Goal: Task Accomplishment & Management: Use online tool/utility

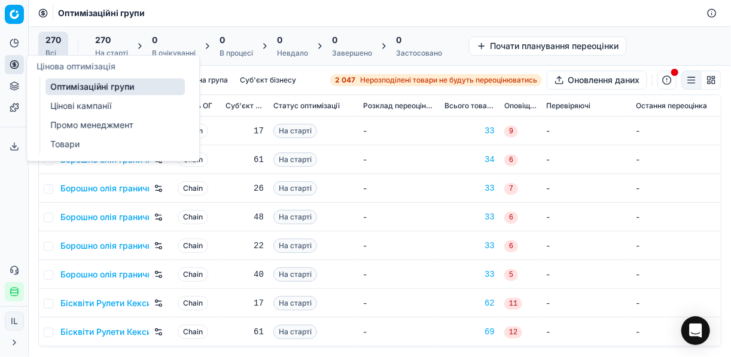
click at [71, 101] on link "Цінові кампанії" at bounding box center [114, 105] width 139 height 17
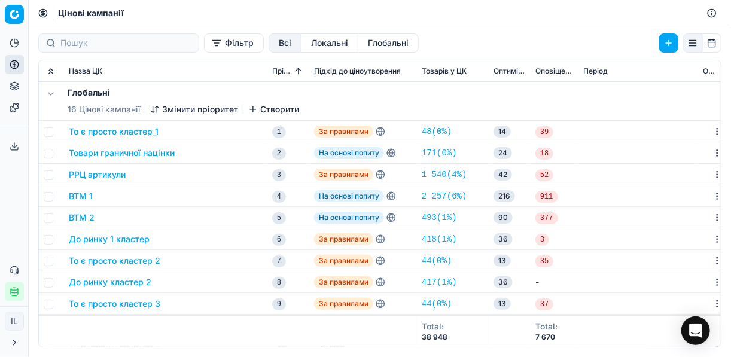
click at [204, 46] on button "Фільтр" at bounding box center [234, 42] width 60 height 19
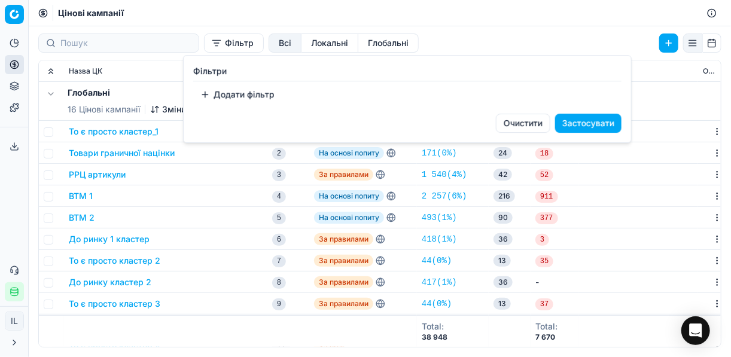
click at [210, 95] on button "Додати фільтр" at bounding box center [237, 94] width 88 height 19
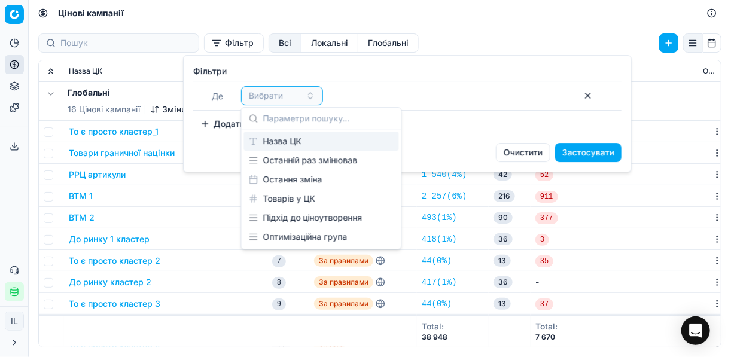
click at [278, 143] on div "Назва ЦК" at bounding box center [321, 141] width 155 height 19
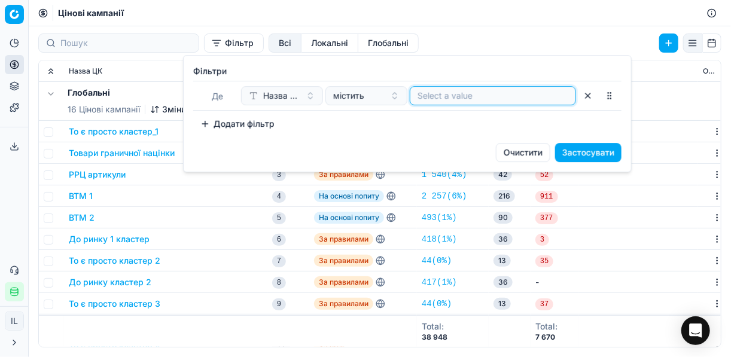
click at [439, 97] on input at bounding box center [492, 96] width 151 height 12
type input "c"
type input "соки"
click at [595, 148] on button "Застосувати" at bounding box center [588, 152] width 66 height 19
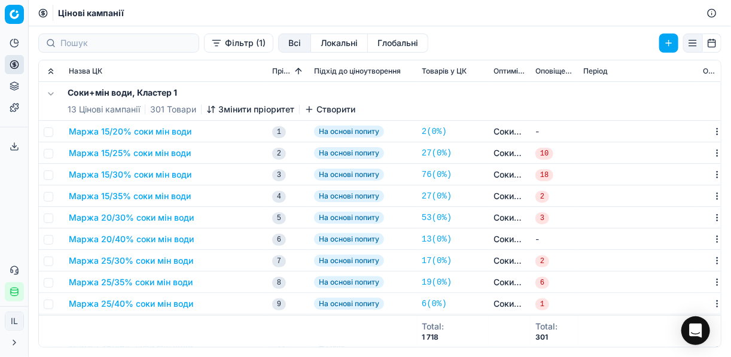
click at [140, 133] on button "Маржа 15/20% соки мін води" at bounding box center [130, 132] width 123 height 12
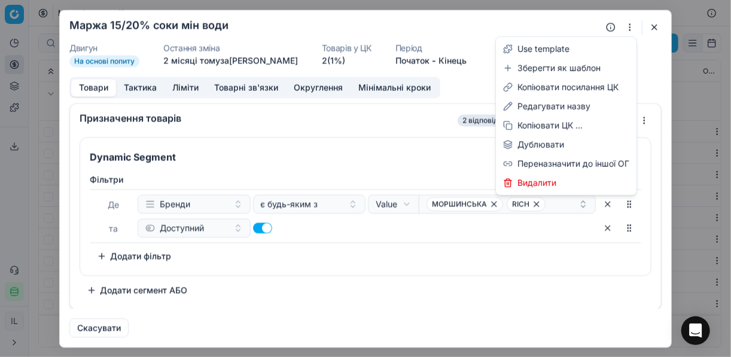
click at [631, 29] on button "button" at bounding box center [629, 27] width 14 height 14
click at [543, 103] on div "Редагувати назву" at bounding box center [566, 106] width 136 height 19
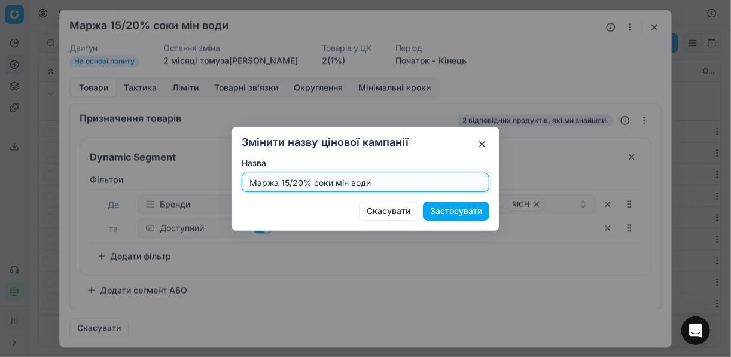
click at [301, 182] on input "Маржа 15/20% соки мін води" at bounding box center [365, 182] width 237 height 18
type input "Маржа 15/30% соки мін води"
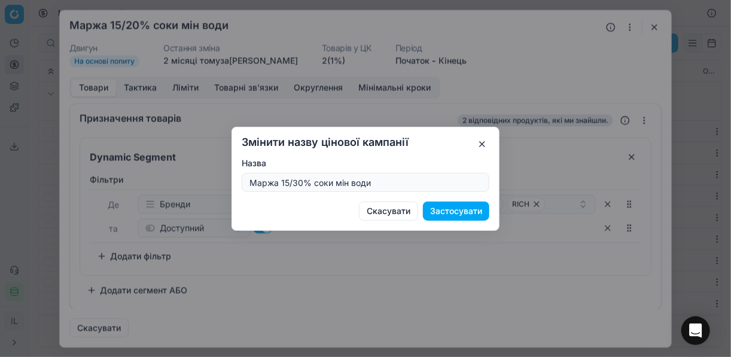
click at [454, 213] on button "Застосувати" at bounding box center [456, 211] width 66 height 19
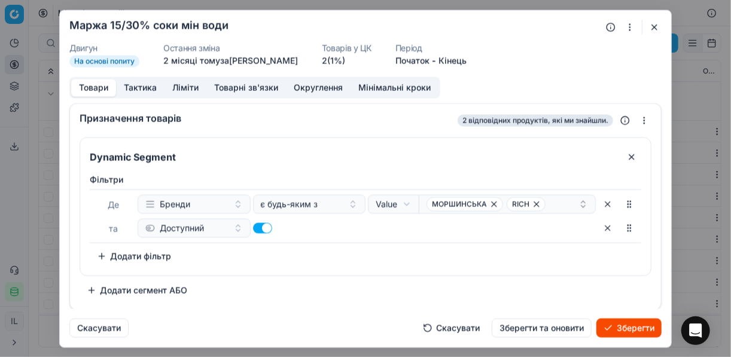
click at [176, 86] on button "Ліміти" at bounding box center [185, 87] width 42 height 17
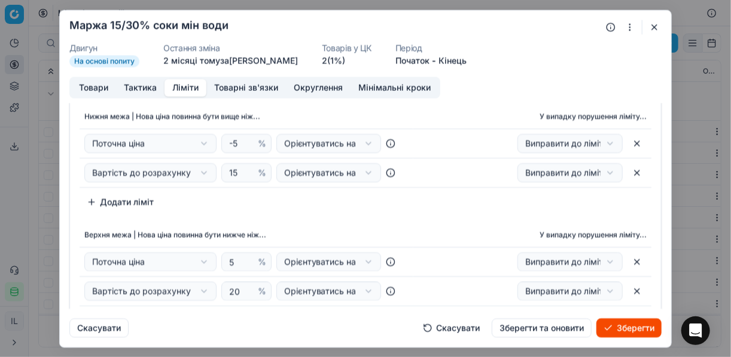
scroll to position [48, 0]
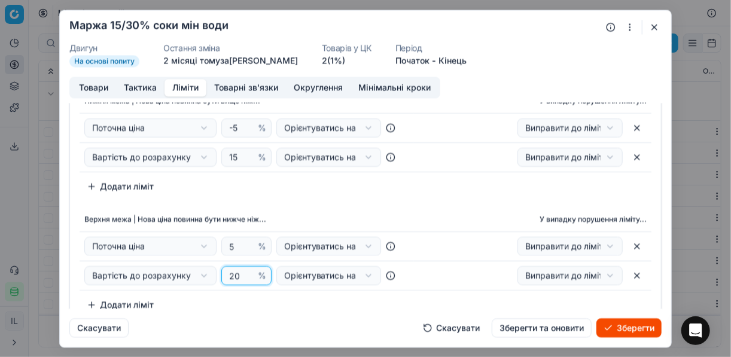
click at [237, 277] on input "20" at bounding box center [241, 276] width 29 height 18
type input "2"
type input "30"
click at [364, 210] on th "Верхня межа | Нова ціна повинна бути нижче ніж..." at bounding box center [247, 220] width 334 height 24
click at [97, 88] on button "Товари" at bounding box center [93, 87] width 45 height 17
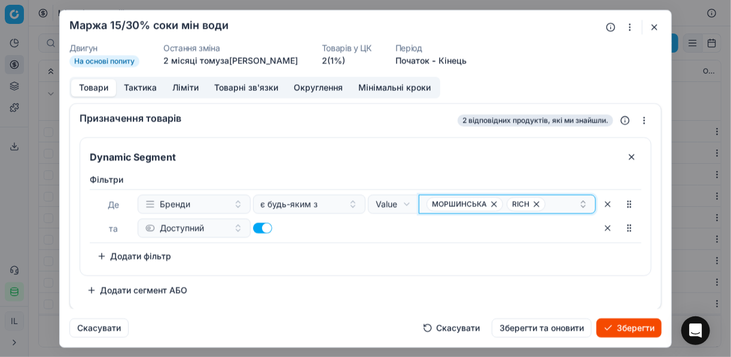
click at [532, 202] on icon "button" at bounding box center [537, 204] width 10 height 10
click at [492, 203] on icon "button" at bounding box center [494, 204] width 5 height 5
click at [478, 197] on button "Select a value" at bounding box center [507, 203] width 177 height 19
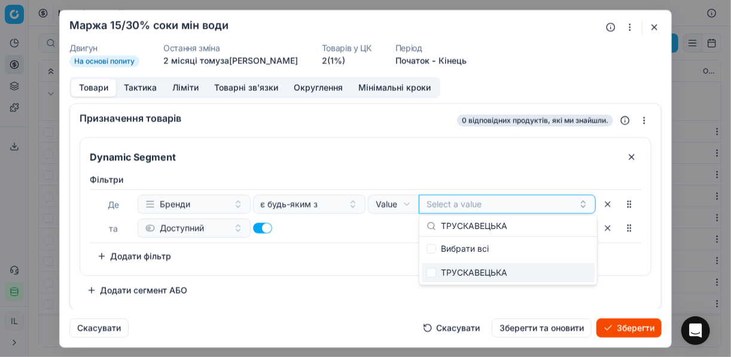
type input "ТРУСКАВЕЦЬКА"
click at [430, 270] on input "Suggestions" at bounding box center [431, 273] width 10 height 10
checkbox input "true"
click at [375, 254] on div "Фiльтри Де Бренди є будь-яким з Value Field Value ТРУСКАВЕЦЬКА та Доступний To …" at bounding box center [365, 219] width 551 height 92
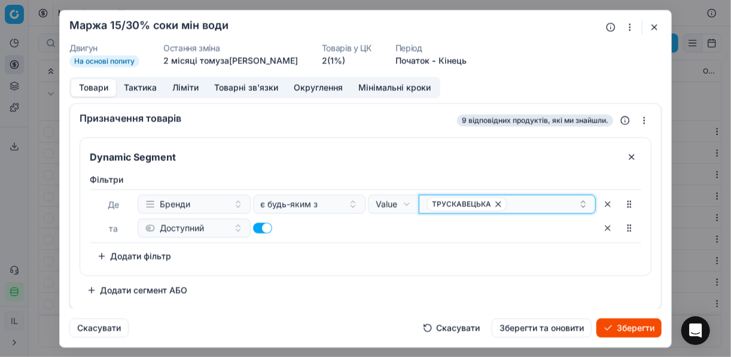
click at [515, 207] on div "ТРУСКАВЕЦЬКА" at bounding box center [502, 204] width 152 height 14
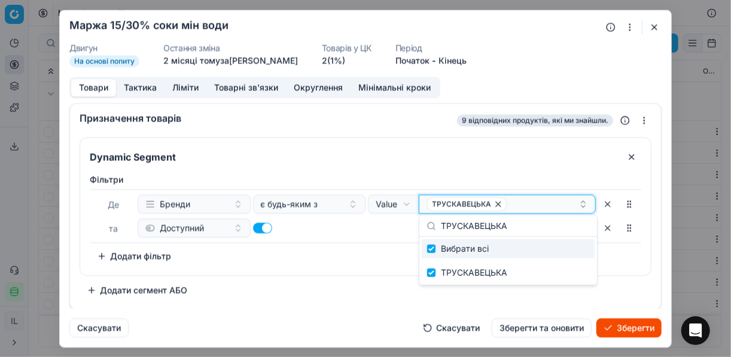
click at [515, 207] on div "ТРУСКАВЕЦЬКА" at bounding box center [502, 204] width 152 height 14
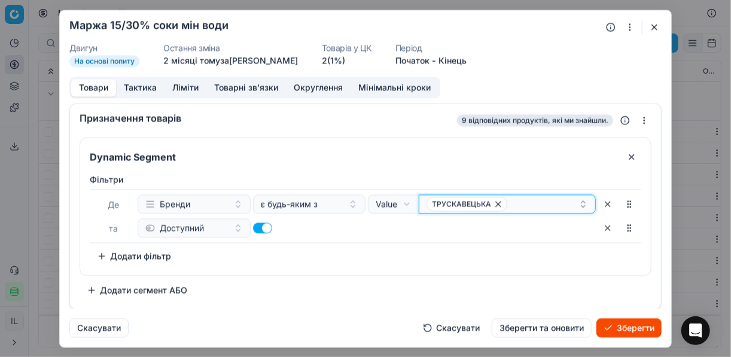
click at [515, 207] on div "ТРУСКАВЕЦЬКА" at bounding box center [502, 204] width 152 height 14
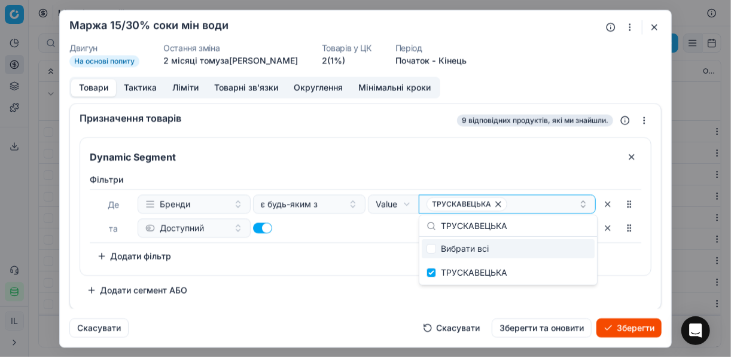
type input "VITAGO"
checkbox input "false"
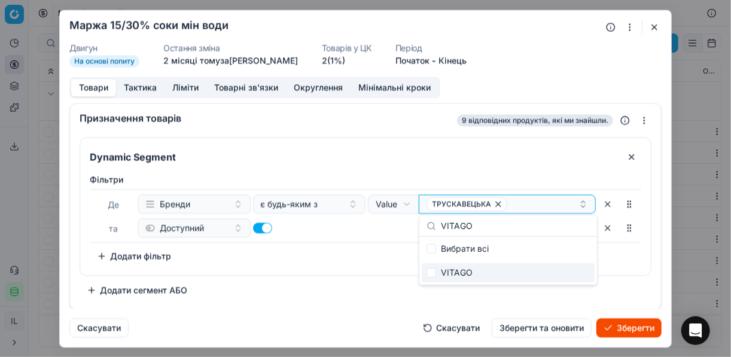
type input "VITAGO"
click at [431, 276] on input "Suggestions" at bounding box center [431, 273] width 10 height 10
checkbox input "true"
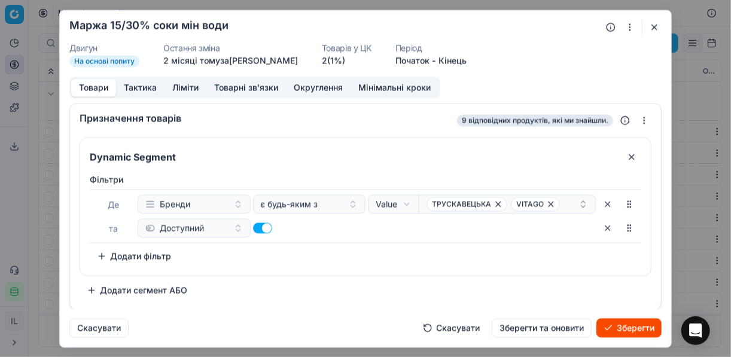
click at [376, 249] on div "Фiльтри Де Бренди є будь-яким з Value Field Value ТРУСКАВЕЦЬКА VITAGO та Доступ…" at bounding box center [365, 219] width 551 height 92
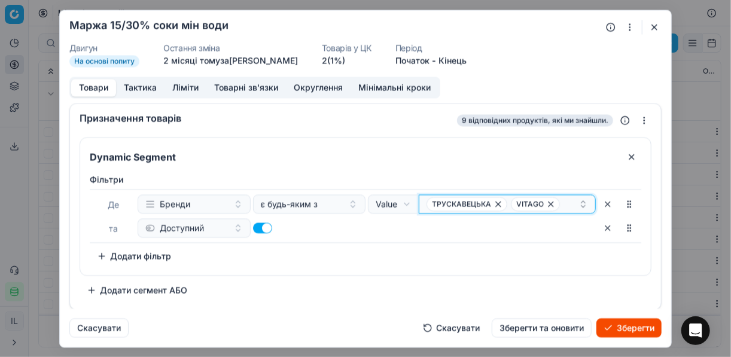
click at [564, 206] on div "ТРУСКАВЕЦЬКА VITAGO" at bounding box center [502, 204] width 152 height 14
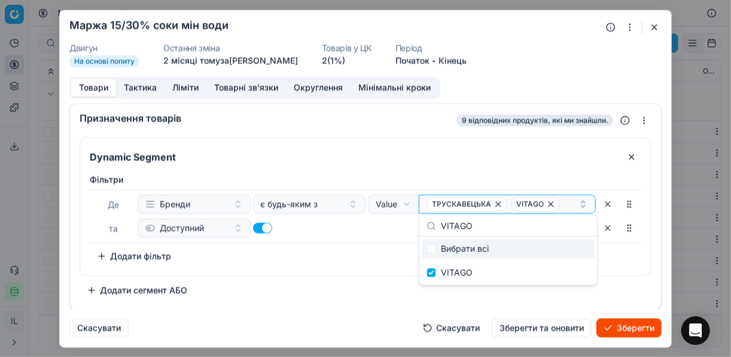
type input "ОБОЛОНЬ"
checkbox input "false"
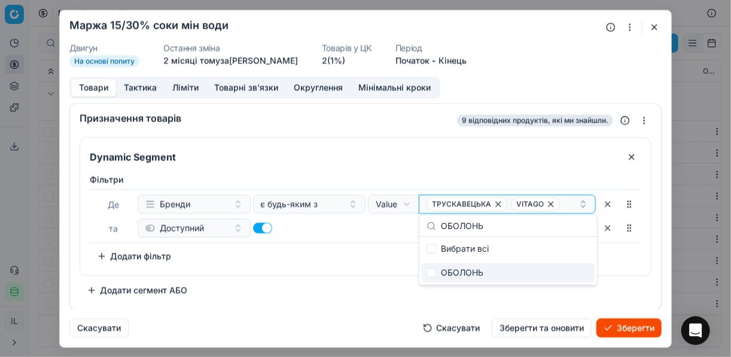
type input "ОБОЛОНЬ"
click at [435, 274] on div "ОБОЛОНЬ" at bounding box center [508, 272] width 173 height 19
checkbox input "true"
click at [351, 244] on div "Фiльтри Де Бренди є будь-яким з Value Field Value ТРУСКАВЕЦЬКА VITAGO + 1 та До…" at bounding box center [365, 219] width 551 height 92
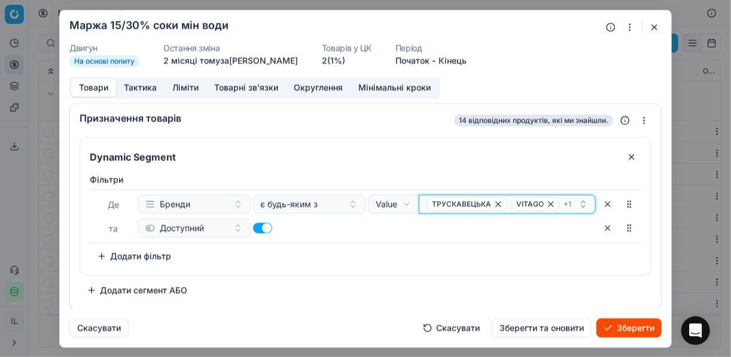
click at [573, 206] on div "ТРУСКАВЕЦЬКА VITAGO + 1" at bounding box center [502, 204] width 152 height 14
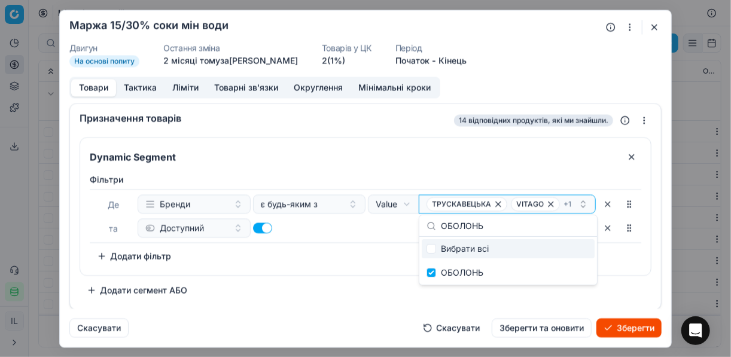
type input "САДОЧОК"
checkbox input "false"
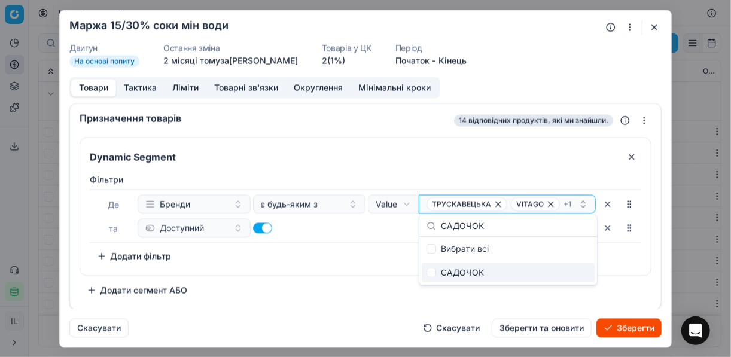
type input "САДОЧОК"
click at [427, 274] on input "Suggestions" at bounding box center [431, 273] width 10 height 10
checkbox input "true"
click at [378, 261] on div "Фiльтри Де Бренди є будь-яким з Value Field Value ТРУСКАВЕЦЬКА VITAGO + 2 та До…" at bounding box center [365, 219] width 551 height 92
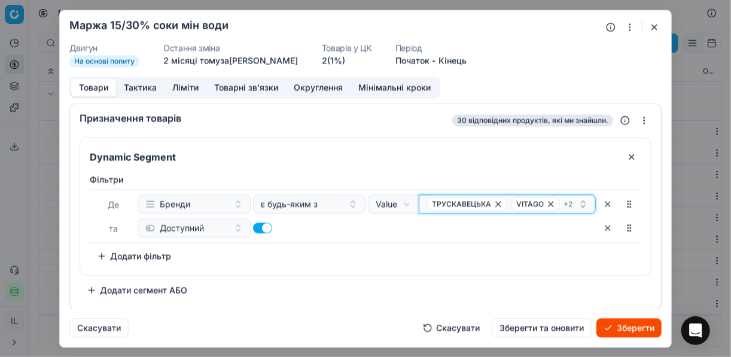
click at [573, 199] on div "ТРУСКАВЕЦЬКА VITAGO + 2" at bounding box center [502, 204] width 152 height 14
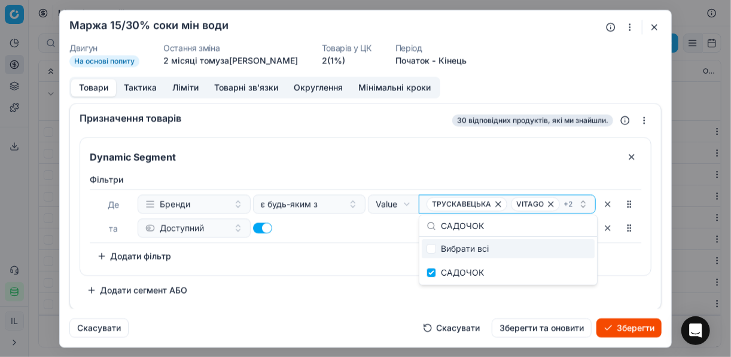
type input "КАРПАТСЬКА ДЖЕРЕЛЬНА"
checkbox input "false"
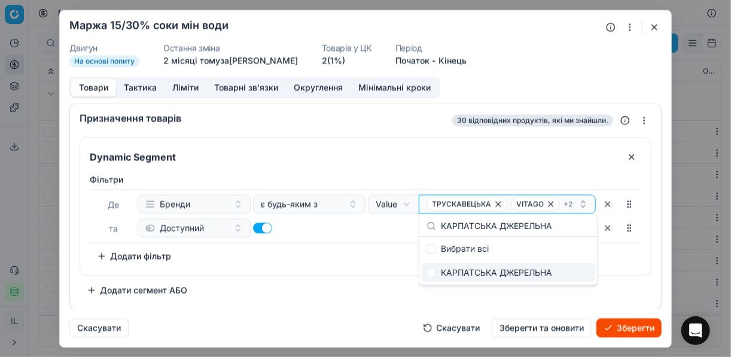
type input "КАРПАТСЬКА ДЖЕРЕЛЬНА"
click at [430, 274] on input "Suggestions" at bounding box center [431, 273] width 10 height 10
checkbox input "true"
click at [342, 271] on div "Фiльтри Де Бренди є будь-яким з Value Field Value ТРУСКАВЕЦЬКА VITAGO + 3 та До…" at bounding box center [365, 222] width 570 height 106
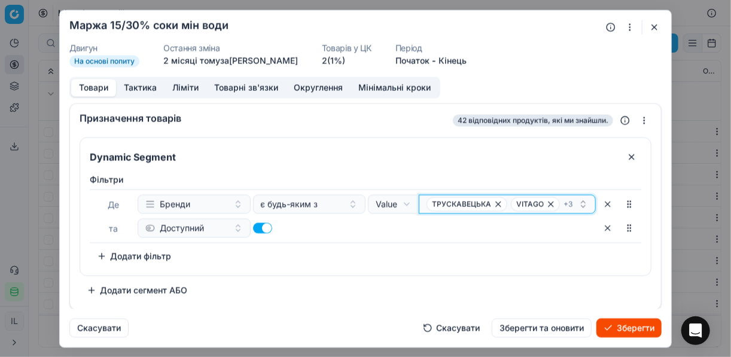
click at [570, 202] on div "ТРУСКАВЕЦЬКА VITAGO + 3" at bounding box center [502, 204] width 152 height 14
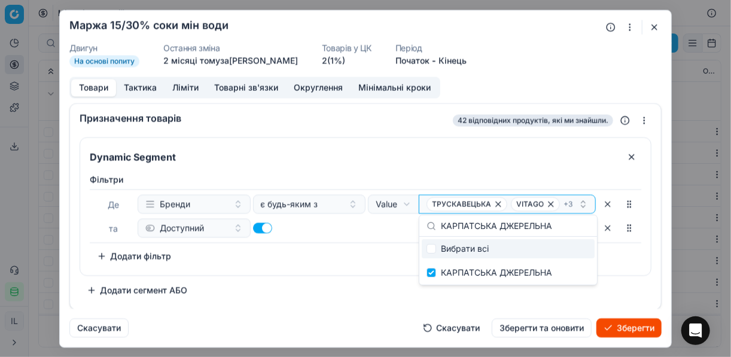
type input "RICH"
checkbox input "false"
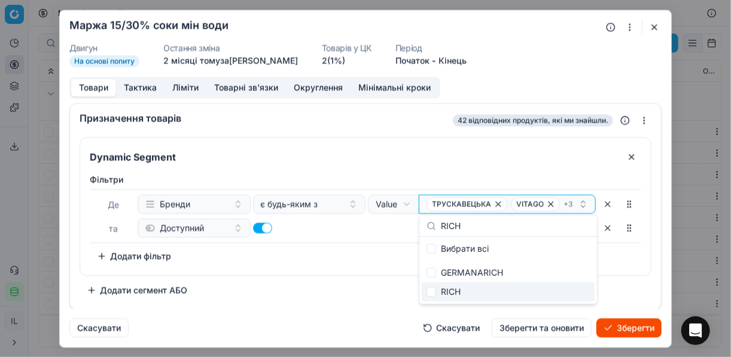
type input "RICH"
click at [431, 289] on input "Suggestions" at bounding box center [431, 292] width 10 height 10
checkbox input "true"
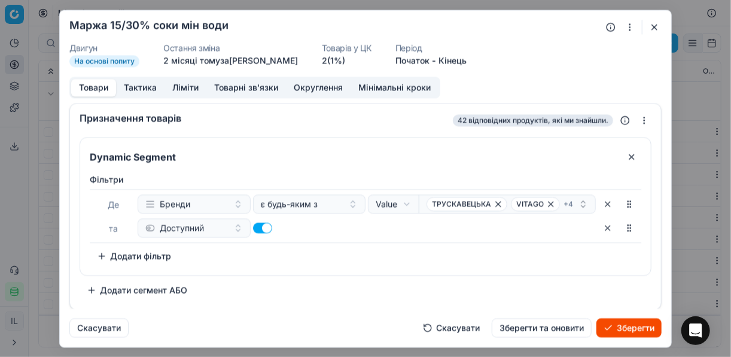
click at [368, 254] on div "Фiльтри Де Бренди є будь-яким з Value Field Value ТРУСКАВЕЦЬКА VITAGO + 4 та До…" at bounding box center [365, 219] width 551 height 92
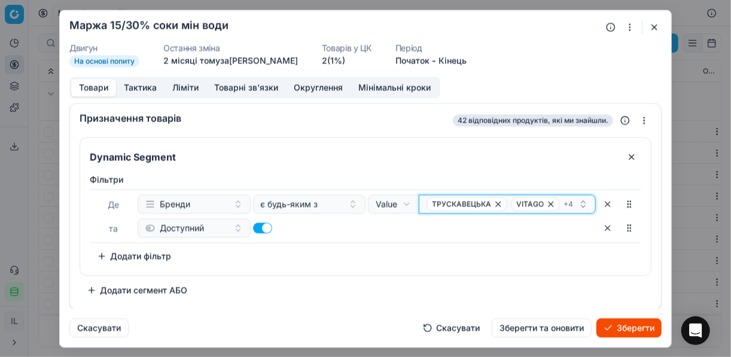
click at [574, 203] on div "ТРУСКАВЕЦЬКА VITAGO + 4" at bounding box center [502, 204] width 152 height 14
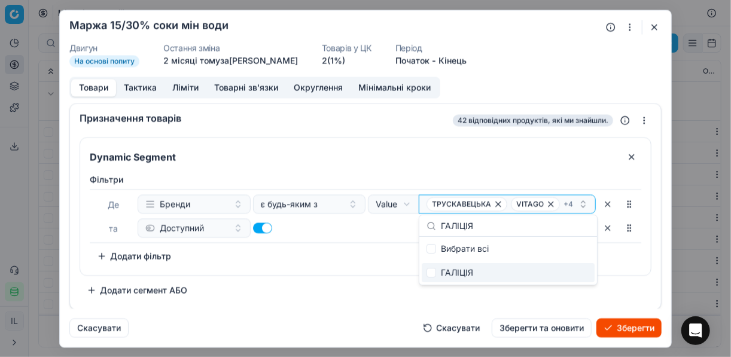
type input "ГАЛІЦІЯ"
click at [435, 275] on input "Suggestions" at bounding box center [431, 273] width 10 height 10
checkbox input "true"
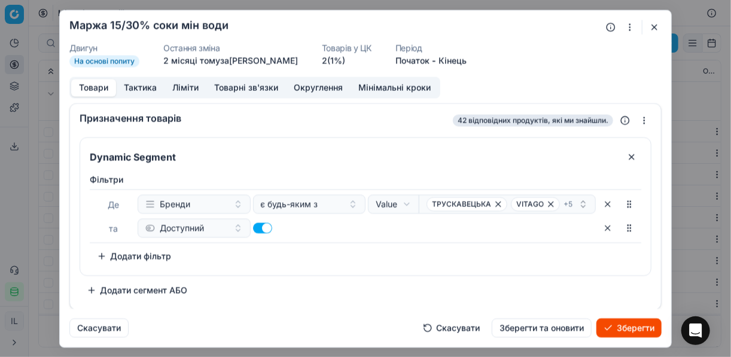
click at [359, 266] on div "Фiльтри Де Бренди є будь-яким з Value Field Value ТРУСКАВЕЦЬКА VITAGO + 5 та До…" at bounding box center [365, 222] width 570 height 106
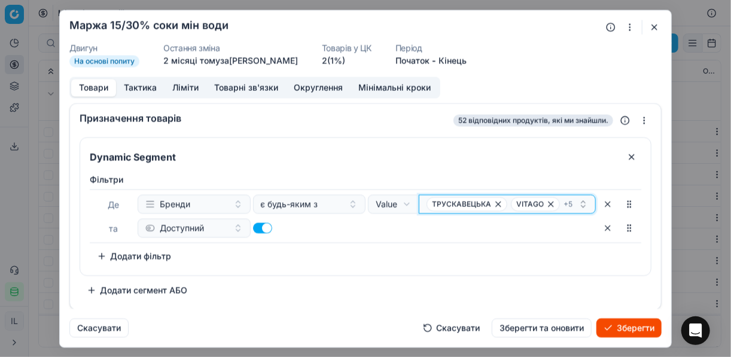
click at [573, 202] on div "ТРУСКАВЕЦЬКА VITAGO + 5" at bounding box center [502, 204] width 152 height 14
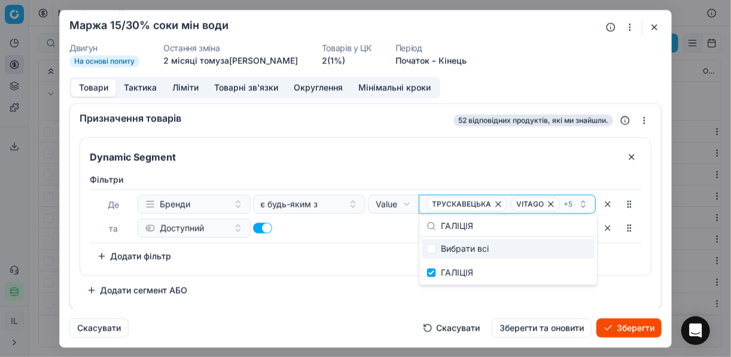
type input "BORJOMI"
checkbox input "false"
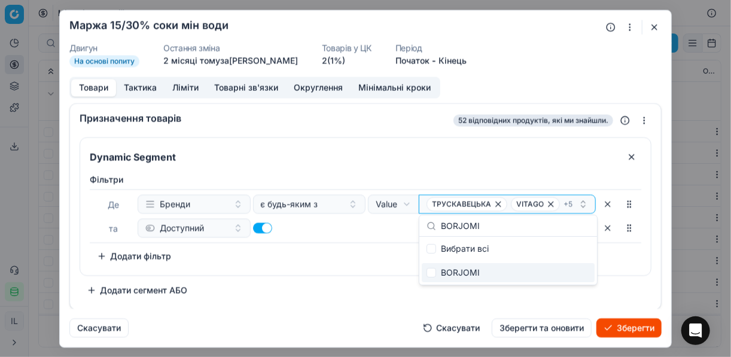
type input "BORJOMI"
click at [432, 277] on div "BORJOMI" at bounding box center [508, 272] width 173 height 19
checkbox input "true"
click at [356, 262] on div "Фiльтри Де Бренди є будь-яким з Value Field Value ТРУСКАВЕЦЬКА VITAGO + 6 та До…" at bounding box center [365, 219] width 551 height 92
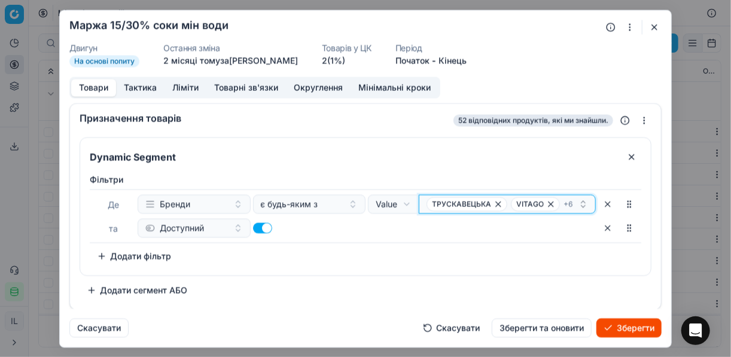
click at [574, 203] on div "ТРУСКАВЕЦЬКА VITAGO + 6" at bounding box center [502, 204] width 152 height 14
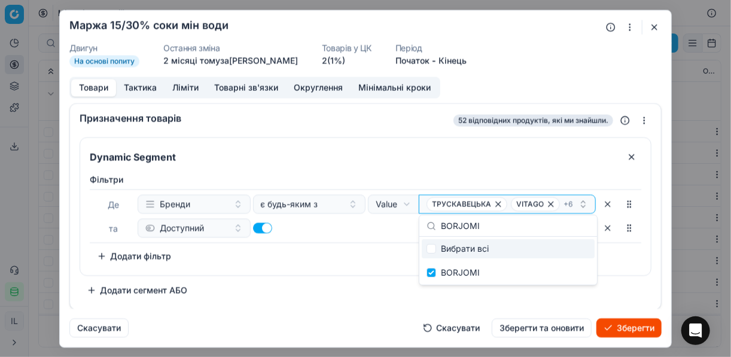
type input "НАШ СІК"
checkbox input "false"
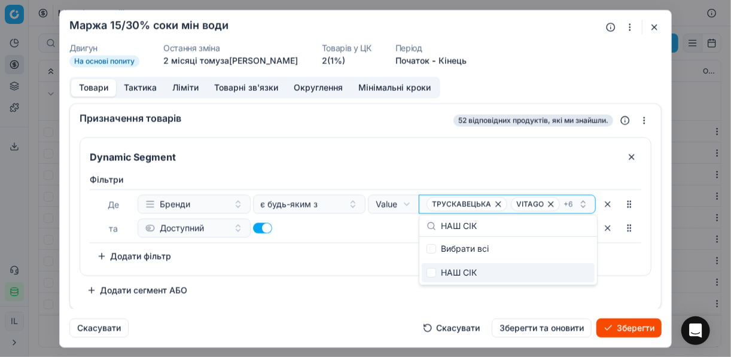
type input "НАШ СІК"
click at [428, 274] on input "Suggestions" at bounding box center [431, 273] width 10 height 10
checkbox input "true"
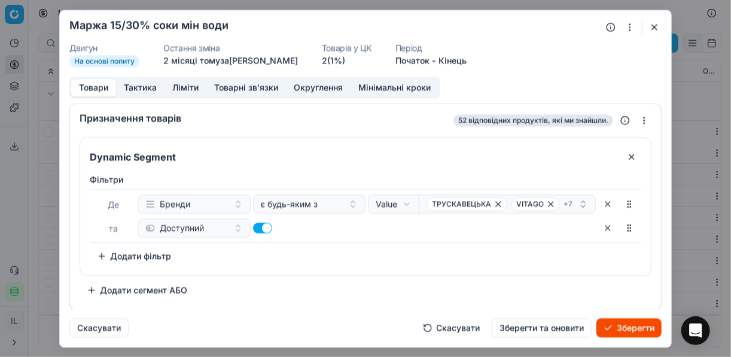
click at [357, 260] on div "Фiльтри Де Бренди є будь-яким з Value Field Value ТРУСКАВЕЦЬКА VITAGO + 7 та До…" at bounding box center [365, 219] width 551 height 92
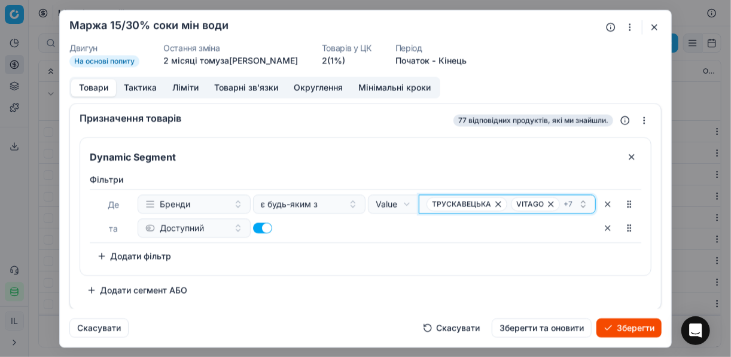
click at [574, 200] on div "ТРУСКАВЕЦЬКА VITAGO + 7" at bounding box center [502, 204] width 152 height 14
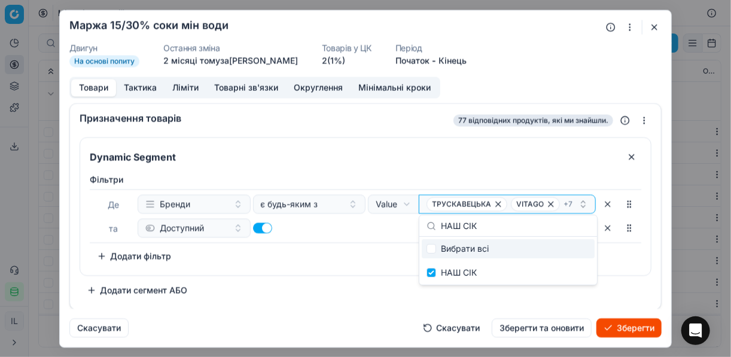
type input "МОРШИНСЬКА"
checkbox input "false"
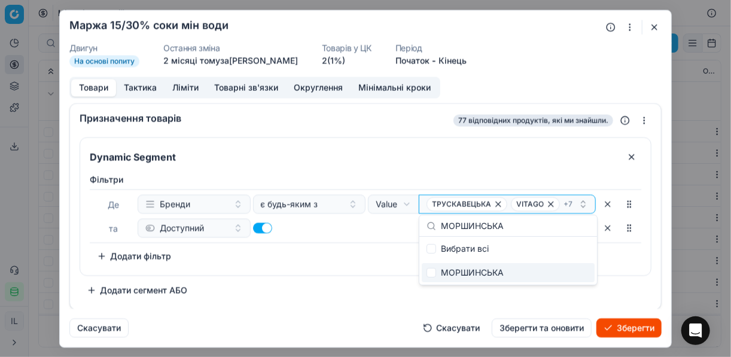
type input "МОРШИНСЬКА"
click at [429, 273] on input "Suggestions" at bounding box center [431, 273] width 10 height 10
checkbox input "true"
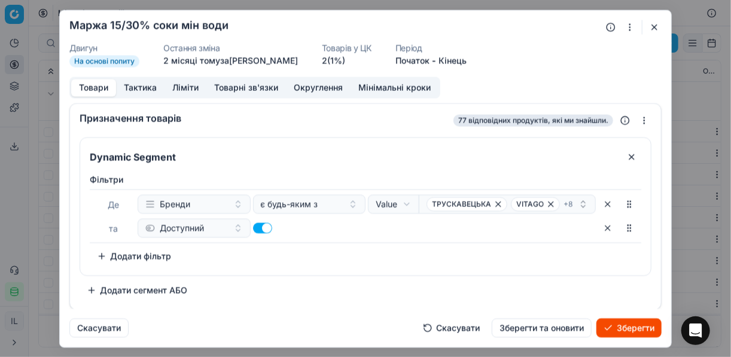
click at [312, 266] on div "Фiльтри Де Бренди є будь-яким з Value Field Value ТРУСКАВЕЦЬКА VITAGO + 8 та До…" at bounding box center [365, 222] width 570 height 106
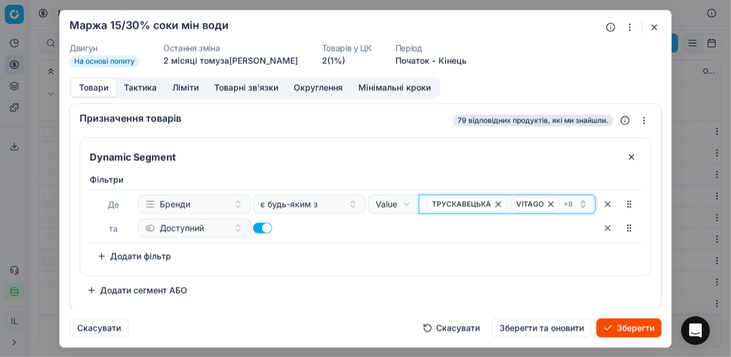
click at [574, 200] on div "ТРУСКАВЕЦЬКА VITAGO + 8" at bounding box center [502, 204] width 152 height 14
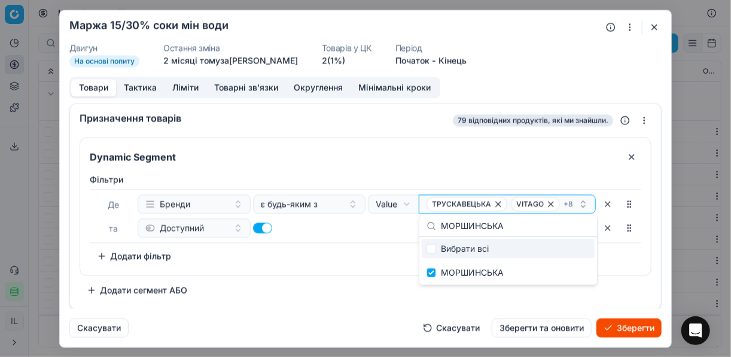
type input "СВІТАНОК"
checkbox input "false"
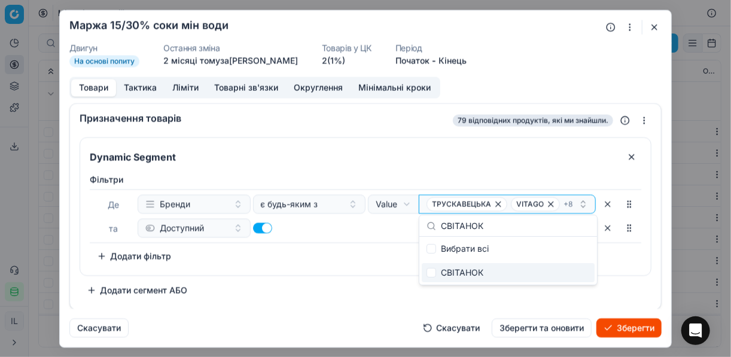
type input "СВІТАНОК"
click at [432, 277] on input "Suggestions" at bounding box center [431, 273] width 10 height 10
checkbox input "true"
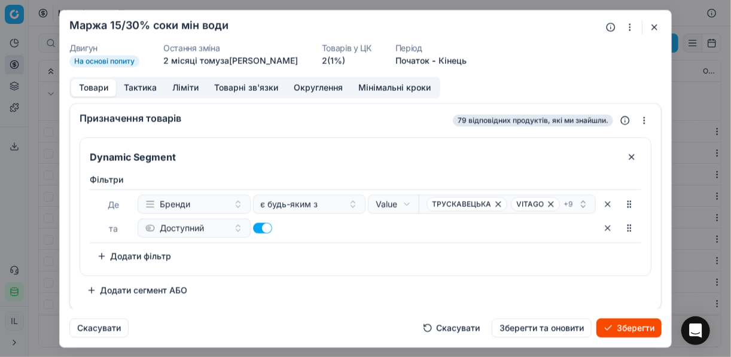
click at [362, 263] on div "Фiльтри Де Бренди є будь-яким з Value Field Value ТРУСКАВЕЦЬКА VITAGO + 9 та До…" at bounding box center [365, 219] width 551 height 92
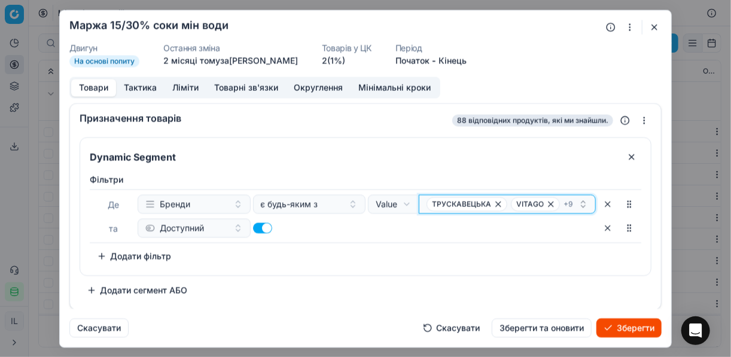
click at [576, 200] on div "ТРУСКАВЕЦЬКА VITAGO + 9" at bounding box center [502, 204] width 152 height 14
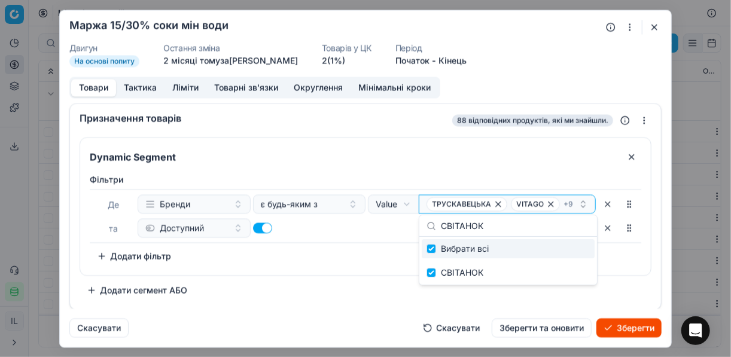
type input "VITAGO"
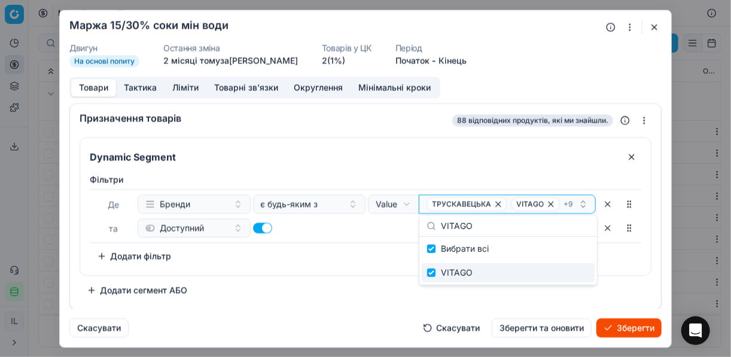
click at [384, 266] on div "Фiльтри Де Бренди є будь-яким з Value Field Value ТРУСКАВЕЦЬКА VITAGO + 9 та До…" at bounding box center [365, 222] width 570 height 106
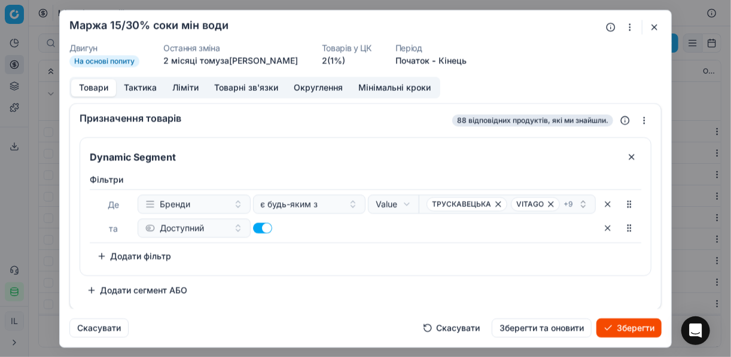
click at [183, 87] on button "Ліміти" at bounding box center [185, 87] width 42 height 17
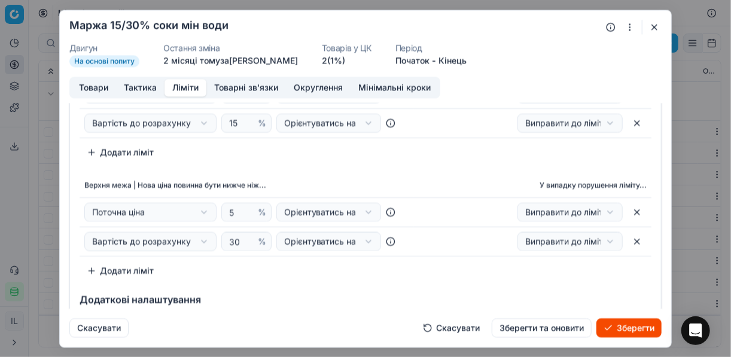
scroll to position [96, 0]
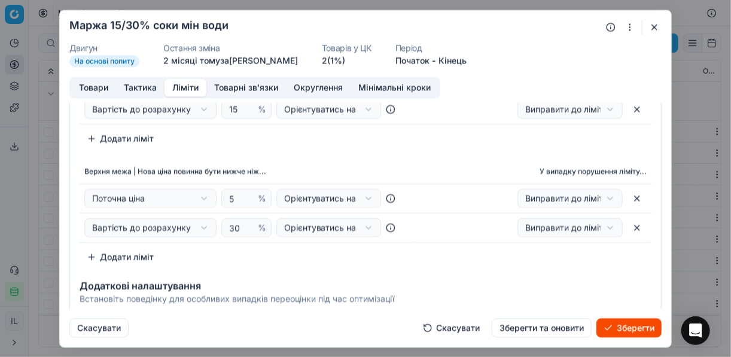
click at [315, 91] on button "Округлення" at bounding box center [318, 87] width 65 height 17
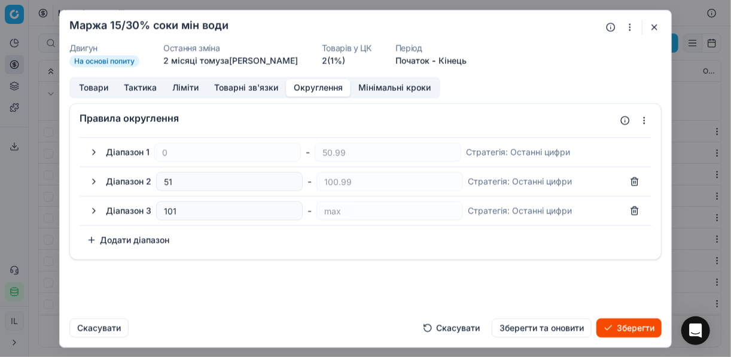
click at [390, 80] on button "Мінімальні кроки" at bounding box center [394, 87] width 88 height 17
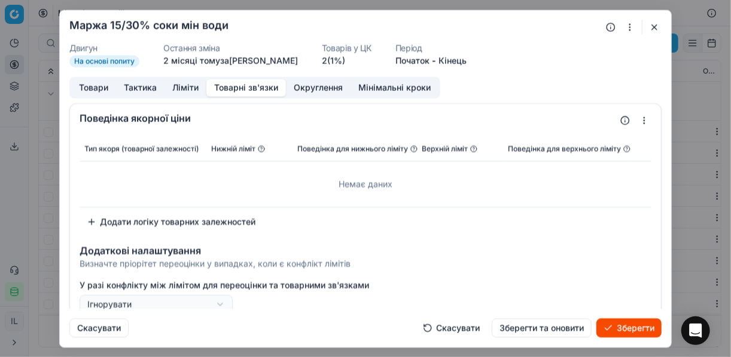
click at [248, 81] on button "Товарні зв'язки" at bounding box center [246, 87] width 80 height 17
click at [622, 328] on button "Зберегти" at bounding box center [628, 327] width 65 height 19
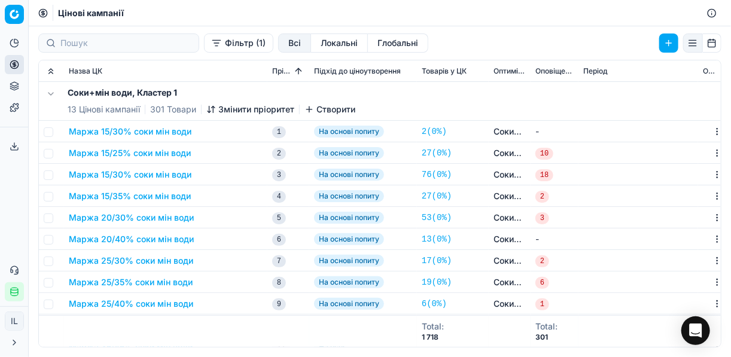
click at [123, 154] on button "Маржа 15/25% соки мін води" at bounding box center [130, 153] width 122 height 12
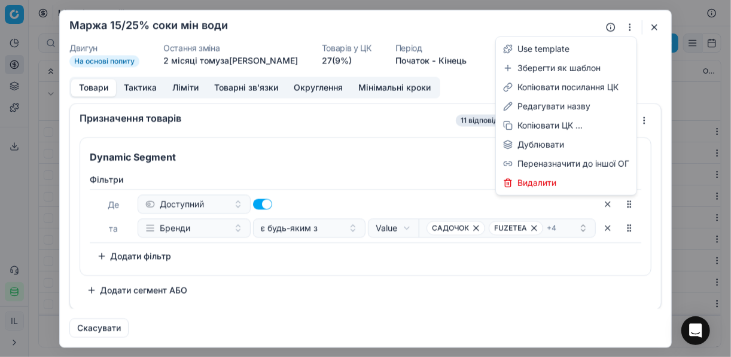
click at [632, 25] on button "button" at bounding box center [629, 27] width 14 height 14
click at [540, 109] on div "Редагувати назву" at bounding box center [566, 106] width 136 height 19
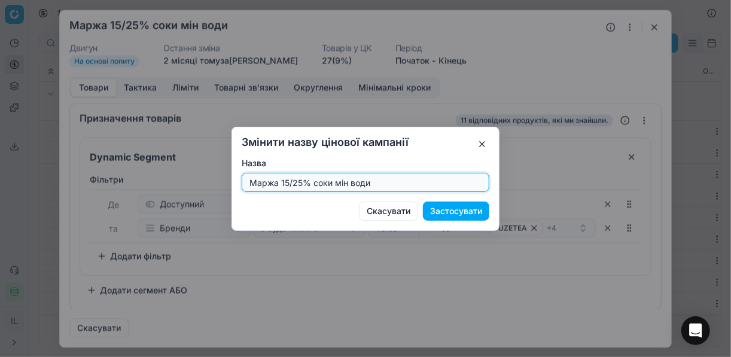
click at [300, 181] on input "Маржа 15/25% соки мін води" at bounding box center [365, 182] width 237 height 18
type input "Маржа 15/35% соки мін води"
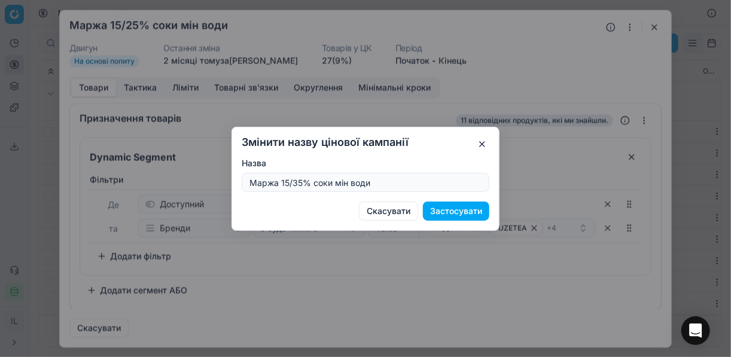
click at [456, 213] on button "Застосувати" at bounding box center [456, 211] width 66 height 19
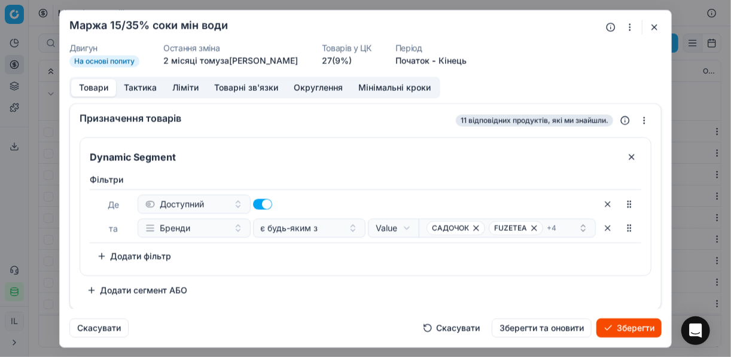
click at [182, 85] on button "Ліміти" at bounding box center [185, 87] width 42 height 17
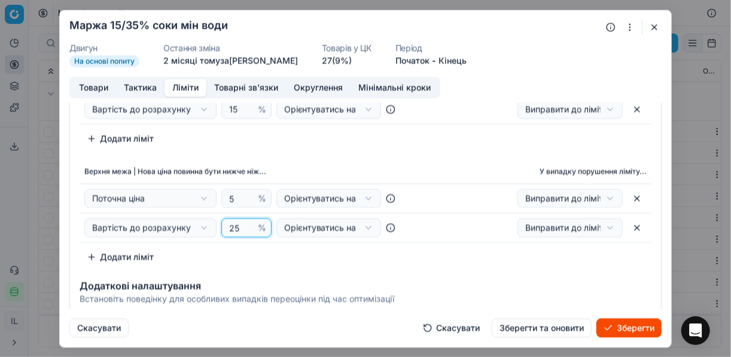
click at [234, 231] on input "25" at bounding box center [241, 228] width 29 height 18
click at [231, 229] on input "25" at bounding box center [241, 228] width 29 height 18
type input "35"
click at [368, 152] on div "Нижня межа | Нова ціна повинна бути вище ніж... У випадку порушення ліміту... П…" at bounding box center [365, 153] width 591 height 235
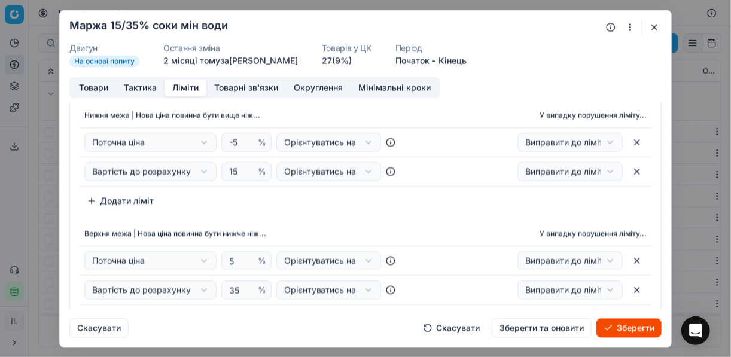
scroll to position [0, 0]
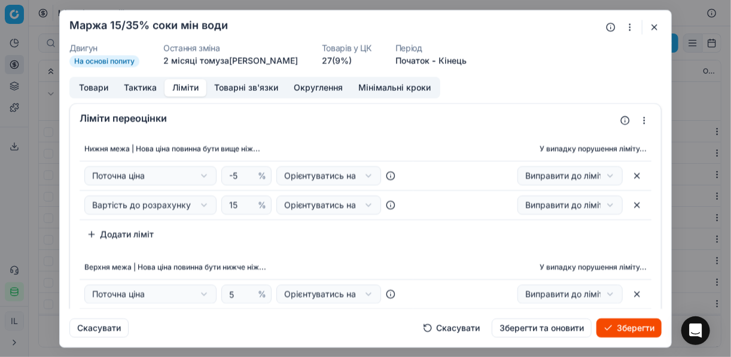
click at [87, 86] on button "Товари" at bounding box center [93, 87] width 45 height 17
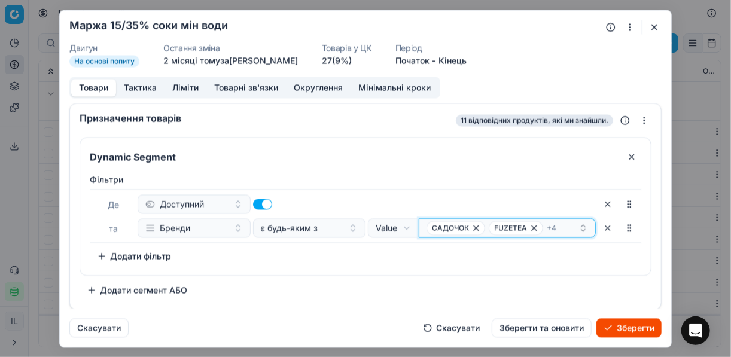
click at [535, 226] on icon "button" at bounding box center [534, 228] width 10 height 10
click at [535, 225] on icon "button" at bounding box center [534, 228] width 10 height 10
click at [526, 229] on icon "button" at bounding box center [526, 228] width 10 height 10
click at [513, 229] on icon "button" at bounding box center [516, 228] width 10 height 10
click at [480, 228] on icon "button" at bounding box center [476, 228] width 10 height 10
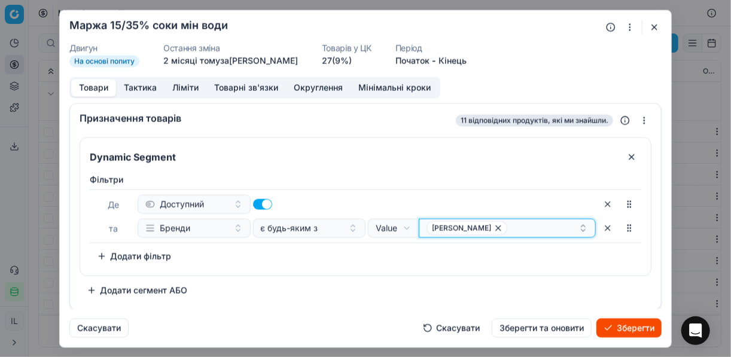
click at [503, 228] on icon "button" at bounding box center [498, 228] width 10 height 10
click at [448, 225] on button "Select a value" at bounding box center [507, 227] width 177 height 19
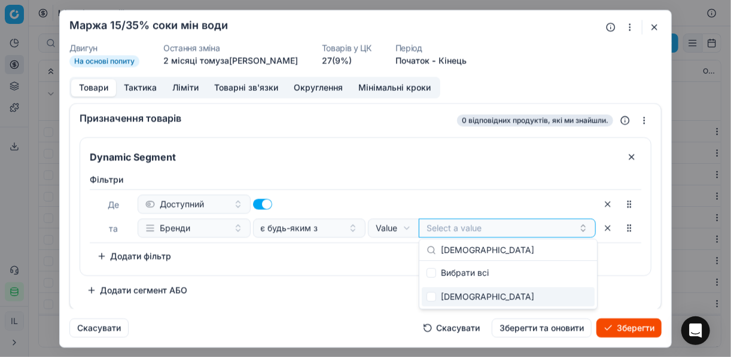
type input "ДЖАФФА"
click at [429, 296] on input "Suggestions" at bounding box center [431, 297] width 10 height 10
checkbox input "true"
click at [355, 273] on div "Фiльтри Де Доступний та Бренди є будь-яким з Value Field Value ДЖАФФА To pick u…" at bounding box center [365, 222] width 570 height 106
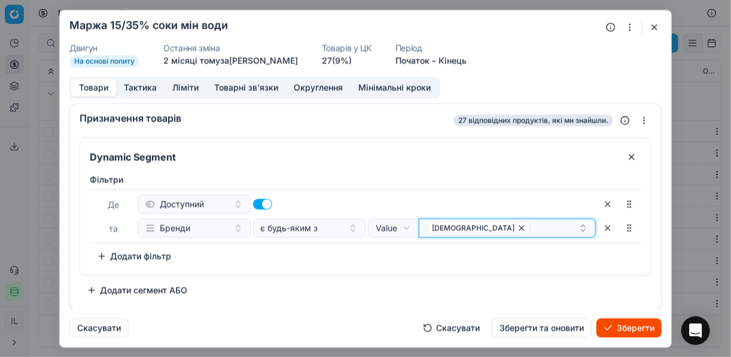
click at [500, 235] on button "ДЖАФФА" at bounding box center [507, 227] width 177 height 19
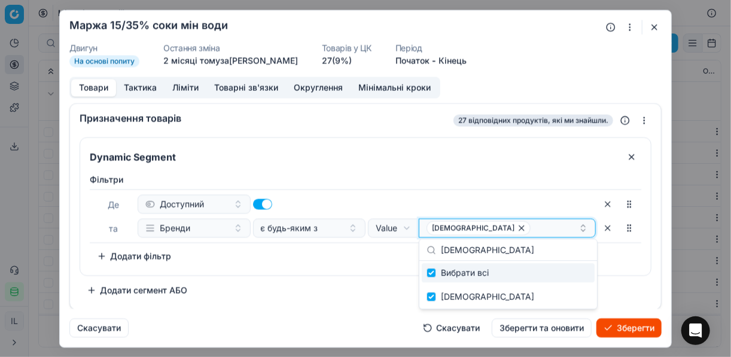
click at [499, 225] on div "ДЖАФФА" at bounding box center [502, 228] width 152 height 14
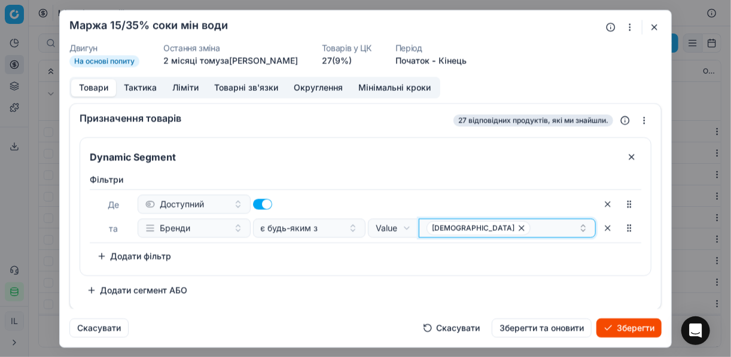
click at [499, 225] on div "ДЖАФФА" at bounding box center [502, 228] width 152 height 14
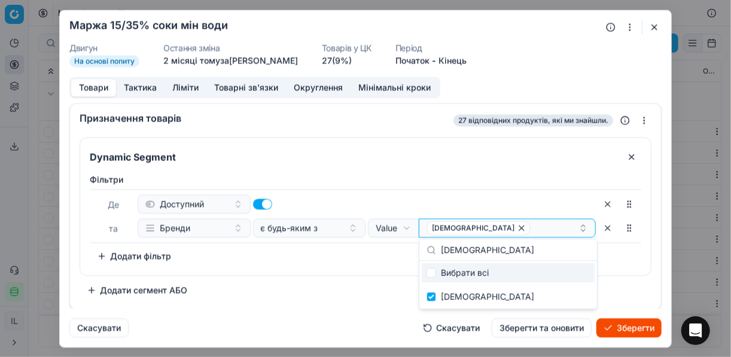
type input "DRAGON"
checkbox input "false"
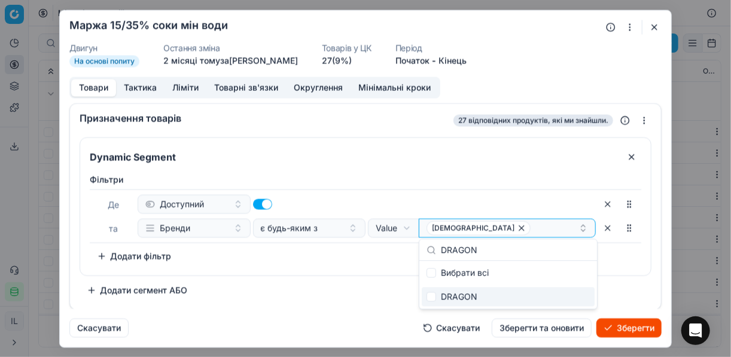
type input "DRAGON"
click at [433, 296] on input "Suggestions" at bounding box center [431, 297] width 10 height 10
checkbox input "true"
click at [364, 273] on div "Фiльтри Де Доступний та Бренди є будь-яким з Value Field Value ДЖАФФА DRAGON To…" at bounding box center [365, 222] width 570 height 106
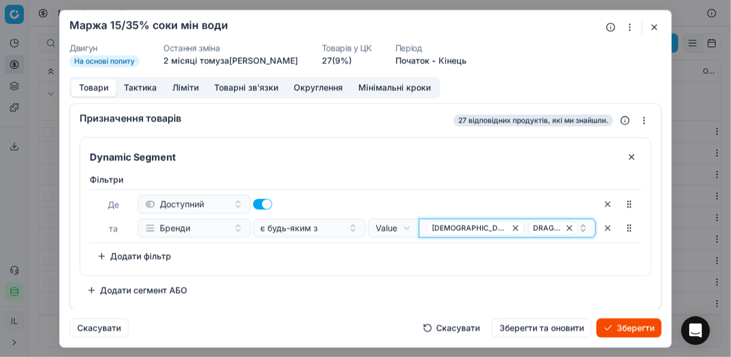
click at [544, 225] on div "ДЖАФФА DRAGON" at bounding box center [502, 228] width 152 height 14
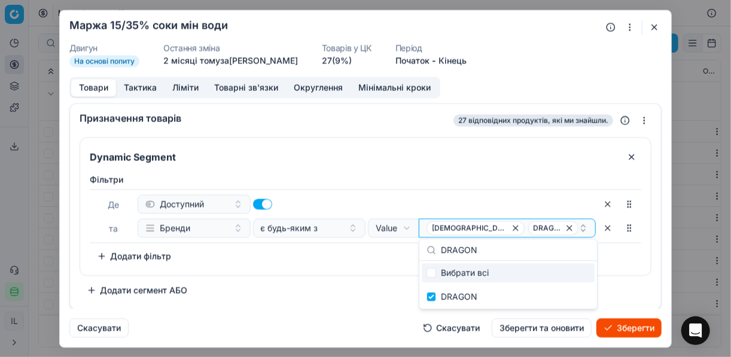
type input "САНДОРА"
checkbox input "false"
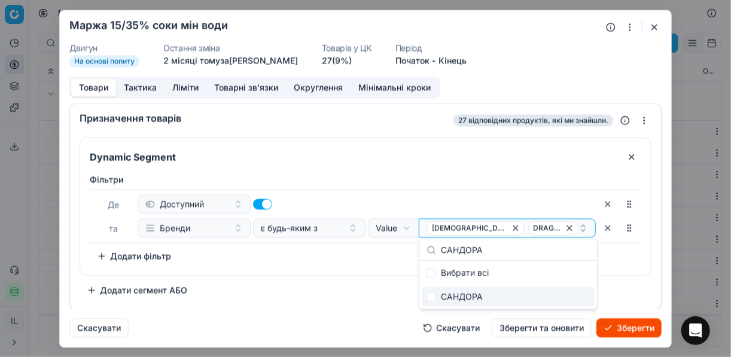
type input "САНДОРА"
click at [434, 295] on input "Suggestions" at bounding box center [431, 297] width 10 height 10
checkbox input "true"
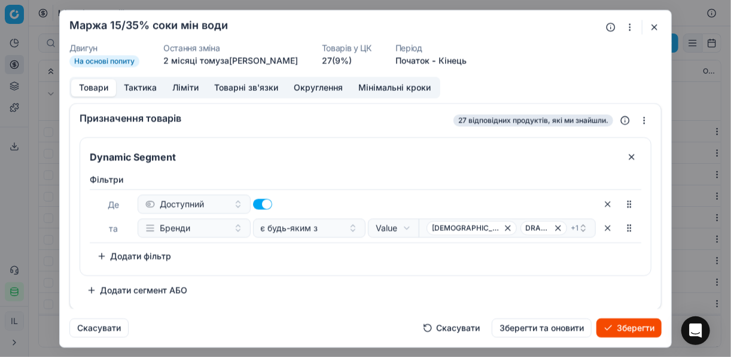
click at [350, 278] on div "Dynamic Segment Фiльтри Де Доступний та Бренди є будь-яким з Value Field Value …" at bounding box center [366, 218] width 572 height 163
click at [174, 87] on button "Ліміти" at bounding box center [185, 87] width 42 height 17
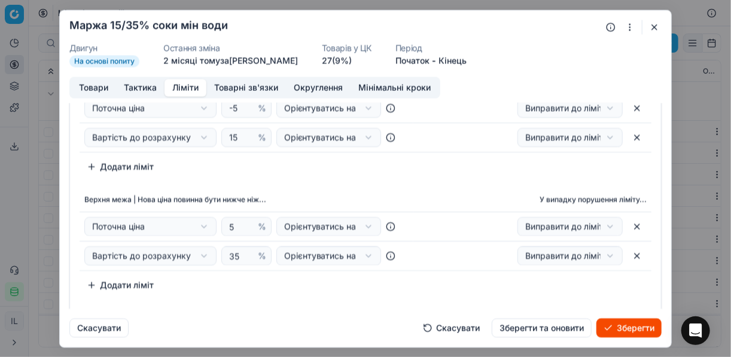
scroll to position [96, 0]
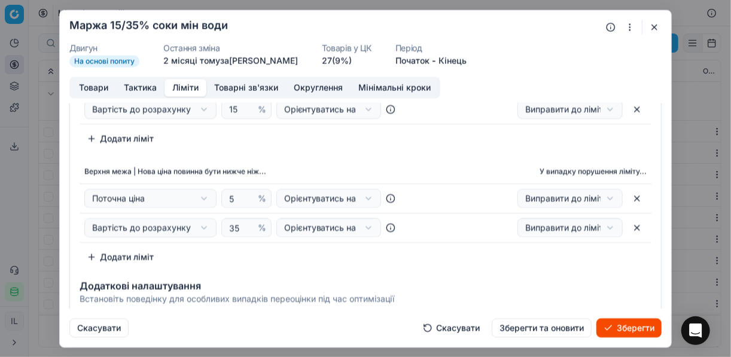
click at [639, 331] on button "Зберегти" at bounding box center [628, 327] width 65 height 19
click at [89, 86] on button "Товари" at bounding box center [93, 87] width 45 height 17
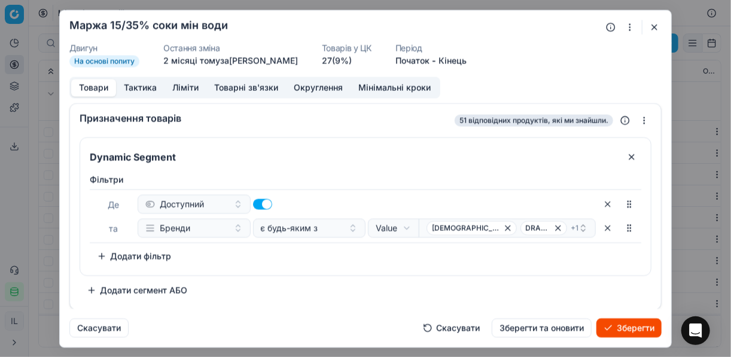
click at [625, 325] on button "Зберегти" at bounding box center [628, 327] width 65 height 19
click at [651, 28] on button "button" at bounding box center [654, 27] width 14 height 14
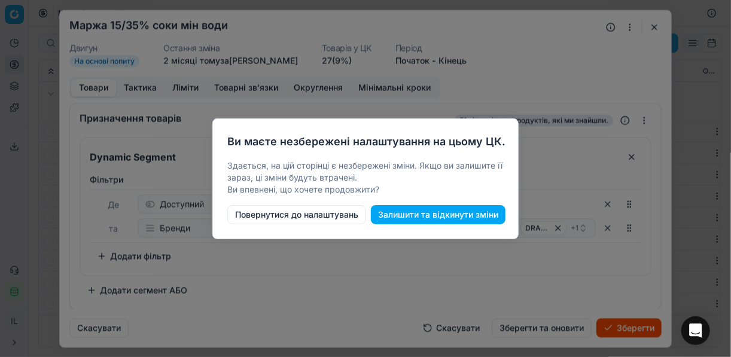
click at [334, 216] on button "Повернутися до налаштувань" at bounding box center [296, 214] width 139 height 19
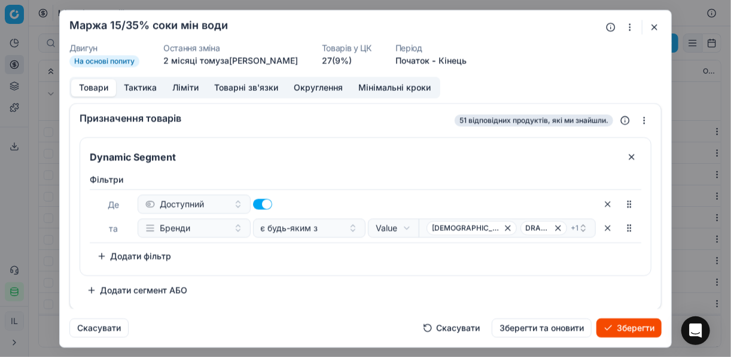
click at [621, 332] on button "Зберегти" at bounding box center [628, 327] width 65 height 19
click at [649, 28] on button "button" at bounding box center [654, 27] width 14 height 14
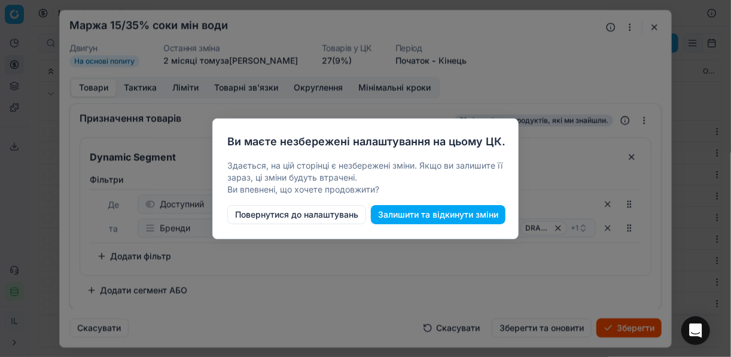
click at [416, 217] on button "Залишити та відкинути зміни" at bounding box center [438, 214] width 135 height 19
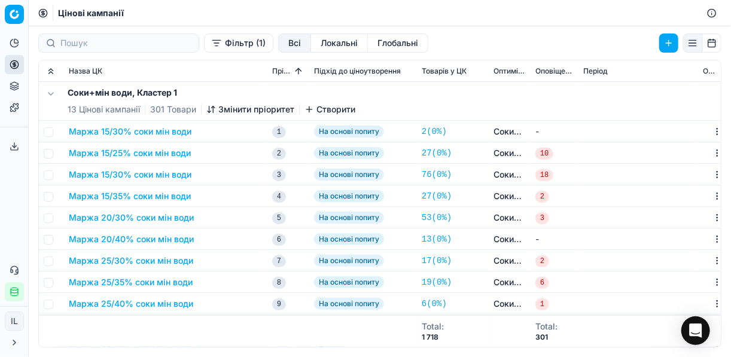
click at [115, 152] on button "Маржа 15/25% соки мін води" at bounding box center [130, 153] width 122 height 12
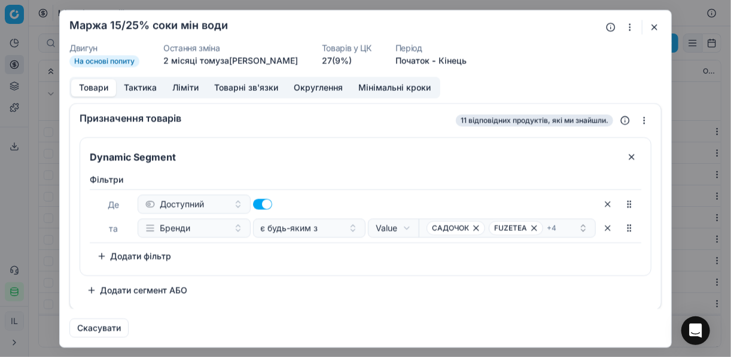
click at [115, 152] on input "Dynamic Segment" at bounding box center [352, 156] width 530 height 19
click at [648, 26] on button "button" at bounding box center [654, 27] width 14 height 14
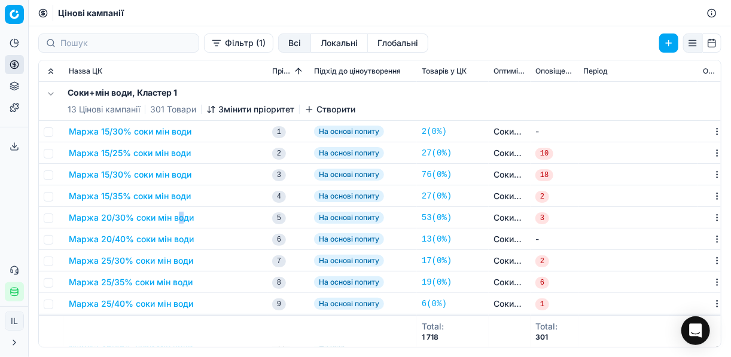
drag, startPoint x: 133, startPoint y: 180, endPoint x: 179, endPoint y: 207, distance: 53.6
click at [179, 207] on td "Маржа 20/30% соки мін води" at bounding box center [165, 218] width 203 height 22
drag, startPoint x: 179, startPoint y: 207, endPoint x: 113, endPoint y: 179, distance: 72.3
drag, startPoint x: 113, startPoint y: 179, endPoint x: 160, endPoint y: 196, distance: 50.3
click at [160, 196] on button "Маржа 15/35% соки мін води" at bounding box center [130, 196] width 122 height 12
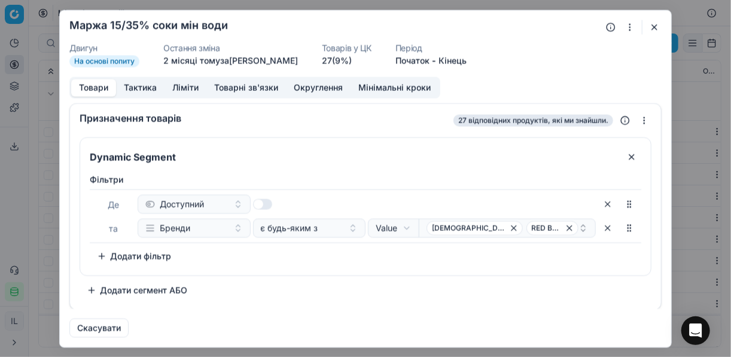
click at [651, 25] on button "button" at bounding box center [654, 27] width 14 height 14
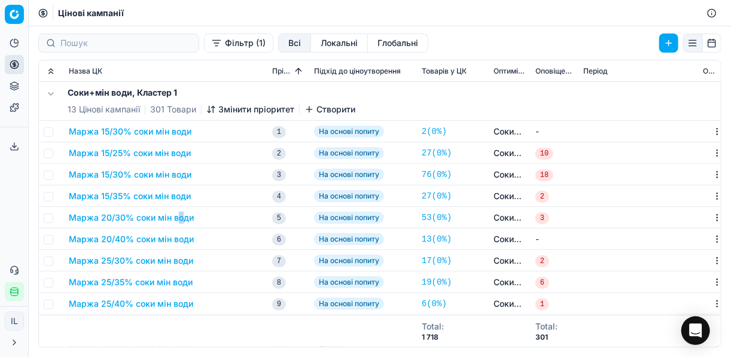
click at [143, 175] on button "Маржа 15/30% соки мін води" at bounding box center [130, 175] width 123 height 12
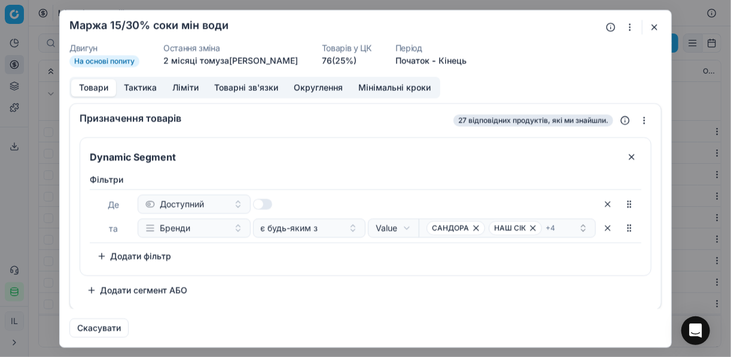
click at [661, 22] on button "button" at bounding box center [654, 27] width 14 height 14
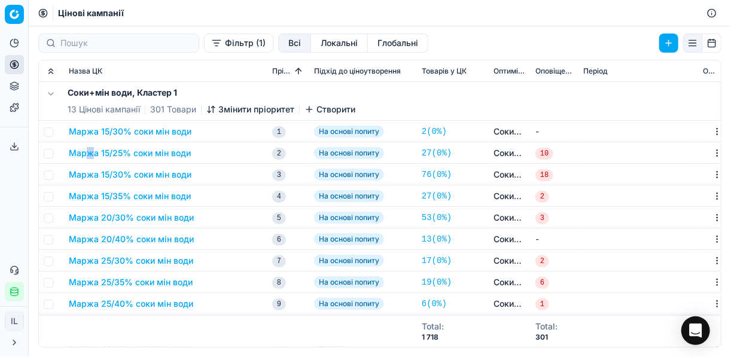
drag, startPoint x: 106, startPoint y: 176, endPoint x: 90, endPoint y: 161, distance: 22.8
click at [90, 161] on td "Маржа 15/25% соки мін води" at bounding box center [165, 153] width 203 height 22
drag, startPoint x: 90, startPoint y: 161, endPoint x: 138, endPoint y: 170, distance: 49.4
click at [138, 170] on button "Маржа 15/30% соки мін води" at bounding box center [130, 175] width 123 height 12
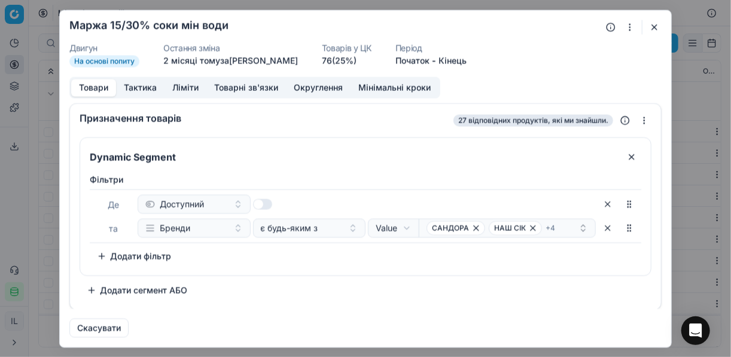
click at [138, 170] on div "Фiльтри Де Доступний та Бренди є будь-яким з Value Field Value САНДОРА НАШ СІК …" at bounding box center [365, 222] width 570 height 106
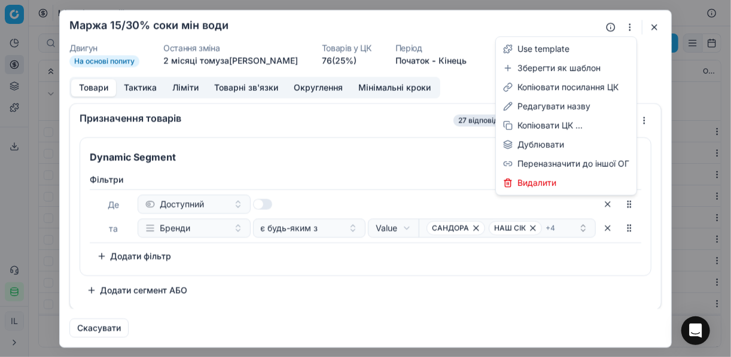
click at [628, 26] on button "button" at bounding box center [629, 27] width 14 height 14
click at [541, 111] on div "Редагувати назву" at bounding box center [566, 106] width 136 height 19
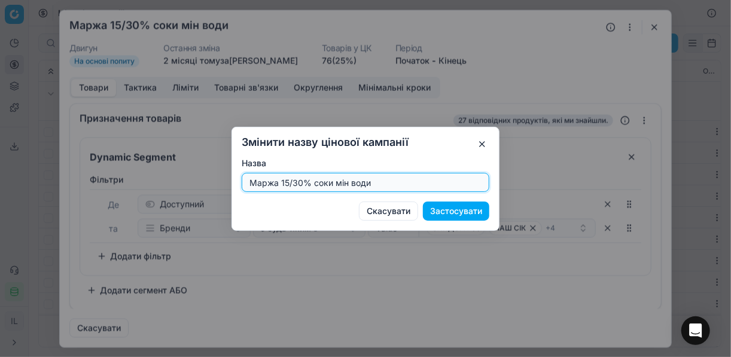
click at [423, 182] on input "Маржа 15/30% соки мін води" at bounding box center [365, 182] width 237 height 18
type input "Маржа 15/30% соки мін води__"
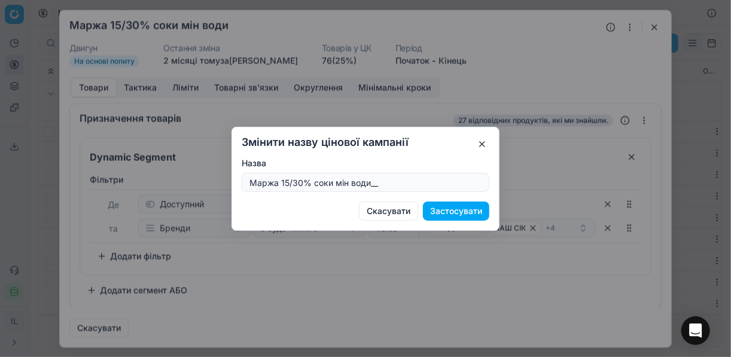
click at [481, 209] on button "Застосувати" at bounding box center [456, 211] width 66 height 19
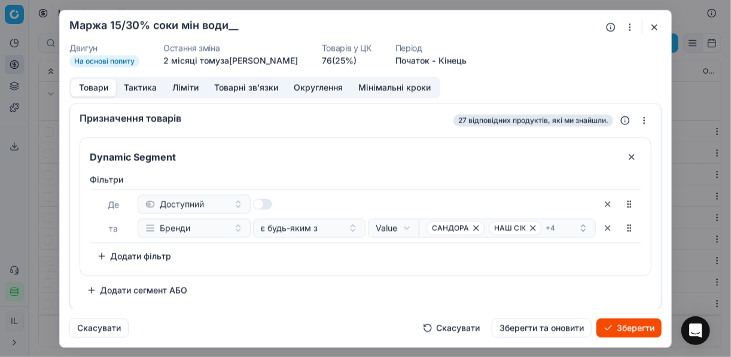
click at [653, 27] on button "button" at bounding box center [654, 27] width 14 height 14
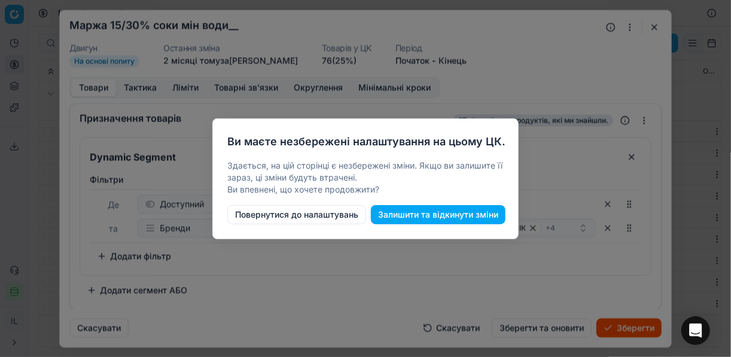
click at [335, 218] on button "Повернутися до налаштувань" at bounding box center [296, 214] width 139 height 19
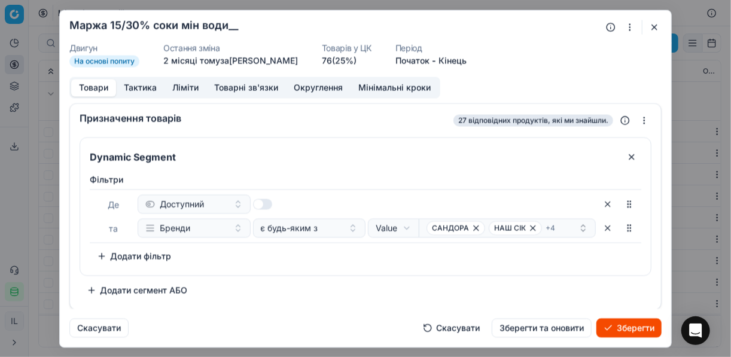
click at [613, 332] on button "Зберегти" at bounding box center [628, 327] width 65 height 19
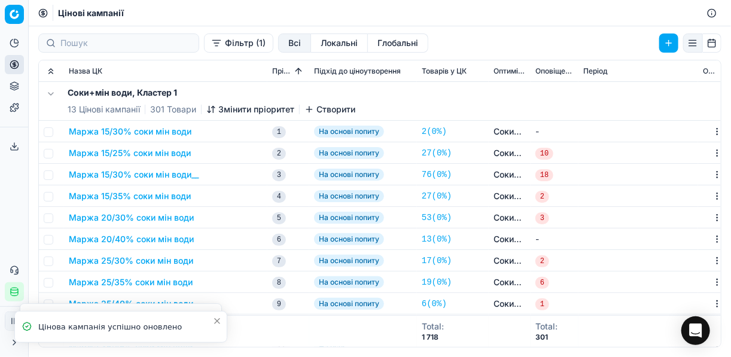
click at [129, 151] on button "Маржа 15/25% соки мін води" at bounding box center [130, 153] width 122 height 12
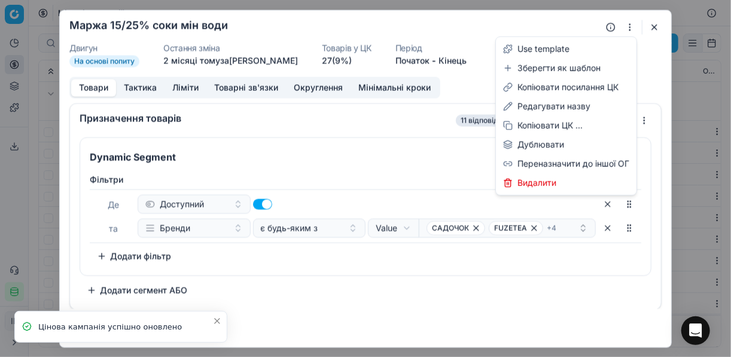
click at [629, 26] on button "button" at bounding box center [629, 27] width 14 height 14
click at [630, 27] on button "button" at bounding box center [629, 27] width 14 height 14
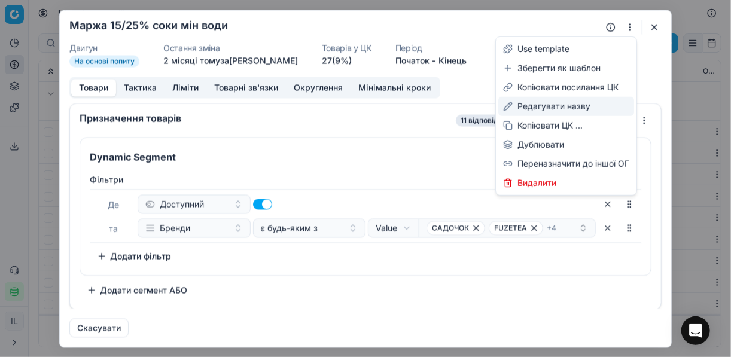
click at [535, 105] on div "Редагувати назву" at bounding box center [566, 106] width 136 height 19
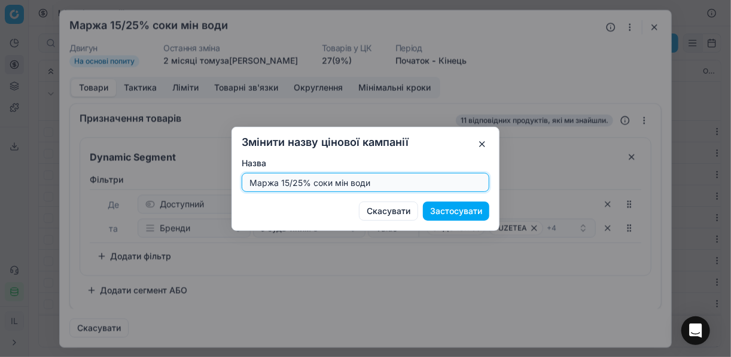
click at [300, 182] on input "Маржа 15/25% соки мін води" at bounding box center [365, 182] width 237 height 18
click at [298, 181] on input "Маржа 15/25% соки мін води" at bounding box center [365, 182] width 237 height 18
type input "Маржа 15/35% соки мін води"
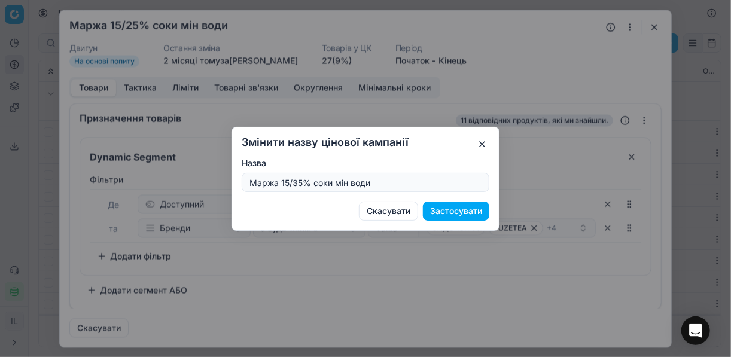
click at [438, 210] on button "Застосувати" at bounding box center [456, 211] width 66 height 19
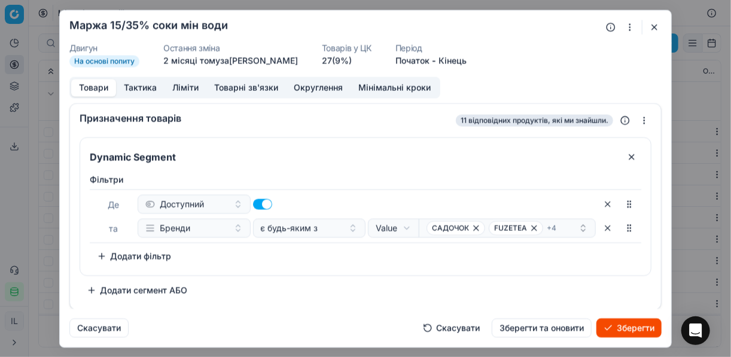
click at [182, 83] on button "Ліміти" at bounding box center [185, 87] width 42 height 17
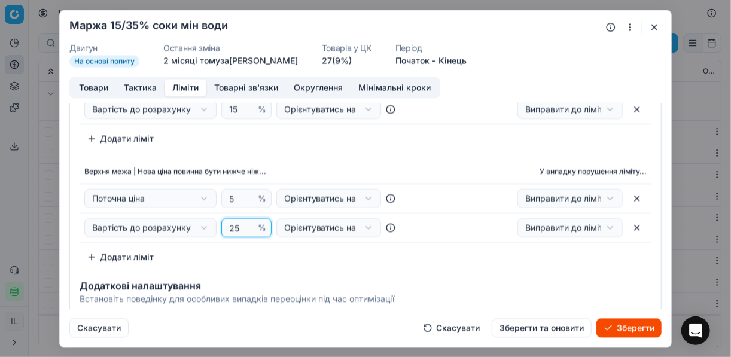
click at [234, 228] on input "25" at bounding box center [241, 228] width 29 height 18
click at [231, 227] on input "25" at bounding box center [241, 228] width 29 height 18
type input "35"
click at [344, 160] on th "Верхня межа | Нова ціна повинна бути нижче ніж..." at bounding box center [247, 172] width 334 height 24
click at [93, 91] on button "Товари" at bounding box center [93, 87] width 45 height 17
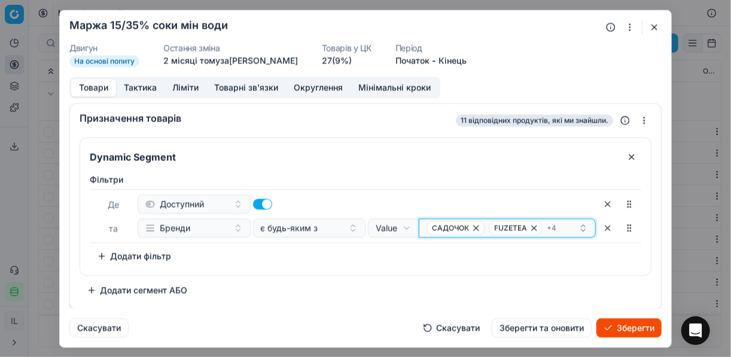
click at [536, 230] on icon "button" at bounding box center [534, 228] width 10 height 10
click at [536, 229] on icon "button" at bounding box center [534, 228] width 10 height 10
click at [529, 227] on icon "button" at bounding box center [526, 228] width 10 height 10
click at [514, 229] on icon "button" at bounding box center [516, 228] width 10 height 10
click at [477, 227] on icon "button" at bounding box center [476, 228] width 10 height 10
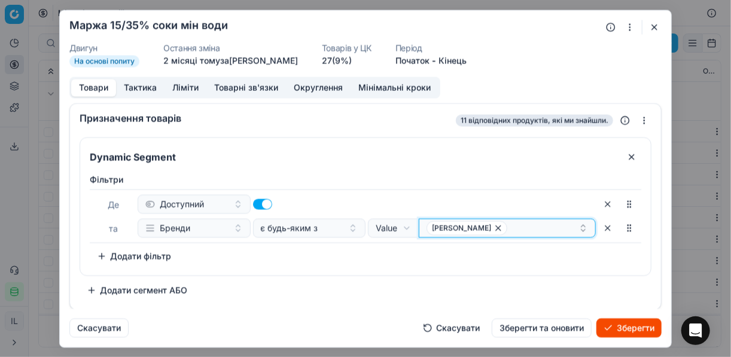
click at [497, 227] on span "ДЖЕРЕЛО ЯКОВА" at bounding box center [466, 228] width 81 height 14
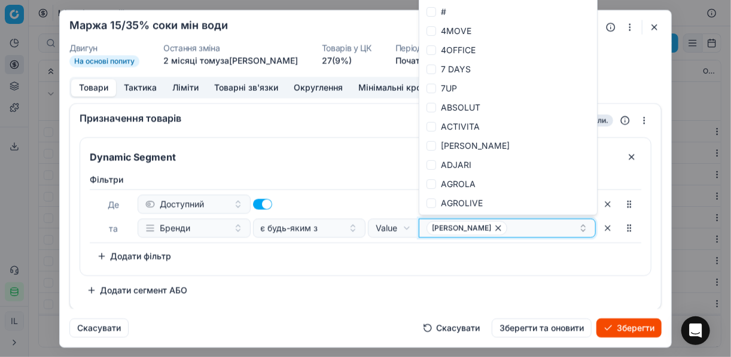
click at [499, 230] on icon "button" at bounding box center [498, 228] width 10 height 10
click at [436, 230] on button "Select a value" at bounding box center [507, 227] width 177 height 19
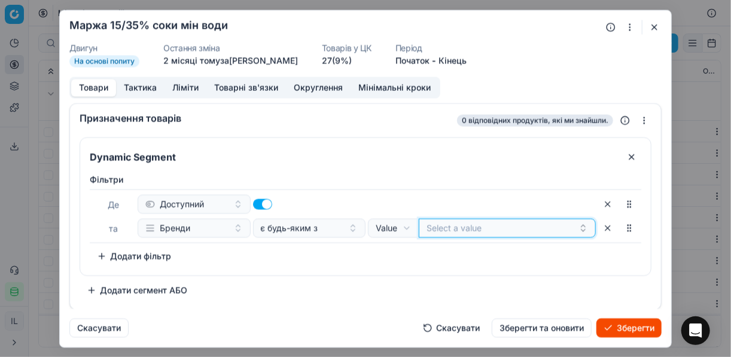
click at [436, 230] on button "Select a value" at bounding box center [507, 227] width 177 height 19
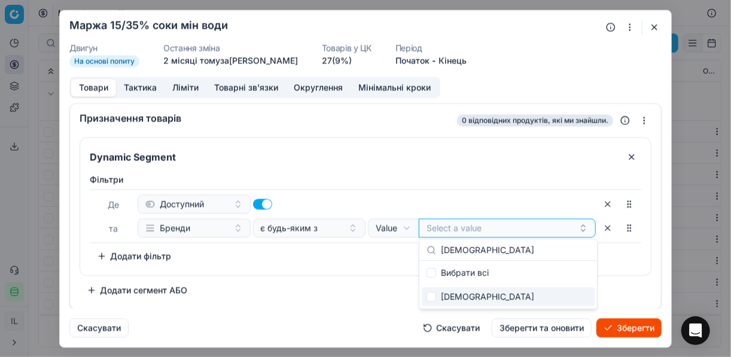
type input "ДЖАФФА"
click at [435, 296] on div "ДЖАФФА" at bounding box center [508, 296] width 173 height 19
checkbox input "true"
click at [354, 273] on div "Фiльтри Де Доступний та Бренди є будь-яким з Value Field Value ДЖАФФА To pick u…" at bounding box center [365, 222] width 570 height 106
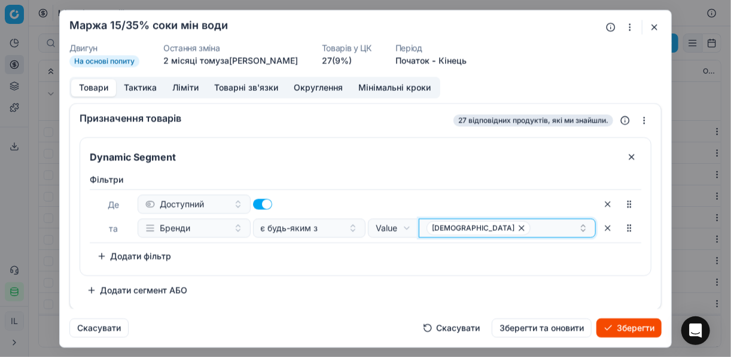
click at [500, 222] on div "ДЖАФФА" at bounding box center [502, 228] width 152 height 14
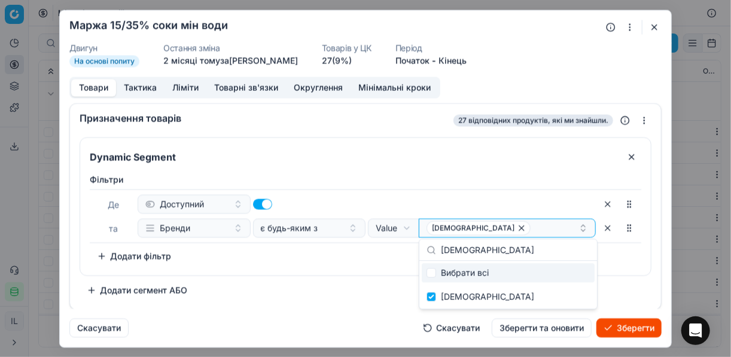
type input "DRAGON"
checkbox input "false"
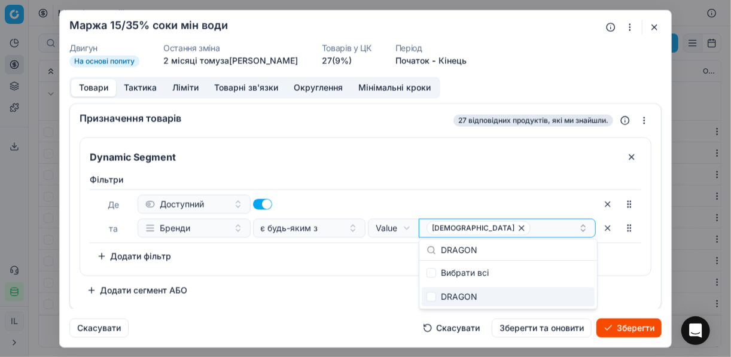
type input "DRAGON"
click at [432, 299] on input "Suggestions" at bounding box center [431, 297] width 10 height 10
checkbox input "true"
click at [344, 286] on div "Dynamic Segment Фiльтри Де Доступний та Бренди є будь-яким з Value Field Value …" at bounding box center [366, 218] width 572 height 163
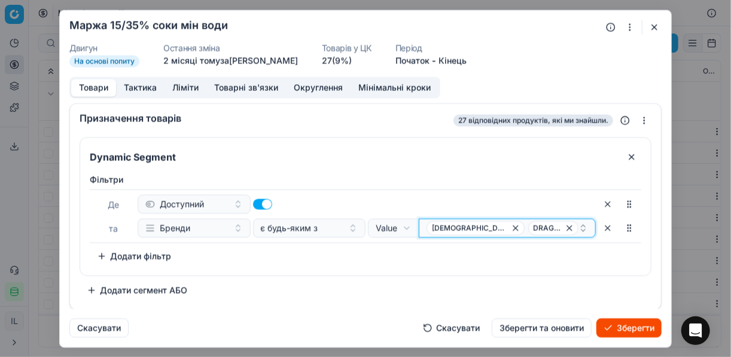
click at [546, 227] on div "ДЖАФФА DRAGON" at bounding box center [502, 228] width 152 height 14
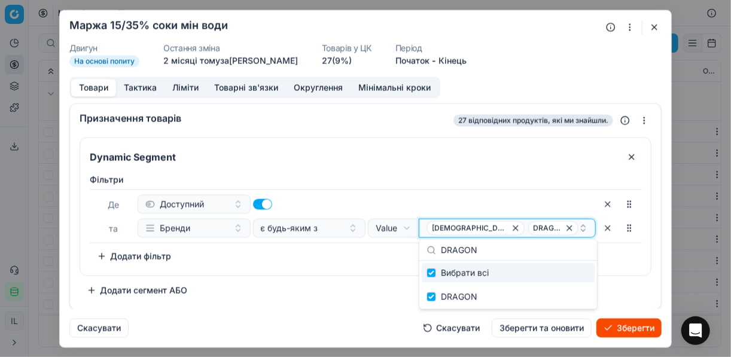
click at [544, 226] on div "ДЖАФФА DRAGON" at bounding box center [502, 228] width 152 height 14
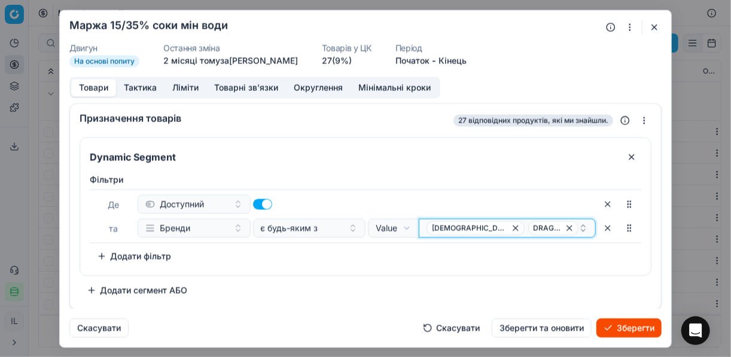
click at [544, 226] on div "ДЖАФФА DRAGON" at bounding box center [502, 228] width 152 height 14
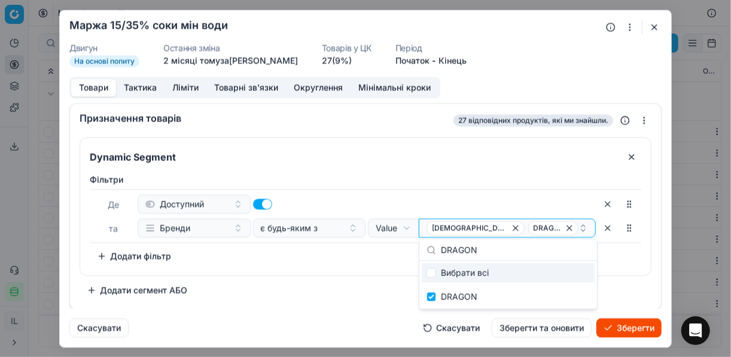
type input "САНДОРА"
checkbox input "false"
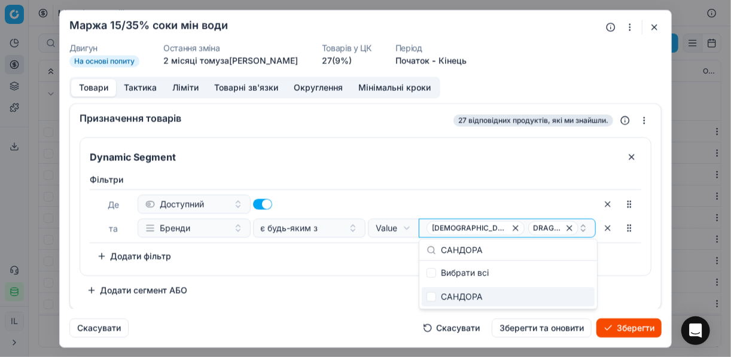
type input "САНДОРА"
click at [428, 297] on input "Suggestions" at bounding box center [431, 297] width 10 height 10
checkbox input "true"
click at [362, 282] on div "Dynamic Segment Фiльтри Де Доступний та Бренди є будь-яким з Value Field Value …" at bounding box center [366, 218] width 572 height 163
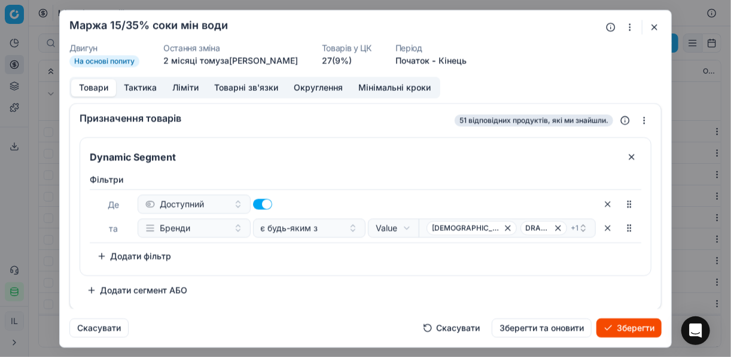
click at [626, 329] on button "Зберегти" at bounding box center [628, 327] width 65 height 19
click at [649, 30] on button "button" at bounding box center [654, 27] width 14 height 14
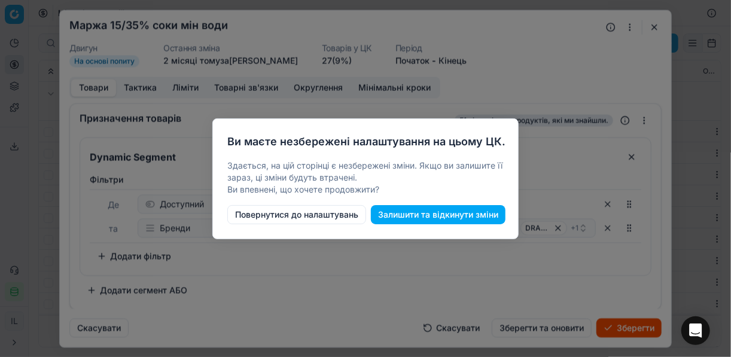
click at [311, 217] on button "Повернутися до налаштувань" at bounding box center [296, 214] width 139 height 19
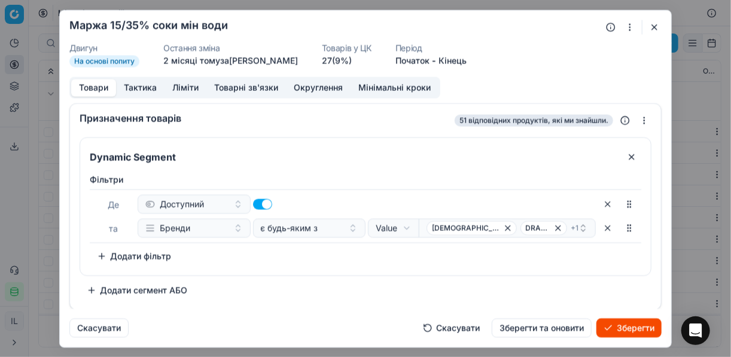
click at [621, 329] on button "Зберегти" at bounding box center [628, 327] width 65 height 19
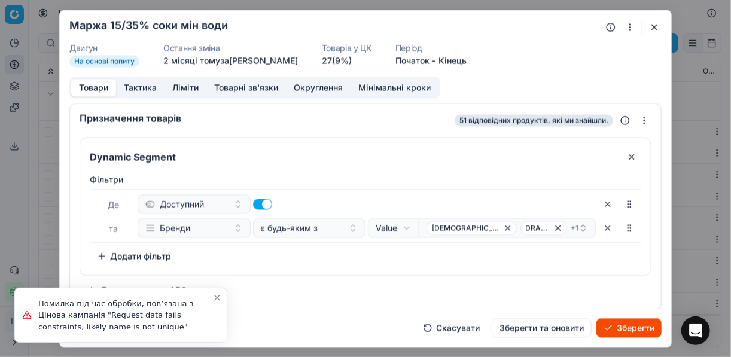
click at [646, 28] on div at bounding box center [625, 27] width 44 height 14
click at [652, 24] on button "button" at bounding box center [654, 27] width 14 height 14
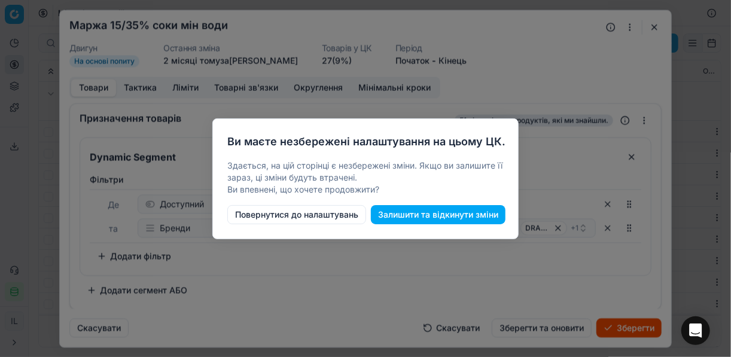
click at [457, 214] on button "Залишити та відкинути зміни" at bounding box center [438, 214] width 135 height 19
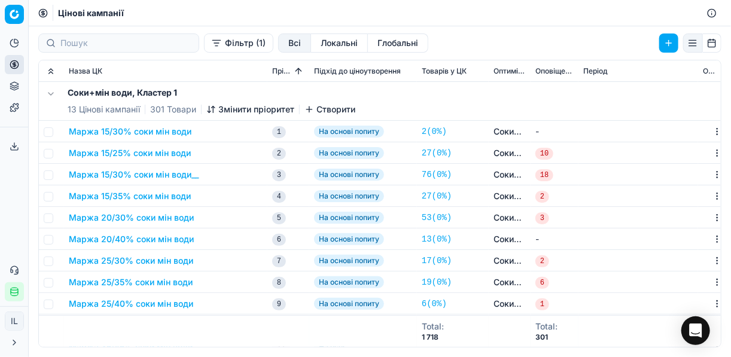
drag, startPoint x: 115, startPoint y: 197, endPoint x: 144, endPoint y: 223, distance: 38.9
click at [144, 223] on td "Маржа 20/30% соки мін води" at bounding box center [165, 218] width 203 height 22
click at [163, 196] on button "Маржа 15/35% соки мін води" at bounding box center [130, 196] width 122 height 12
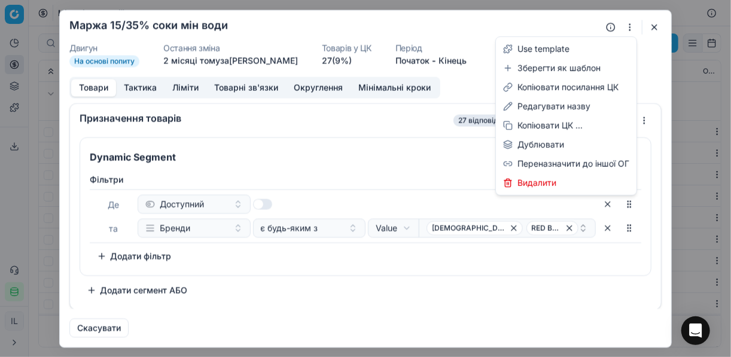
click at [631, 26] on button "button" at bounding box center [629, 27] width 14 height 14
click at [544, 108] on div "Редагувати назву" at bounding box center [566, 106] width 136 height 19
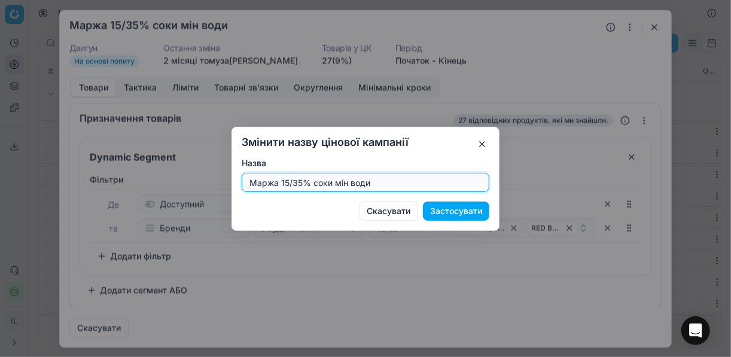
click at [414, 177] on input "Маржа 15/35% соки мін води" at bounding box center [365, 182] width 237 height 18
type input "Маржа 15/35% соки мін води--"
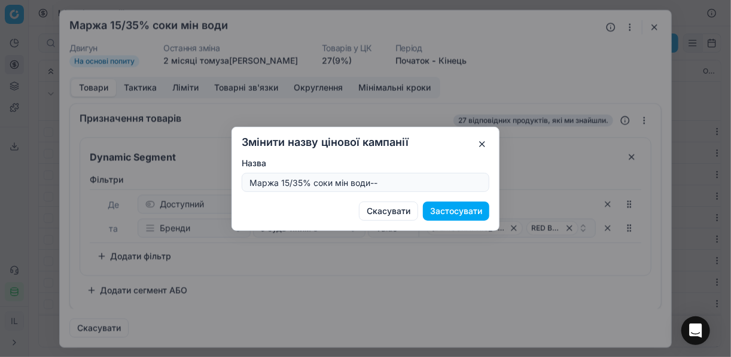
click at [475, 208] on button "Застосувати" at bounding box center [456, 211] width 66 height 19
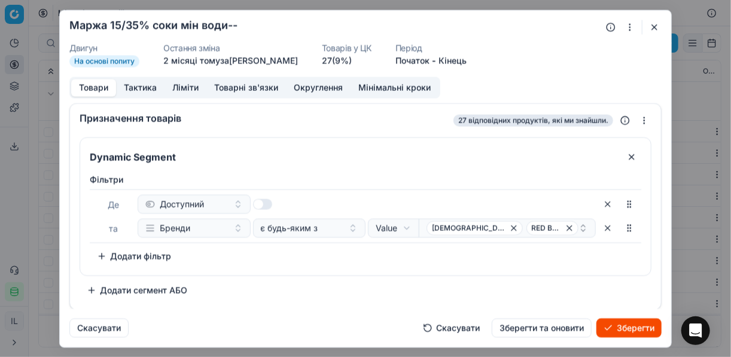
click at [615, 325] on button "Зберегти" at bounding box center [628, 327] width 65 height 19
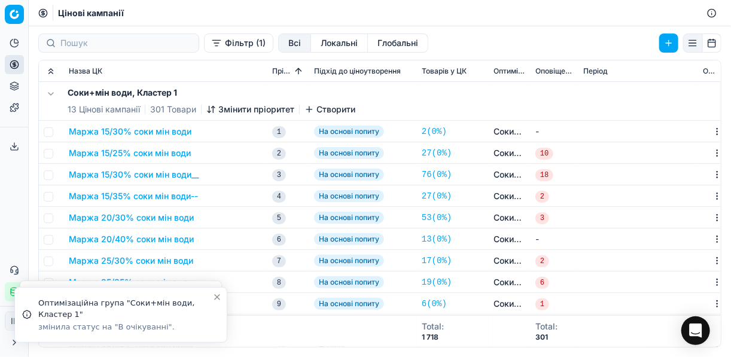
click at [148, 195] on button "Маржа 15/35% соки мін води--" at bounding box center [133, 196] width 129 height 12
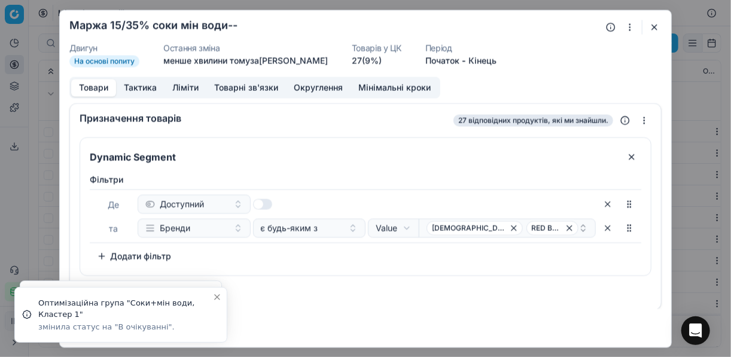
click at [654, 23] on button "button" at bounding box center [654, 27] width 14 height 14
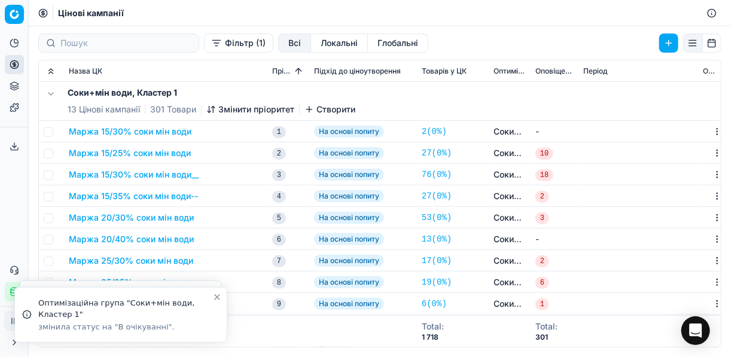
click at [163, 213] on button "Маржа 20/30% соки мін води" at bounding box center [131, 218] width 125 height 12
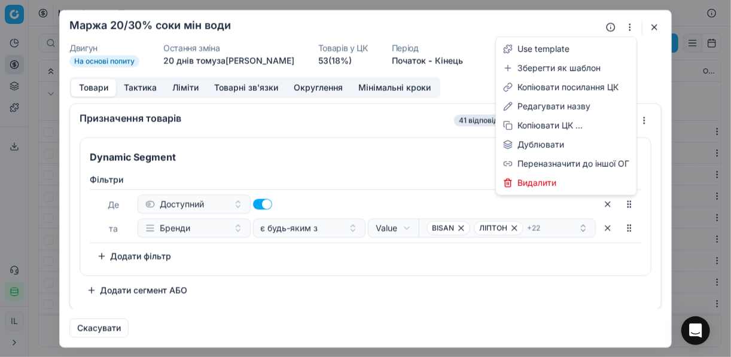
click at [629, 28] on button "button" at bounding box center [629, 27] width 14 height 14
click at [559, 109] on div "Редагувати назву" at bounding box center [566, 106] width 136 height 19
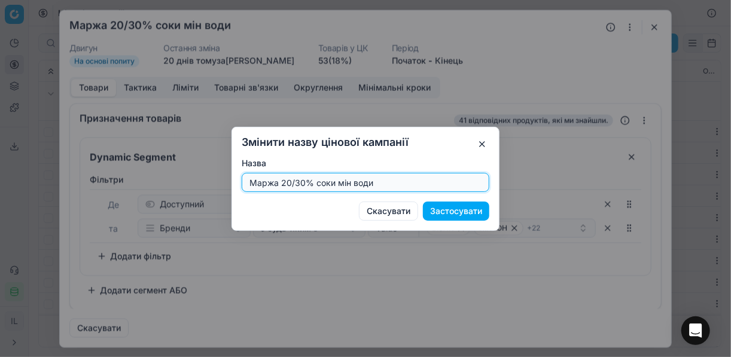
click at [404, 183] on input "Маржа 20/30% соки мін води" at bounding box center [365, 182] width 237 height 18
type input "Маржа 20/30% соки мін води--"
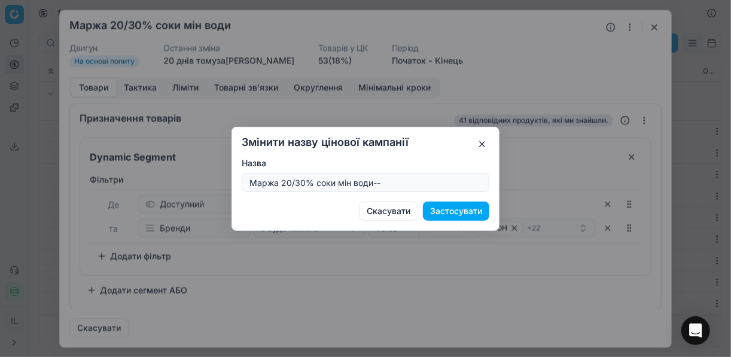
click at [468, 216] on button "Застосувати" at bounding box center [456, 211] width 66 height 19
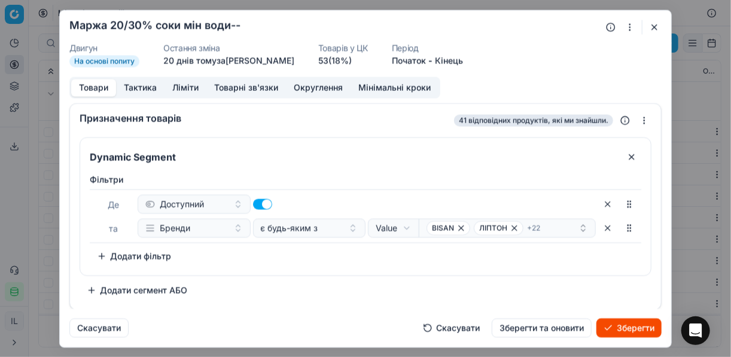
click at [628, 324] on button "Зберегти" at bounding box center [628, 327] width 65 height 19
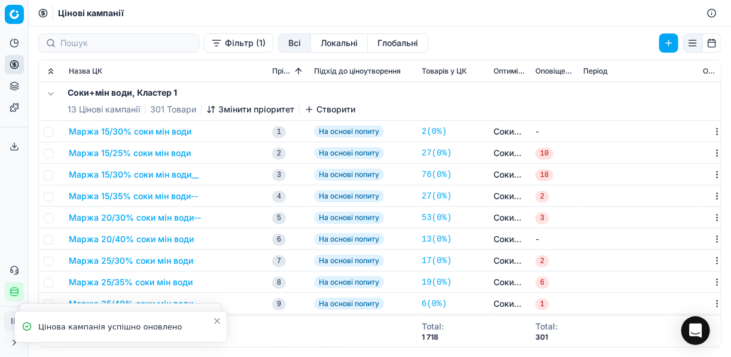
scroll to position [48, 0]
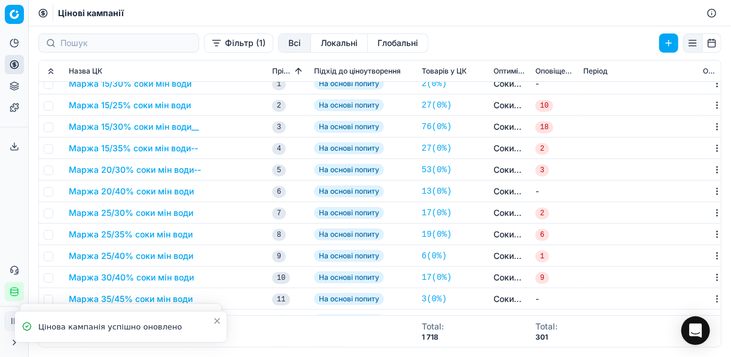
click at [163, 188] on button "Маржа 20/40% соки мін води" at bounding box center [131, 191] width 125 height 12
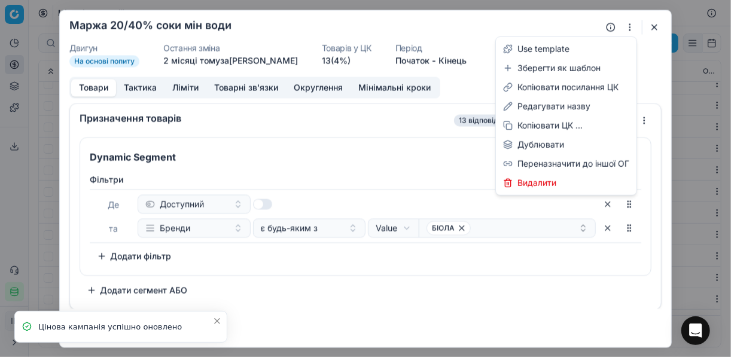
click at [625, 29] on button "button" at bounding box center [629, 27] width 14 height 14
click at [546, 107] on div "Редагувати назву" at bounding box center [566, 106] width 136 height 19
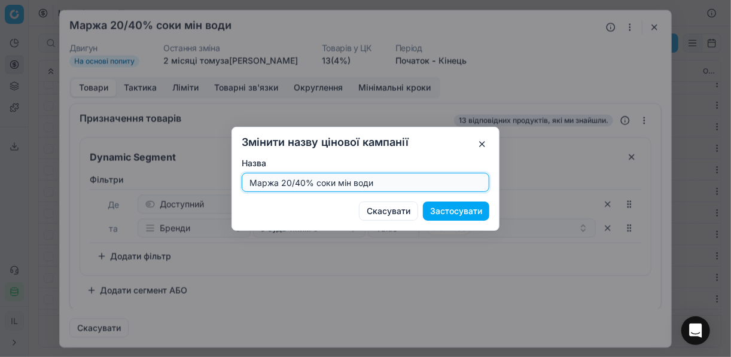
click at [414, 181] on input "Маржа 20/40% соки мін води" at bounding box center [365, 182] width 237 height 18
type input "Маржа 20/40% соки мін води--"
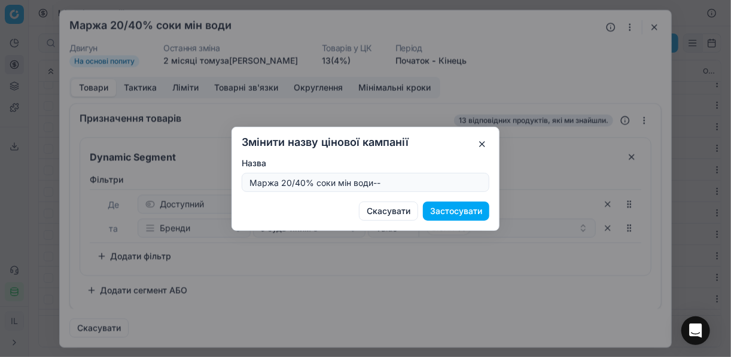
click at [458, 214] on button "Застосувати" at bounding box center [456, 211] width 66 height 19
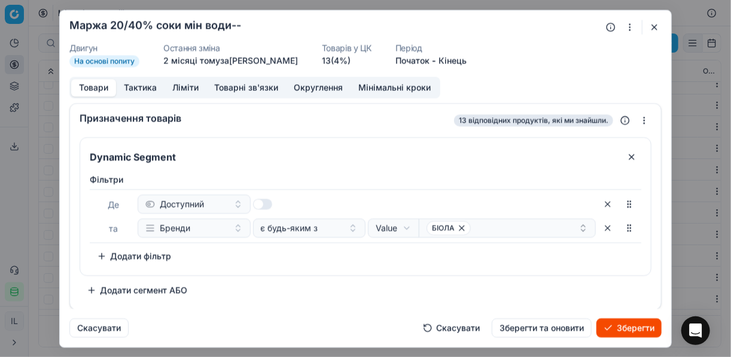
click at [618, 322] on button "Зберегти" at bounding box center [628, 327] width 65 height 19
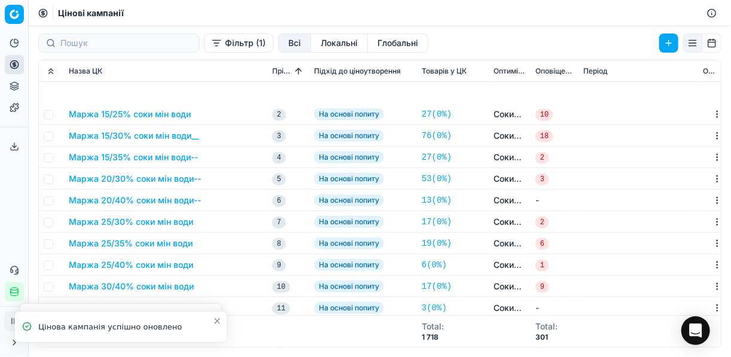
scroll to position [144, 0]
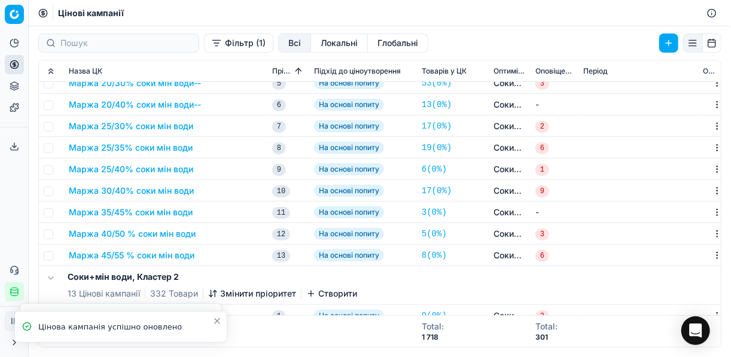
click at [144, 124] on button "Маржа 25/30% соки мін води" at bounding box center [131, 126] width 124 height 12
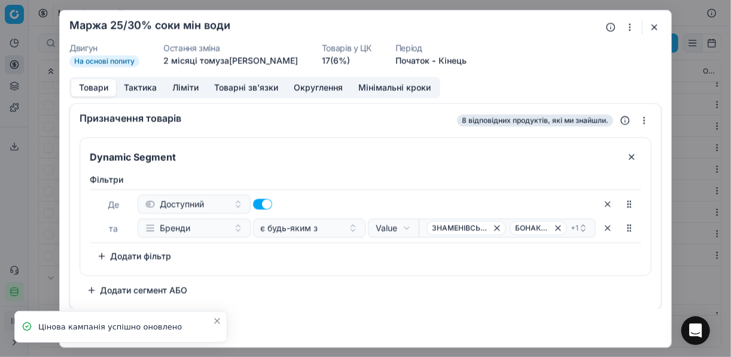
click at [628, 28] on button "button" at bounding box center [629, 27] width 14 height 14
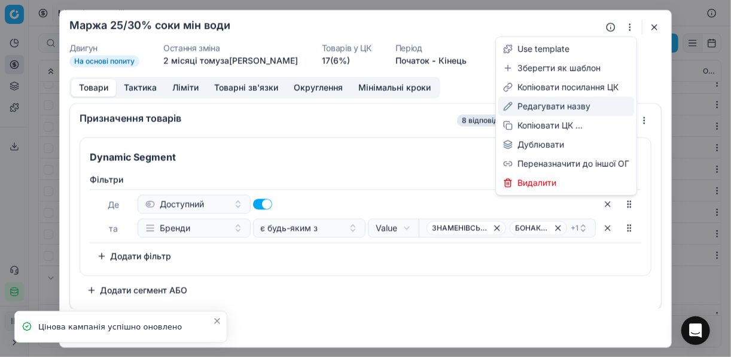
click at [536, 106] on div "Редагувати назву" at bounding box center [566, 106] width 136 height 19
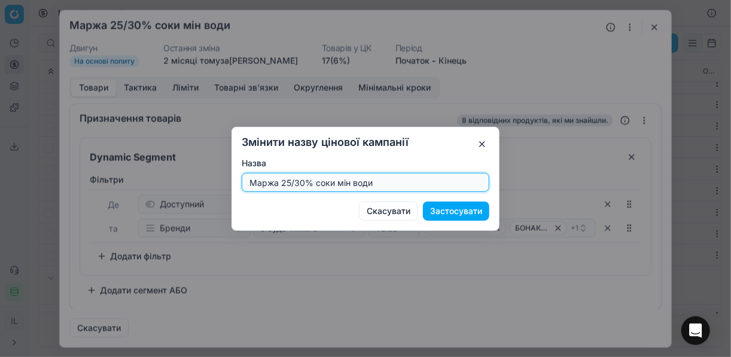
click at [381, 181] on input "Маржа 25/30% соки мін води" at bounding box center [365, 182] width 237 height 18
type input "Маржа 25/30% соки мін води --"
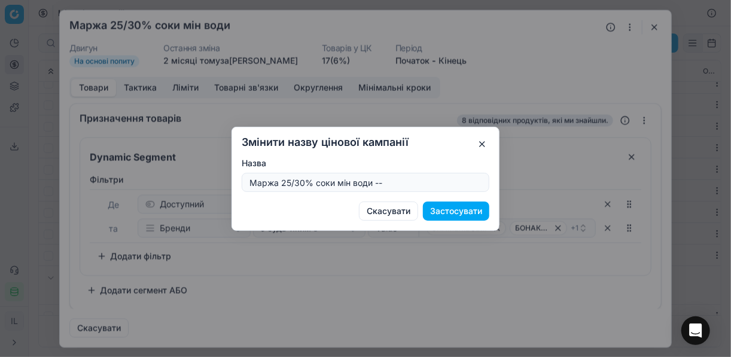
click at [448, 210] on button "Застосувати" at bounding box center [456, 211] width 66 height 19
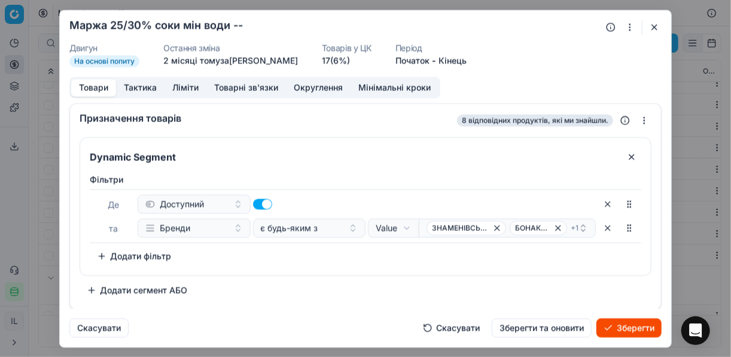
click at [629, 322] on button "Зберегти" at bounding box center [628, 327] width 65 height 19
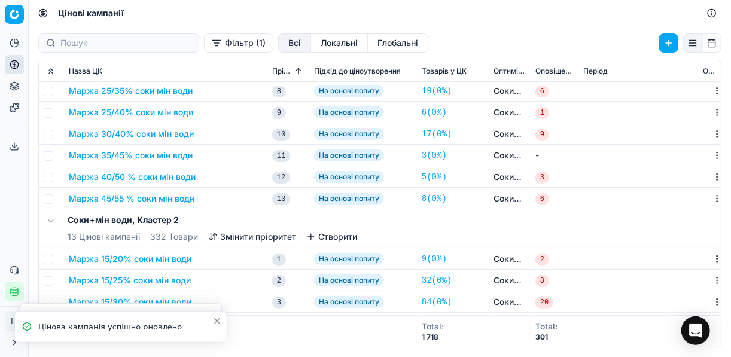
scroll to position [96, 0]
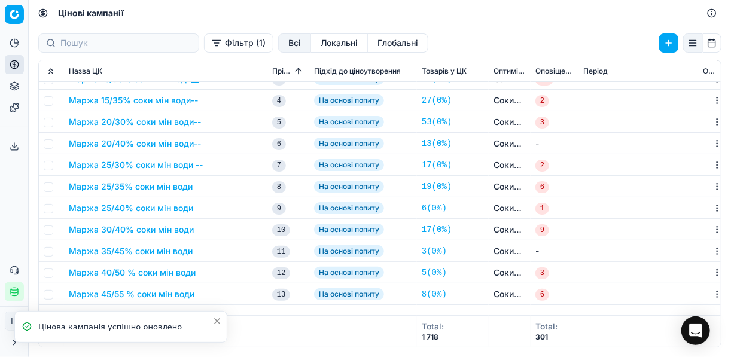
click at [166, 184] on button "Маржа 25/35% соки мін води" at bounding box center [131, 187] width 124 height 12
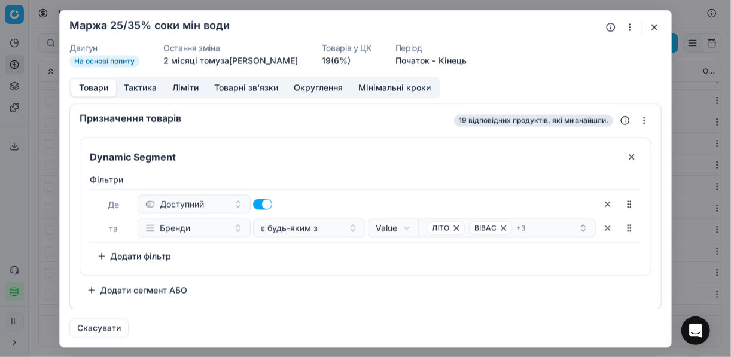
click at [630, 28] on button "button" at bounding box center [629, 27] width 14 height 14
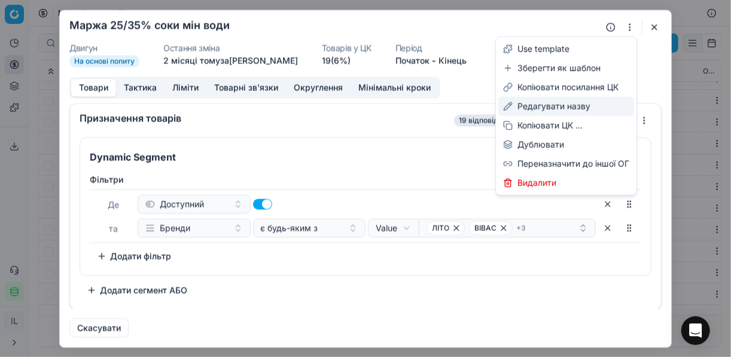
click at [554, 105] on div "Редагувати назву" at bounding box center [566, 106] width 136 height 19
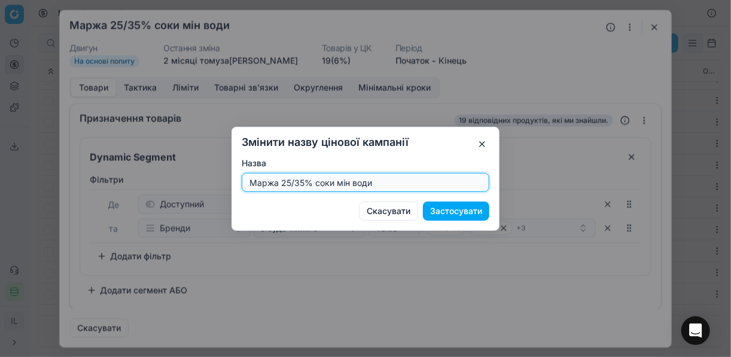
click at [401, 182] on input "Маржа 25/35% соки мін води" at bounding box center [365, 182] width 237 height 18
type input "Маржа 25/35% соки мін води--"
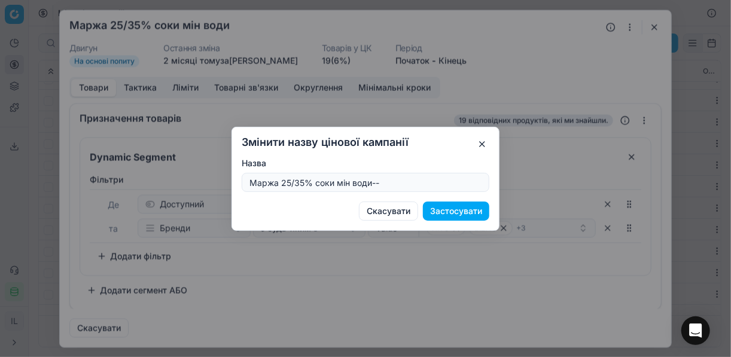
click at [454, 210] on button "Застосувати" at bounding box center [456, 211] width 66 height 19
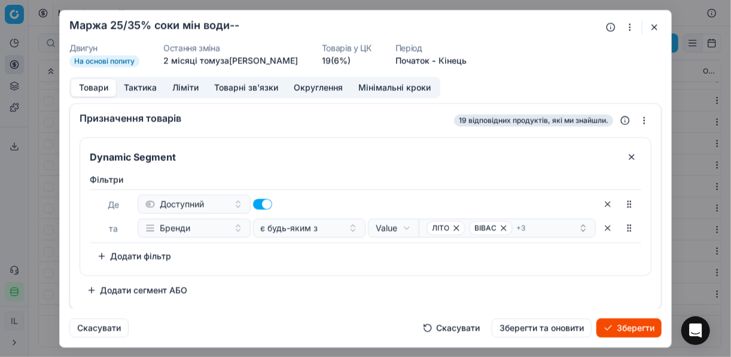
click at [625, 326] on button "Зберегти" at bounding box center [628, 327] width 65 height 19
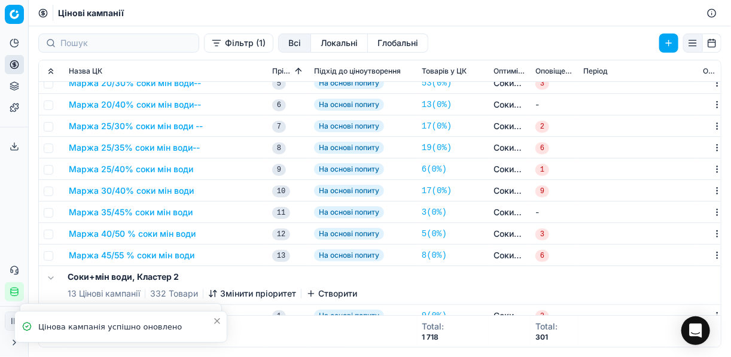
scroll to position [191, 0]
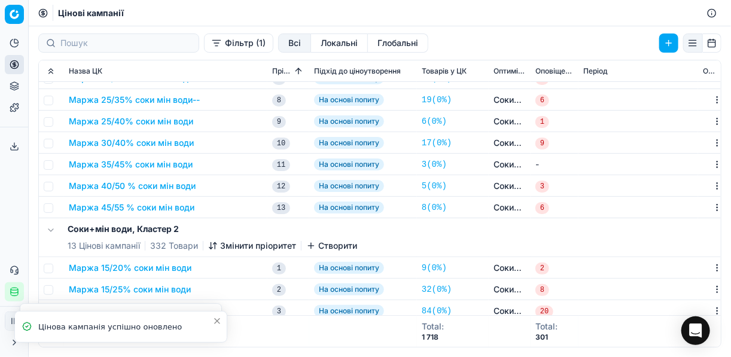
click at [159, 120] on button "Маржа 25/40% соки мін води" at bounding box center [131, 121] width 124 height 12
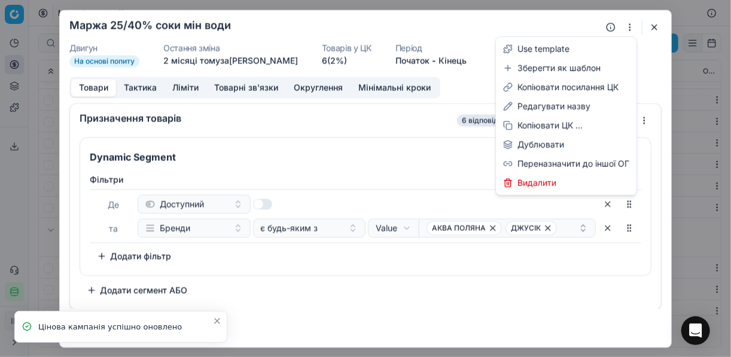
click at [624, 25] on button "button" at bounding box center [629, 27] width 14 height 14
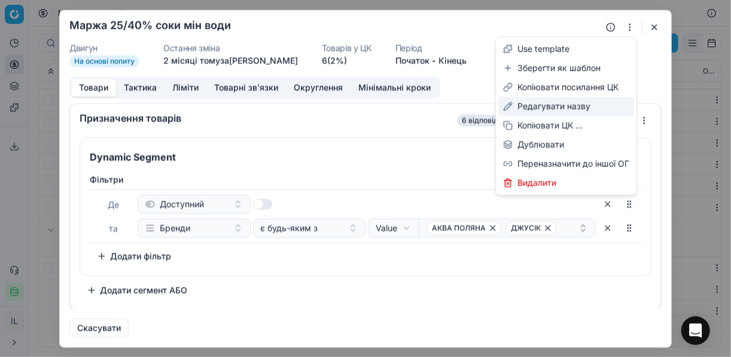
click at [558, 108] on div "Редагувати назву" at bounding box center [566, 106] width 136 height 19
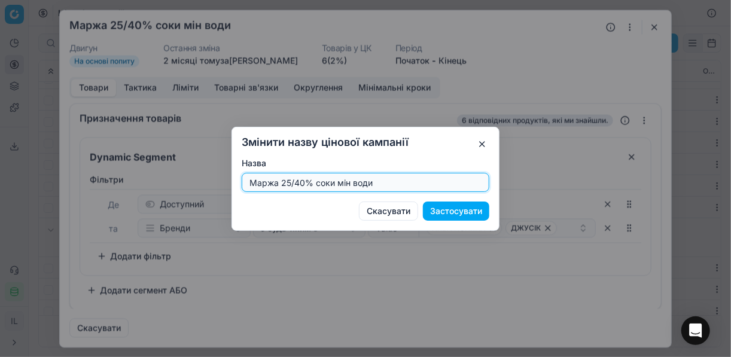
click at [398, 181] on input "Маржа 25/40% соки мін води" at bounding box center [365, 182] width 237 height 18
type input "Маржа 25/40% соки мін води--"
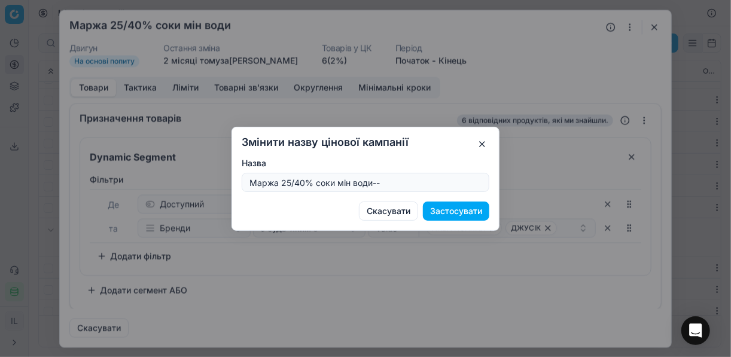
click at [462, 212] on button "Застосувати" at bounding box center [456, 211] width 66 height 19
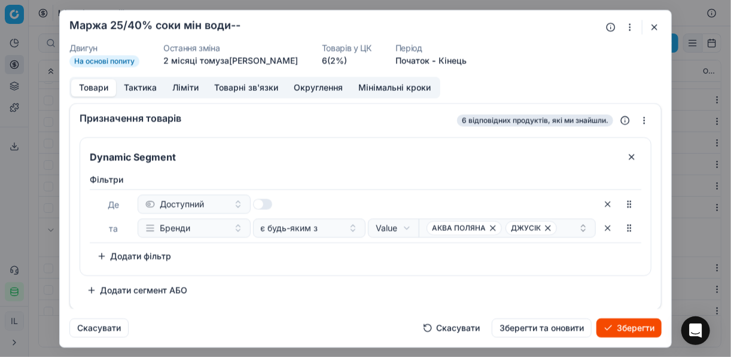
click at [621, 328] on button "Зберегти" at bounding box center [628, 327] width 65 height 19
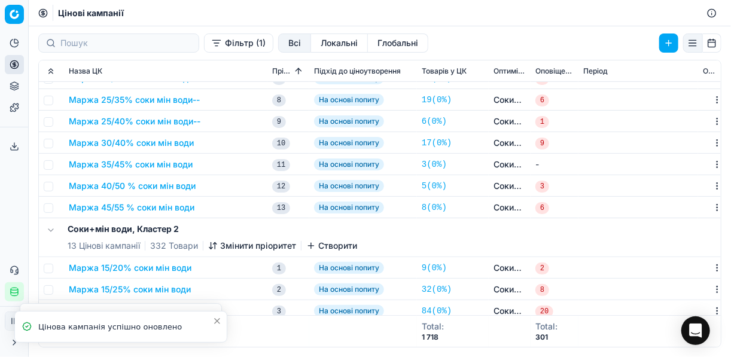
click at [173, 145] on button "Маржа 30/40% соки мін води" at bounding box center [131, 143] width 125 height 12
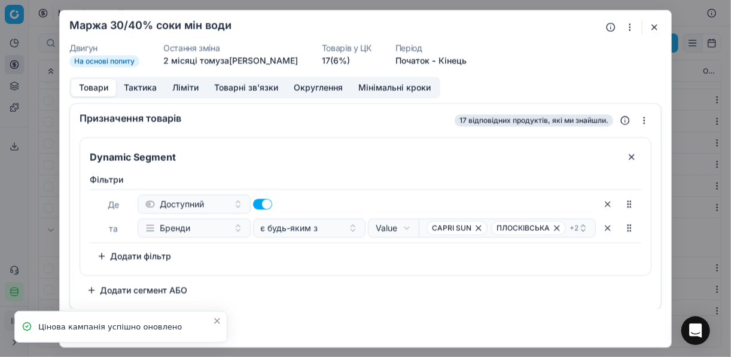
click at [631, 26] on button "button" at bounding box center [629, 27] width 14 height 14
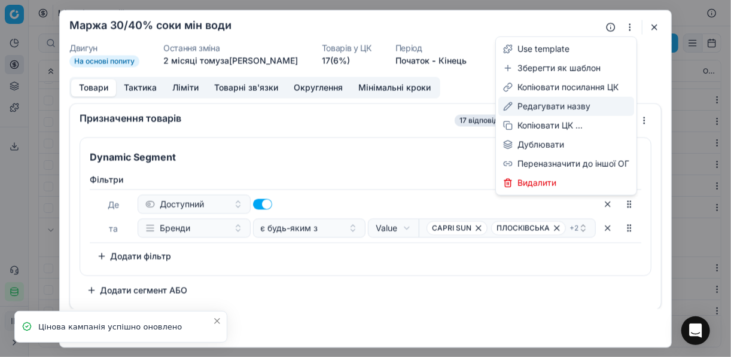
click at [564, 108] on div "Редагувати назву" at bounding box center [566, 106] width 136 height 19
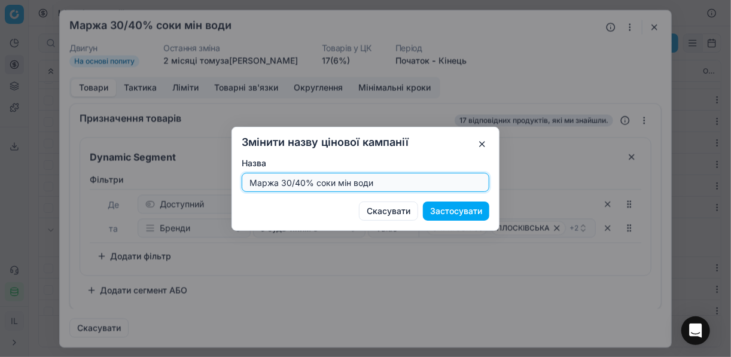
click at [431, 174] on input "Маржа 30/40% соки мін води" at bounding box center [365, 182] width 237 height 18
type input "Маржа 30/40% соки мін води--"
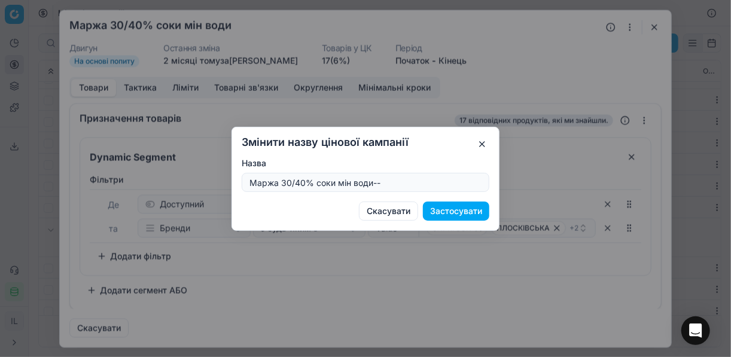
click at [463, 210] on button "Застосувати" at bounding box center [456, 211] width 66 height 19
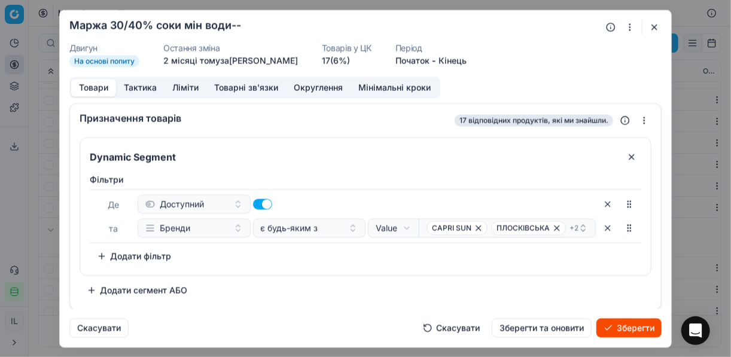
click at [614, 328] on button "Зберегти" at bounding box center [628, 327] width 65 height 19
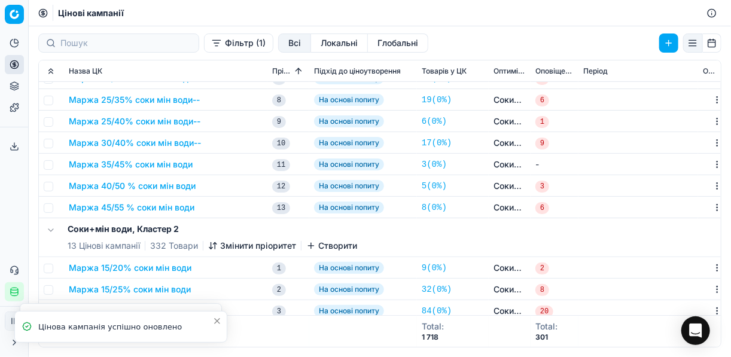
click at [163, 169] on button "Маржа 35/45% соки мін води" at bounding box center [131, 164] width 124 height 12
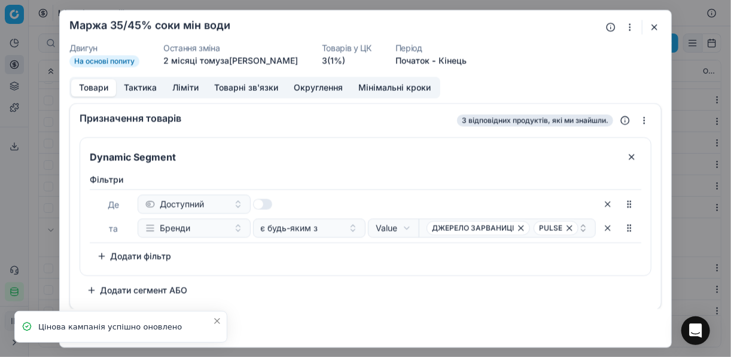
click at [630, 26] on button "button" at bounding box center [629, 27] width 14 height 14
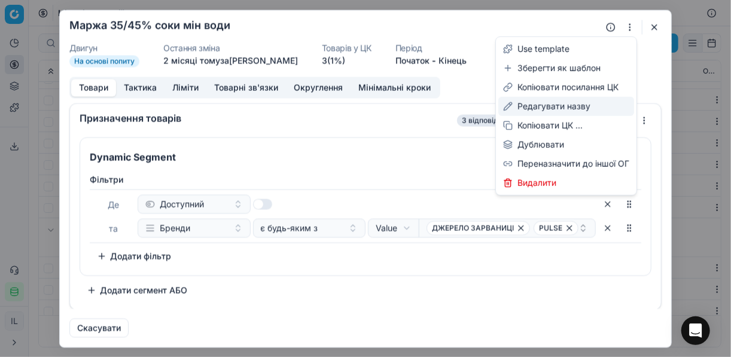
click at [547, 108] on div "Редагувати назву" at bounding box center [566, 106] width 136 height 19
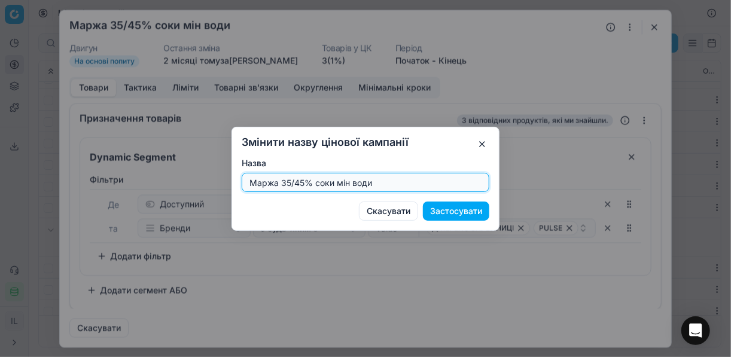
click at [408, 182] on input "Маржа 35/45% соки мін води" at bounding box center [365, 182] width 237 height 18
type input "Маржа 35/45% соки мін води--"
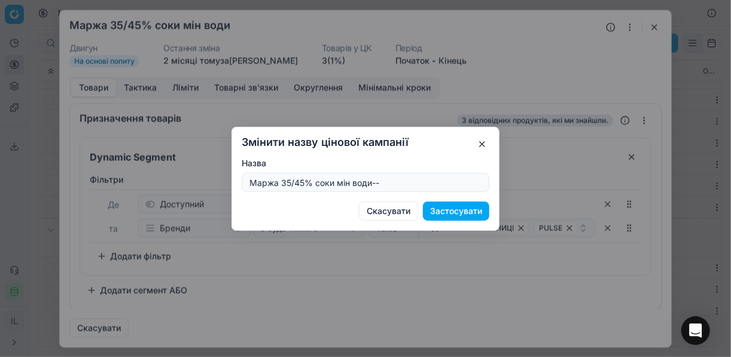
click at [448, 210] on button "Застосувати" at bounding box center [456, 211] width 66 height 19
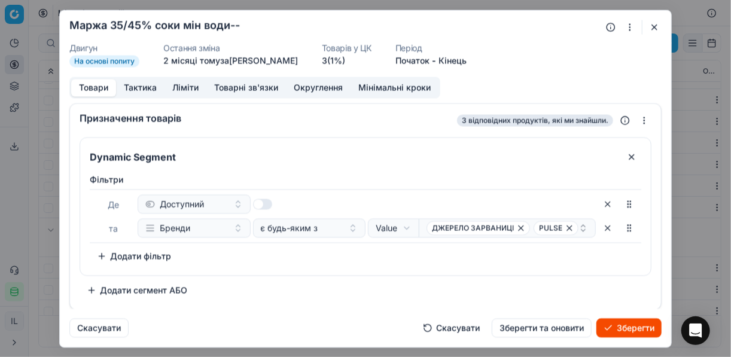
click at [626, 331] on button "Зберегти" at bounding box center [628, 327] width 65 height 19
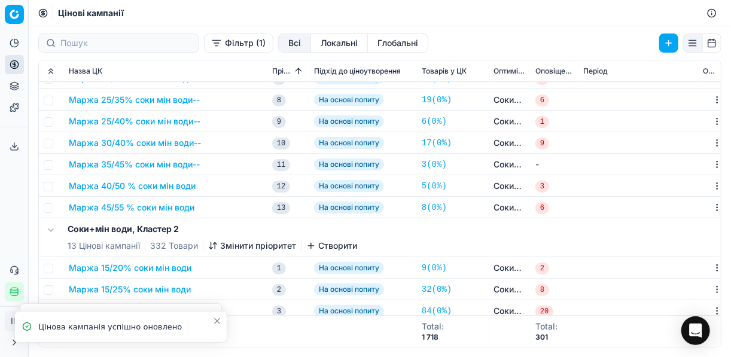
click at [180, 184] on button "Маржа 40/50 % соки мін води" at bounding box center [132, 186] width 127 height 12
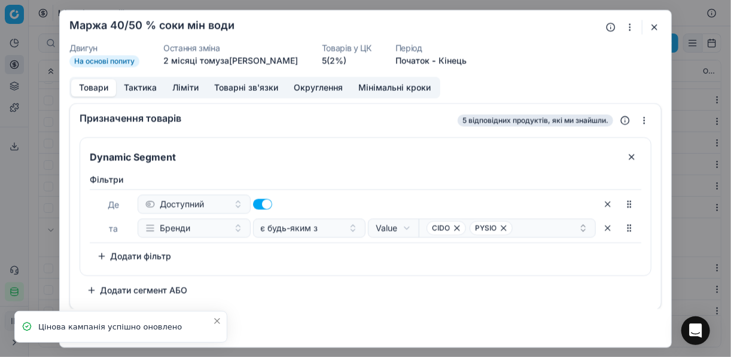
click at [625, 28] on button "button" at bounding box center [629, 27] width 14 height 14
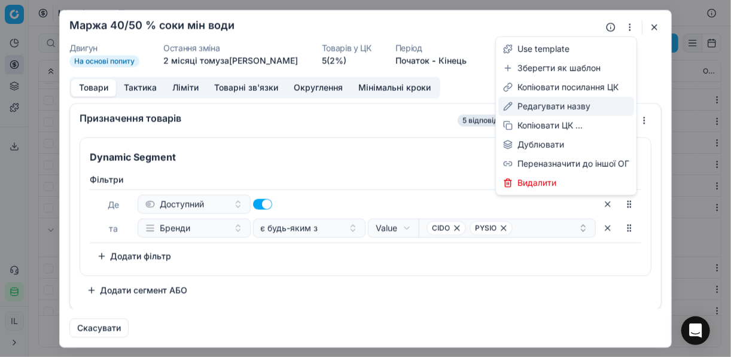
click at [537, 106] on div "Редагувати назву" at bounding box center [566, 106] width 136 height 19
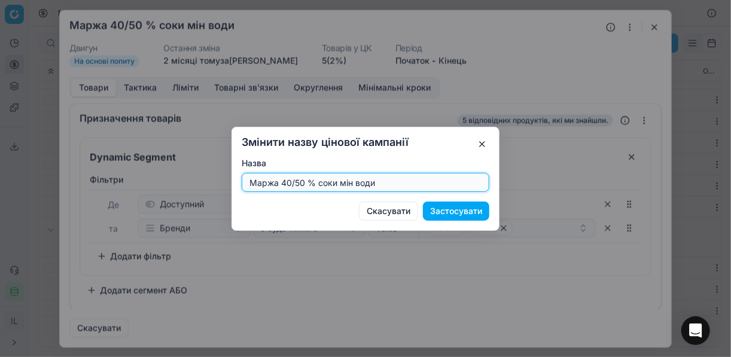
click at [399, 181] on input "Маржа 40/50 % соки мін води" at bounding box center [365, 182] width 237 height 18
type input "Маржа 40/50 % соки мін води --"
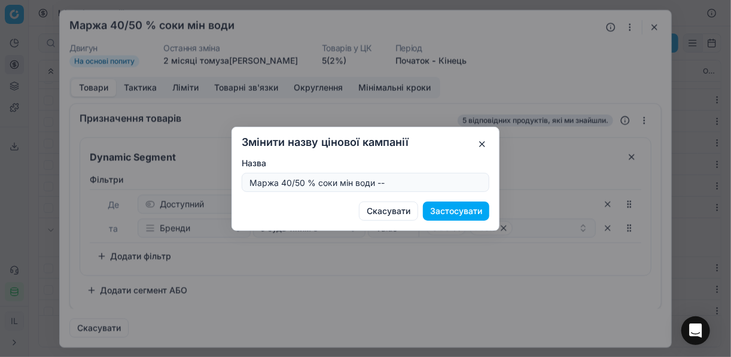
click at [464, 210] on button "Застосувати" at bounding box center [456, 211] width 66 height 19
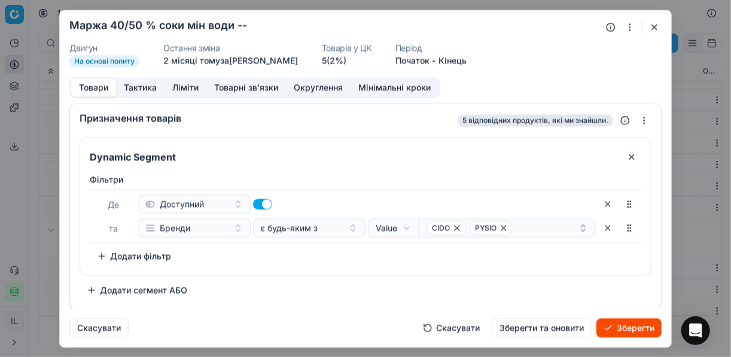
click at [608, 330] on button "Зберегти" at bounding box center [628, 327] width 65 height 19
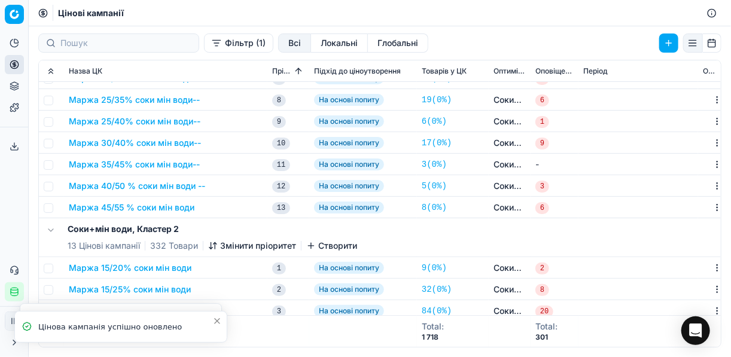
click at [179, 207] on button "Маржа 45/55 % соки мін води" at bounding box center [132, 208] width 126 height 12
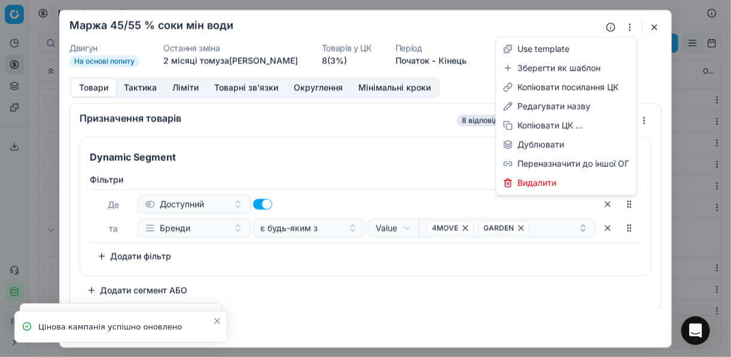
click at [631, 24] on button "button" at bounding box center [629, 27] width 14 height 14
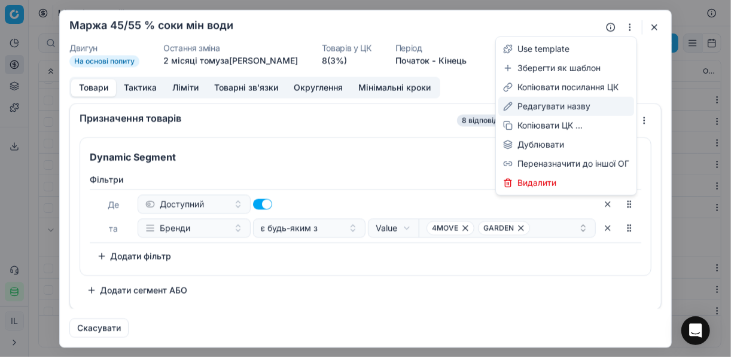
click at [569, 104] on div "Редагувати назву" at bounding box center [566, 106] width 136 height 19
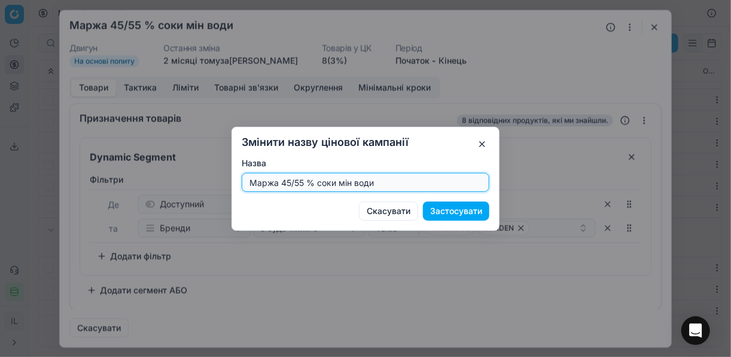
click at [431, 175] on input "Маржа 45/55 % соки мін води" at bounding box center [365, 182] width 237 height 18
type input "Маржа 45/55 % соки мін води --"
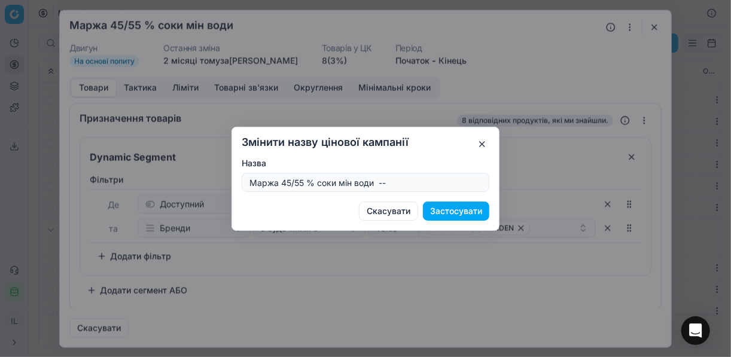
click at [468, 211] on button "Застосувати" at bounding box center [456, 211] width 66 height 19
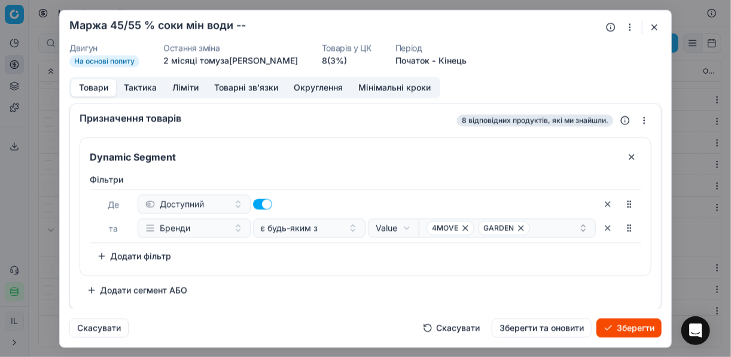
click at [629, 322] on button "Зберегти" at bounding box center [628, 327] width 65 height 19
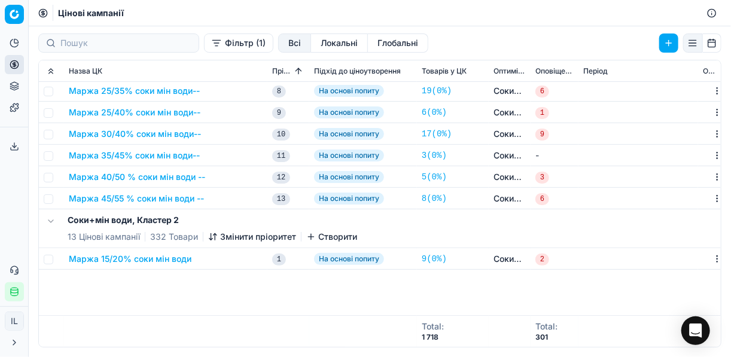
scroll to position [0, 0]
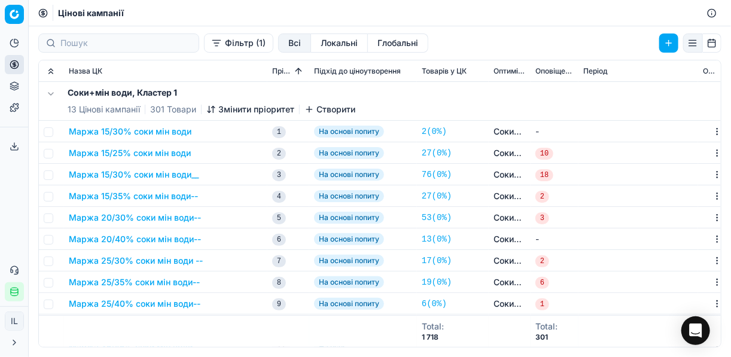
click at [146, 154] on button "Маржа 15/25% соки мін води" at bounding box center [130, 153] width 122 height 12
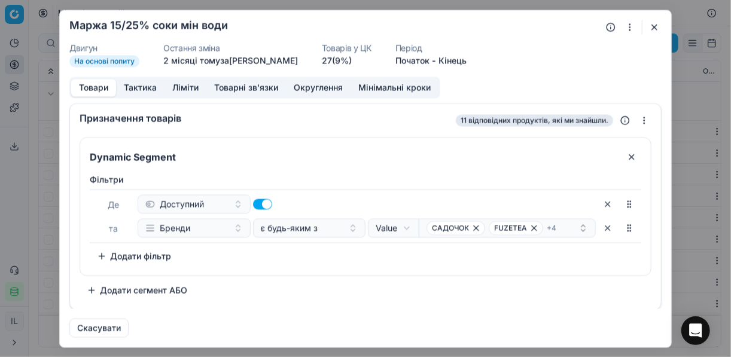
click at [628, 26] on button "button" at bounding box center [629, 27] width 14 height 14
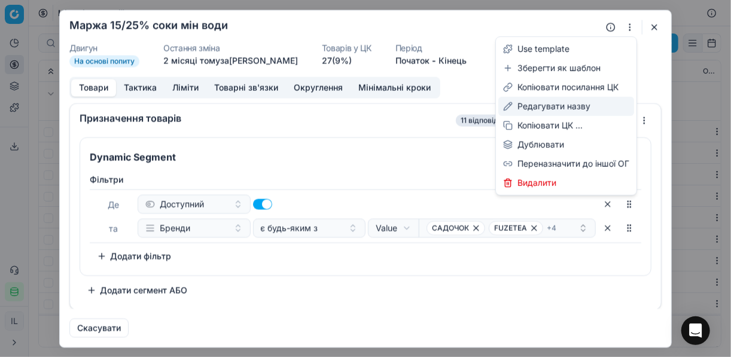
click at [544, 111] on div "Редагувати назву" at bounding box center [566, 106] width 136 height 19
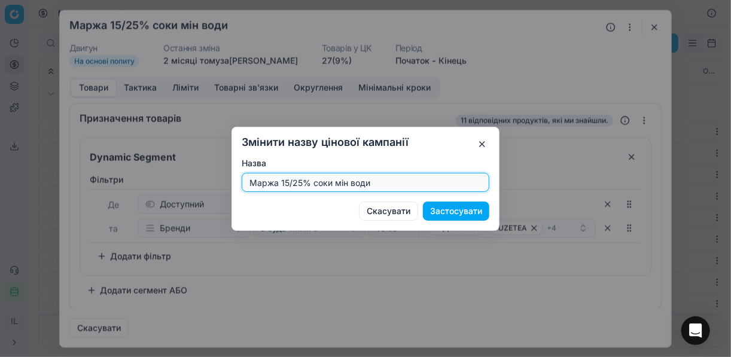
click at [298, 181] on input "Маржа 15/25% соки мін води" at bounding box center [365, 182] width 237 height 18
type input "Маржа 15/35% соки мін води"
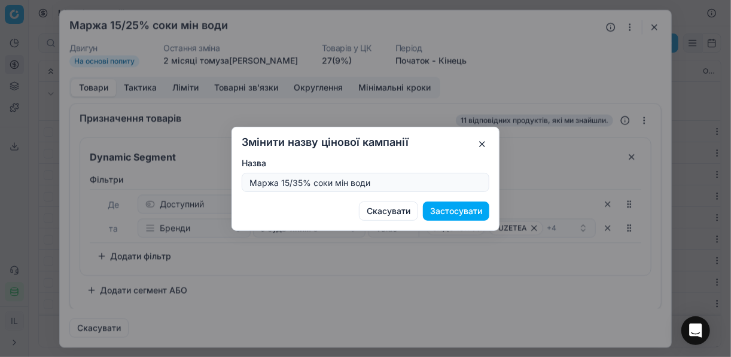
click at [437, 208] on button "Застосувати" at bounding box center [456, 211] width 66 height 19
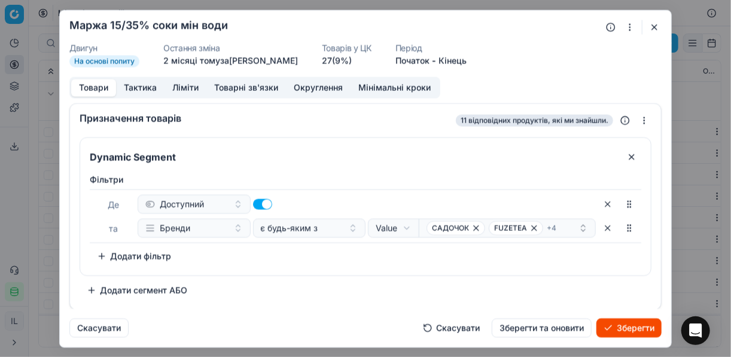
click at [179, 87] on button "Ліміти" at bounding box center [185, 87] width 42 height 17
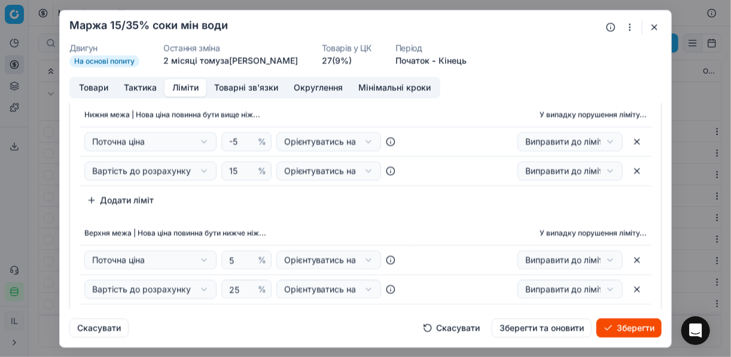
scroll to position [48, 0]
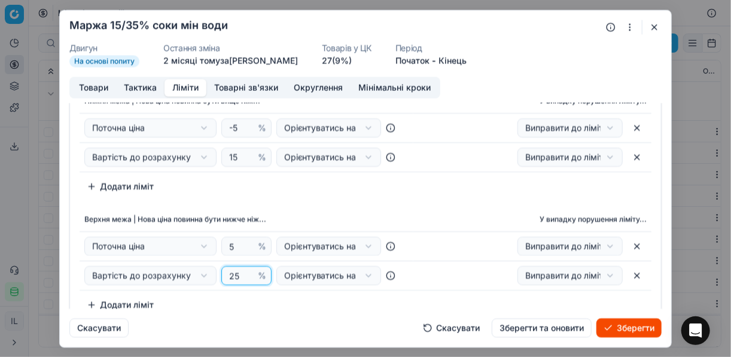
click at [232, 271] on input "25" at bounding box center [241, 276] width 29 height 18
type input "35"
click at [322, 208] on th "Верхня межа | Нова ціна повинна бути нижче ніж..." at bounding box center [247, 220] width 334 height 24
click at [96, 86] on button "Товари" at bounding box center [93, 87] width 45 height 17
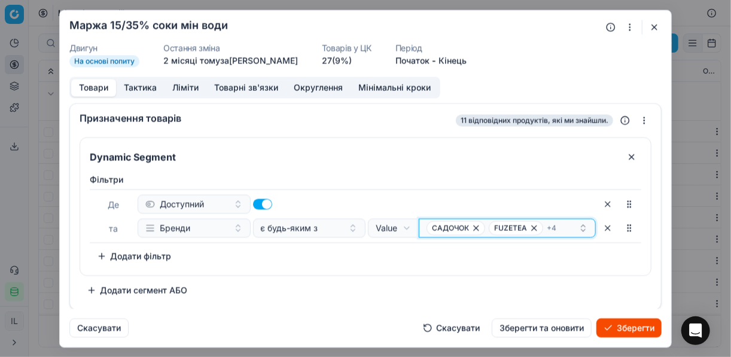
click at [533, 230] on icon "button" at bounding box center [534, 228] width 10 height 10
click at [533, 229] on icon "button" at bounding box center [534, 228] width 10 height 10
click at [533, 229] on span "CAPPY" at bounding box center [512, 228] width 47 height 14
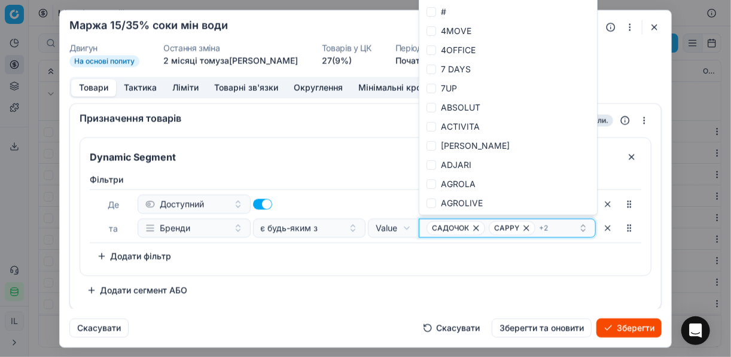
click at [526, 229] on icon "button" at bounding box center [526, 228] width 10 height 10
click at [513, 228] on icon "button" at bounding box center [515, 227] width 5 height 5
click at [478, 226] on icon "button" at bounding box center [476, 228] width 10 height 10
click at [502, 224] on icon "button" at bounding box center [498, 228] width 10 height 10
click at [484, 254] on div "Фiльтри Де Доступний та Бренди є будь-яким з Value Field Value Select a value T…" at bounding box center [365, 219] width 551 height 92
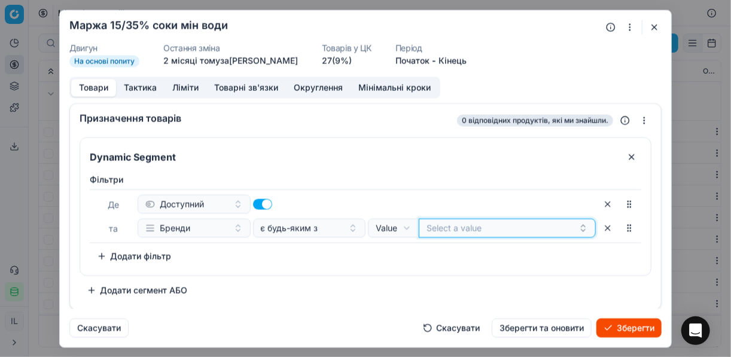
click at [467, 231] on button "Select a value" at bounding box center [507, 227] width 177 height 19
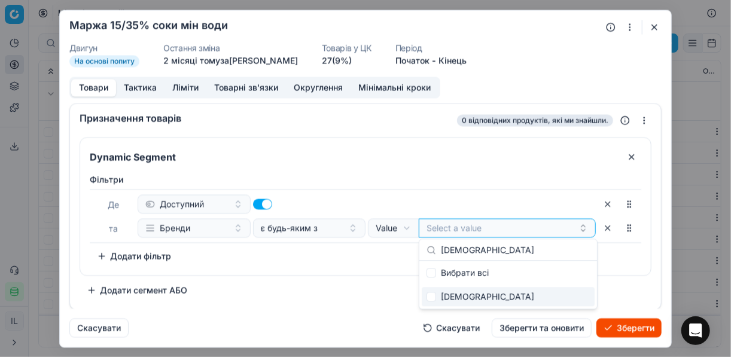
type input "ДЖАФФА"
click at [434, 294] on input "Suggestions" at bounding box center [431, 297] width 10 height 10
checkbox input "true"
click at [339, 282] on div "Dynamic Segment Фiльтри Де Доступний та Бренди є будь-яким з Value Field Value …" at bounding box center [366, 218] width 572 height 163
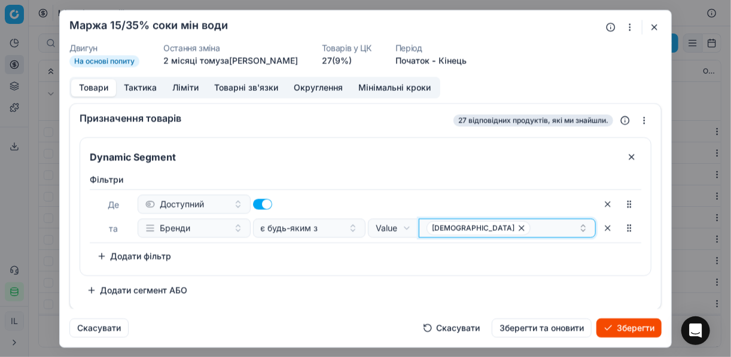
click at [497, 226] on div "ДЖАФФА" at bounding box center [502, 228] width 152 height 14
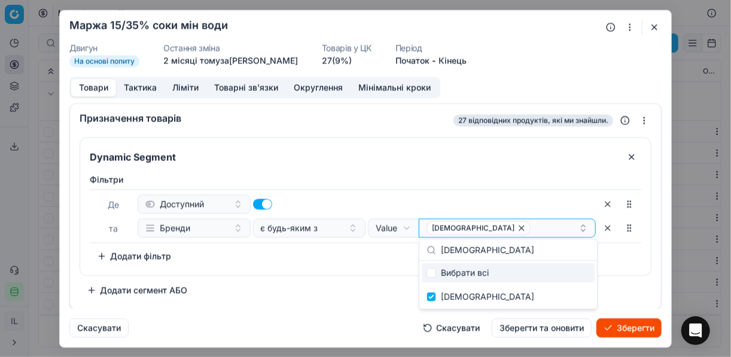
type input "DRAGON"
checkbox input "false"
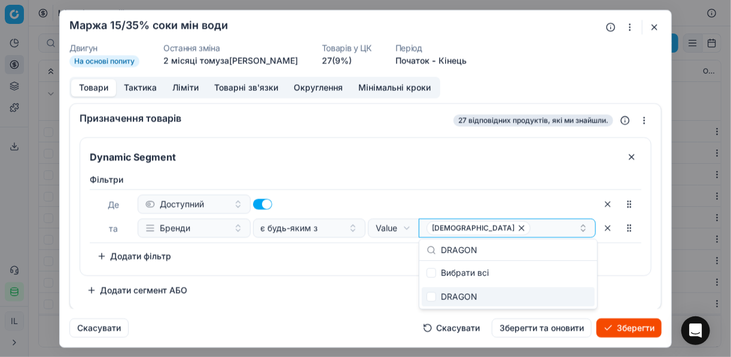
type input "DRAGON"
click at [430, 299] on input "Suggestions" at bounding box center [431, 297] width 10 height 10
checkbox input "true"
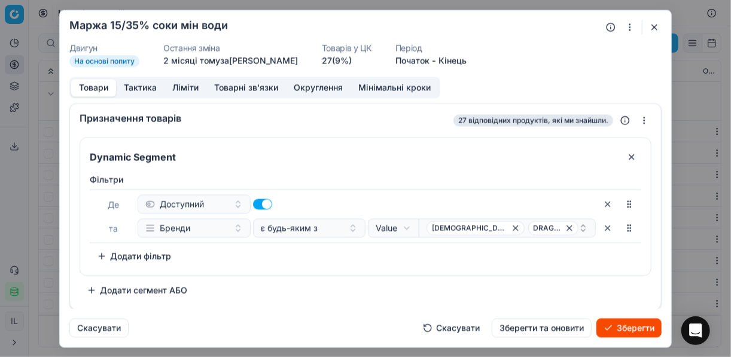
click at [353, 267] on div "Фiльтри Де Доступний та Бренди є будь-яким з Value Field Value ДЖАФФА DRAGON To…" at bounding box center [365, 222] width 570 height 106
click at [563, 227] on div "ДЖАФФА DRAGON" at bounding box center [502, 228] width 152 height 14
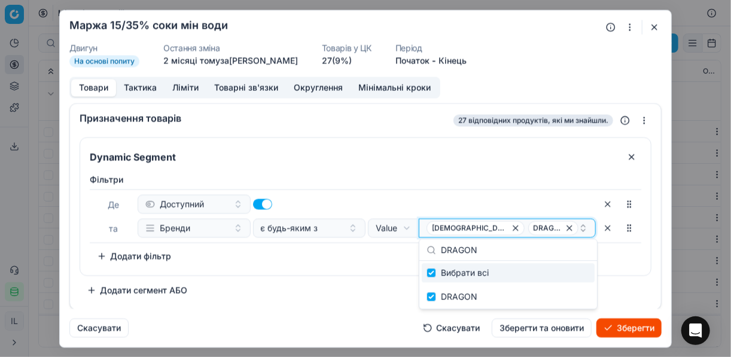
click at [561, 225] on div "ДЖАФФА DRAGON" at bounding box center [502, 228] width 152 height 14
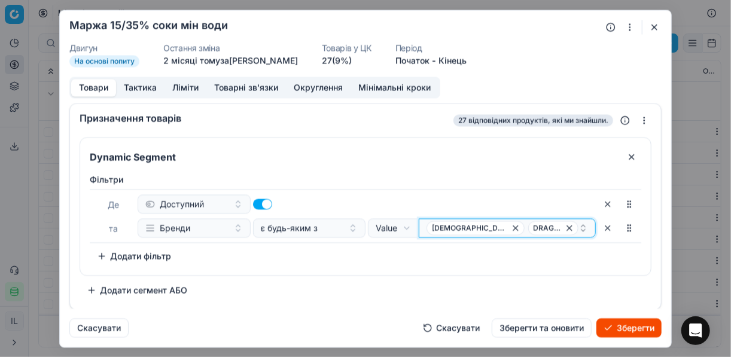
click at [560, 225] on div "ДЖАФФА DRAGON" at bounding box center [502, 228] width 152 height 14
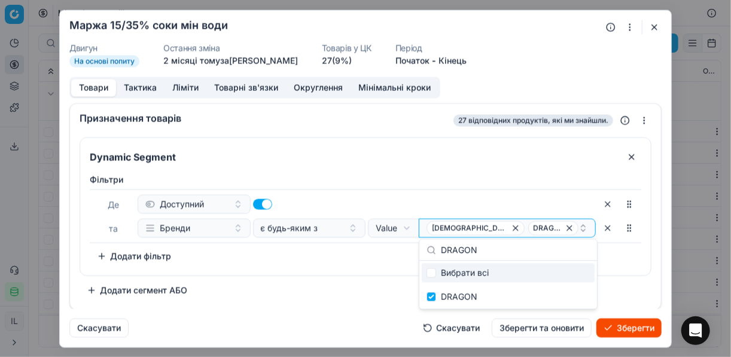
type input "САНДОРА"
checkbox input "false"
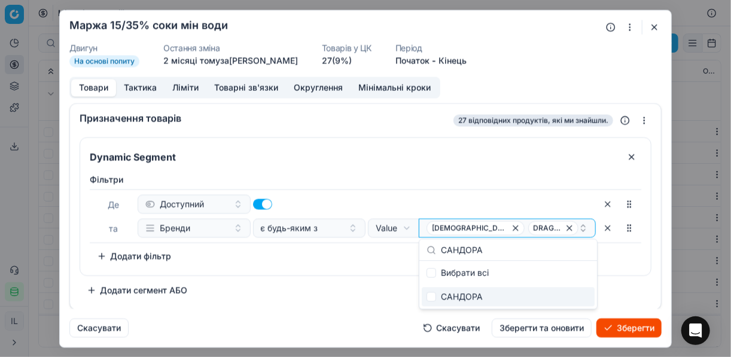
type input "САНДОРА"
click at [434, 298] on input "Suggestions" at bounding box center [431, 297] width 10 height 10
checkbox input "true"
click at [356, 273] on div "Фiльтри Де Доступний та Бренди є будь-яким з Value Field Value ДЖАФФА DRAGON + …" at bounding box center [365, 222] width 570 height 106
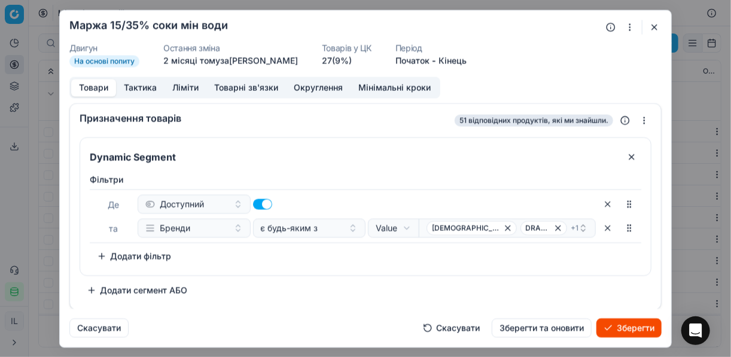
click at [179, 87] on button "Ліміти" at bounding box center [185, 87] width 42 height 17
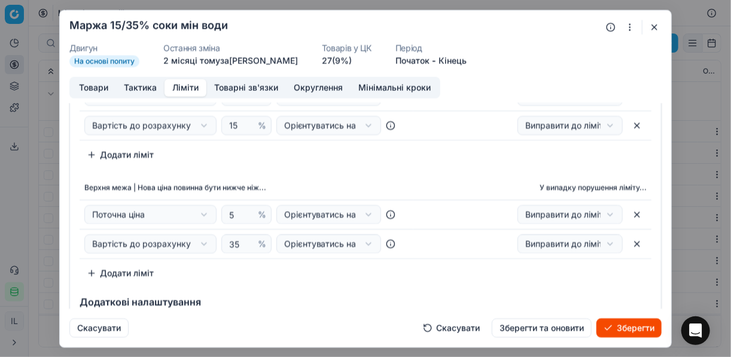
scroll to position [96, 0]
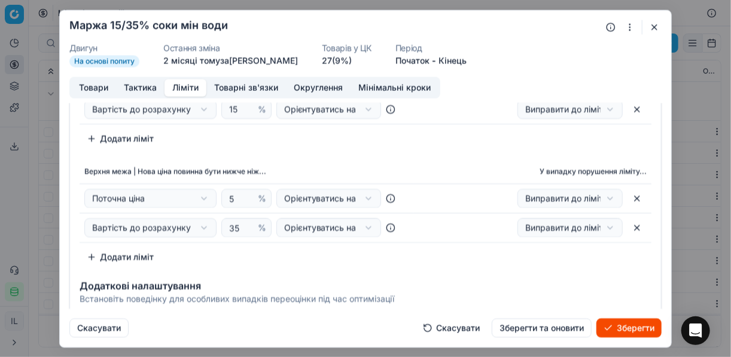
click at [624, 326] on button "Зберегти" at bounding box center [628, 327] width 65 height 19
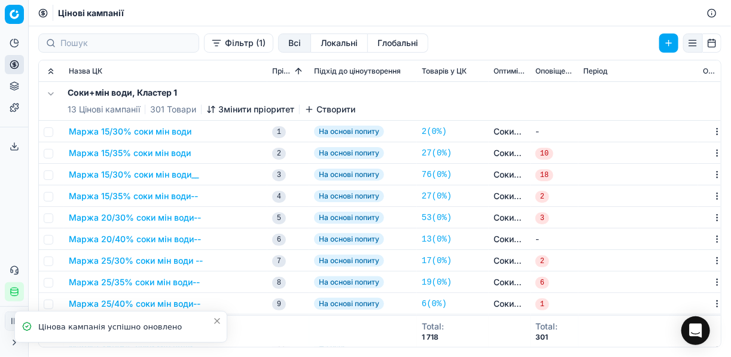
click at [138, 175] on button "Маржа 15/30% соки мін води__" at bounding box center [134, 175] width 130 height 12
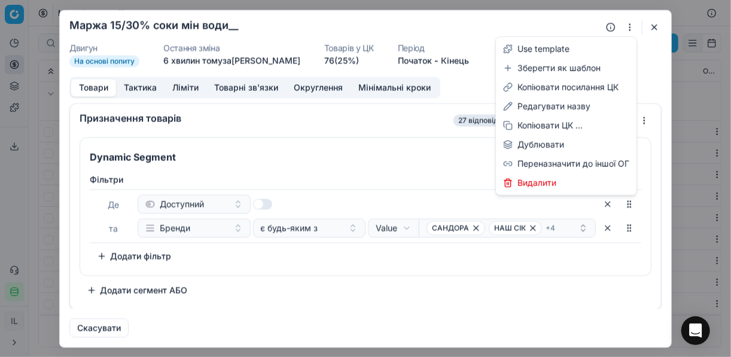
click at [630, 26] on button "button" at bounding box center [629, 27] width 14 height 14
click at [548, 110] on div "Редагувати назву" at bounding box center [566, 106] width 136 height 19
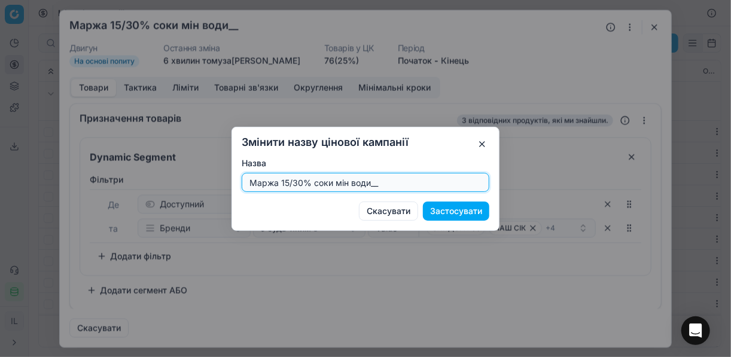
click at [407, 185] on input "Маржа 15/30% соки мін води__" at bounding box center [365, 182] width 237 height 18
click at [294, 181] on input "Маржа 15/30% соки мін води" at bounding box center [365, 182] width 237 height 18
type input "Маржа 15/40% соки мін води"
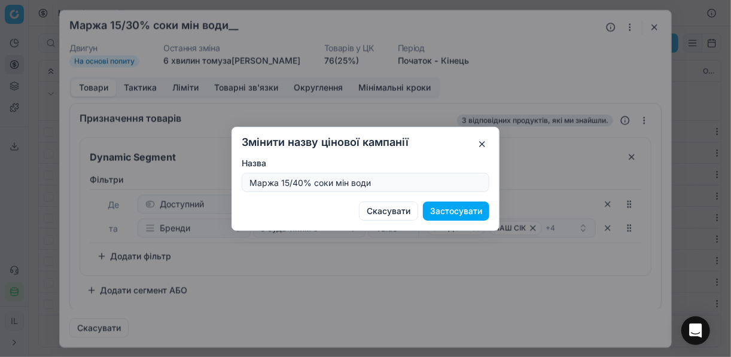
click at [447, 214] on button "Застосувати" at bounding box center [456, 211] width 66 height 19
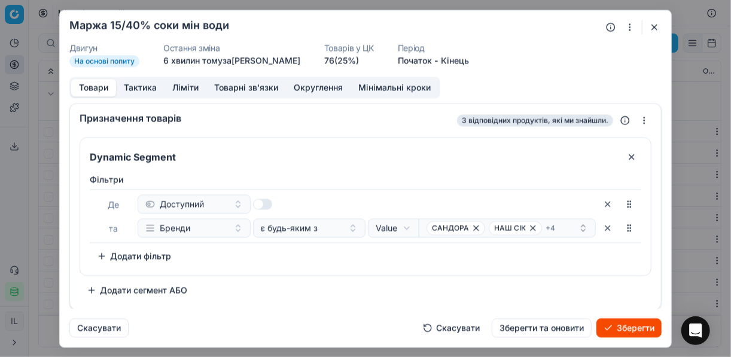
click at [179, 91] on button "Ліміти" at bounding box center [185, 87] width 42 height 17
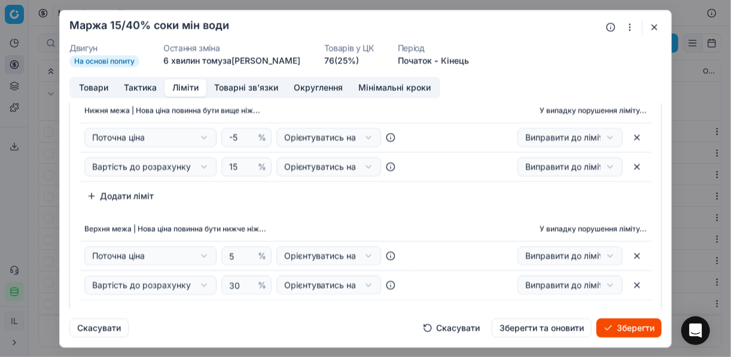
scroll to position [48, 0]
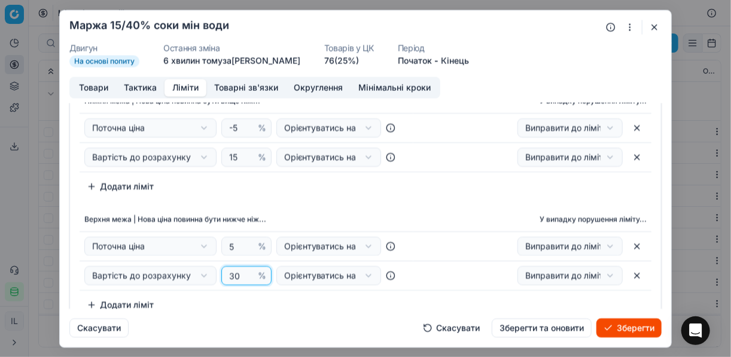
click at [232, 274] on input "30" at bounding box center [241, 276] width 29 height 18
type input "40"
click at [312, 196] on div "Нижня межа | Нова ціна повинна бути вище ніж... У випадку порушення ліміту... П…" at bounding box center [365, 201] width 591 height 235
click at [96, 88] on button "Товари" at bounding box center [93, 87] width 45 height 17
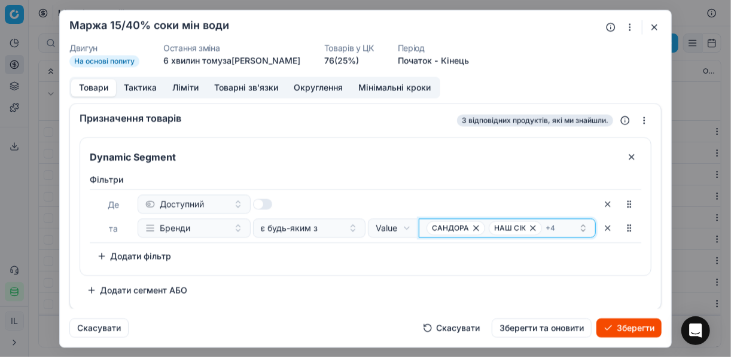
click at [478, 227] on icon "button" at bounding box center [476, 228] width 10 height 10
click at [474, 230] on icon "button" at bounding box center [471, 228] width 10 height 10
click at [471, 230] on span "ГАЛІЦІЯ" at bounding box center [451, 228] width 50 height 14
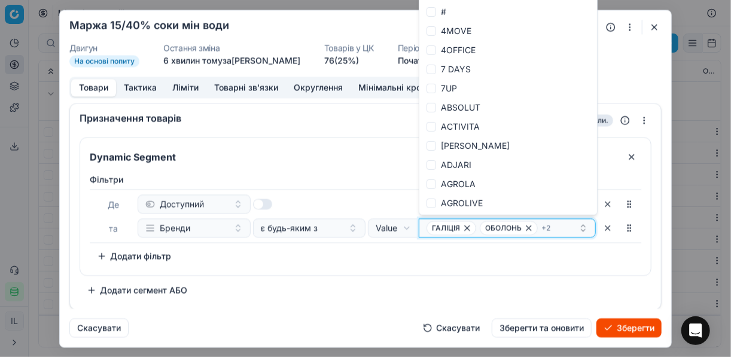
click at [466, 229] on icon "button" at bounding box center [467, 228] width 10 height 10
click at [471, 230] on icon "button" at bounding box center [476, 228] width 10 height 10
click at [477, 224] on icon "button" at bounding box center [477, 228] width 10 height 10
click at [472, 228] on icon "button" at bounding box center [476, 228] width 10 height 10
click at [431, 227] on button "Select a value" at bounding box center [507, 227] width 177 height 19
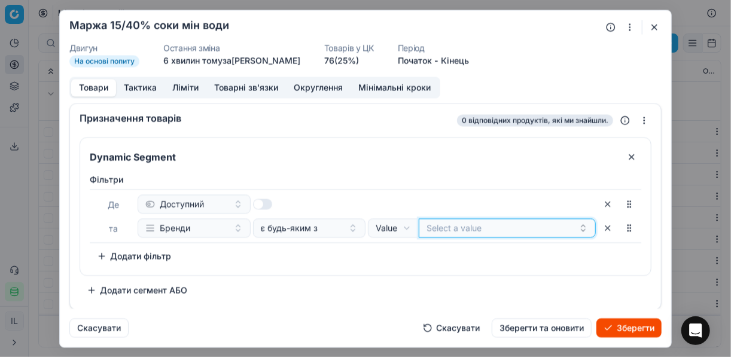
click at [431, 227] on button "Select a value" at bounding box center [507, 227] width 177 height 19
type input "БІОЛА"
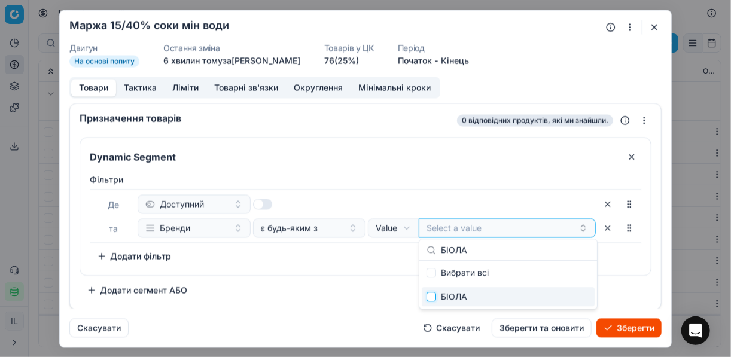
click at [435, 298] on input "Suggestions" at bounding box center [431, 297] width 10 height 10
checkbox input "true"
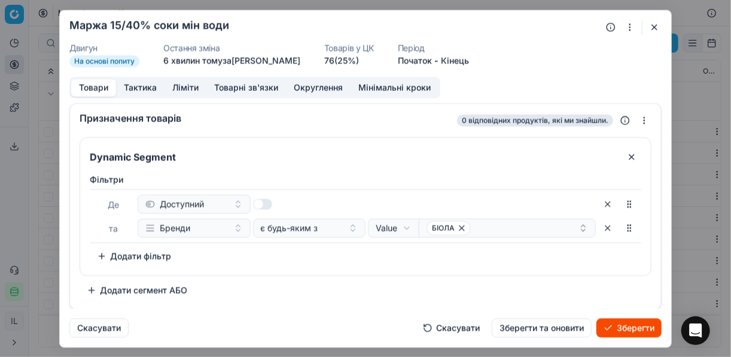
click at [374, 271] on div "Фiльтри Де Доступний та Бренди є будь-яким з Value Field Value БІОЛА To pick up…" at bounding box center [365, 222] width 570 height 106
click at [629, 326] on button "Зберегти" at bounding box center [628, 327] width 65 height 19
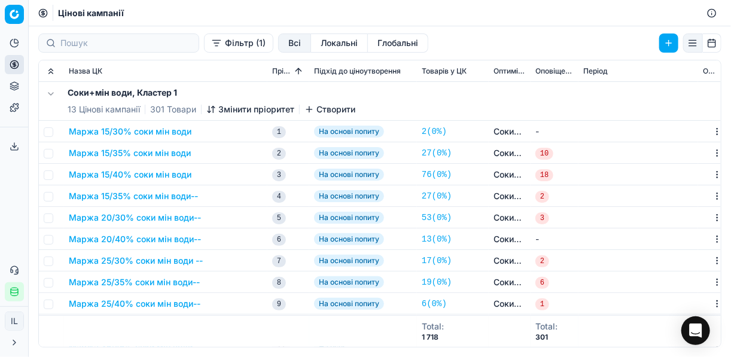
click at [134, 196] on button "Маржа 15/35% соки мін води--" at bounding box center [133, 196] width 129 height 12
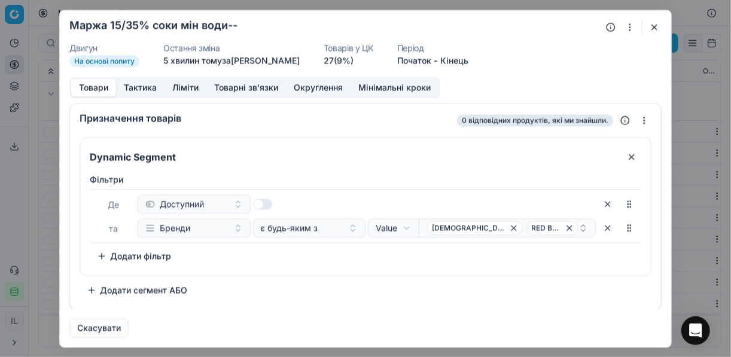
click at [630, 29] on button "button" at bounding box center [629, 27] width 14 height 14
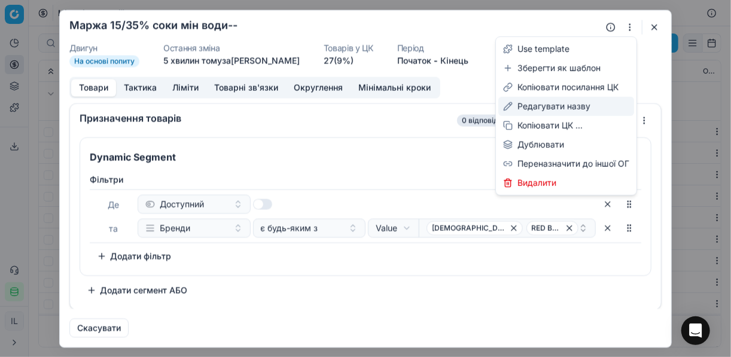
click at [550, 107] on div "Редагувати назву" at bounding box center [566, 106] width 136 height 19
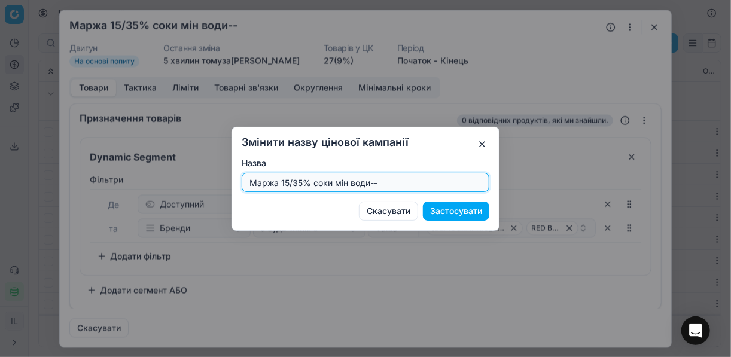
click at [287, 181] on input "Маржа 15/35% соки мін води--" at bounding box center [365, 182] width 237 height 18
click at [303, 182] on input "Маржа 20/35% соки мін води--" at bounding box center [365, 182] width 237 height 18
type input "Маржа 20/30% соки мін води--"
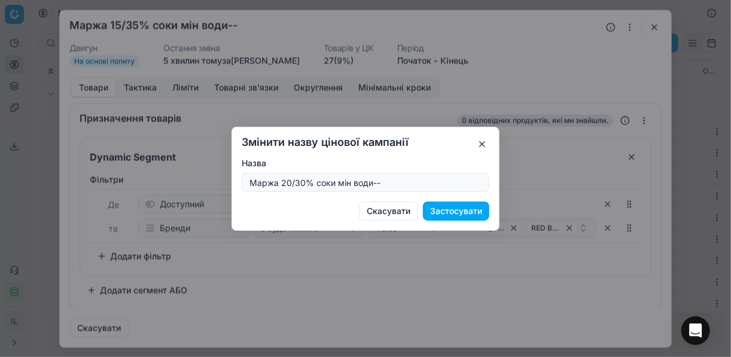
click at [462, 210] on button "Застосувати" at bounding box center [456, 211] width 66 height 19
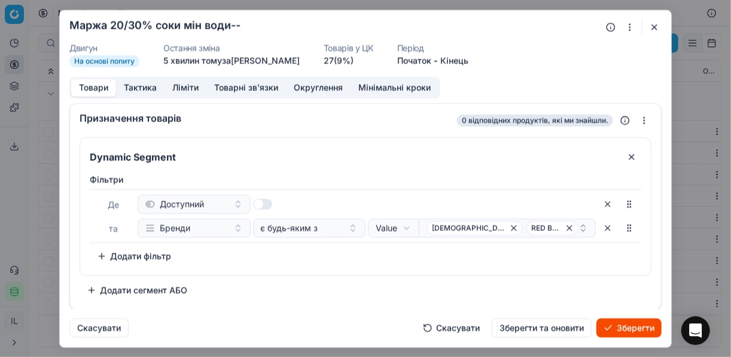
click at [186, 90] on button "Ліміти" at bounding box center [185, 87] width 42 height 17
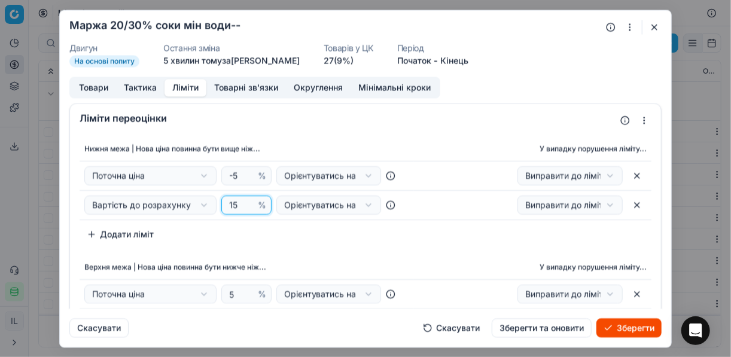
click at [236, 206] on input "15" at bounding box center [241, 205] width 29 height 18
type input "1"
type input "20"
click at [276, 236] on div "Нижня межа | Нова ціна повинна бути вище ніж... У випадку порушення ліміту... П…" at bounding box center [366, 190] width 572 height 107
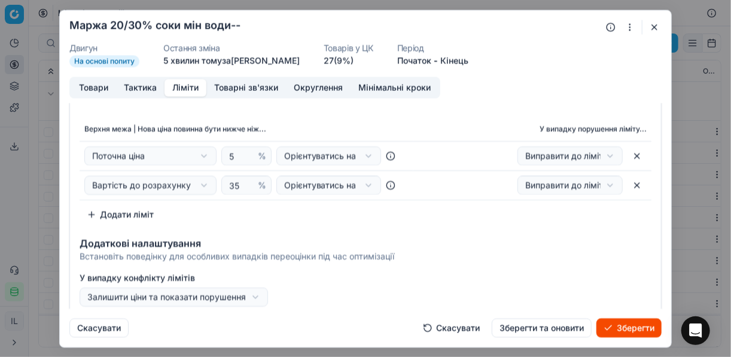
scroll to position [144, 0]
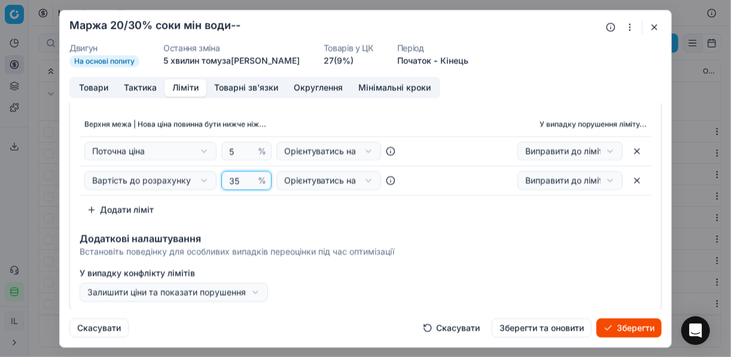
click at [237, 178] on input "35" at bounding box center [241, 180] width 29 height 18
type input "30"
click at [289, 218] on div "Нижня межа | Нова ціна повинна бути вище ніж... У випадку порушення ліміту... П…" at bounding box center [365, 106] width 591 height 235
click at [101, 87] on button "Товари" at bounding box center [93, 87] width 45 height 17
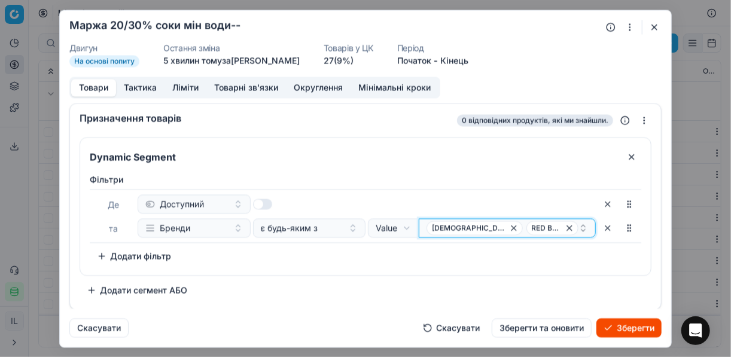
click at [509, 230] on icon "button" at bounding box center [514, 228] width 10 height 10
click at [475, 228] on icon "button" at bounding box center [474, 228] width 10 height 10
click at [450, 228] on button "Select a value" at bounding box center [507, 227] width 177 height 19
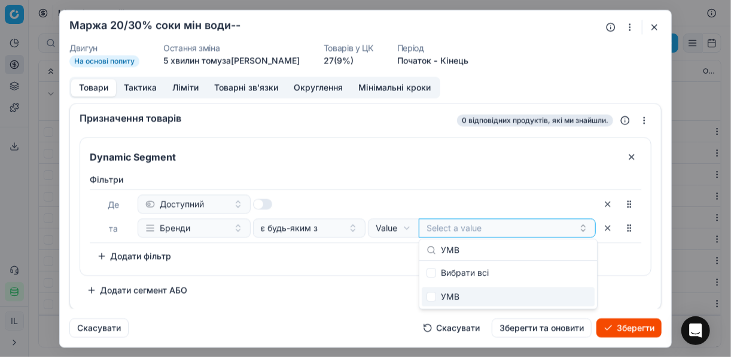
type input "УМВ"
click at [431, 298] on input "Suggestions" at bounding box center [431, 297] width 10 height 10
checkbox input "true"
click at [362, 281] on div "Dynamic Segment Фiльтри Де Доступний та Бренди є будь-яким з Value Field Value …" at bounding box center [366, 218] width 572 height 163
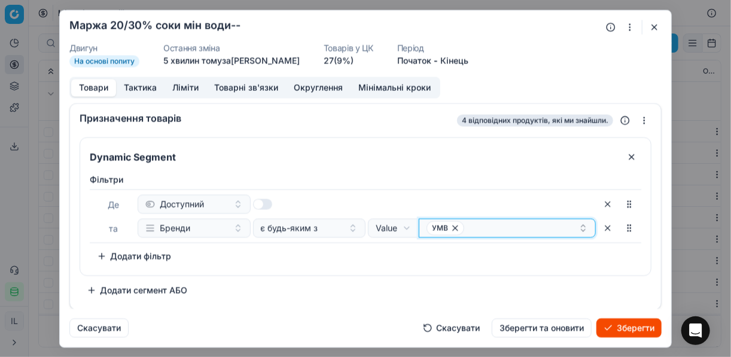
click at [480, 228] on div "УМВ" at bounding box center [502, 228] width 152 height 14
click at [480, 227] on div "УМВ" at bounding box center [502, 228] width 152 height 14
type input "BOB SNAIL"
checkbox input "false"
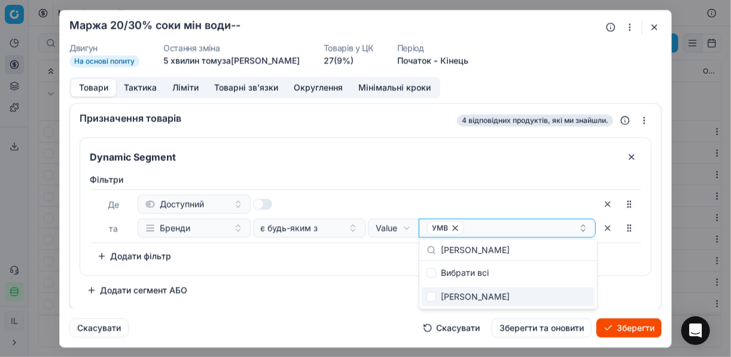
type input "BOB SNAIL"
click at [431, 298] on input "Suggestions" at bounding box center [431, 297] width 10 height 10
checkbox input "true"
click at [345, 265] on div "Фiльтри Де Доступний та Бренди є будь-яким з Value Field Value УМВ BOB SNAIL To…" at bounding box center [365, 222] width 570 height 106
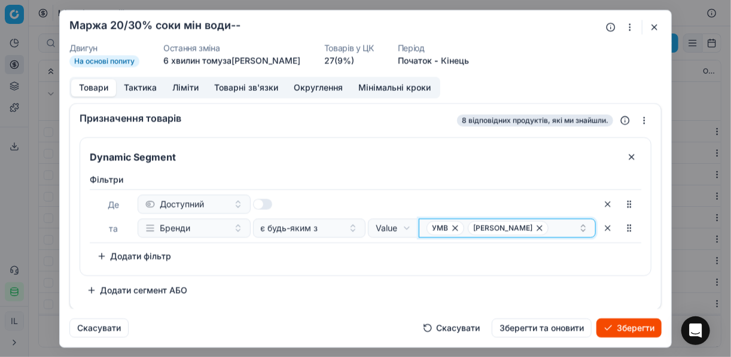
click at [536, 231] on div "УМВ BOB SNAIL" at bounding box center [502, 228] width 152 height 14
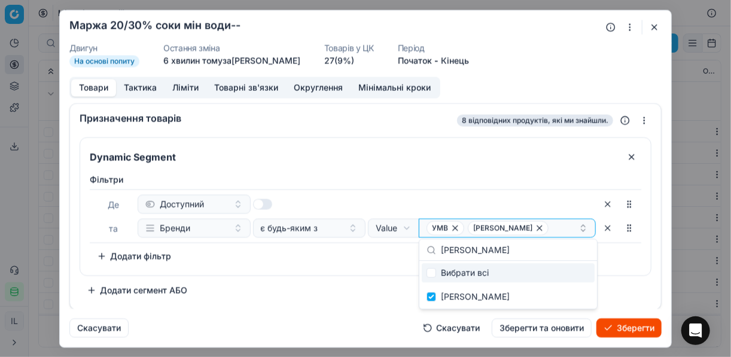
type input "AQUARTE"
checkbox input "false"
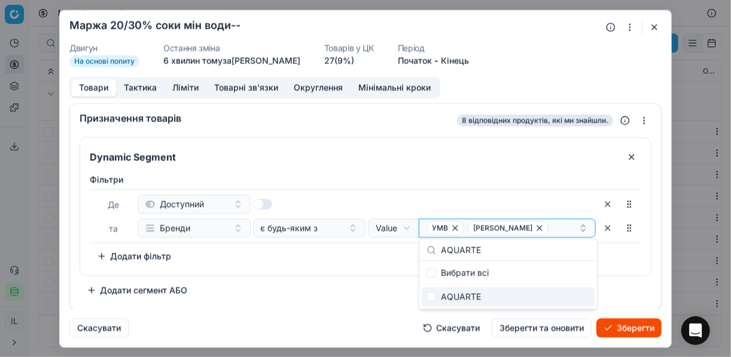
type input "AQUARTE"
drag, startPoint x: 432, startPoint y: 297, endPoint x: 407, endPoint y: 288, distance: 26.9
click at [431, 297] on input "Suggestions" at bounding box center [431, 297] width 10 height 10
checkbox input "true"
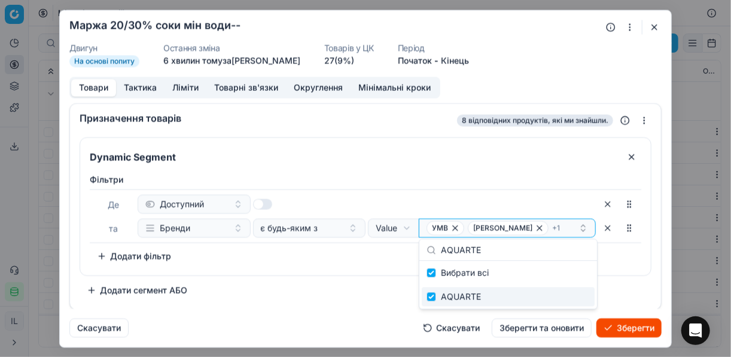
click at [381, 280] on div "Dynamic Segment Фiльтри Де Доступний та Бренди є будь-яким з Value Field Value …" at bounding box center [366, 218] width 572 height 163
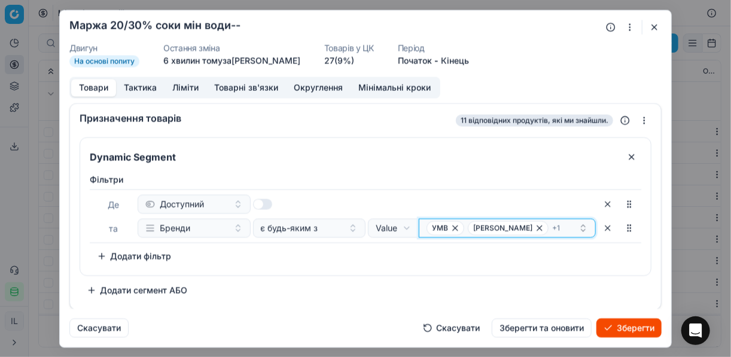
click at [547, 227] on div "УМВ BOB SNAIL + 1" at bounding box center [502, 228] width 152 height 14
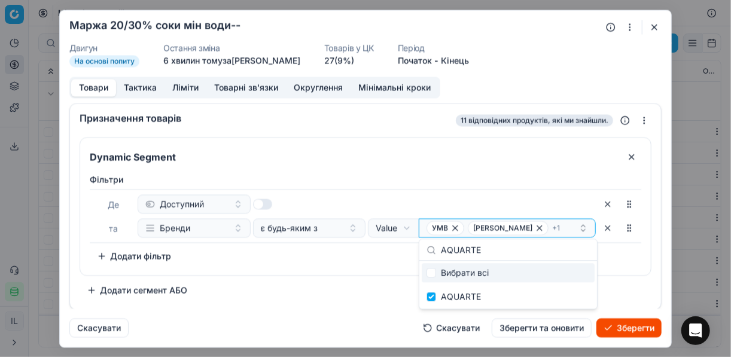
type input "SAVILLE"
checkbox input "false"
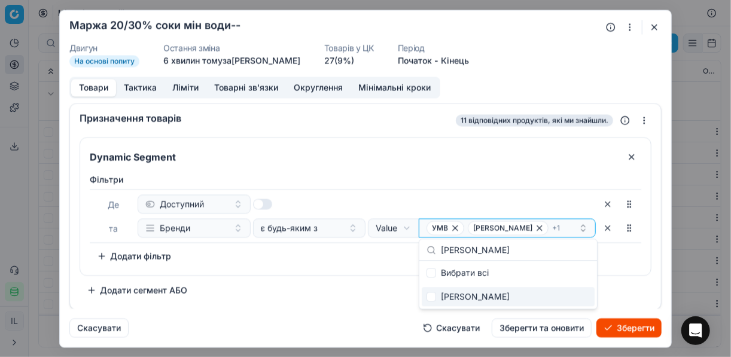
type input "SAVILLE"
click at [432, 297] on input "Suggestions" at bounding box center [431, 297] width 10 height 10
checkbox input "true"
click at [632, 334] on button "Зберегти" at bounding box center [628, 327] width 65 height 19
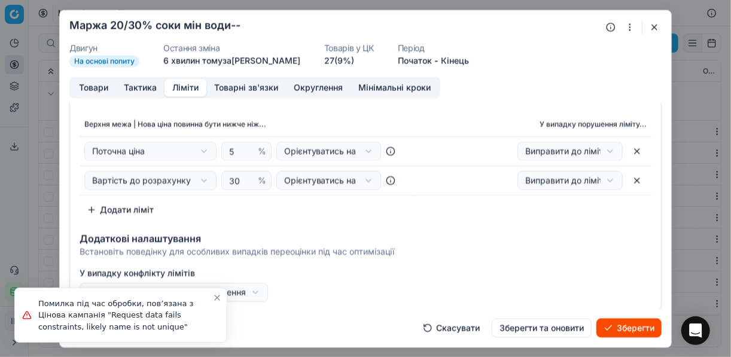
click at [185, 87] on button "Ліміти" at bounding box center [185, 87] width 42 height 17
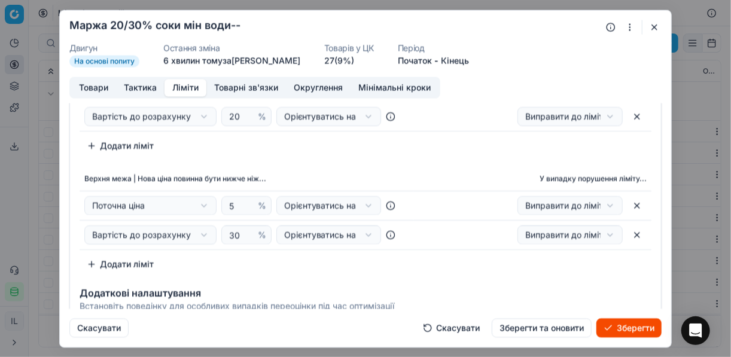
scroll to position [48, 0]
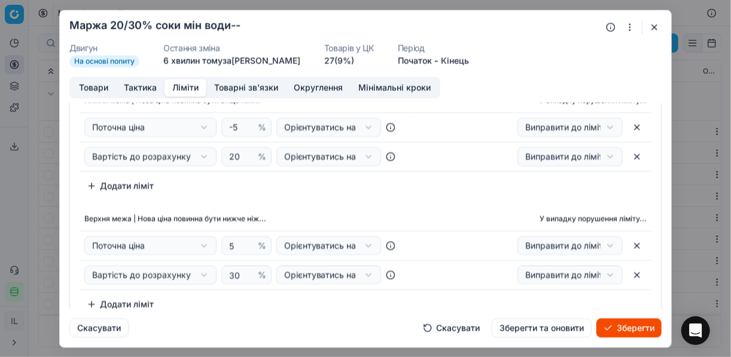
click at [627, 28] on button "button" at bounding box center [629, 27] width 14 height 14
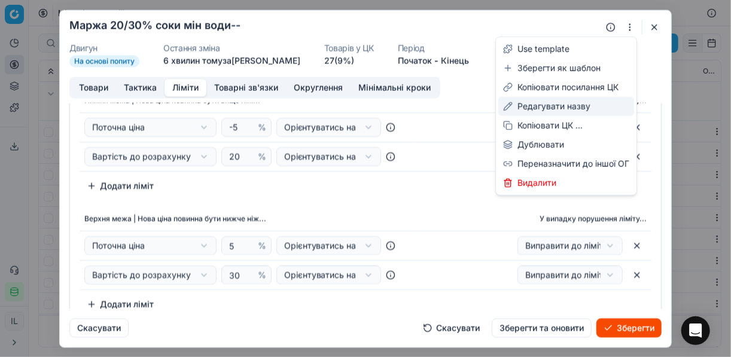
click at [540, 106] on div "Редагувати назву" at bounding box center [566, 106] width 136 height 19
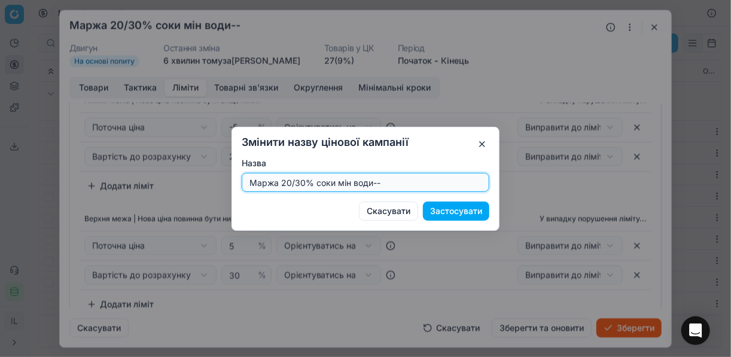
click at [398, 180] on input "Маржа 20/30% соки мін води--" at bounding box center [365, 182] width 237 height 18
type input "Маржа 20/30% соки мін води"
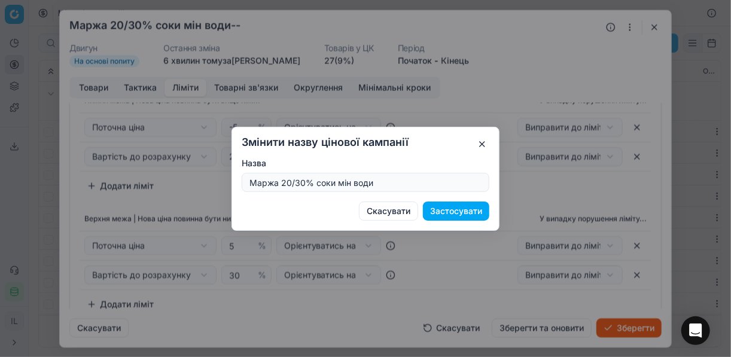
click at [454, 213] on button "Застосувати" at bounding box center [456, 211] width 66 height 19
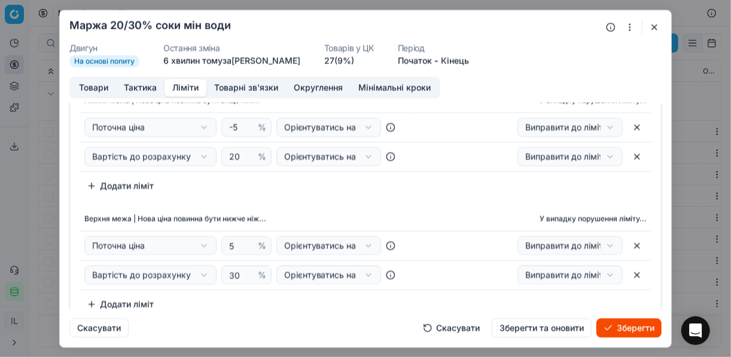
click at [612, 323] on button "Зберегти" at bounding box center [628, 327] width 65 height 19
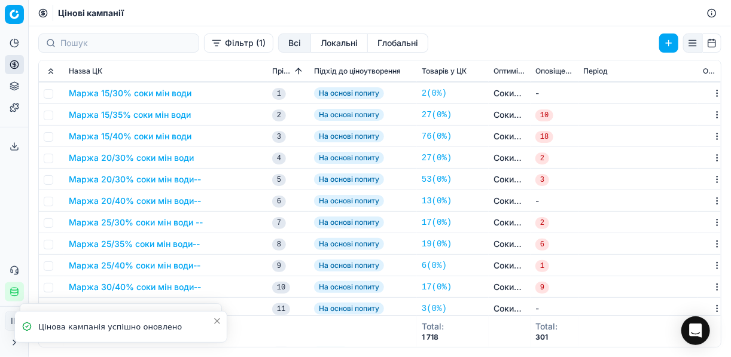
scroll to position [48, 0]
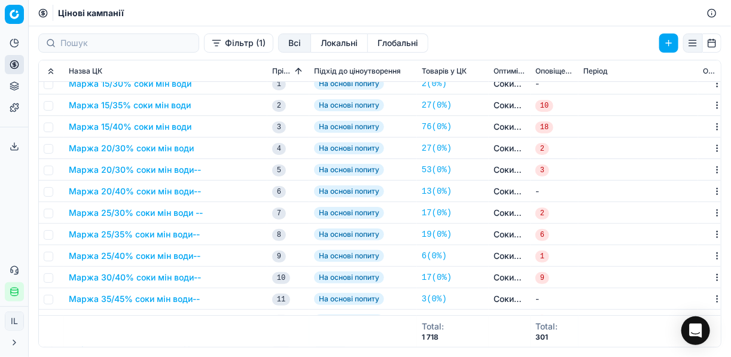
click at [141, 148] on button "Маржа 20/30% соки мін води" at bounding box center [131, 148] width 125 height 12
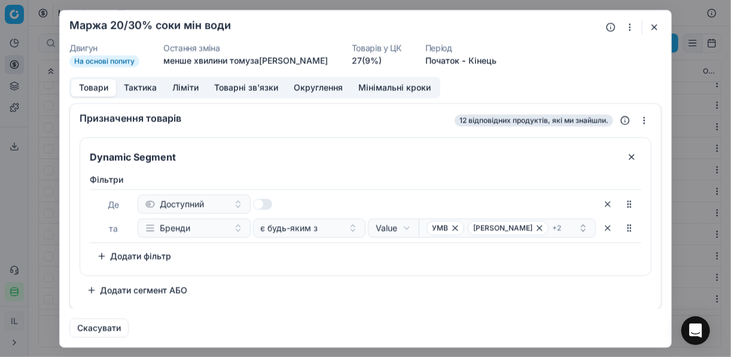
click at [141, 148] on input "Dynamic Segment" at bounding box center [352, 156] width 530 height 19
click at [631, 30] on button "button" at bounding box center [629, 27] width 14 height 14
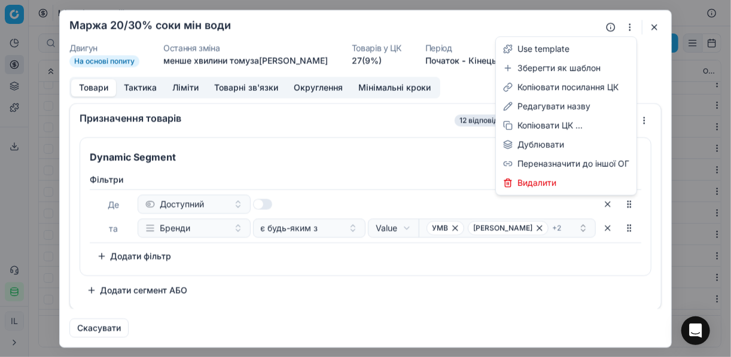
click at [182, 90] on button "Ліміти" at bounding box center [185, 87] width 42 height 17
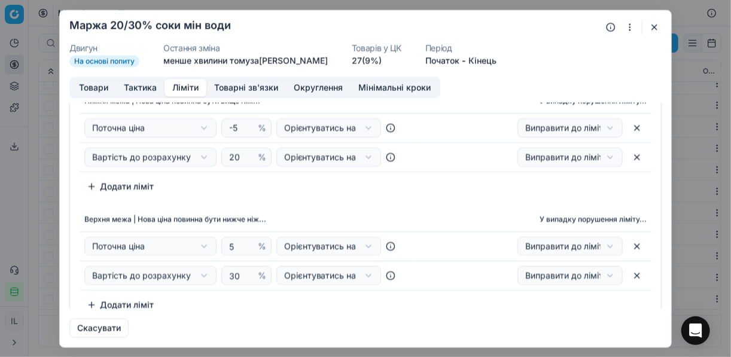
click at [655, 27] on button "button" at bounding box center [654, 27] width 14 height 14
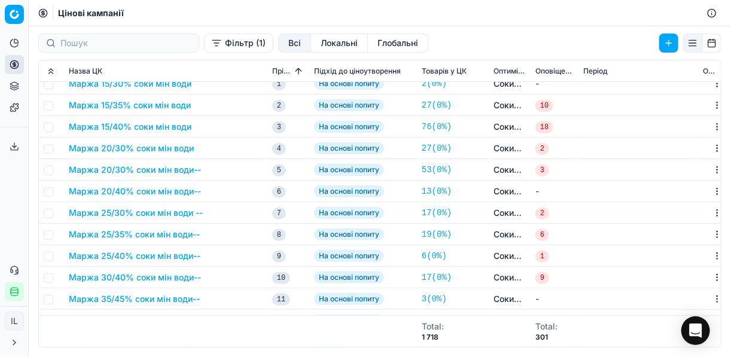
scroll to position [0, 0]
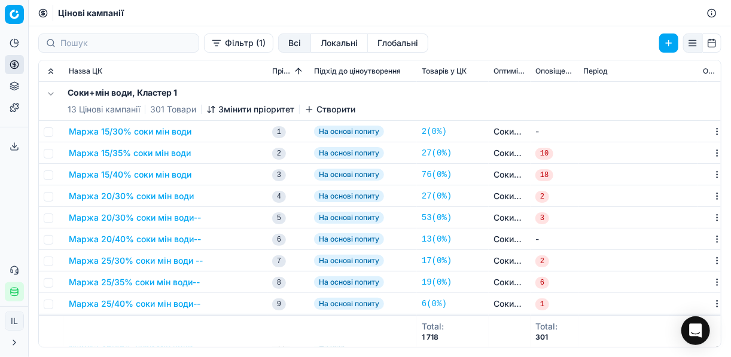
click at [153, 219] on button "Маржа 20/30% соки мін води--" at bounding box center [135, 218] width 132 height 12
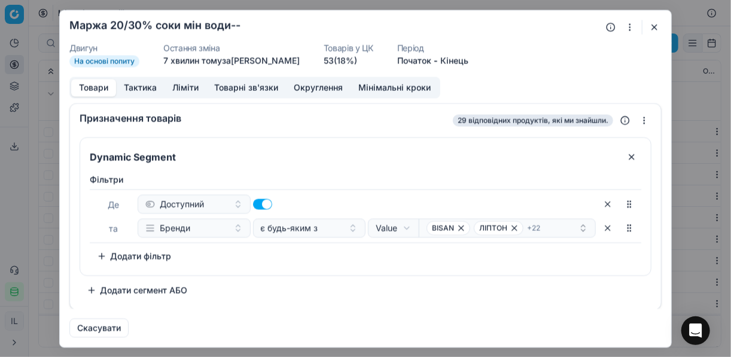
click at [626, 33] on button "button" at bounding box center [629, 27] width 14 height 14
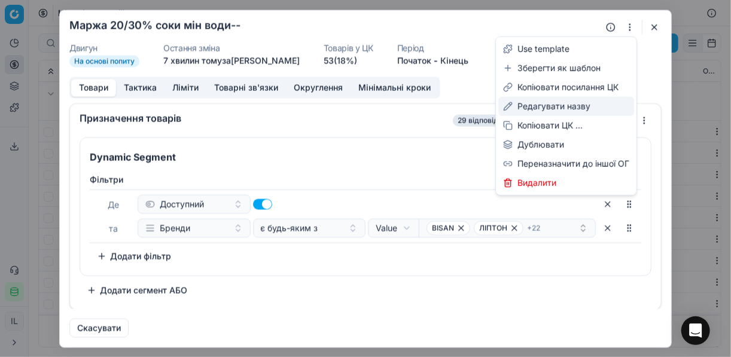
click at [536, 106] on div "Редагувати назву" at bounding box center [566, 106] width 136 height 19
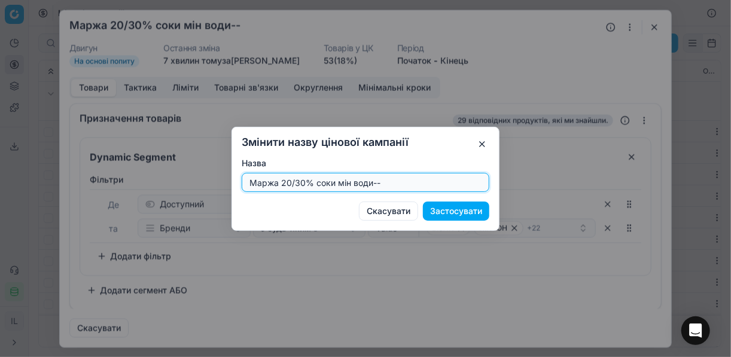
click at [386, 184] on input "Маржа 20/30% соки мін води--" at bounding box center [365, 182] width 237 height 18
click at [302, 181] on input "Маржа 20/30% соки мін води" at bounding box center [365, 182] width 237 height 18
type input "Маржа 20/35% соки мін води"
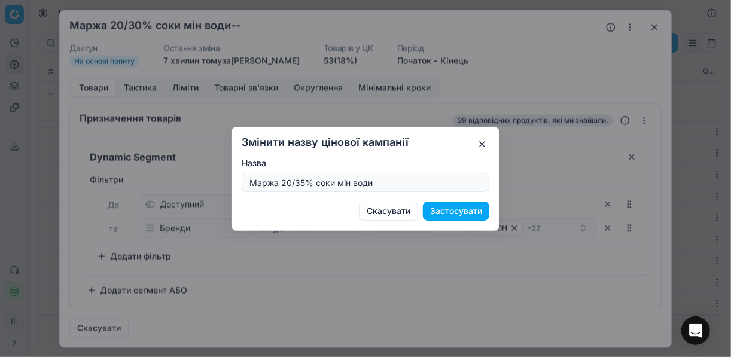
click at [457, 210] on button "Застосувати" at bounding box center [456, 211] width 66 height 19
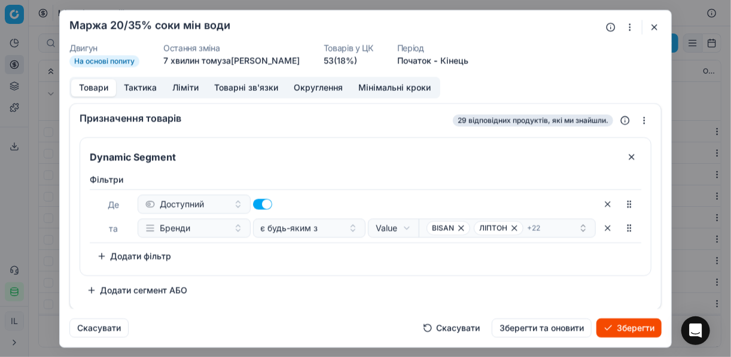
click at [192, 85] on button "Ліміти" at bounding box center [185, 87] width 42 height 17
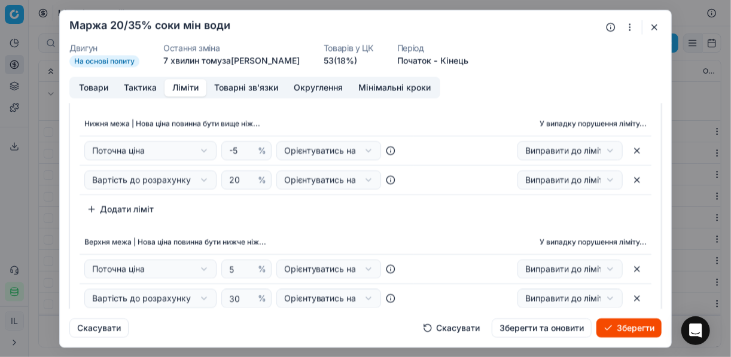
scroll to position [48, 0]
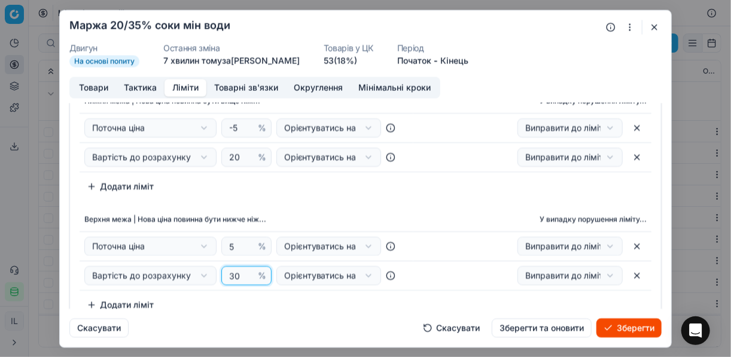
click at [238, 273] on input "30" at bounding box center [241, 276] width 29 height 18
type input "35"
drag, startPoint x: 301, startPoint y: 215, endPoint x: 212, endPoint y: 196, distance: 91.1
click at [301, 214] on th "Верхня межа | Нова ціна повинна бути нижче ніж..." at bounding box center [247, 220] width 334 height 24
click at [95, 90] on button "Товари" at bounding box center [93, 87] width 45 height 17
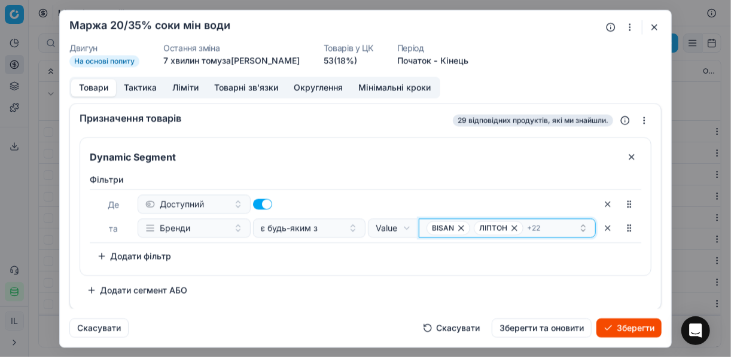
click at [463, 225] on icon "button" at bounding box center [461, 228] width 10 height 10
click at [465, 231] on icon "button" at bounding box center [467, 228] width 10 height 10
click at [468, 228] on span "BEST SHOT" at bounding box center [452, 228] width 41 height 10
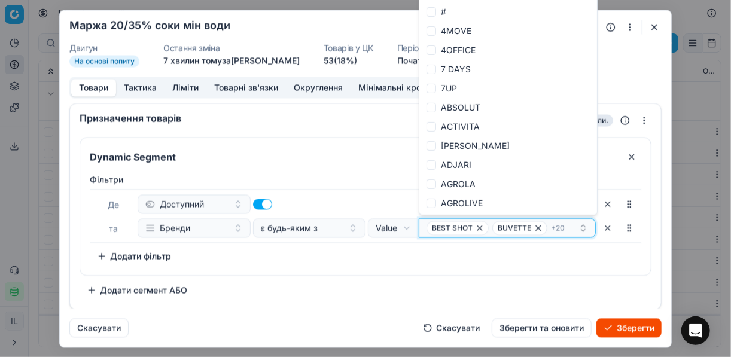
click at [477, 227] on icon "button" at bounding box center [480, 228] width 10 height 10
click at [470, 228] on icon "button" at bounding box center [472, 227] width 5 height 5
click at [456, 227] on icon "button" at bounding box center [455, 228] width 10 height 10
click at [493, 227] on icon "button" at bounding box center [498, 228] width 10 height 10
click at [465, 227] on icon "button" at bounding box center [464, 228] width 10 height 10
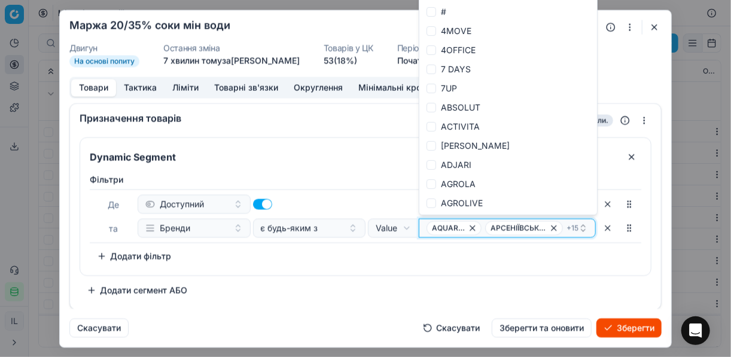
click at [470, 225] on icon "button" at bounding box center [473, 228] width 10 height 10
click at [493, 226] on icon "button" at bounding box center [497, 228] width 10 height 10
click at [469, 228] on icon "button" at bounding box center [471, 227] width 5 height 5
click at [484, 226] on icon "button" at bounding box center [483, 228] width 10 height 10
click at [484, 226] on icon "button" at bounding box center [485, 228] width 10 height 10
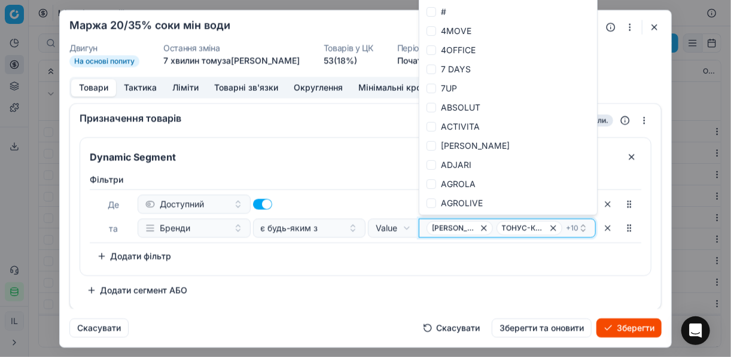
click at [481, 227] on icon "button" at bounding box center [483, 227] width 5 height 5
click at [481, 227] on span "ТОНУС-КИСЕНЬ" at bounding box center [460, 228] width 56 height 10
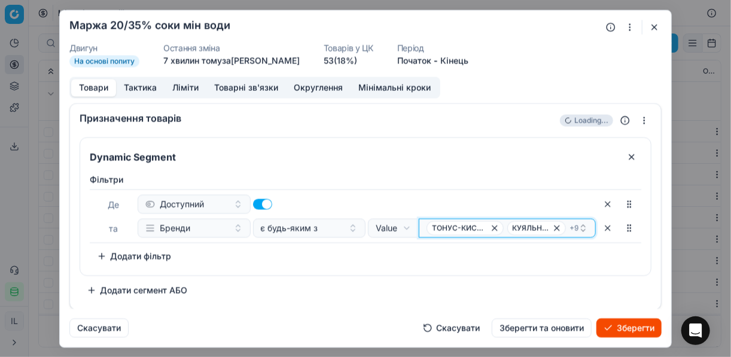
click at [490, 225] on icon "button" at bounding box center [495, 228] width 10 height 10
click at [475, 225] on span "КУЯЛЬНИК" at bounding box center [451, 228] width 51 height 14
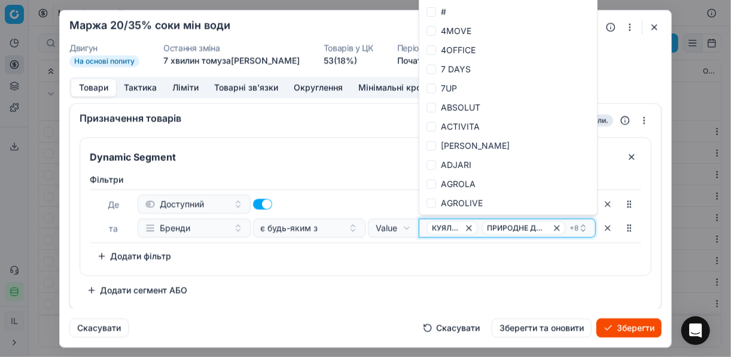
click at [467, 225] on icon "button" at bounding box center [469, 228] width 10 height 10
click at [502, 225] on icon "button" at bounding box center [502, 228] width 10 height 10
click at [481, 231] on icon "button" at bounding box center [479, 228] width 10 height 10
click at [456, 225] on icon "button" at bounding box center [453, 228] width 10 height 10
click at [503, 227] on icon "button" at bounding box center [505, 227] width 5 height 5
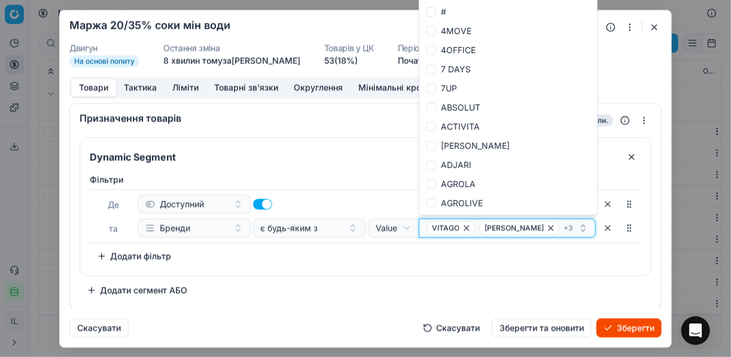
click at [466, 227] on icon "button" at bounding box center [467, 228] width 10 height 10
click at [470, 228] on icon "button" at bounding box center [472, 227] width 5 height 5
click at [511, 228] on icon "button" at bounding box center [510, 227] width 5 height 5
click at [552, 228] on icon "button" at bounding box center [557, 228] width 10 height 10
click at [471, 228] on icon "button" at bounding box center [473, 227] width 5 height 5
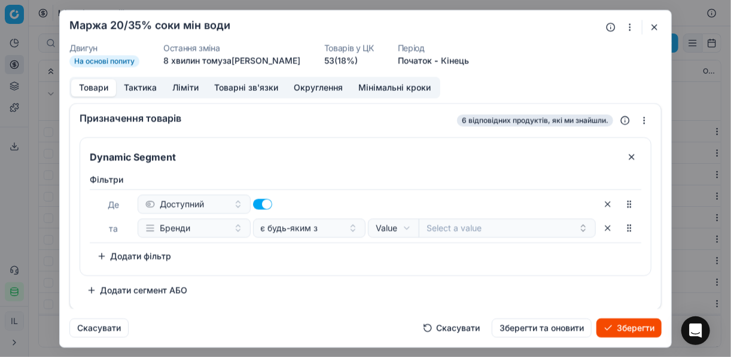
click at [444, 254] on div "Фiльтри Де Доступний та Бренди є будь-яким з Value Field Value Select a value T…" at bounding box center [365, 219] width 551 height 92
click at [447, 227] on button "Select a value" at bounding box center [507, 227] width 177 height 19
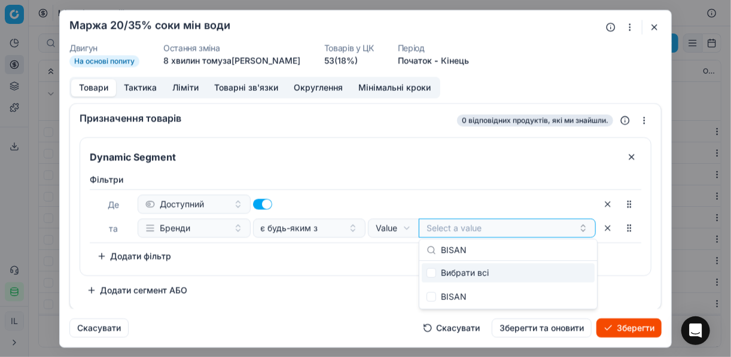
type input "BISAN"
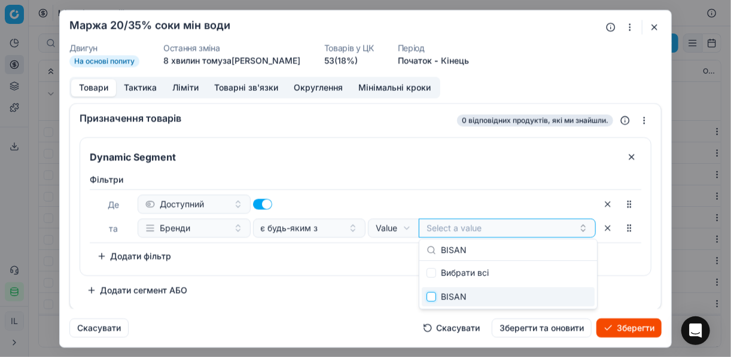
click at [434, 297] on input "Suggestions" at bounding box center [431, 297] width 10 height 10
checkbox input "true"
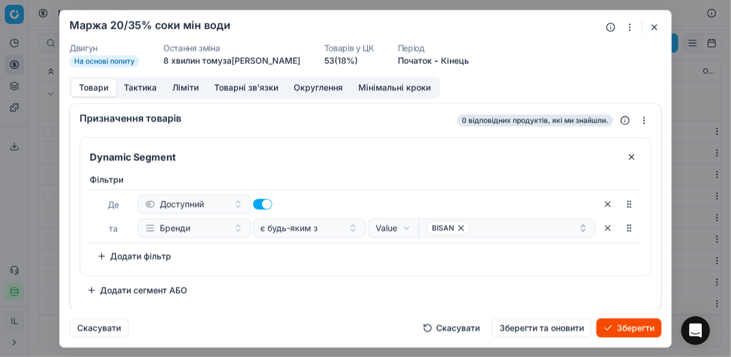
click at [340, 270] on div "Фiльтри Де Доступний та Бренди є будь-яким з Value Field Value BISAN To pick up…" at bounding box center [365, 222] width 570 height 106
click at [486, 229] on div "BISAN" at bounding box center [502, 228] width 152 height 14
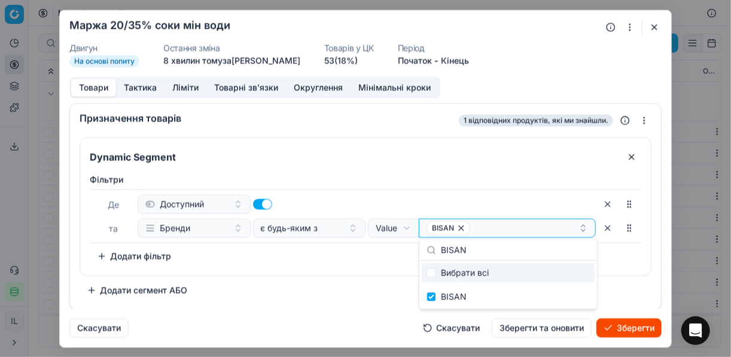
type input "ЯРМОЛИНЦІ"
checkbox input "false"
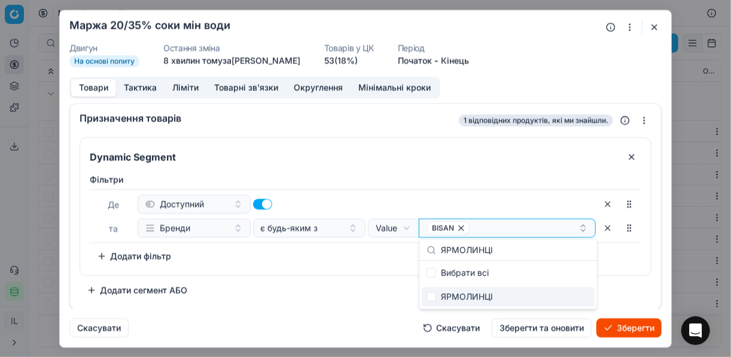
type input "ЯРМОЛИНЦІ"
click at [431, 298] on input "Suggestions" at bounding box center [431, 297] width 10 height 10
checkbox input "true"
click at [344, 277] on div "Dynamic Segment Фiльтри Де Доступний та Бренди є будь-яким з Value Field Value …" at bounding box center [366, 218] width 572 height 163
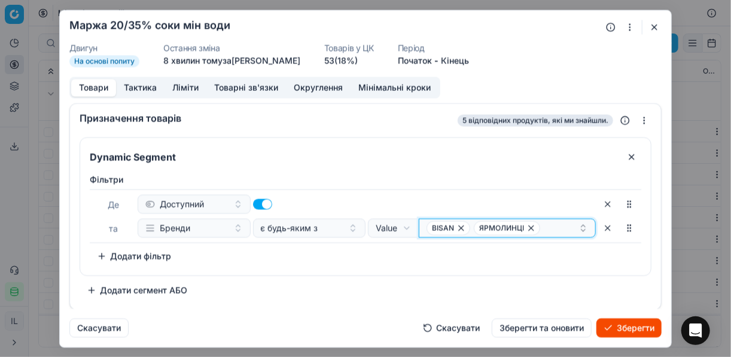
click at [543, 230] on div "BISAN ЯРМОЛИНЦІ" at bounding box center [502, 228] width 152 height 14
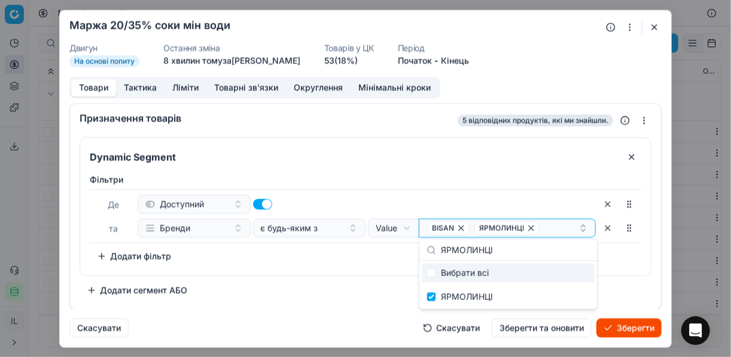
type input "ЛІТО"
checkbox input "false"
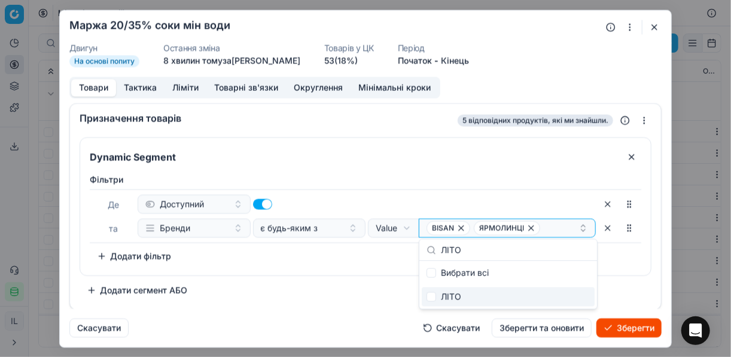
type input "ЛІТО"
click at [434, 301] on input "Suggestions" at bounding box center [431, 297] width 10 height 10
checkbox input "true"
click at [370, 277] on div "Dynamic Segment Фiльтри Де Доступний та Бренди є будь-яким з Value Field Value …" at bounding box center [366, 218] width 572 height 163
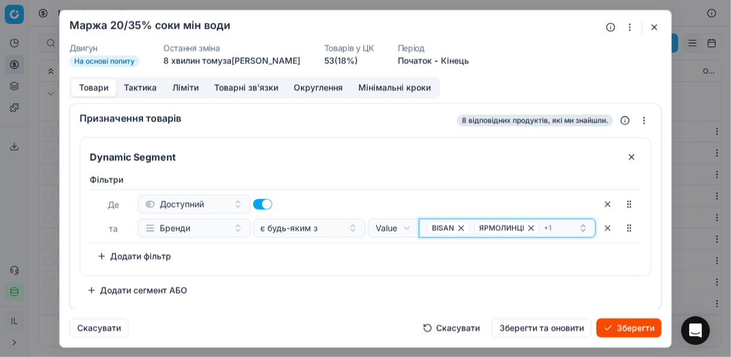
click at [566, 223] on div "BISAN ЯРМОЛИНЦІ + 1" at bounding box center [502, 228] width 152 height 14
type input "ЗНАМЕНІВСЬКА"
checkbox input "false"
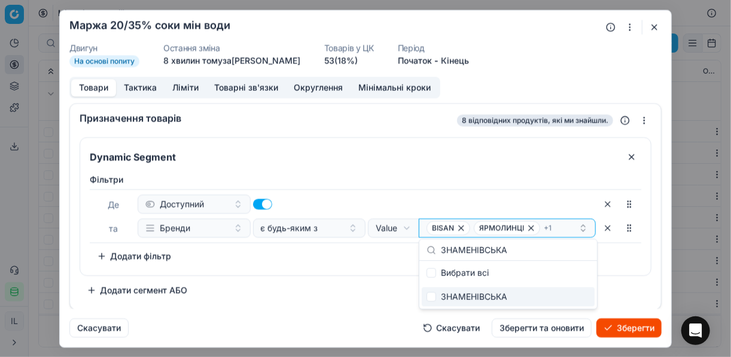
type input "ЗНАМЕНІВСЬКА"
click at [431, 297] on input "Suggestions" at bounding box center [431, 297] width 10 height 10
checkbox input "true"
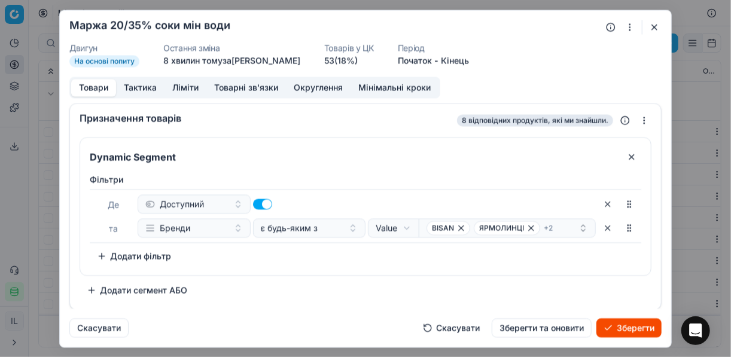
click at [331, 273] on div "Фiльтри Де Доступний та Бренди є будь-яким з Value Field Value BISAN ЯРМОЛИНЦІ …" at bounding box center [365, 222] width 570 height 106
click at [561, 225] on div "BISAN ЯРМОЛИНЦІ + 2" at bounding box center [502, 228] width 152 height 14
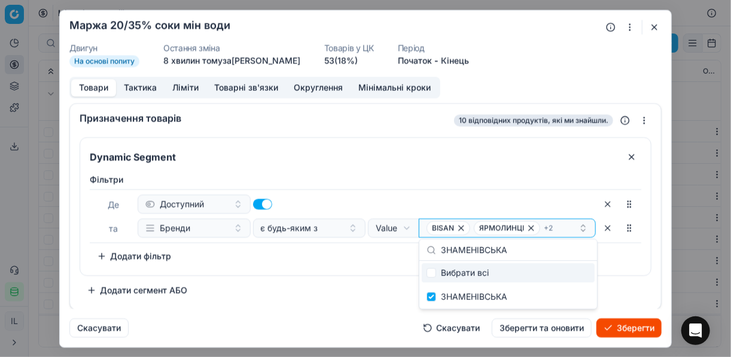
type input "ОПІЛЛЯ"
checkbox input "false"
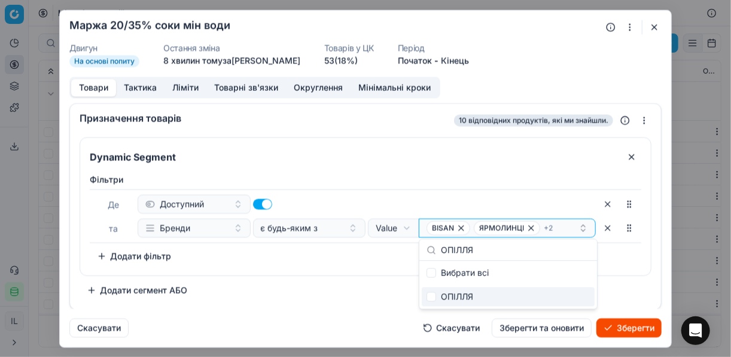
type input "ОПІЛЛЯ"
click at [428, 299] on input "Suggestions" at bounding box center [431, 297] width 10 height 10
checkbox input "true"
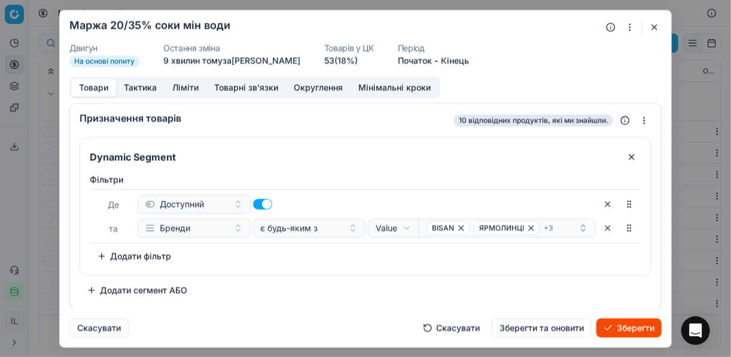
click at [349, 282] on div "Dynamic Segment Фiльтри Де Доступний та Бренди є будь-яким з Value Field Value …" at bounding box center [366, 218] width 572 height 163
click at [558, 228] on div "BISAN ЯРМОЛИНЦІ + 3" at bounding box center [502, 228] width 152 height 14
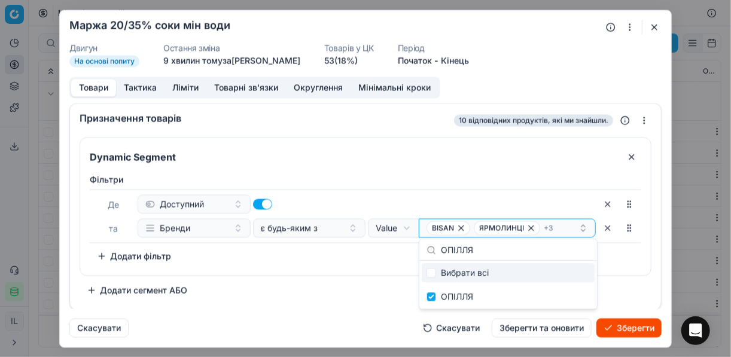
type input "ДЖУСІК"
checkbox input "false"
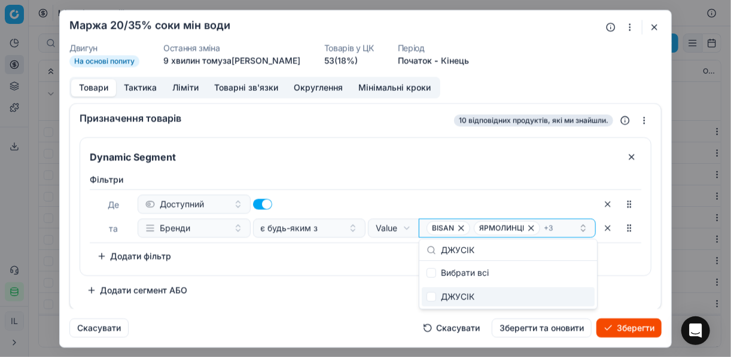
type input "ДЖУСІК"
click at [435, 295] on input "Suggestions" at bounding box center [431, 297] width 10 height 10
checkbox input "true"
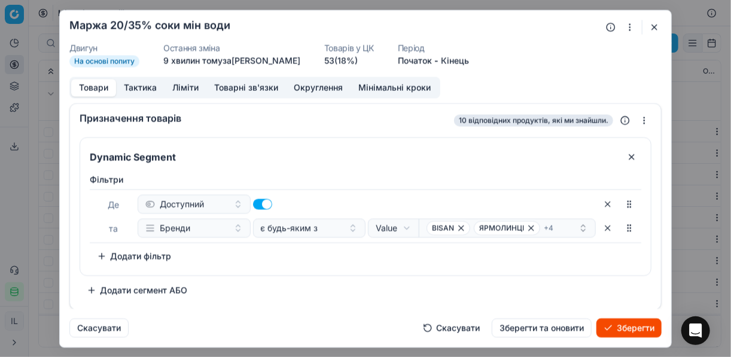
click at [375, 265] on div "Фiльтри Де Доступний та Бренди є будь-яким з Value Field Value BISAN ЯРМОЛИНЦІ …" at bounding box center [365, 222] width 570 height 106
click at [557, 228] on div "BISAN ЯРМОЛИНЦІ + 4" at bounding box center [502, 228] width 152 height 14
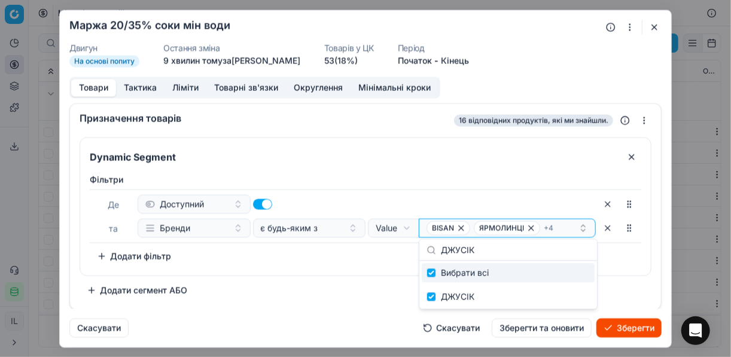
click at [396, 269] on div "Фiльтри Де Доступний та Бренди є будь-яким з Value Field Value BISAN ЯРМОЛИНЦІ …" at bounding box center [365, 222] width 570 height 106
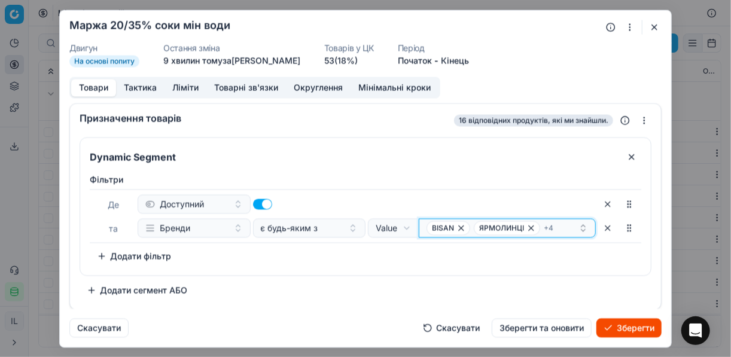
click at [562, 227] on div "BISAN ЯРМОЛИНЦІ + 4" at bounding box center [502, 228] width 152 height 14
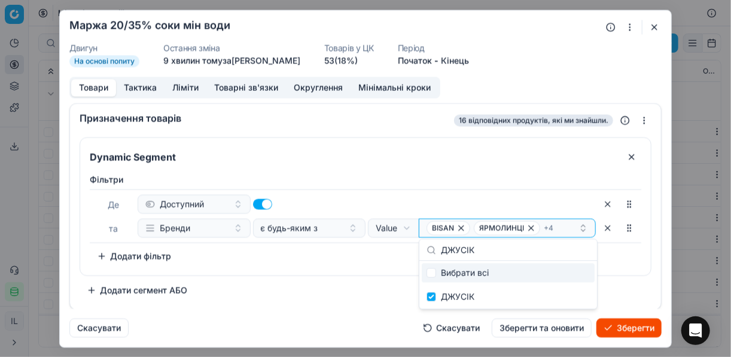
type input "БОНАКВА"
checkbox input "false"
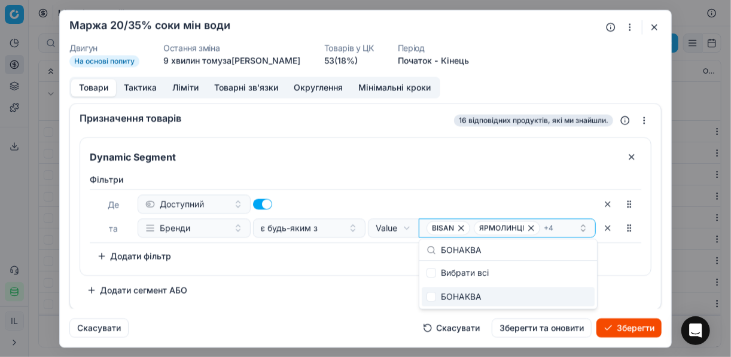
type input "БОНАКВА"
click at [435, 297] on input "Suggestions" at bounding box center [431, 297] width 10 height 10
checkbox input "true"
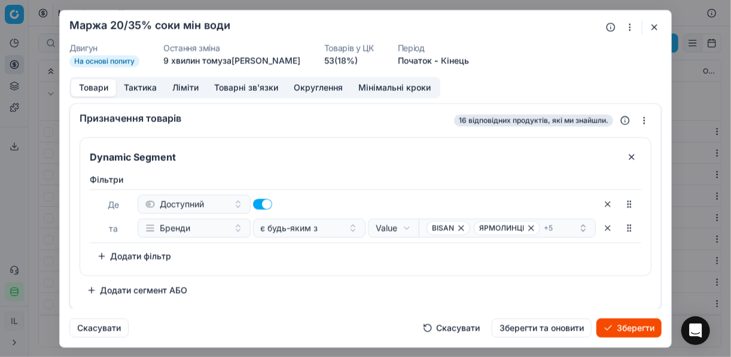
click at [345, 262] on div "Фiльтри Де Доступний та Бренди є будь-яким з Value Field Value BISAN ЯРМОЛИНЦІ …" at bounding box center [365, 219] width 551 height 92
click at [561, 227] on div "BISAN ЯРМОЛИНЦІ + 5" at bounding box center [502, 228] width 152 height 14
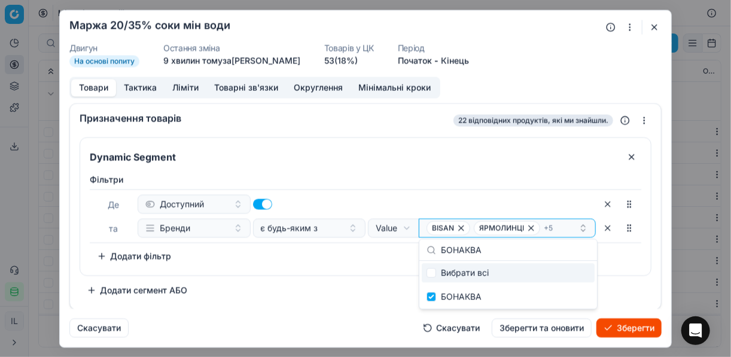
type input "КУЯЛЬНИК"
checkbox input "false"
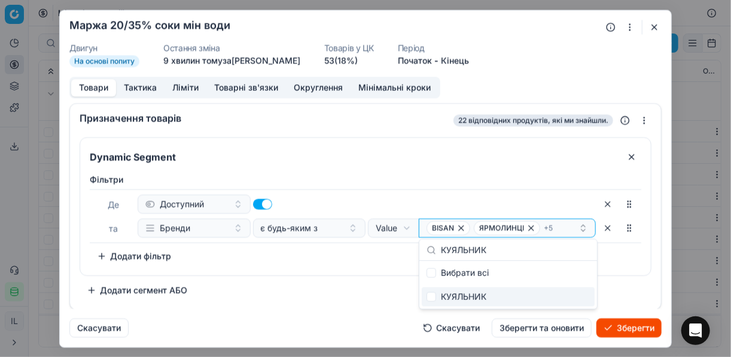
type input "КУЯЛЬНИК"
click at [435, 294] on input "Suggestions" at bounding box center [431, 297] width 10 height 10
checkbox input "true"
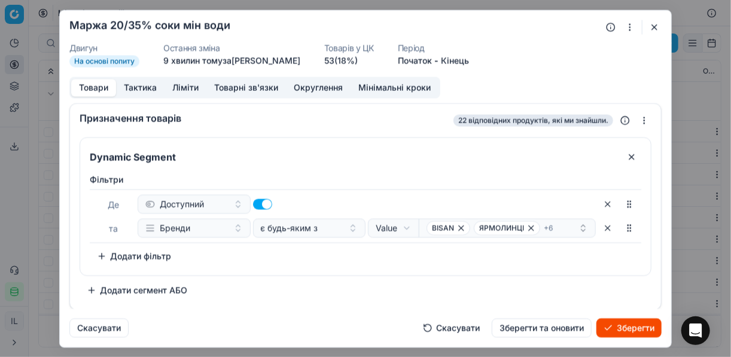
click at [341, 279] on div "Dynamic Segment Фiльтри Де Доступний та Бренди є будь-яким з Value Field Value …" at bounding box center [366, 218] width 572 height 163
click at [559, 221] on div "BISAN ЯРМОЛИНЦІ + 6" at bounding box center [502, 228] width 152 height 14
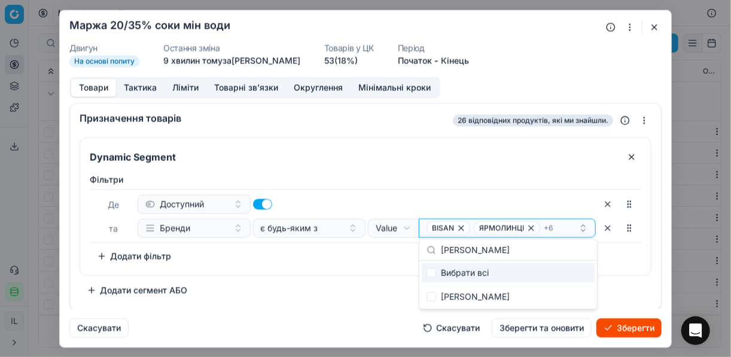
type input "АКВА АЛЕКС"
checkbox input "false"
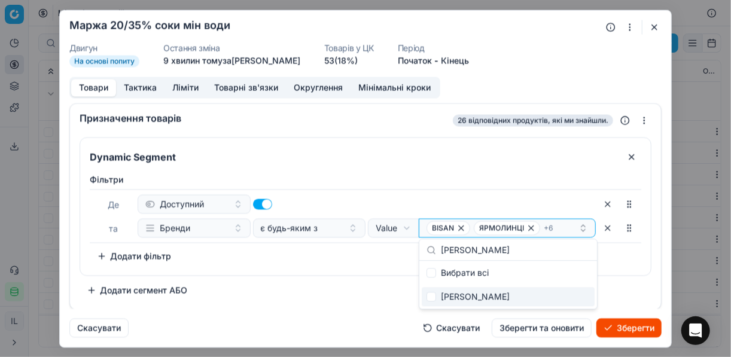
type input "АКВА АЛЕКС"
click at [435, 295] on input "Suggestions" at bounding box center [431, 297] width 10 height 10
checkbox input "true"
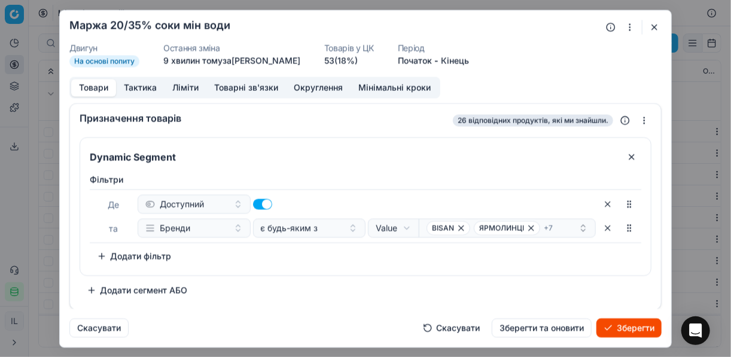
click at [380, 286] on div "Dynamic Segment Фiльтри Де Доступний та Бренди є будь-яким з Value Field Value …" at bounding box center [366, 218] width 572 height 163
click at [567, 225] on div "BISAN ЯРМОЛИНЦІ + 7" at bounding box center [502, 228] width 152 height 14
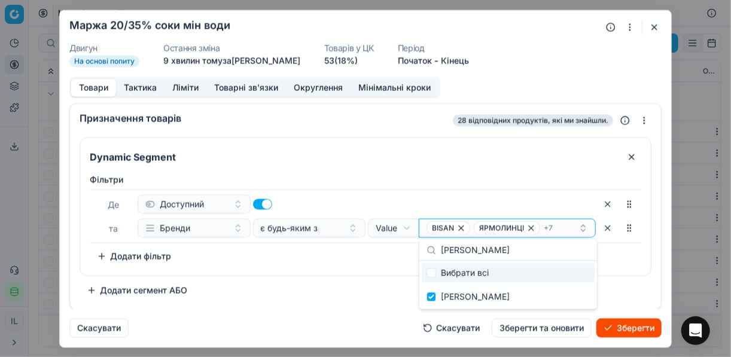
type input "БОН БУАССОН"
checkbox input "false"
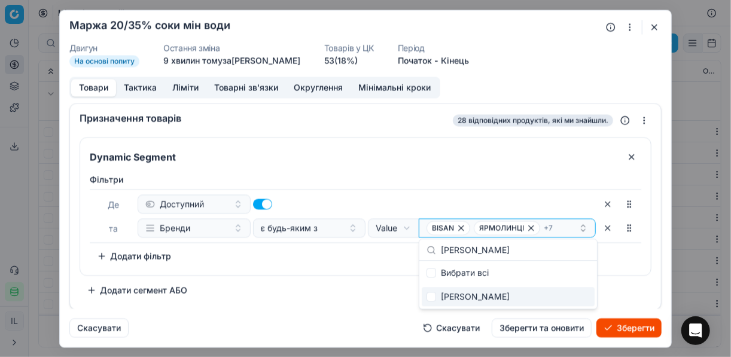
type input "БОН БУАССОН"
click at [429, 299] on input "Suggestions" at bounding box center [431, 297] width 10 height 10
checkbox input "true"
click at [350, 277] on div "Dynamic Segment Фiльтри Де Доступний та Бренди є будь-яким з Value Field Value …" at bounding box center [366, 218] width 572 height 163
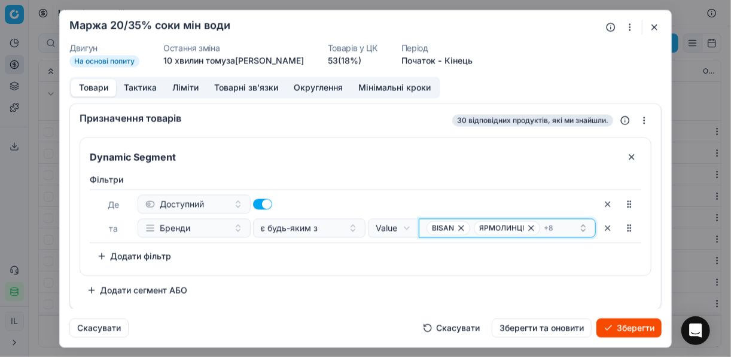
click at [566, 227] on div "BISAN ЯРМОЛИНЦІ + 8" at bounding box center [502, 228] width 152 height 14
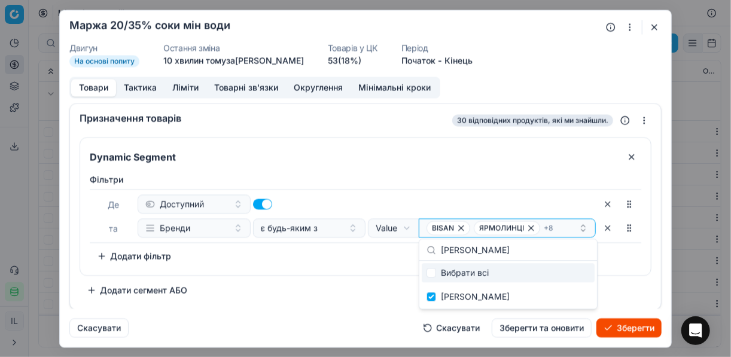
type input "ТОНУС-КИСЕНЬ"
checkbox input "false"
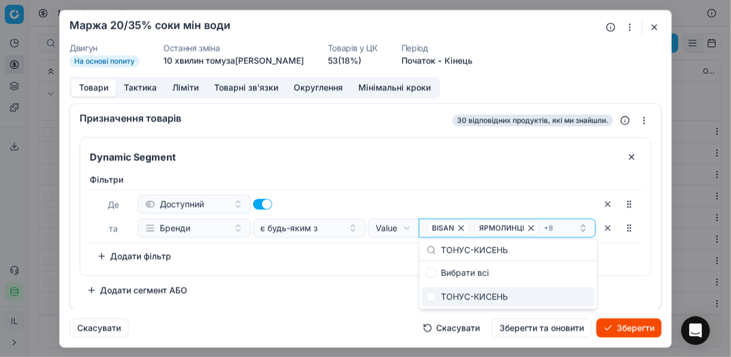
type input "ТОНУС-КИСЕНЬ"
click at [435, 297] on input "Suggestions" at bounding box center [431, 297] width 10 height 10
checkbox input "true"
click at [364, 277] on div "Dynamic Segment Фiльтри Де Доступний та Бренди є будь-яким з Value Field Value …" at bounding box center [366, 218] width 572 height 163
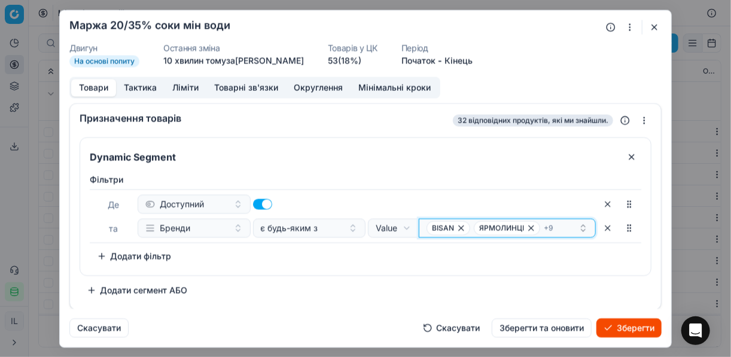
click at [564, 221] on div "BISAN ЯРМОЛИНЦІ + 9" at bounding box center [502, 228] width 152 height 14
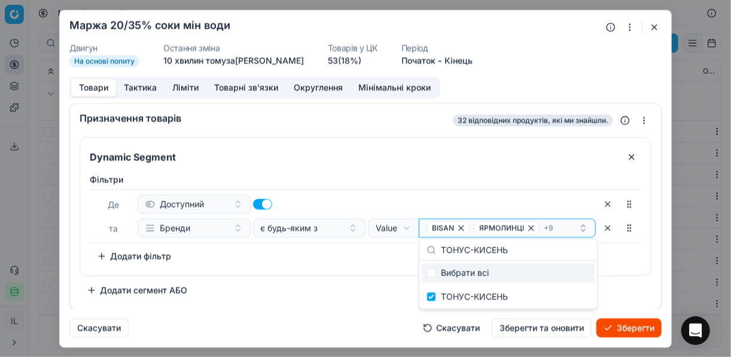
type input "ПРИРОДНЕ ДЖЕРЕЛО"
checkbox input "false"
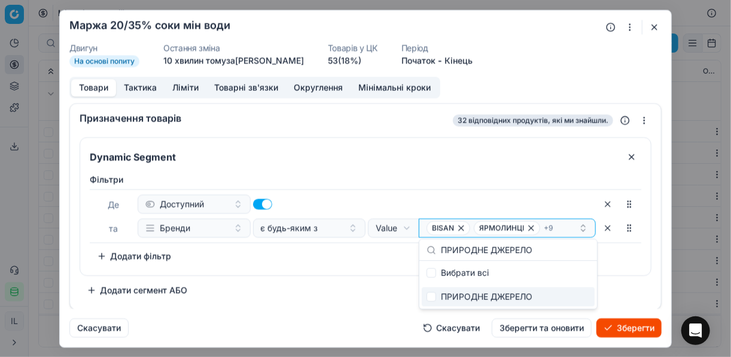
type input "ПРИРОДНЕ ДЖЕРЕЛО"
click at [431, 297] on input "Suggestions" at bounding box center [431, 297] width 10 height 10
checkbox input "true"
click at [373, 283] on div "Dynamic Segment Фiльтри Де Доступний та Бренди є будь-яким з Value Field Value …" at bounding box center [366, 218] width 572 height 163
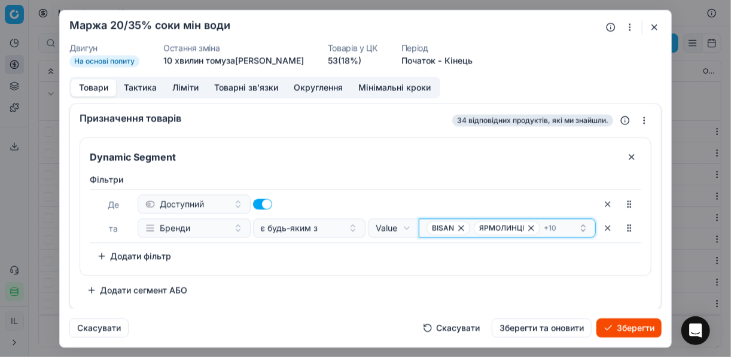
click at [568, 228] on div "BISAN ЯРМОЛИНЦІ + 10" at bounding box center [502, 228] width 152 height 14
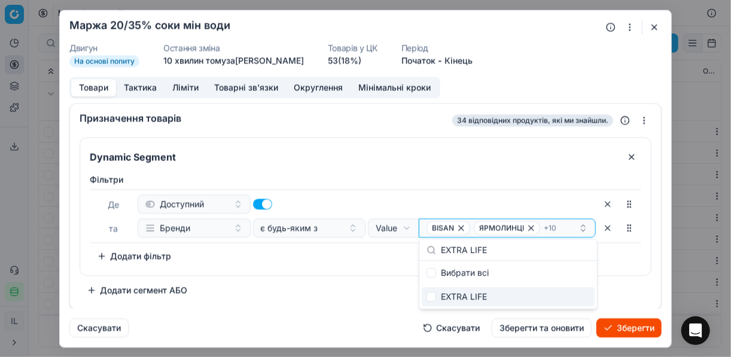
click at [431, 291] on div "EXTRA LIFE" at bounding box center [508, 296] width 173 height 19
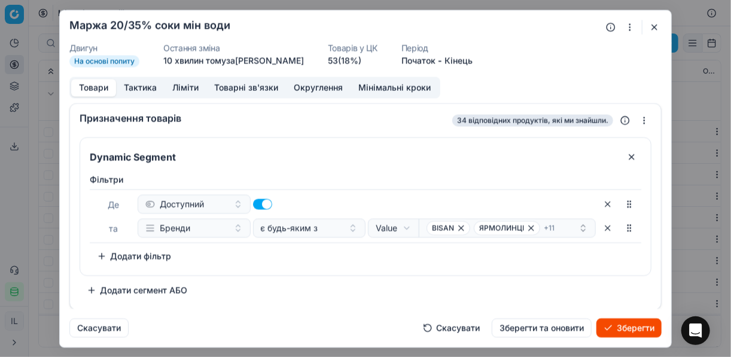
click at [350, 264] on div "Фiльтри Де Доступний та Бренди є будь-яким з Value Field Value BISAN ЯРМОЛИНЦІ …" at bounding box center [365, 219] width 551 height 92
click at [567, 225] on div "BISAN ЯРМОЛИНЦІ + 11" at bounding box center [502, 228] width 152 height 14
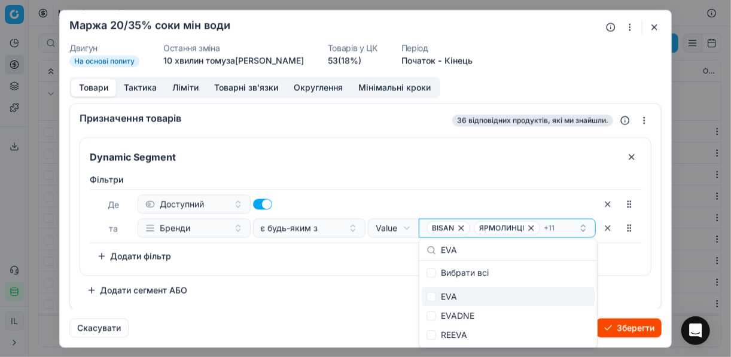
click at [438, 294] on div "EVA" at bounding box center [508, 296] width 173 height 19
click at [363, 271] on div "Фiльтри Де Доступний та Бренди є будь-яким з Value Field Value BISAN ЯРМОЛИНЦІ …" at bounding box center [365, 222] width 570 height 106
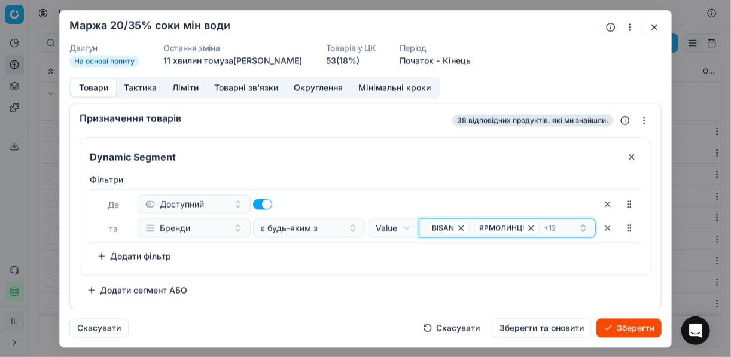
click at [569, 224] on div "BISAN ЯРМОЛИНЦІ + 12" at bounding box center [502, 228] width 152 height 14
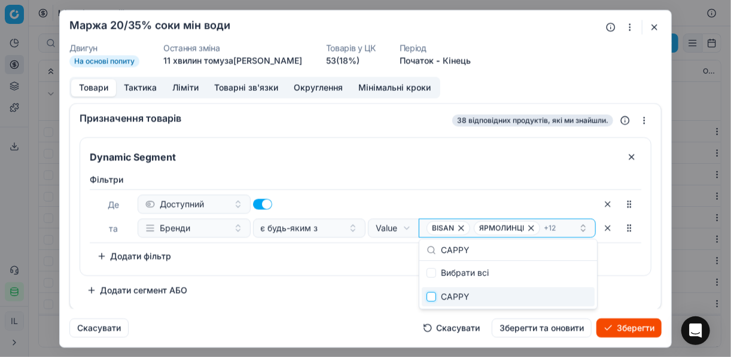
click at [431, 296] on input "Suggestions" at bounding box center [431, 297] width 10 height 10
click at [367, 281] on div "Dynamic Segment Фiльтри Де Доступний та Бренди є будь-яким з Value Field Value …" at bounding box center [366, 218] width 572 height 163
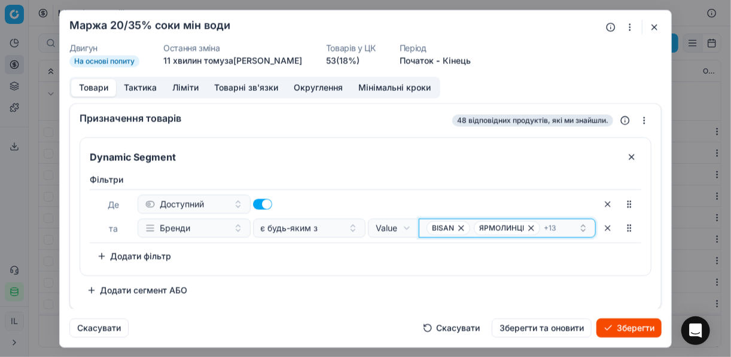
click at [566, 222] on div "BISAN ЯРМОЛИНЦІ + 13" at bounding box center [502, 228] width 152 height 14
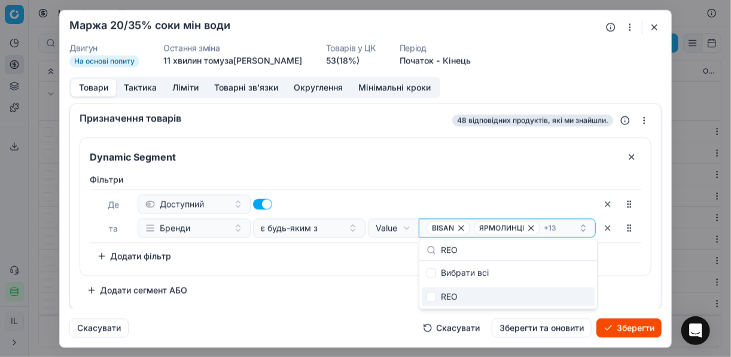
click at [425, 301] on div "REO" at bounding box center [508, 296] width 173 height 19
click at [325, 270] on div "Фiльтри Де Доступний та Бренди є будь-яким з Value Field Value BISAN ЯРМОЛИНЦІ …" at bounding box center [365, 222] width 570 height 106
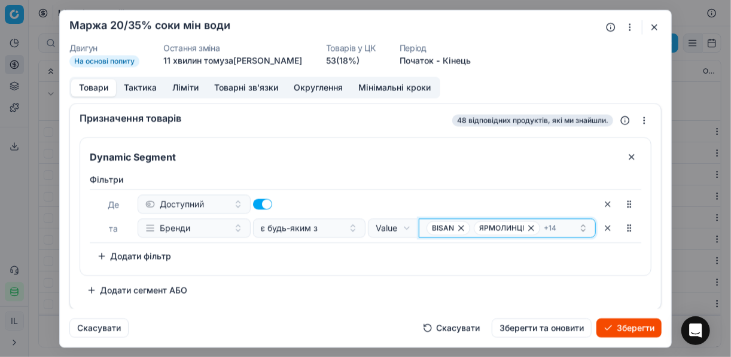
click at [558, 225] on div "BISAN ЯРМОЛИНЦІ + 14" at bounding box center [502, 228] width 152 height 14
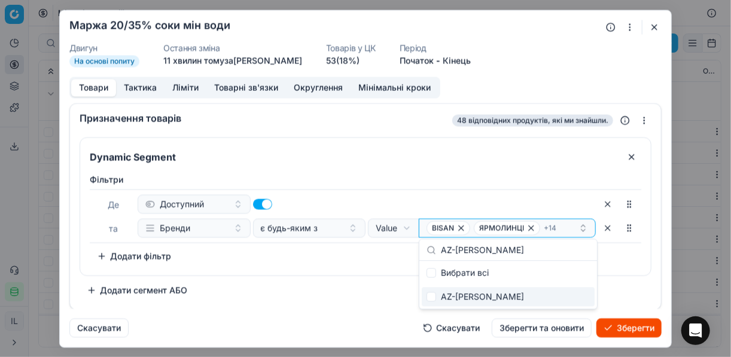
click at [424, 298] on div "AZ-GRANATA" at bounding box center [508, 296] width 173 height 19
click at [343, 273] on div "Фiльтри Де Доступний та Бренди є будь-яким з Value Field Value BISAN ЯРМОЛИНЦІ …" at bounding box center [365, 222] width 570 height 106
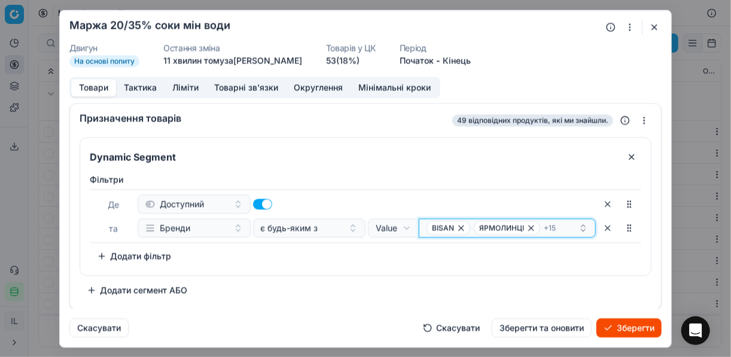
click at [559, 225] on div "BISAN ЯРМОЛИНЦІ + 15" at bounding box center [502, 228] width 152 height 14
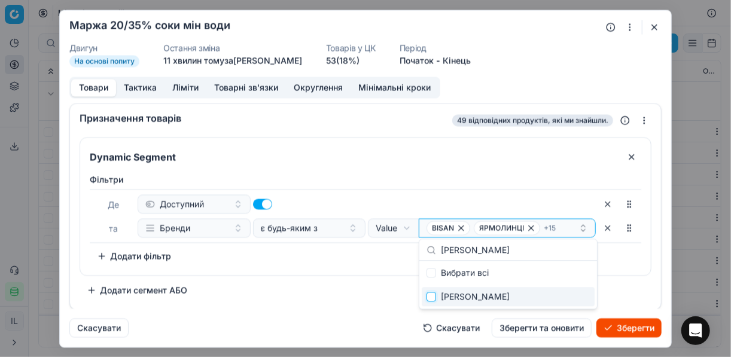
click at [434, 296] on input "Suggestions" at bounding box center [431, 297] width 10 height 10
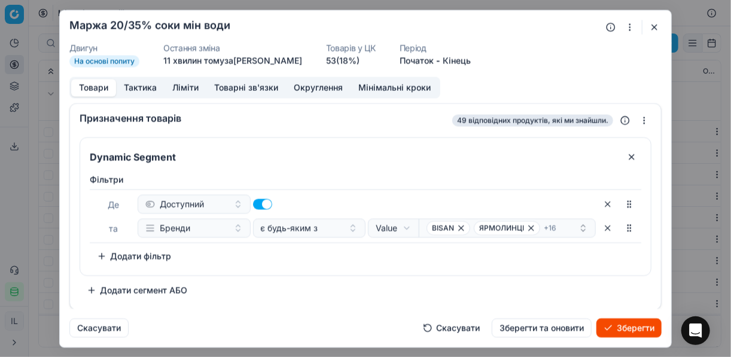
click at [354, 273] on div "Фiльтри Де Доступний та Бренди є будь-яким з Value Field Value BISAN ЯРМОЛИНЦІ …" at bounding box center [365, 222] width 570 height 106
click at [560, 225] on div "BISAN ЯРМОЛИНЦІ + 16" at bounding box center [502, 228] width 152 height 14
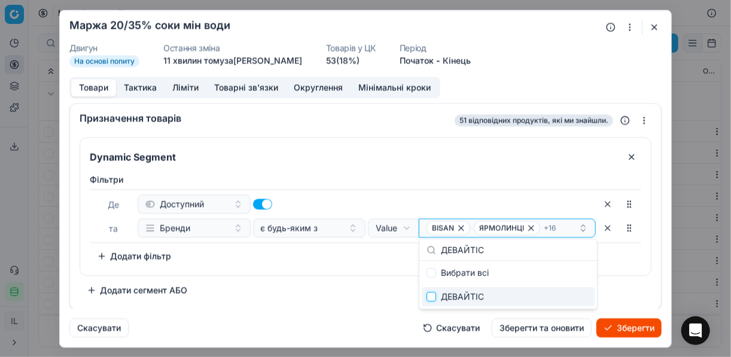
click at [431, 298] on input "Suggestions" at bounding box center [431, 297] width 10 height 10
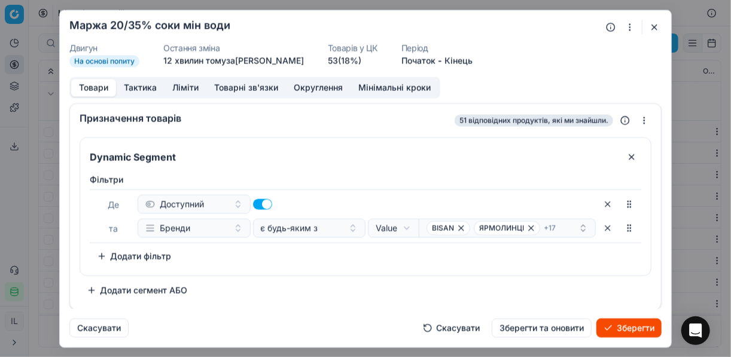
click at [368, 281] on div "Dynamic Segment Фiльтри Де Доступний та Бренди є будь-яким з Value Field Value …" at bounding box center [366, 218] width 572 height 163
click at [563, 225] on div "BISAN ЯРМОЛИНЦІ + 17" at bounding box center [502, 228] width 152 height 14
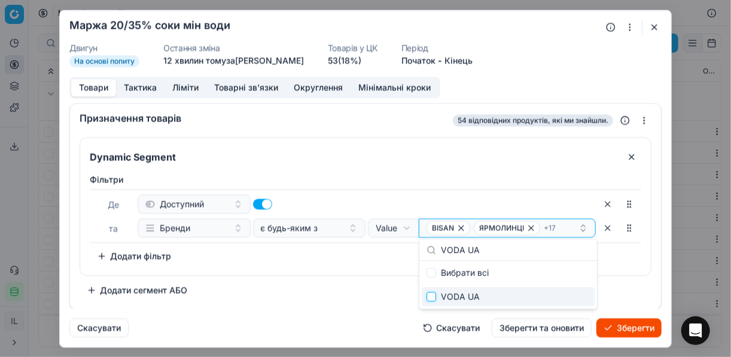
click at [428, 297] on input "Suggestions" at bounding box center [431, 297] width 10 height 10
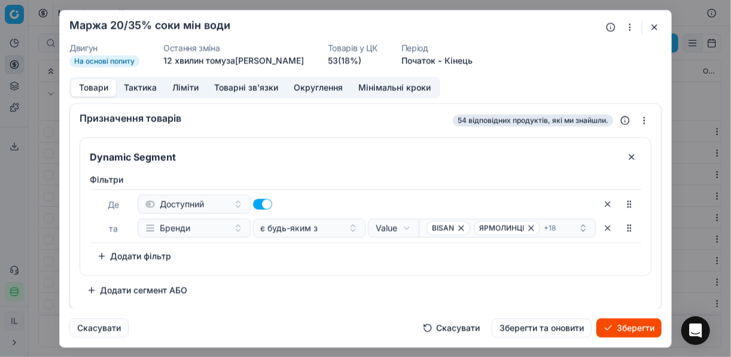
click at [318, 269] on div "Фiльтри Де Доступний та Бренди є будь-яким з Value Field Value BISAN ЯРМОЛИНЦІ …" at bounding box center [365, 222] width 570 height 106
click at [566, 225] on div "BISAN ЯРМОЛИНЦІ + 18" at bounding box center [502, 228] width 152 height 14
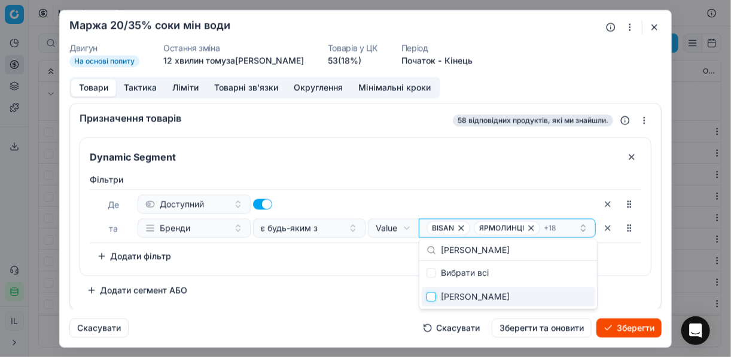
click at [431, 300] on input "Suggestions" at bounding box center [431, 297] width 10 height 10
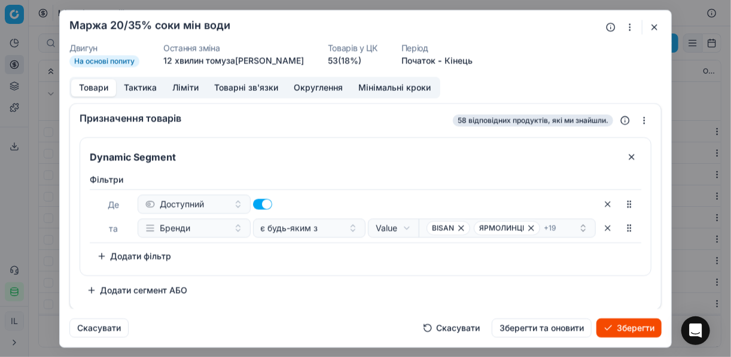
click at [373, 283] on div "Dynamic Segment Фiльтри Де Доступний та Бренди є будь-яким з Value Field Value …" at bounding box center [366, 218] width 572 height 163
click at [184, 84] on button "Ліміти" at bounding box center [185, 87] width 42 height 17
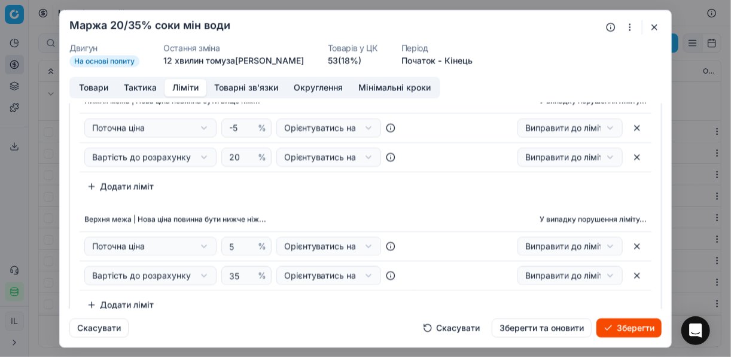
click at [633, 325] on button "Зберегти" at bounding box center [628, 327] width 65 height 19
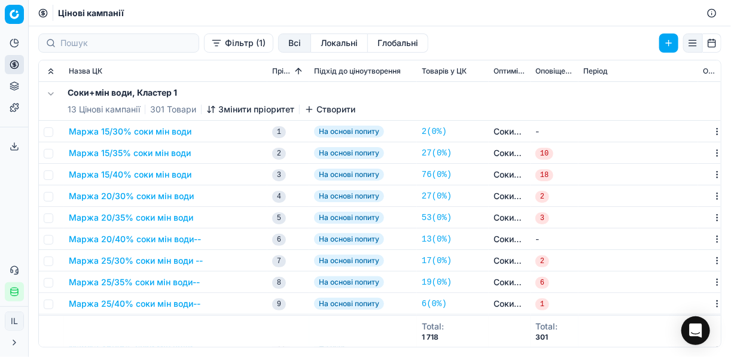
click at [144, 237] on button "Маржа 20/40% соки мін води--" at bounding box center [135, 239] width 132 height 12
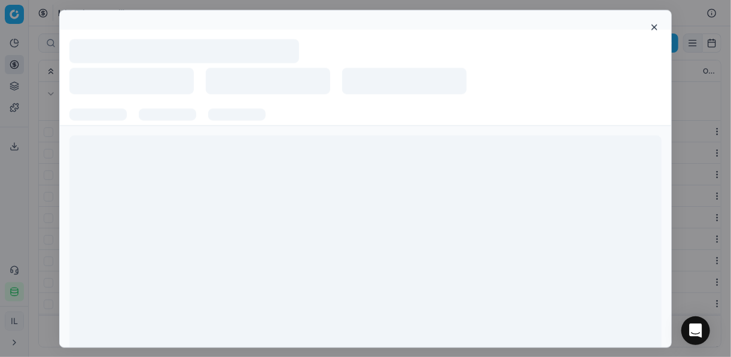
click at [144, 237] on div at bounding box center [365, 250] width 592 height 230
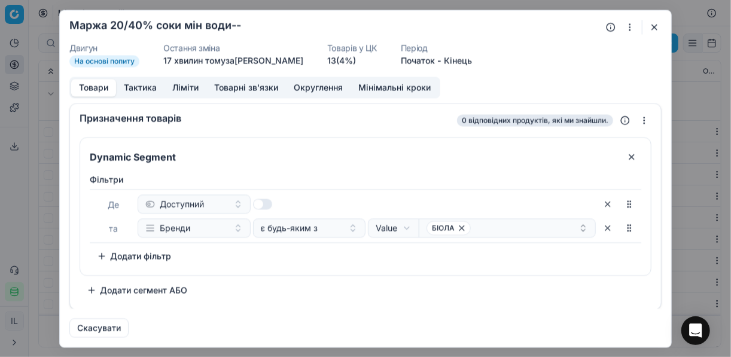
click at [629, 29] on button "button" at bounding box center [629, 27] width 14 height 14
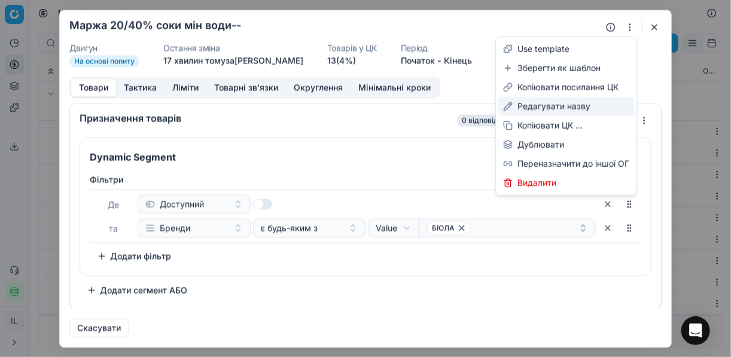
click at [546, 110] on div "Редагувати назву" at bounding box center [566, 106] width 136 height 19
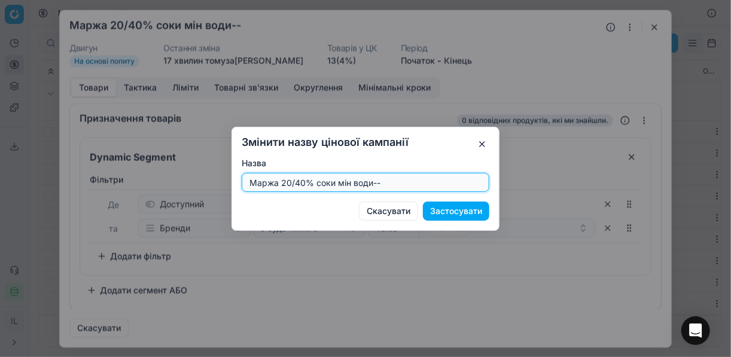
click at [390, 181] on input "Маржа 20/40% соки мін води--" at bounding box center [365, 182] width 237 height 18
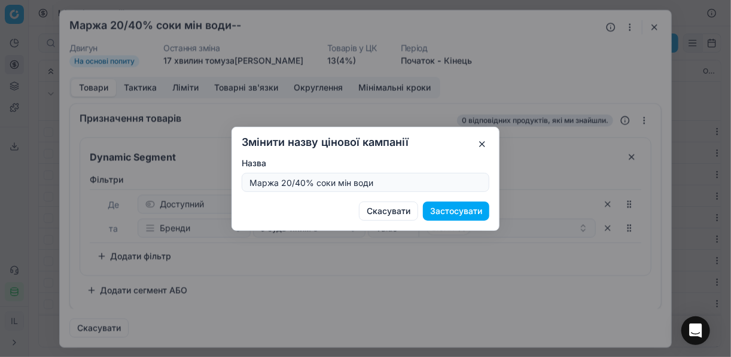
click at [444, 207] on button "Застосувати" at bounding box center [456, 211] width 66 height 19
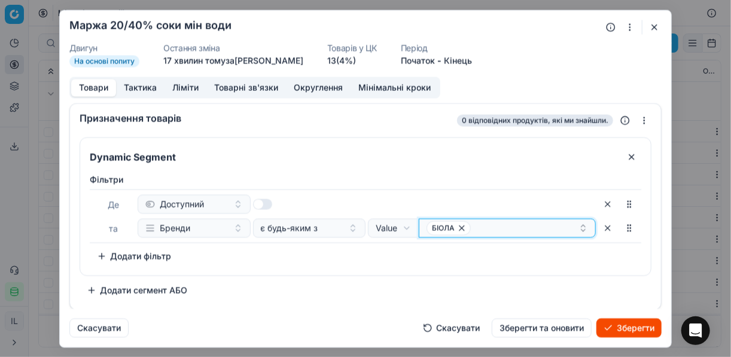
click at [458, 227] on icon "button" at bounding box center [462, 228] width 10 height 10
click at [458, 228] on button "Select a value" at bounding box center [507, 227] width 177 height 19
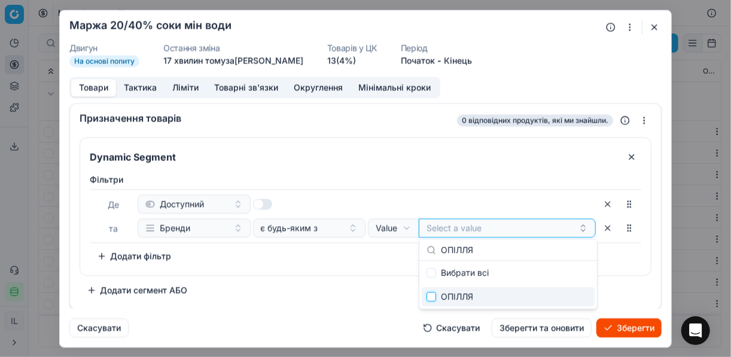
click at [428, 295] on input "Suggestions" at bounding box center [431, 297] width 10 height 10
click at [345, 280] on div "Dynamic Segment Фiльтри Де Доступний та Бренди є будь-яким з Value Field Value …" at bounding box center [366, 218] width 572 height 163
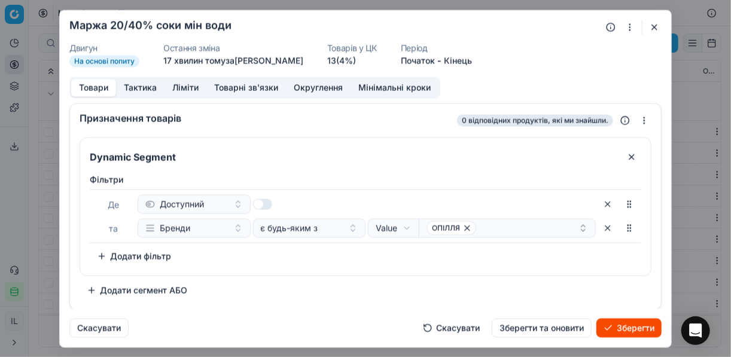
click at [627, 326] on button "Зберегти" at bounding box center [628, 327] width 65 height 19
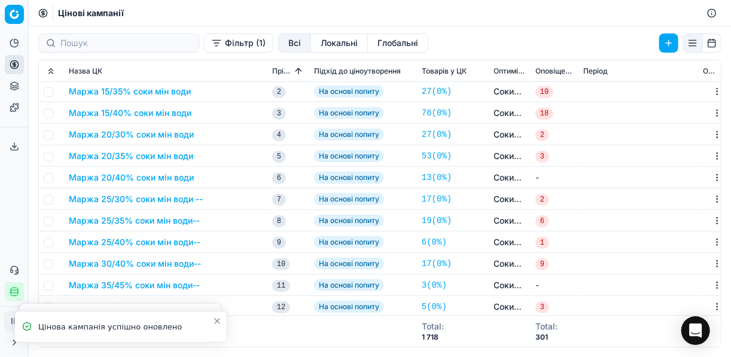
scroll to position [96, 0]
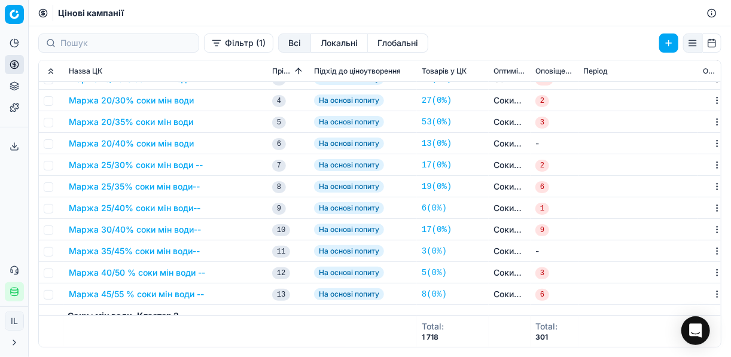
click at [177, 212] on button "Маржа 25/40% соки мін води--" at bounding box center [135, 208] width 132 height 12
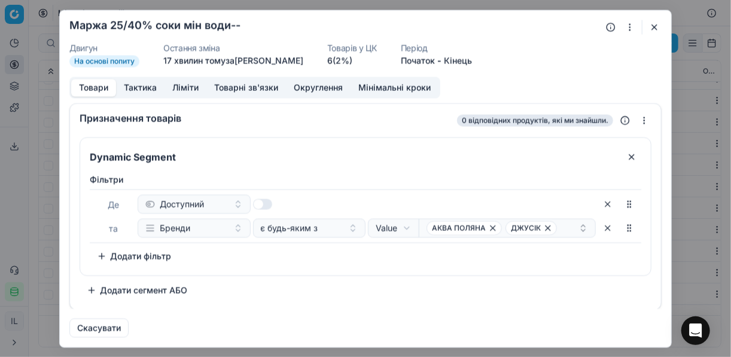
click at [655, 22] on button "button" at bounding box center [654, 27] width 14 height 14
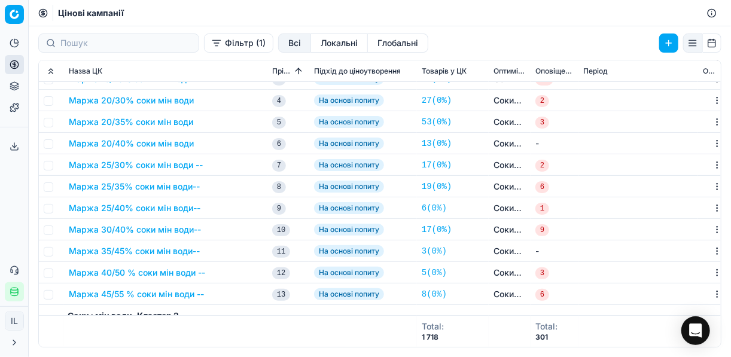
click at [137, 163] on button "Маржа 25/30% соки мін води --" at bounding box center [136, 165] width 134 height 12
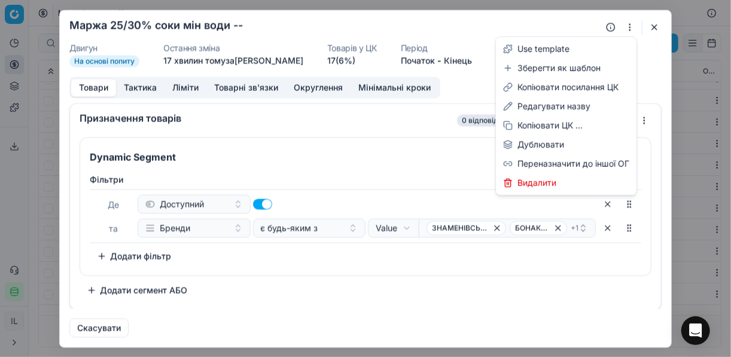
click at [629, 30] on button "button" at bounding box center [629, 27] width 14 height 14
click at [555, 109] on div "Редагувати назву" at bounding box center [566, 106] width 136 height 19
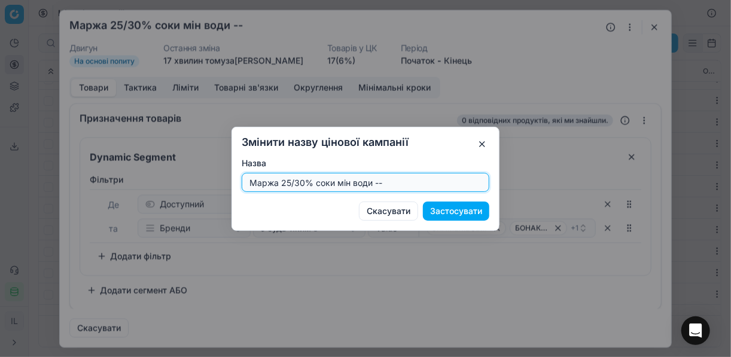
click at [300, 183] on input "Маржа 25/30% соки мін води --" at bounding box center [365, 182] width 237 height 18
click at [404, 182] on input "Маржа 25/40% соки мін води --" at bounding box center [365, 182] width 237 height 18
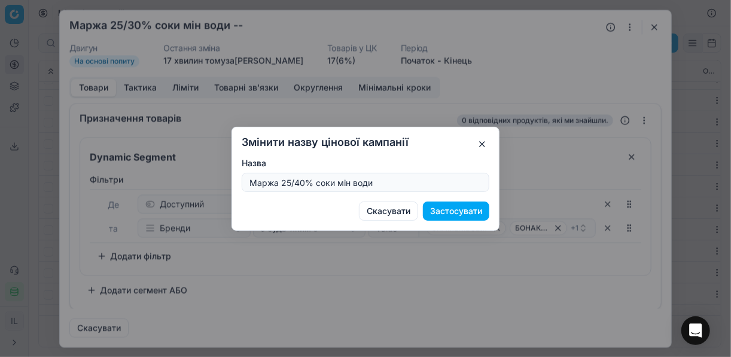
click at [445, 213] on button "Застосувати" at bounding box center [456, 211] width 66 height 19
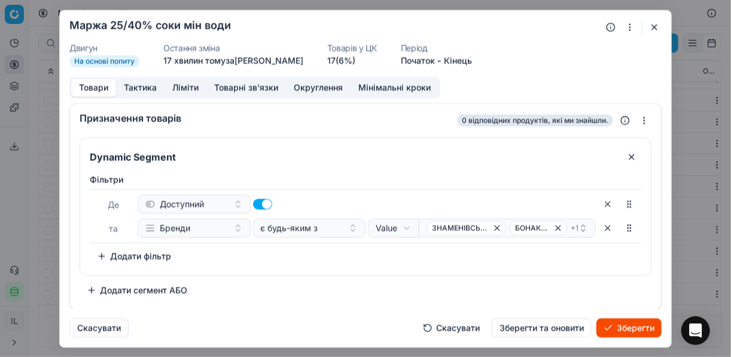
click at [182, 84] on button "Ліміти" at bounding box center [185, 87] width 42 height 17
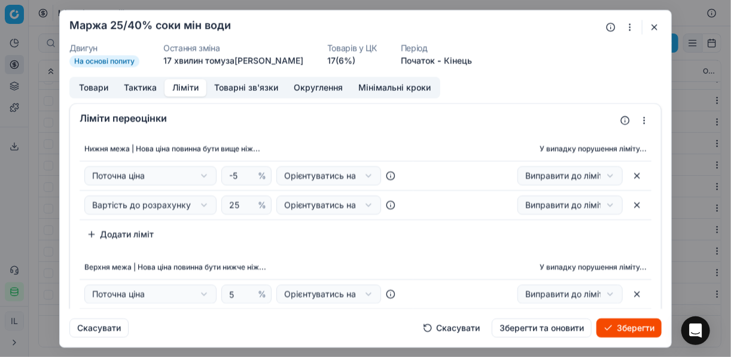
scroll to position [48, 0]
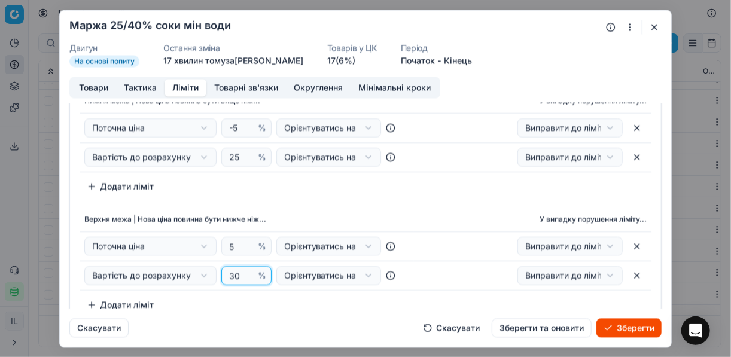
click at [232, 271] on input "30" at bounding box center [241, 276] width 29 height 18
click at [330, 197] on div "Нижня межа | Нова ціна повинна бути вище ніж... У випадку порушення ліміту... П…" at bounding box center [365, 201] width 591 height 235
click at [94, 89] on button "Товари" at bounding box center [93, 87] width 45 height 17
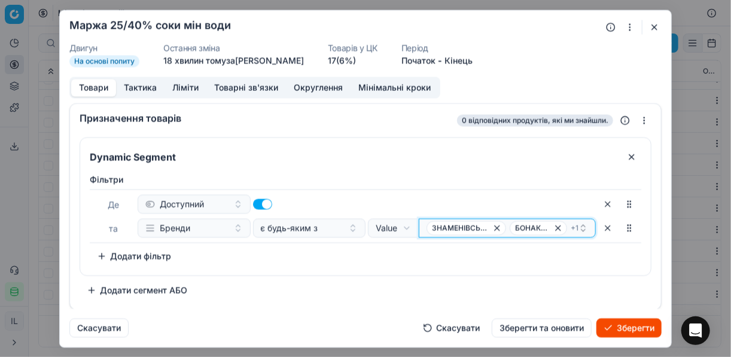
click at [496, 227] on icon "button" at bounding box center [496, 227] width 5 height 5
click at [471, 225] on icon "button" at bounding box center [475, 228] width 10 height 10
click at [496, 225] on icon "button" at bounding box center [498, 228] width 10 height 10
click at [431, 230] on button "Select a value" at bounding box center [507, 227] width 177 height 19
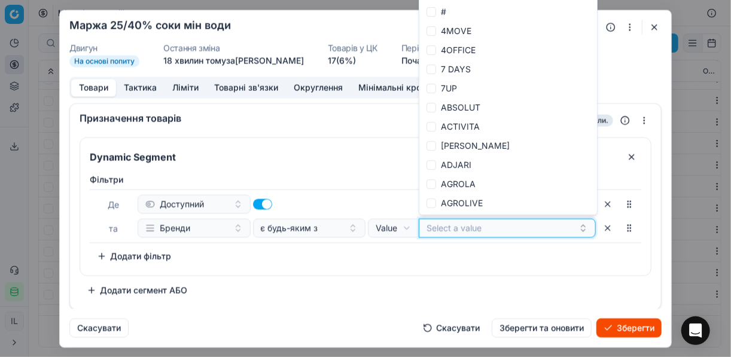
click at [435, 228] on button "Select a value" at bounding box center [507, 227] width 177 height 19
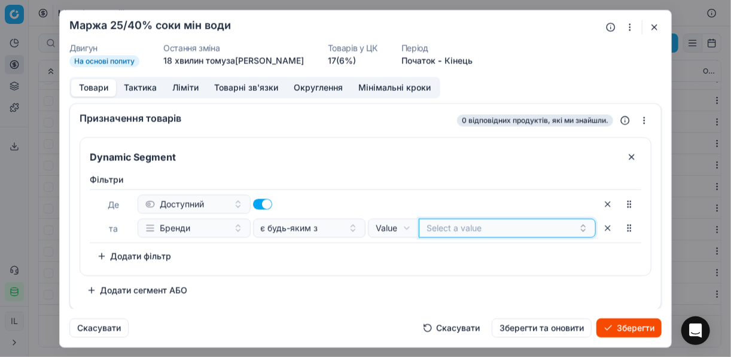
click at [435, 228] on button "Select a value" at bounding box center [507, 227] width 177 height 19
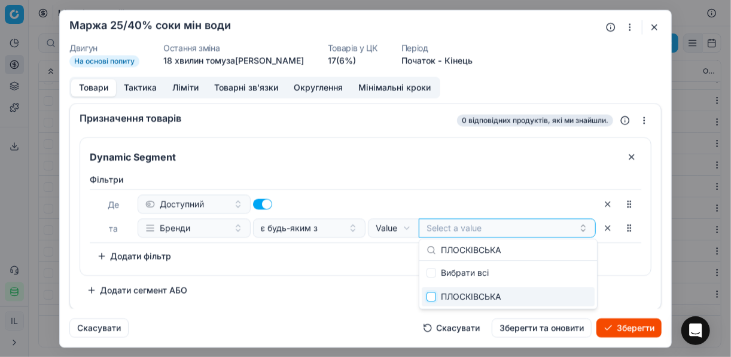
click at [434, 298] on input "Suggestions" at bounding box center [431, 297] width 10 height 10
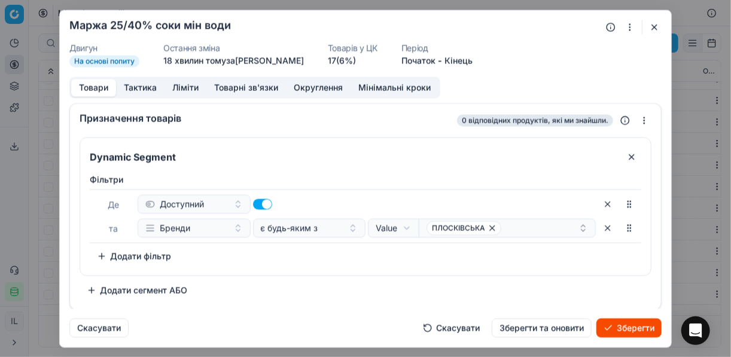
click at [328, 264] on div "Фiльтри Де Доступний та Бренди є будь-яким з Value Field Value ПЛОСКІВСЬКА To p…" at bounding box center [365, 219] width 551 height 92
click at [509, 227] on div "ПЛОСКІВСЬКА" at bounding box center [502, 228] width 152 height 14
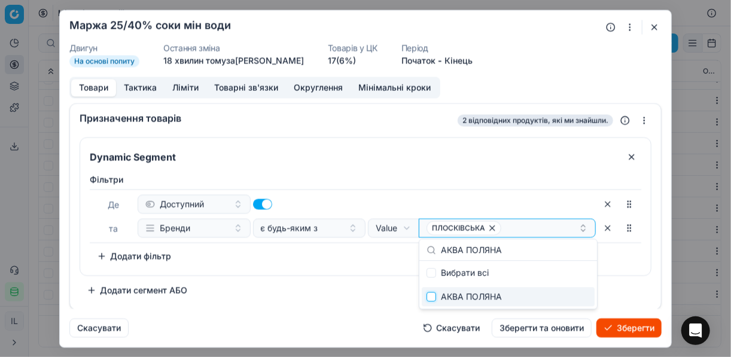
click at [431, 294] on input "Suggestions" at bounding box center [431, 297] width 10 height 10
click at [367, 258] on div "Фiльтри Де Доступний та Бренди є будь-яким з Value Field Value ПЛОСКІВСЬКА АКВА…" at bounding box center [365, 219] width 551 height 92
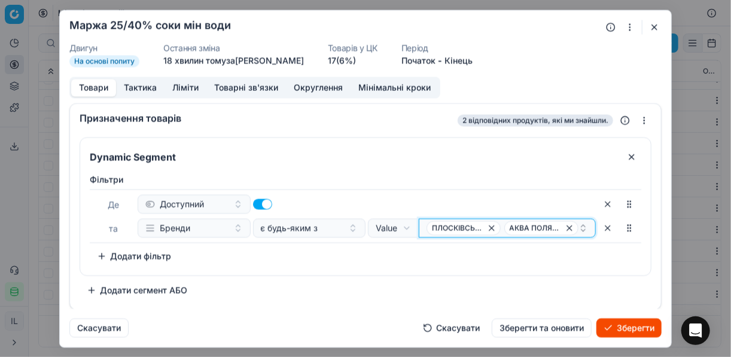
click at [574, 221] on span "АКВА ПОЛЯНА" at bounding box center [541, 228] width 75 height 14
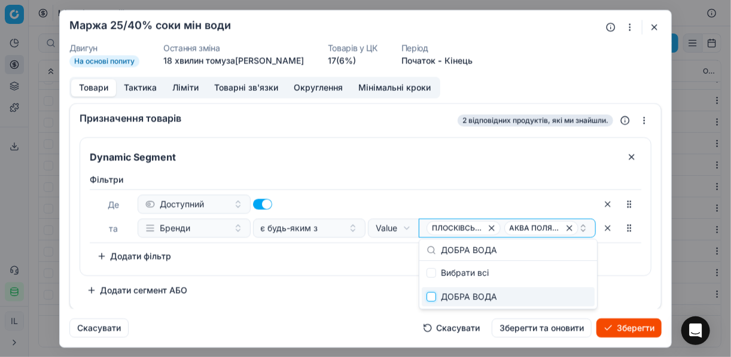
click at [429, 294] on input "Suggestions" at bounding box center [431, 297] width 10 height 10
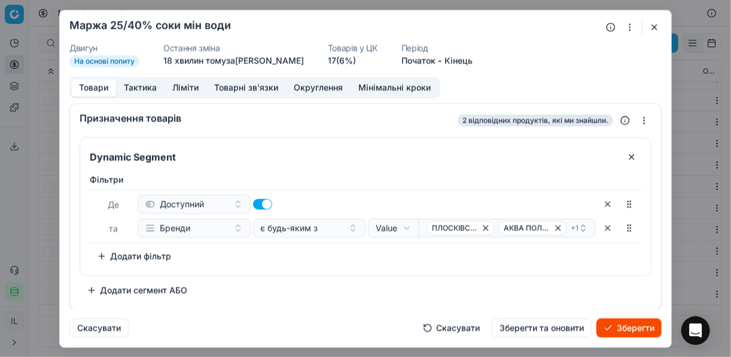
click at [347, 264] on div "Фiльтри Де Доступний та Бренди є будь-яким з Value Field Value ПЛОСКІВСЬКА АКВА…" at bounding box center [365, 219] width 551 height 92
click at [564, 227] on span "АКВА ПОЛЯНА" at bounding box center [532, 228] width 69 height 14
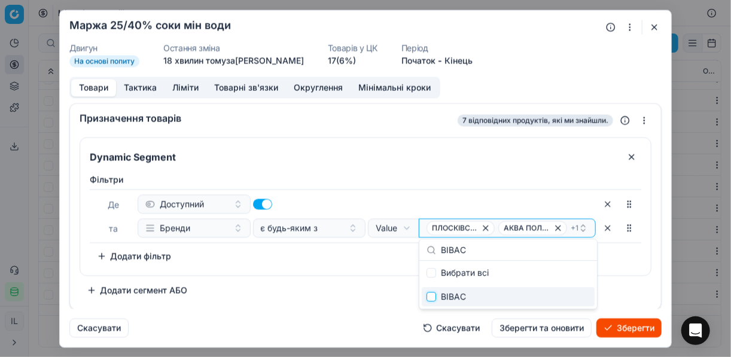
click at [429, 298] on input "Suggestions" at bounding box center [431, 297] width 10 height 10
click at [318, 258] on div "Фiльтри Де Доступний та Бренди є будь-яким з Value Field Value ПЛОСКІВСЬКА АКВА…" at bounding box center [365, 219] width 551 height 92
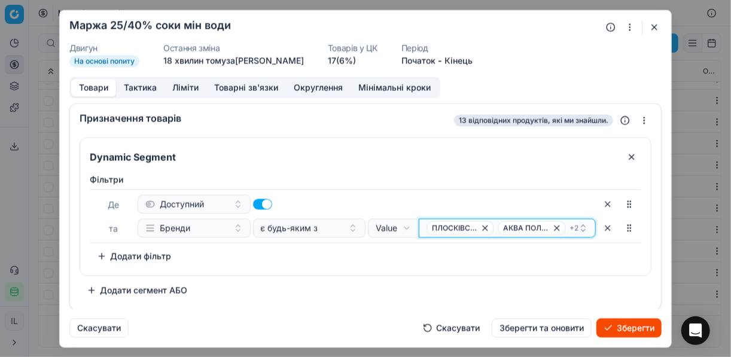
click at [572, 224] on span "+ 2" at bounding box center [573, 228] width 9 height 10
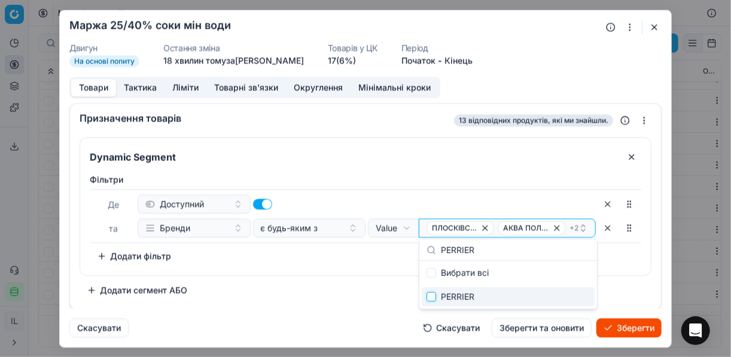
click at [430, 296] on input "Suggestions" at bounding box center [431, 297] width 10 height 10
click at [322, 271] on div "Фiльтри Де Доступний та Бренди є будь-яким з Value Field Value ПЛОСКІВСЬКА АКВА…" at bounding box center [365, 222] width 570 height 106
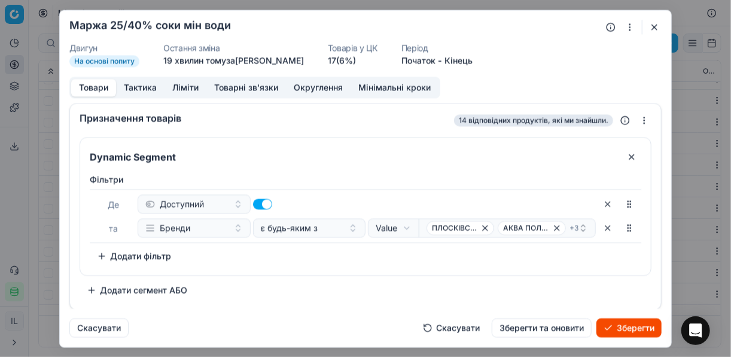
click at [182, 86] on button "Ліміти" at bounding box center [185, 87] width 42 height 17
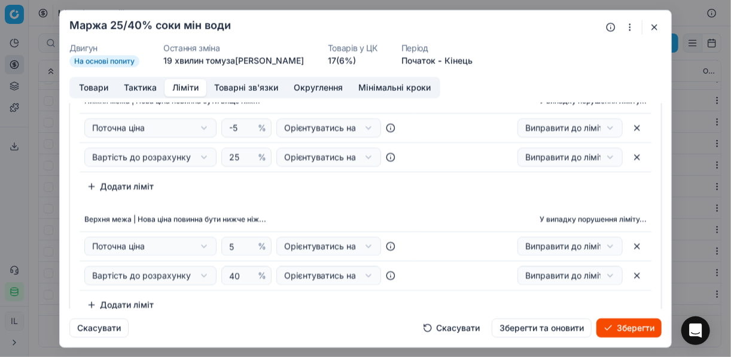
click at [622, 328] on button "Зберегти" at bounding box center [628, 327] width 65 height 19
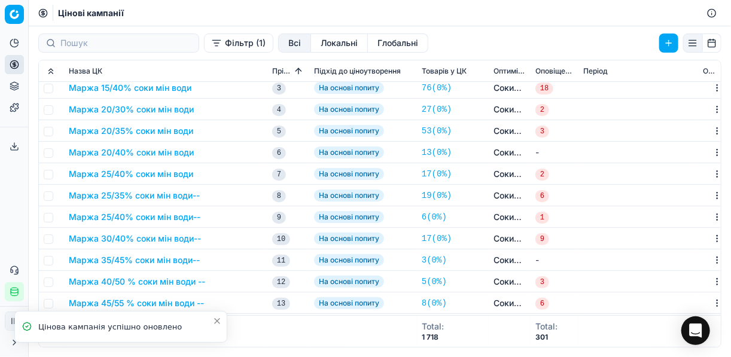
scroll to position [144, 0]
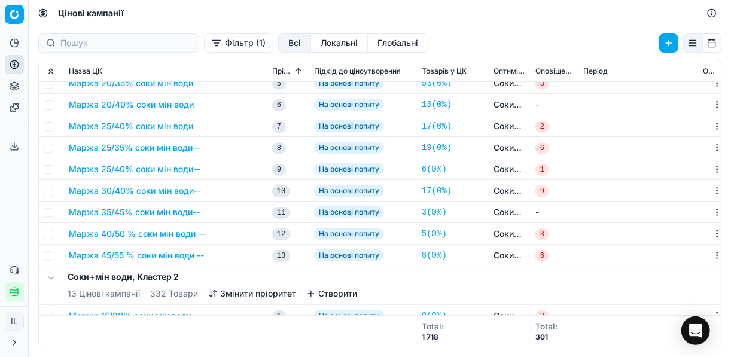
click at [140, 148] on button "Маржа 25/35% соки мін води--" at bounding box center [134, 148] width 131 height 12
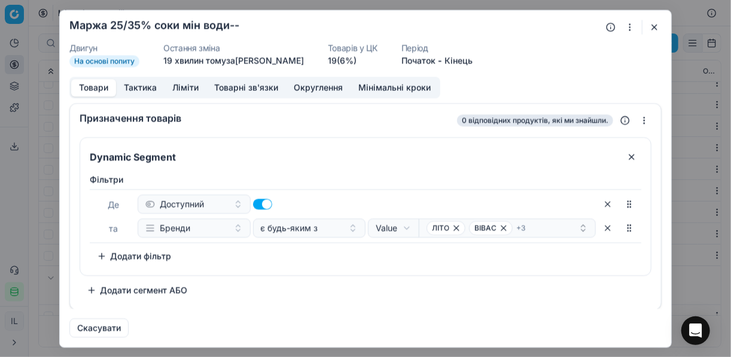
click at [624, 22] on button "button" at bounding box center [629, 27] width 14 height 14
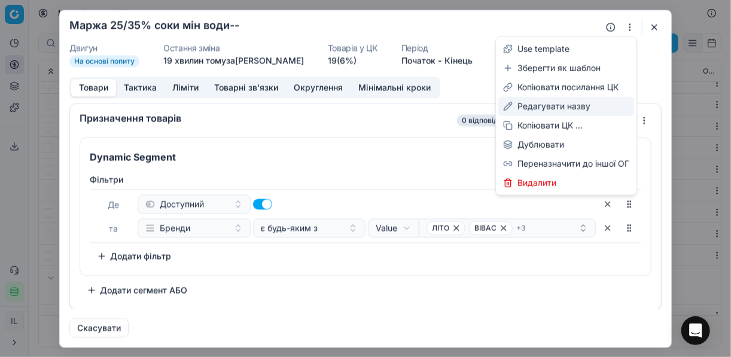
click at [550, 107] on div "Редагувати назву" at bounding box center [566, 106] width 136 height 19
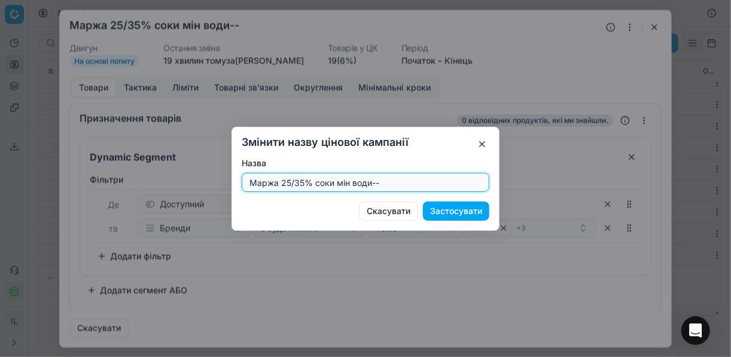
click at [297, 178] on input "Маржа 25/35% соки мін води--" at bounding box center [365, 182] width 237 height 18
click at [393, 181] on input "Маржа 25/45% соки мін води--" at bounding box center [365, 182] width 237 height 18
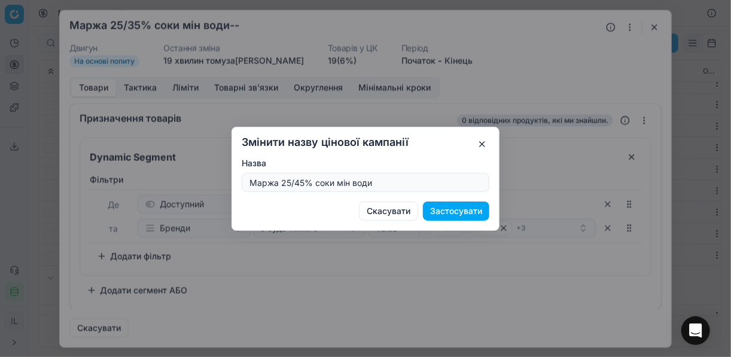
click at [473, 212] on button "Застосувати" at bounding box center [456, 211] width 66 height 19
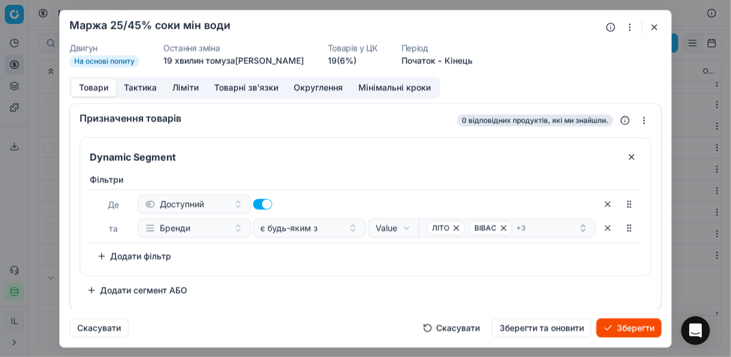
click at [184, 90] on button "Ліміти" at bounding box center [185, 87] width 42 height 17
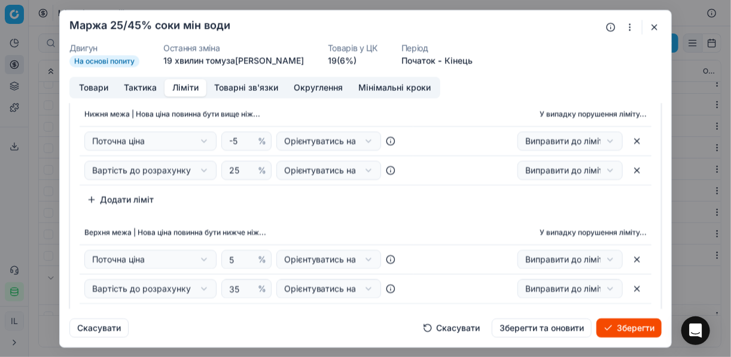
scroll to position [48, 0]
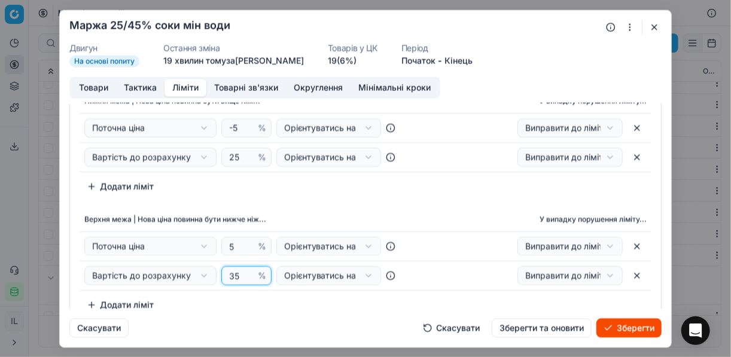
click at [231, 273] on input "35" at bounding box center [241, 276] width 29 height 18
click at [345, 204] on div "Нижня межа | Нова ціна повинна бути вище ніж... У випадку порушення ліміту... П…" at bounding box center [365, 201] width 591 height 235
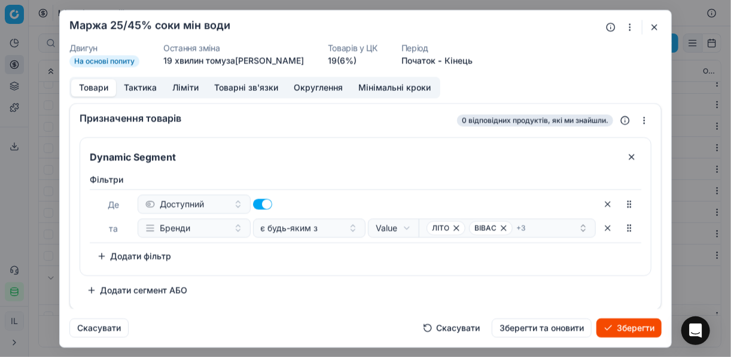
click at [84, 91] on button "Товари" at bounding box center [93, 87] width 45 height 17
click at [457, 225] on icon "button" at bounding box center [456, 227] width 5 height 5
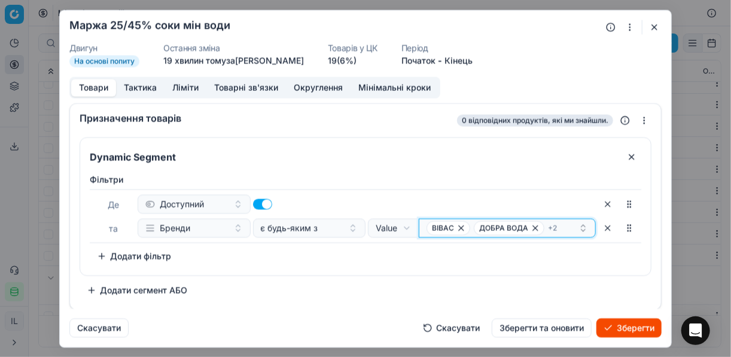
click at [459, 228] on icon "button" at bounding box center [461, 228] width 10 height 10
click at [485, 227] on icon "button" at bounding box center [488, 228] width 10 height 10
click at [463, 228] on icon "button" at bounding box center [468, 228] width 10 height 10
click at [479, 227] on icon "button" at bounding box center [484, 228] width 10 height 10
click at [451, 225] on button "Select a value" at bounding box center [507, 227] width 177 height 19
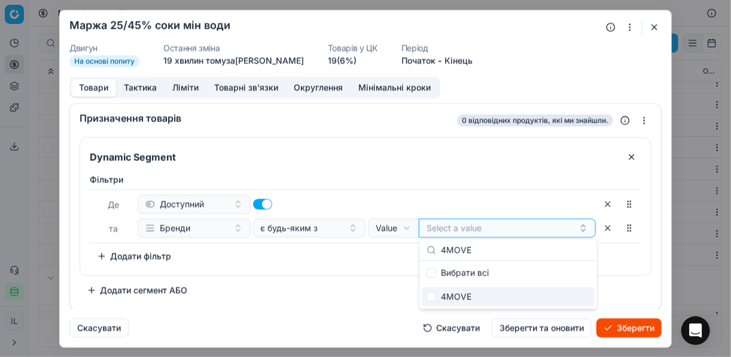
click at [432, 289] on div "4MOVE" at bounding box center [508, 296] width 173 height 19
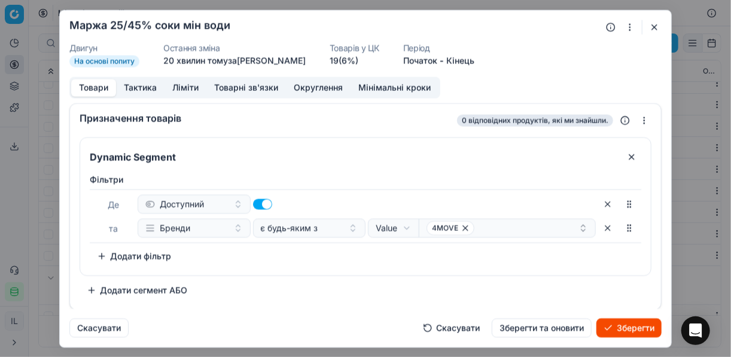
click at [346, 273] on div "Фiльтри Де Доступний та Бренди є будь-яким з Value Field Value 4MOVE To pick up…" at bounding box center [365, 222] width 570 height 106
click at [634, 327] on button "Зберегти" at bounding box center [628, 327] width 65 height 19
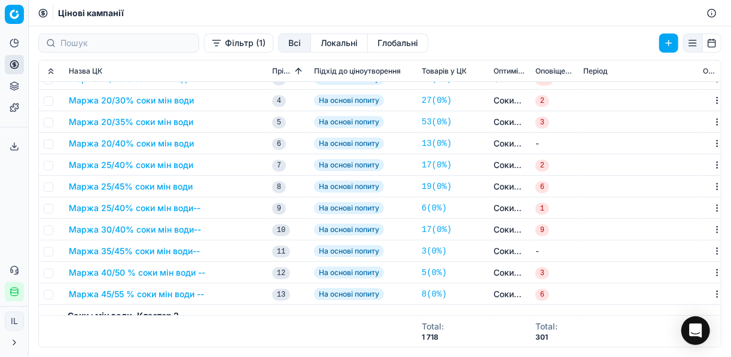
scroll to position [0, 0]
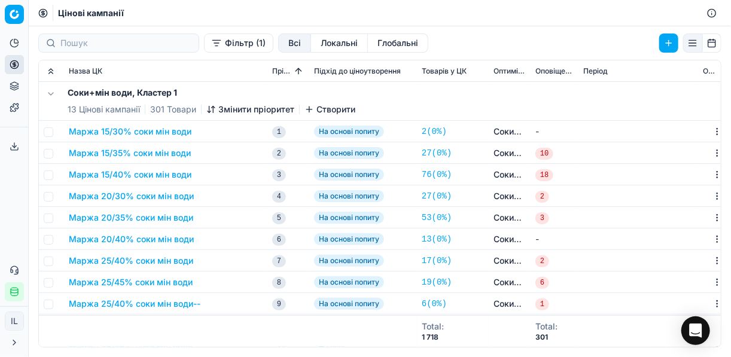
click at [139, 196] on button "Маржа 20/30% соки мін води" at bounding box center [131, 196] width 125 height 12
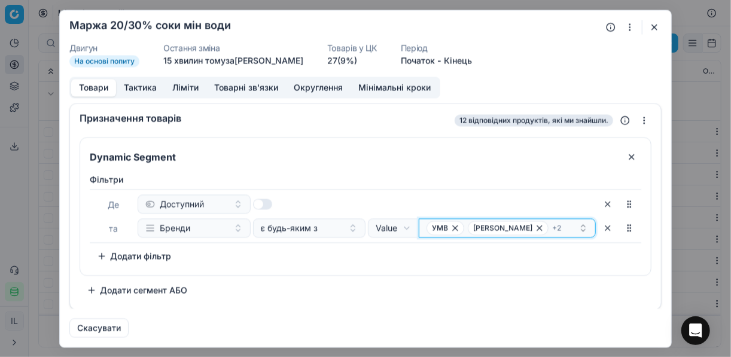
click at [556, 224] on div "УМВ BOB SNAIL + 2" at bounding box center [502, 228] width 152 height 14
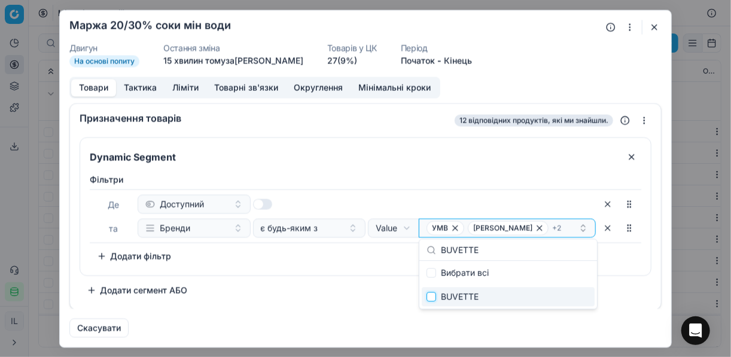
click at [429, 296] on input "Suggestions" at bounding box center [431, 297] width 10 height 10
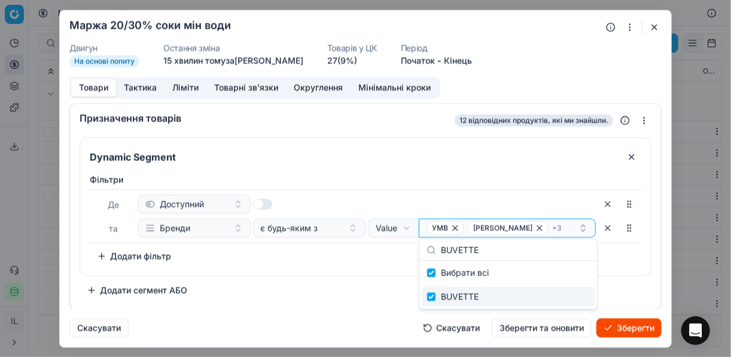
click at [362, 270] on div "Фiльтри Де Доступний та Бренди є будь-яким з Value Field Value УМВ BOB SNAIL + …" at bounding box center [365, 222] width 570 height 106
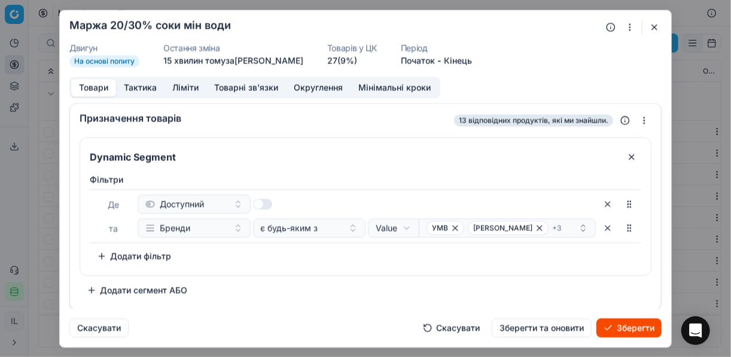
click at [628, 331] on button "Зберегти" at bounding box center [628, 327] width 65 height 19
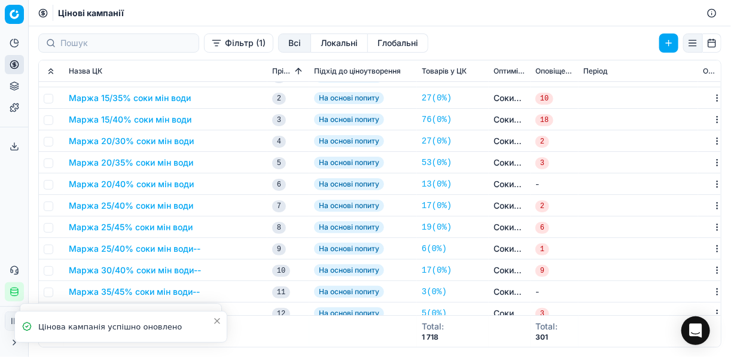
scroll to position [144, 0]
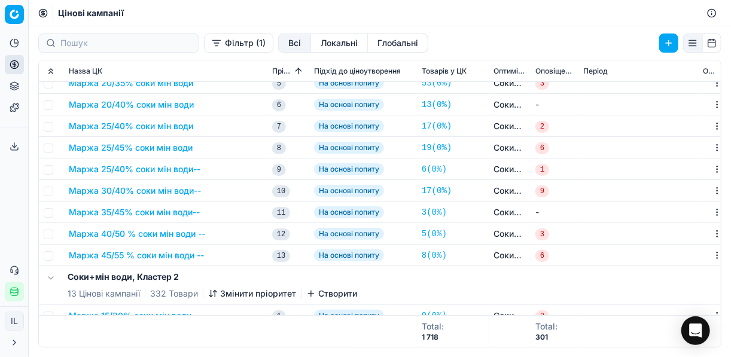
click at [149, 168] on button "Маржа 25/40% соки мін води--" at bounding box center [135, 169] width 132 height 12
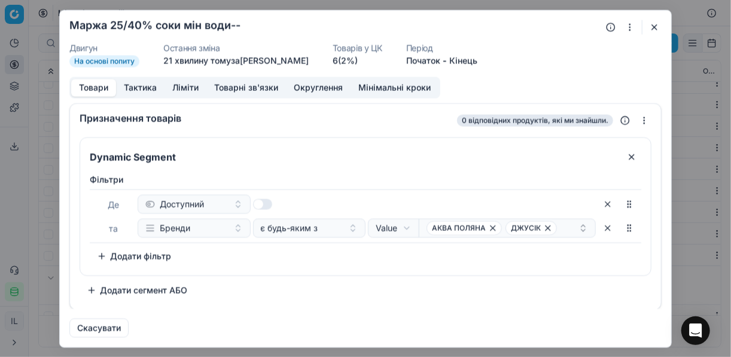
click at [625, 28] on button "button" at bounding box center [629, 27] width 14 height 14
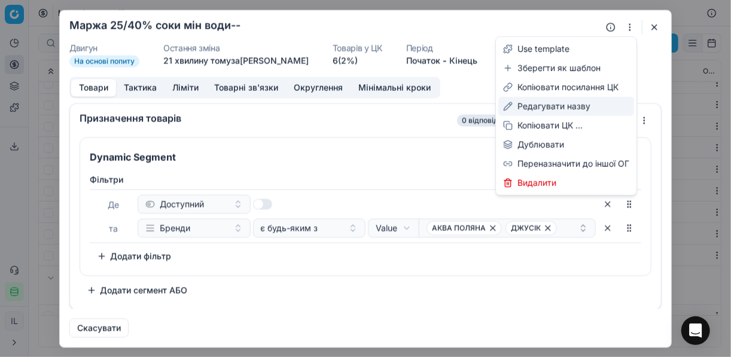
click at [541, 109] on div "Редагувати назву" at bounding box center [566, 106] width 136 height 19
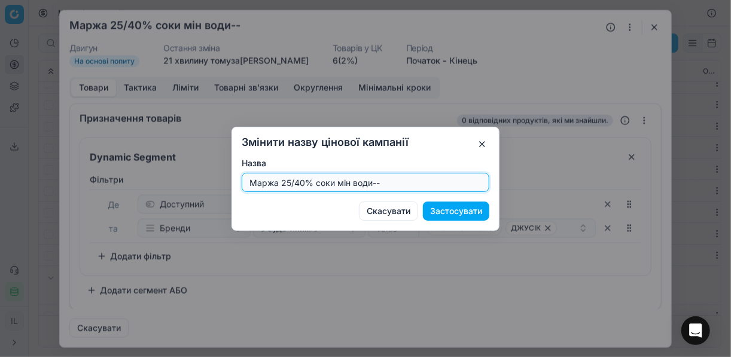
click at [391, 183] on input "Маржа 25/40% соки мін води--" at bounding box center [365, 182] width 237 height 18
click at [304, 181] on input "Маржа 25/40% соки мін води" at bounding box center [365, 182] width 237 height 18
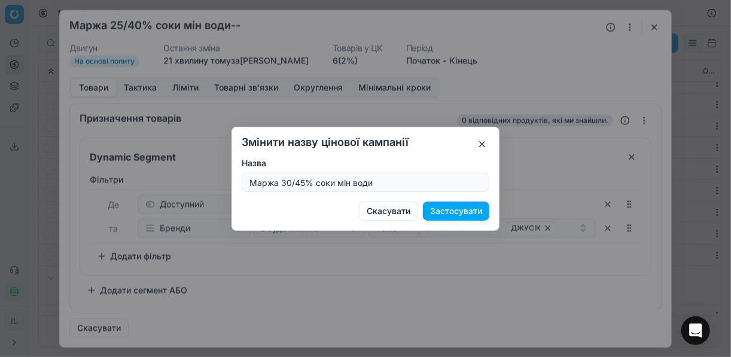
click at [451, 213] on button "Застосувати" at bounding box center [456, 211] width 66 height 19
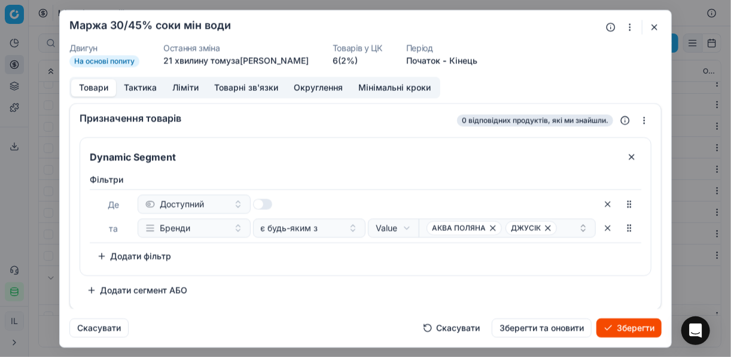
click at [185, 86] on button "Ліміти" at bounding box center [185, 87] width 42 height 17
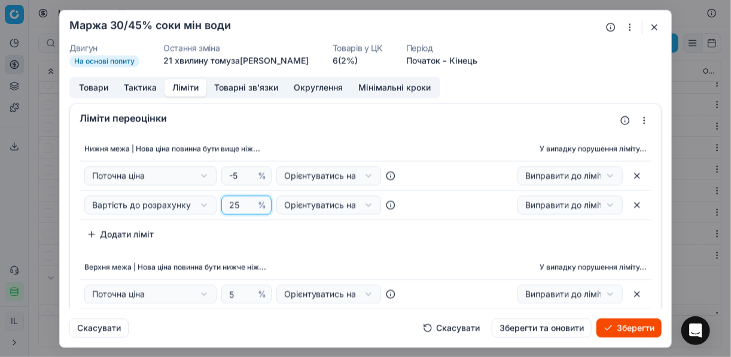
click at [236, 206] on input "25" at bounding box center [241, 205] width 29 height 18
click at [294, 239] on div "Нижня межа | Нова ціна повинна бути вище ніж... У випадку порушення ліміту... П…" at bounding box center [366, 190] width 572 height 107
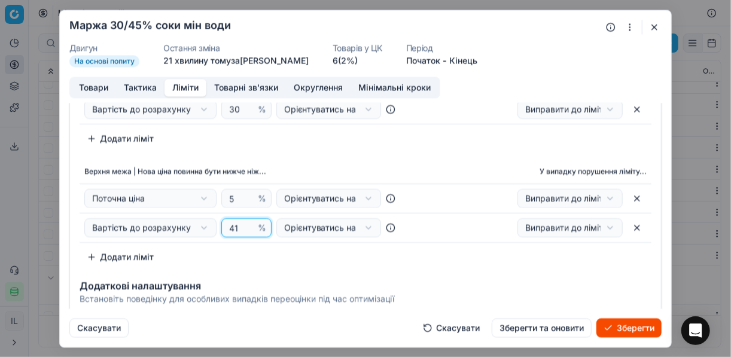
click at [242, 225] on input "41" at bounding box center [241, 228] width 29 height 18
click at [329, 141] on div "Нижня межа | Нова ціна повинна бути вище ніж... У випадку порушення ліміту... П…" at bounding box center [366, 94] width 572 height 107
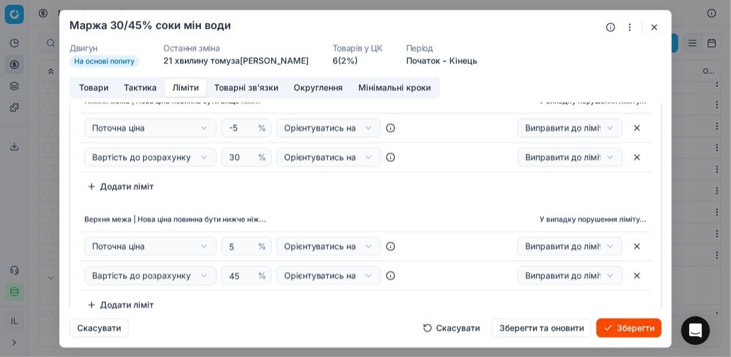
click at [91, 86] on button "Товари" at bounding box center [93, 87] width 45 height 17
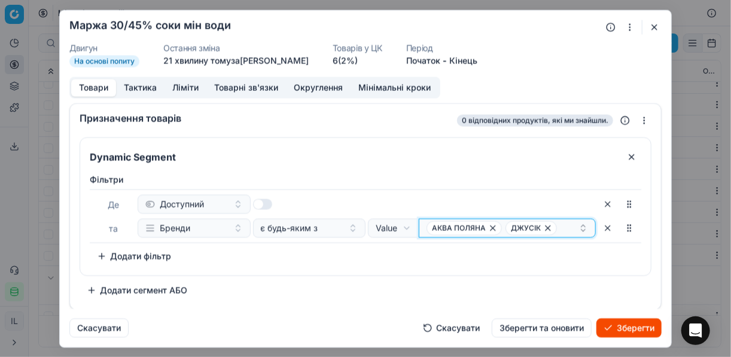
click at [492, 225] on icon "button" at bounding box center [493, 228] width 10 height 10
click at [469, 230] on icon "button" at bounding box center [469, 228] width 10 height 10
click at [431, 230] on button "Select a value" at bounding box center [507, 227] width 177 height 19
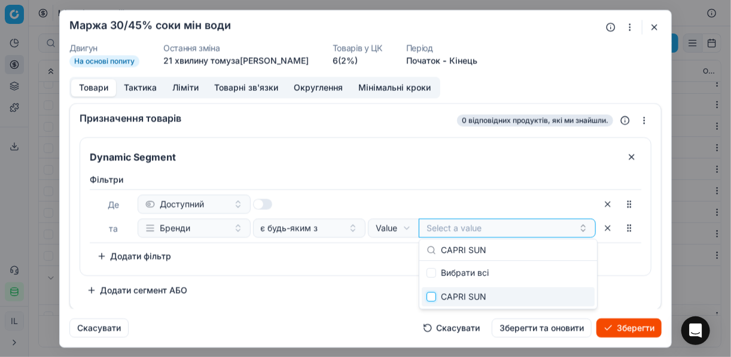
click at [431, 294] on input "Suggestions" at bounding box center [431, 297] width 10 height 10
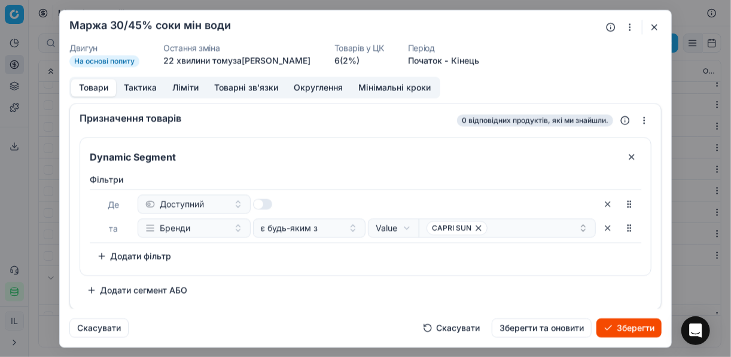
click at [364, 270] on div "Фiльтри Де Доступний та Бренди є будь-яким з Value Field Value CAPRI SUN To pic…" at bounding box center [365, 222] width 570 height 106
click at [499, 222] on div "CAPRI SUN" at bounding box center [502, 228] width 152 height 14
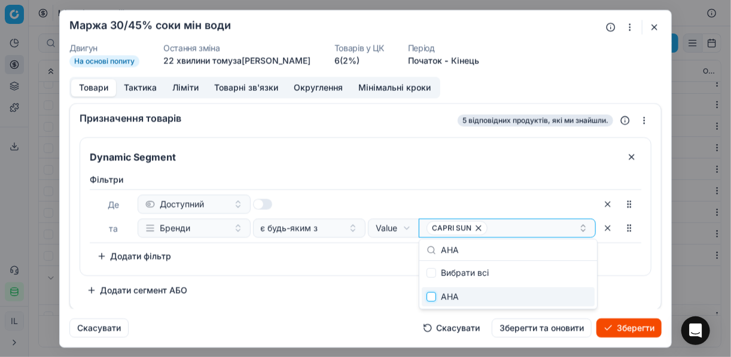
click at [434, 297] on input "Suggestions" at bounding box center [431, 297] width 10 height 10
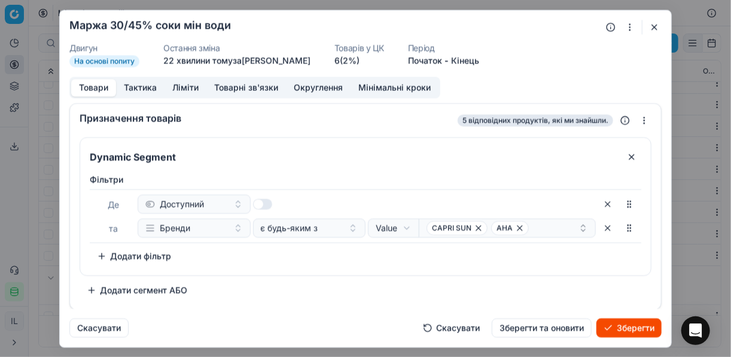
click at [366, 269] on div "Фiльтри Де Доступний та Бренди є будь-яким з Value Field Value CAPRI SUN AHA To…" at bounding box center [365, 222] width 570 height 106
click at [540, 228] on div "CAPRI SUN AHA" at bounding box center [502, 228] width 152 height 14
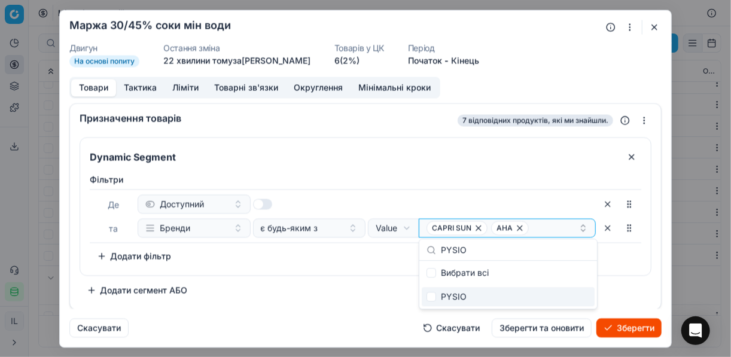
click at [436, 296] on div "PYSIO" at bounding box center [508, 296] width 173 height 19
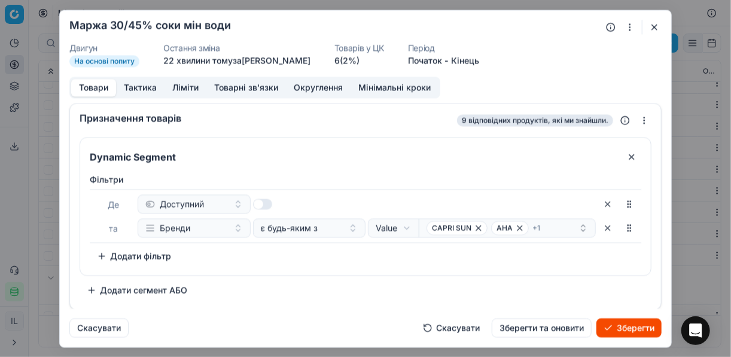
click at [379, 268] on div "Фiльтри Де Доступний та Бренди є будь-яким з Value Field Value CAPRI SUN AHA + …" at bounding box center [365, 222] width 570 height 106
click at [190, 86] on button "Ліміти" at bounding box center [185, 87] width 42 height 17
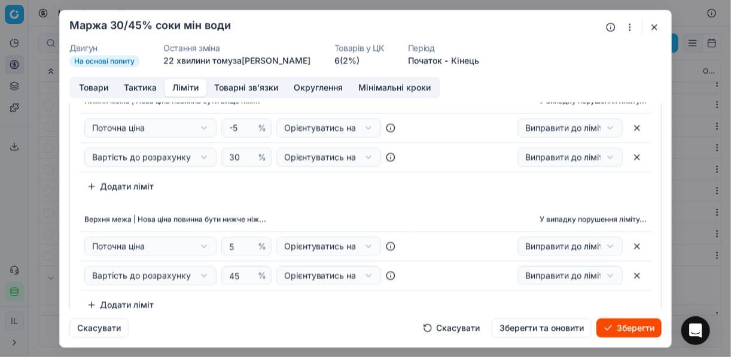
click at [94, 87] on button "Товари" at bounding box center [93, 87] width 45 height 17
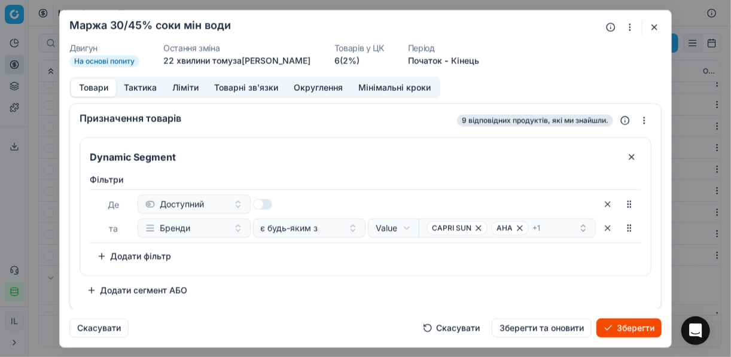
click at [630, 330] on button "Зберегти" at bounding box center [628, 327] width 65 height 19
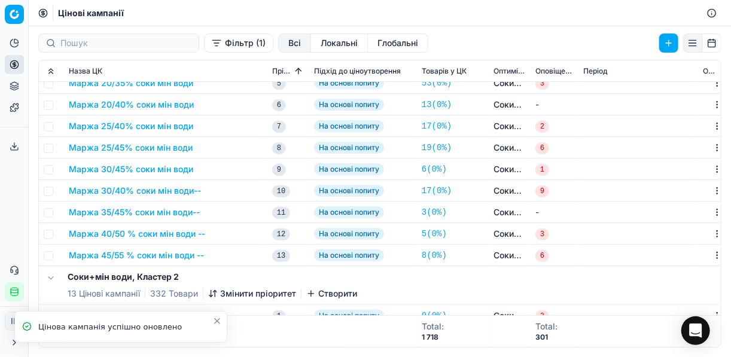
click at [119, 166] on button "Маржа 30/45% соки мін води" at bounding box center [131, 169] width 124 height 12
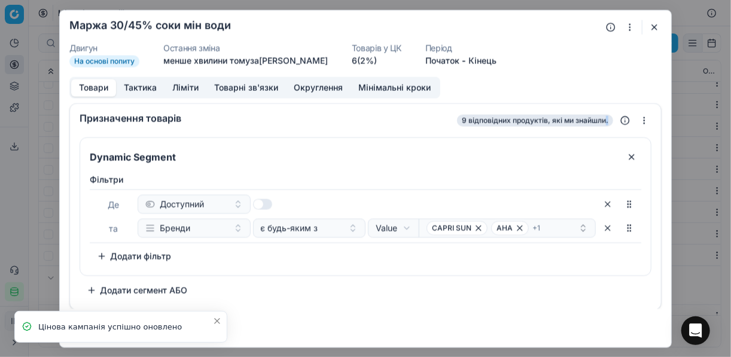
drag, startPoint x: 119, startPoint y: 166, endPoint x: 173, endPoint y: 88, distance: 95.0
click at [173, 88] on button "Ліміти" at bounding box center [185, 87] width 42 height 17
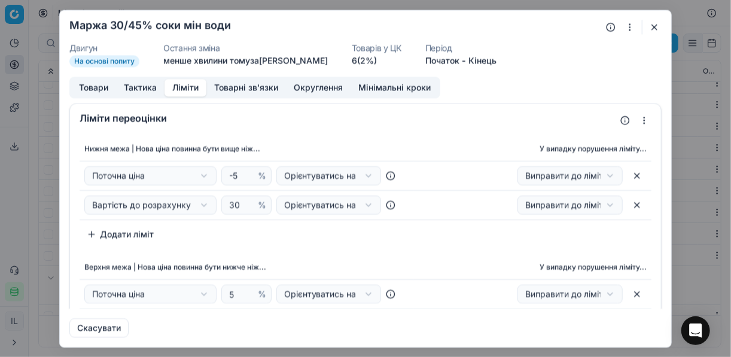
scroll to position [96, 0]
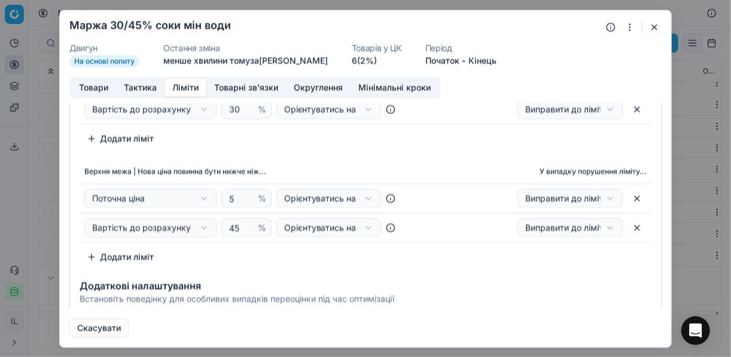
click at [658, 28] on button "button" at bounding box center [654, 27] width 14 height 14
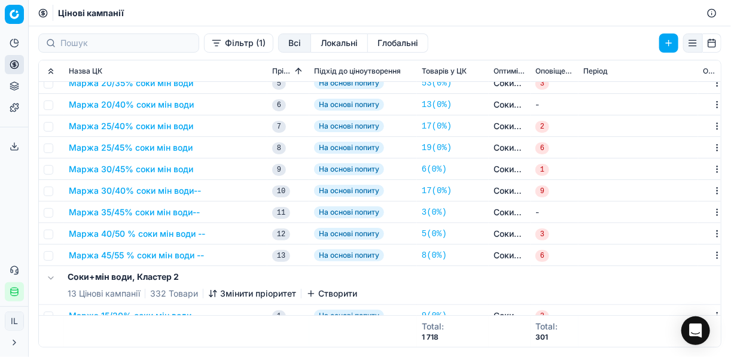
click at [148, 150] on button "Маржа 25/45% соки мін води" at bounding box center [131, 148] width 124 height 12
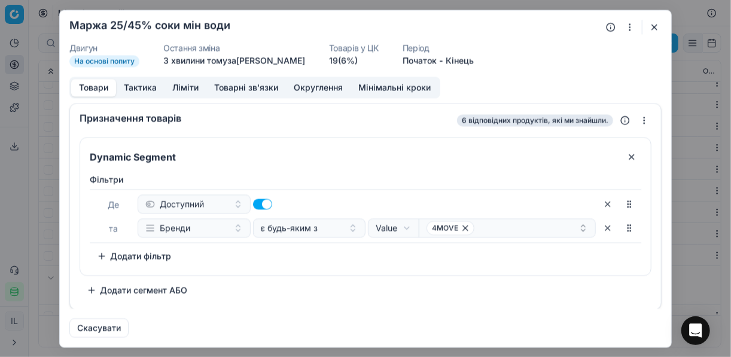
click at [183, 87] on button "Ліміти" at bounding box center [185, 87] width 42 height 17
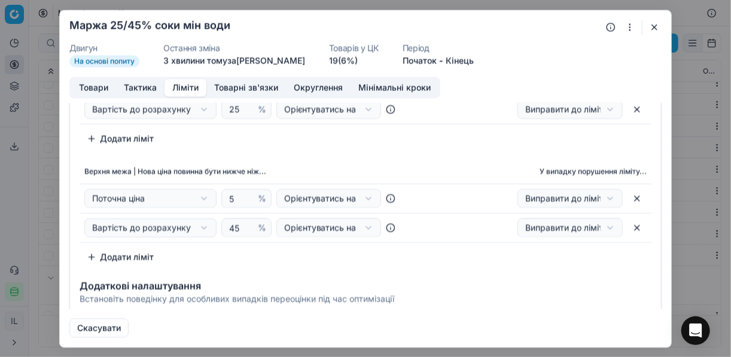
scroll to position [48, 0]
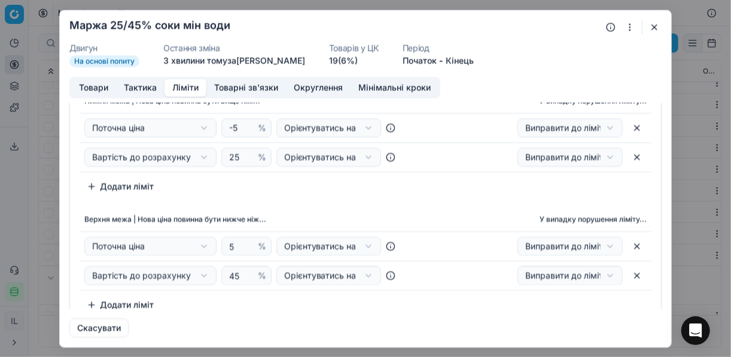
click at [660, 29] on button "button" at bounding box center [654, 27] width 14 height 14
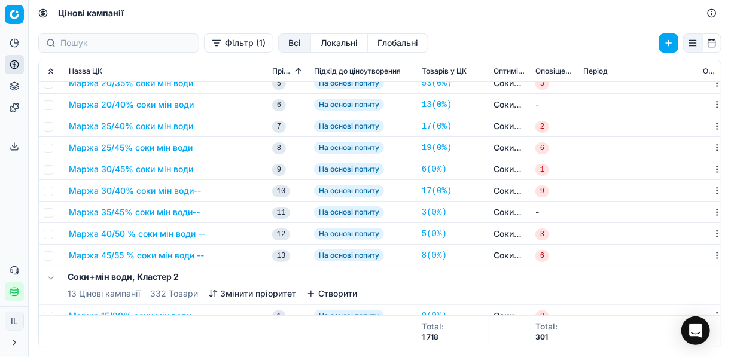
click at [175, 191] on button "Маржа 30/40% соки мін води--" at bounding box center [135, 191] width 132 height 12
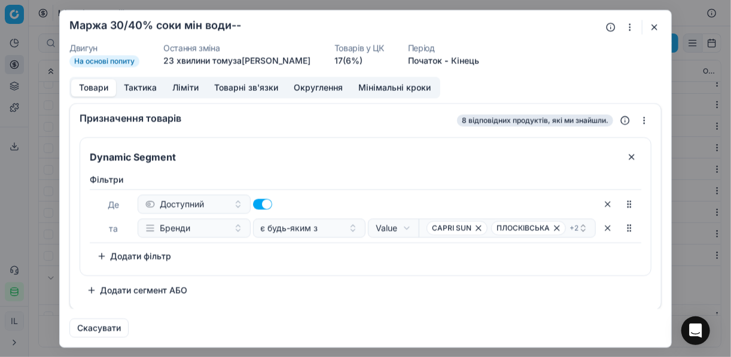
click at [627, 28] on button "button" at bounding box center [629, 27] width 14 height 14
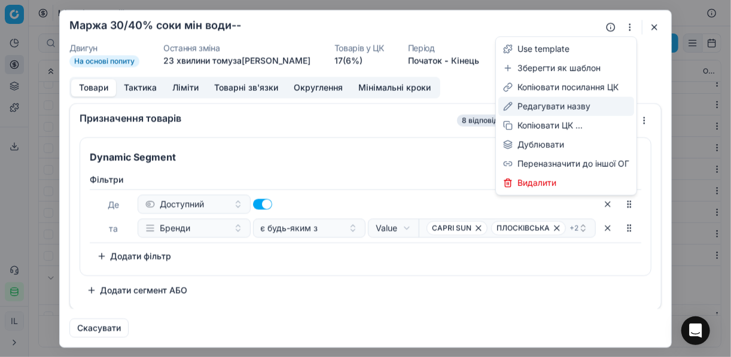
click at [556, 105] on div "Редагувати назву" at bounding box center [566, 106] width 136 height 19
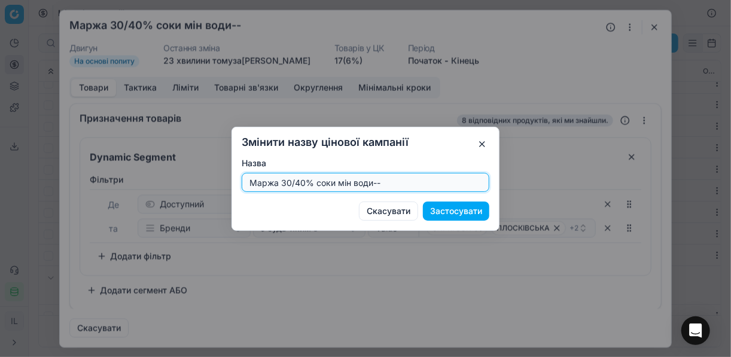
click at [303, 182] on input "Маржа 30/40% соки мін води--" at bounding box center [365, 182] width 237 height 18
click at [384, 188] on input "Маржа 30/50% соки мін води--" at bounding box center [365, 182] width 237 height 18
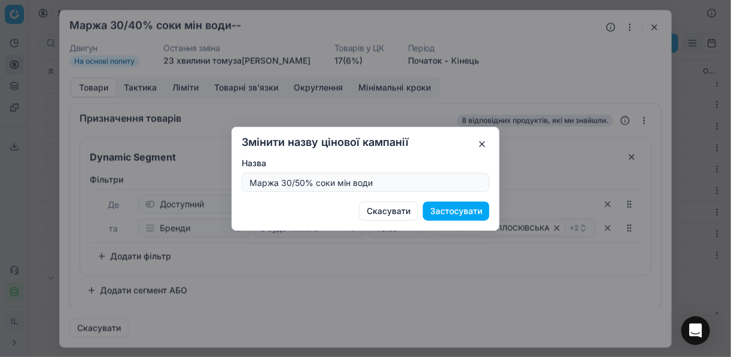
click at [439, 210] on button "Застосувати" at bounding box center [456, 211] width 66 height 19
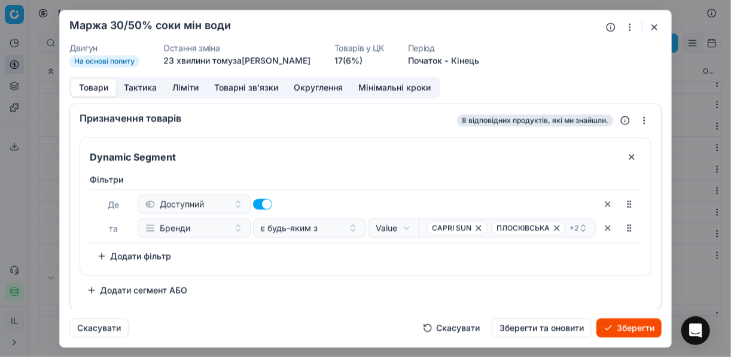
click at [188, 86] on button "Ліміти" at bounding box center [185, 87] width 42 height 17
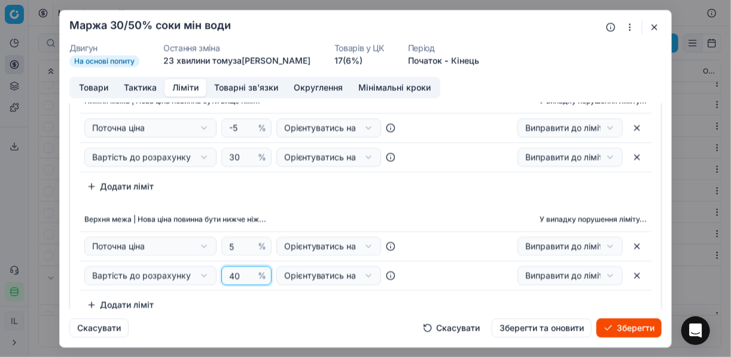
click at [236, 276] on input "40" at bounding box center [241, 276] width 29 height 18
click at [324, 206] on div "Нижня межа | Нова ціна повинна бути вище ніж... У випадку порушення ліміту... П…" at bounding box center [365, 201] width 591 height 235
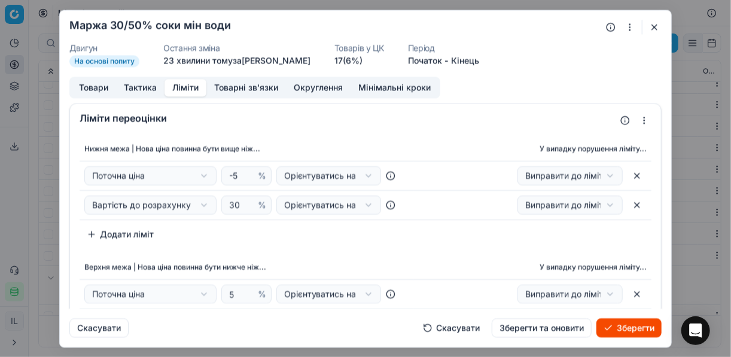
click at [104, 88] on button "Товари" at bounding box center [93, 87] width 45 height 17
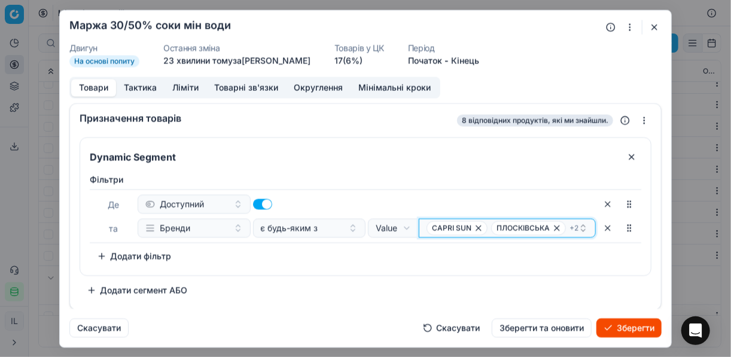
click at [478, 227] on icon "button" at bounding box center [478, 227] width 5 height 5
click at [494, 230] on icon "button" at bounding box center [492, 228] width 10 height 10
click at [477, 229] on icon "button" at bounding box center [474, 228] width 10 height 10
click at [457, 228] on icon "button" at bounding box center [455, 228] width 10 height 10
click at [460, 228] on button "Select a value" at bounding box center [507, 227] width 177 height 19
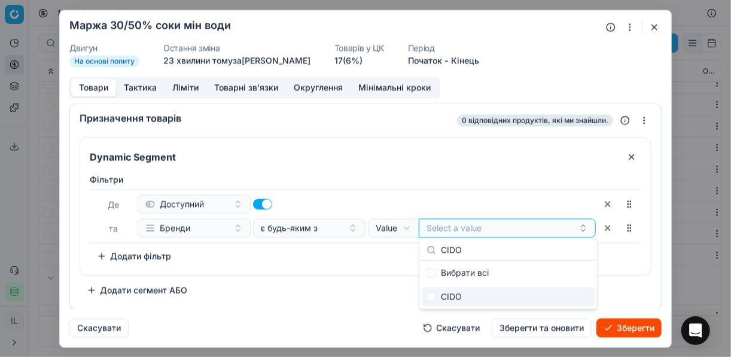
click at [425, 296] on div "CIDO" at bounding box center [508, 296] width 173 height 19
click at [345, 262] on div "Фiльтри Де Доступний та Бренди є будь-яким з Value Field Value CIDO To pick up …" at bounding box center [365, 219] width 551 height 92
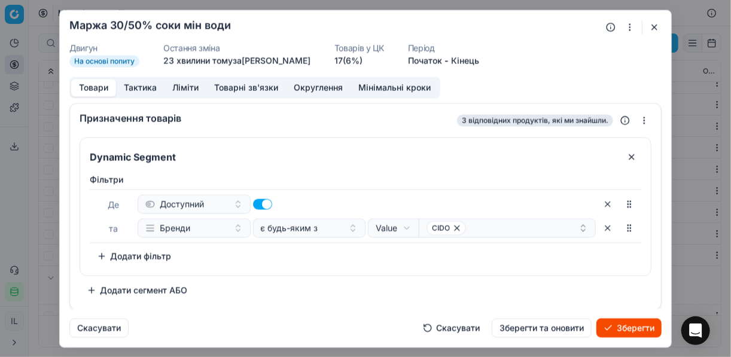
click at [623, 325] on button "Зберегти" at bounding box center [628, 327] width 65 height 19
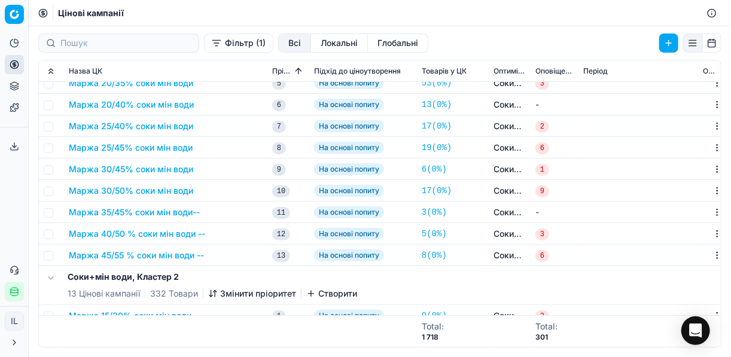
click at [177, 209] on button "Маржа 35/45% соки мін води--" at bounding box center [134, 212] width 131 height 12
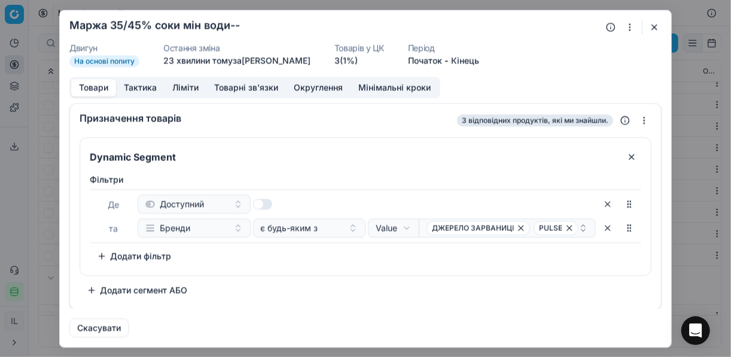
click at [627, 27] on button "button" at bounding box center [629, 27] width 14 height 14
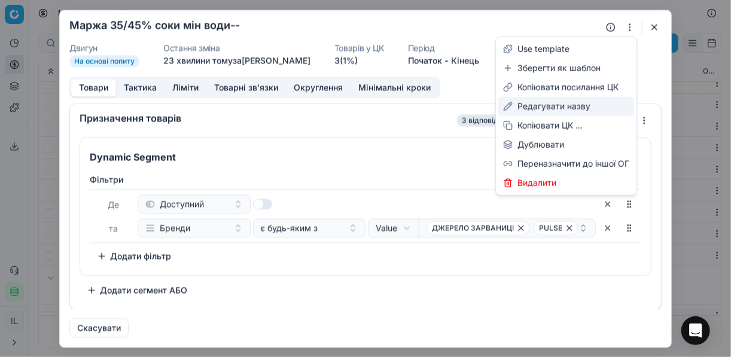
click at [542, 101] on div "Редагувати назву" at bounding box center [566, 106] width 136 height 19
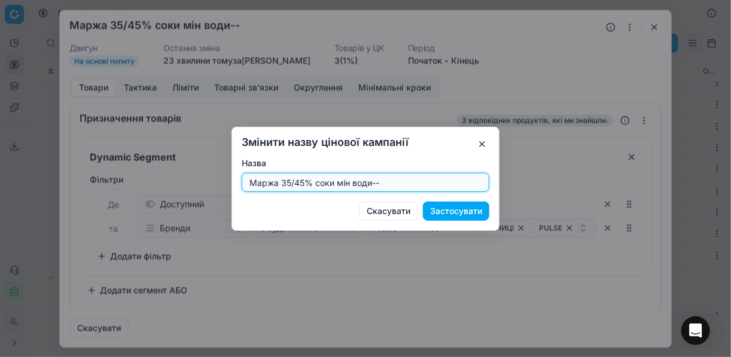
click at [379, 176] on input "Маржа 35/45% соки мін води--" at bounding box center [365, 182] width 237 height 18
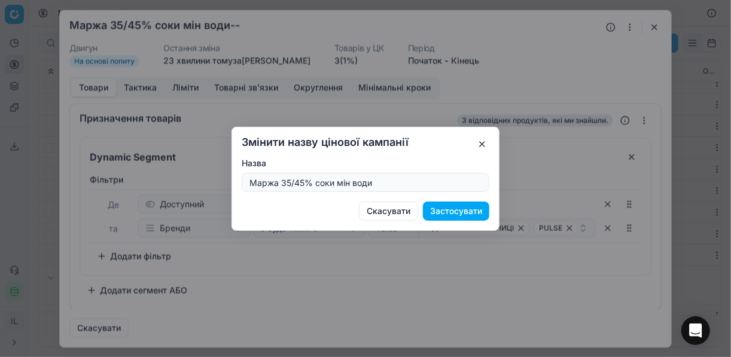
click at [448, 212] on button "Застосувати" at bounding box center [456, 211] width 66 height 19
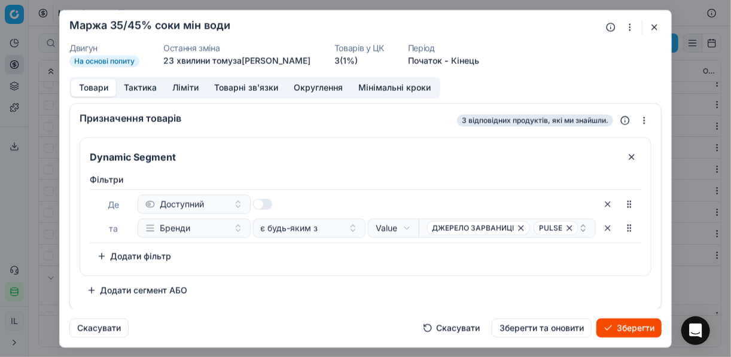
click at [173, 84] on button "Ліміти" at bounding box center [185, 87] width 42 height 17
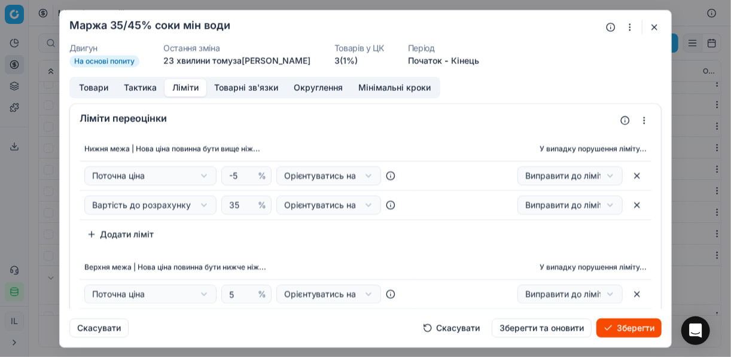
click at [88, 86] on button "Товари" at bounding box center [93, 87] width 45 height 17
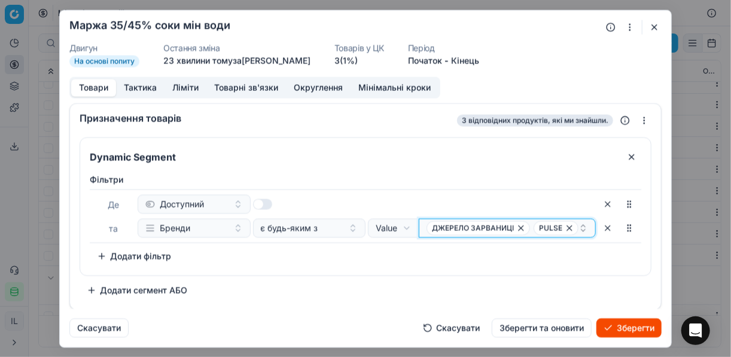
click at [567, 228] on icon "button" at bounding box center [569, 228] width 10 height 10
click at [618, 327] on button "Зберегти" at bounding box center [628, 327] width 65 height 19
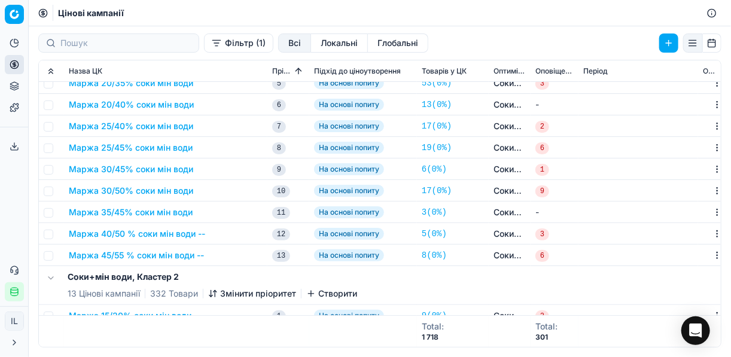
click at [153, 232] on button "Маржа 40/50 % соки мін води --" at bounding box center [137, 234] width 136 height 12
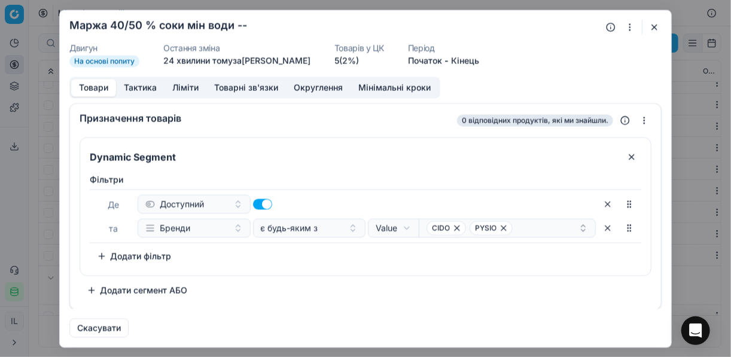
click at [627, 24] on button "button" at bounding box center [629, 27] width 14 height 14
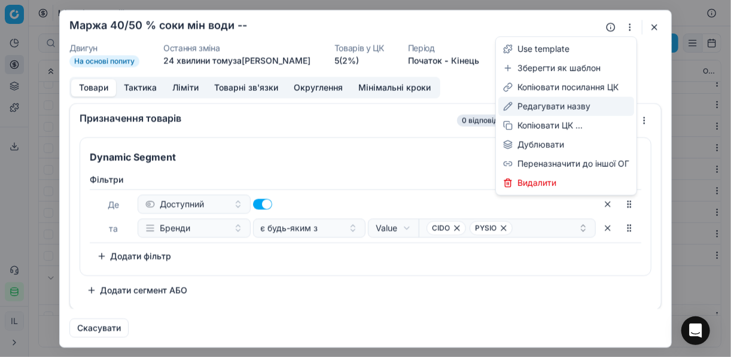
click at [531, 105] on div "Редагувати назву" at bounding box center [566, 106] width 136 height 19
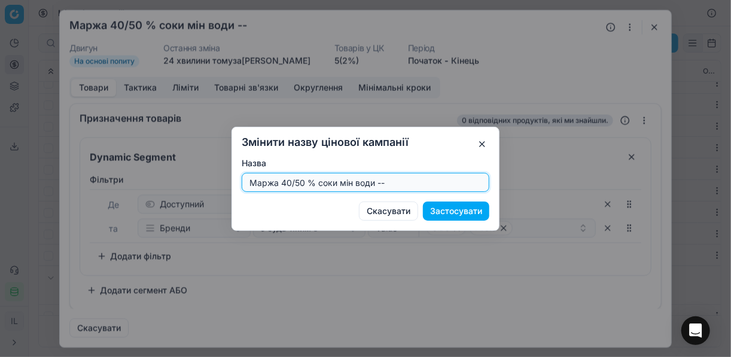
click at [290, 181] on input "Маржа 40/50 % соки мін води --" at bounding box center [365, 182] width 237 height 18
click at [390, 179] on input "Маржа 35/50 % соки мін води --" at bounding box center [365, 182] width 237 height 18
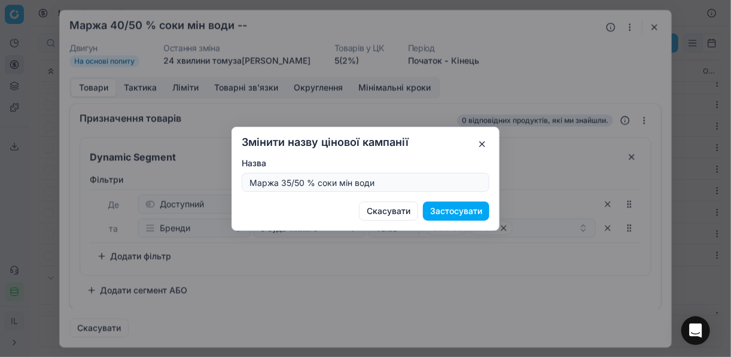
click at [453, 212] on button "Застосувати" at bounding box center [456, 211] width 66 height 19
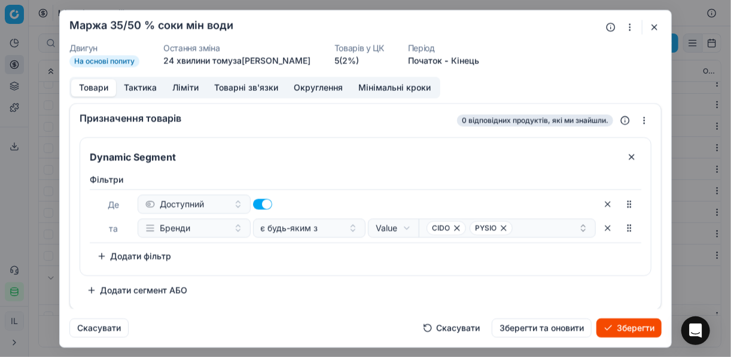
click at [185, 91] on button "Ліміти" at bounding box center [185, 87] width 42 height 17
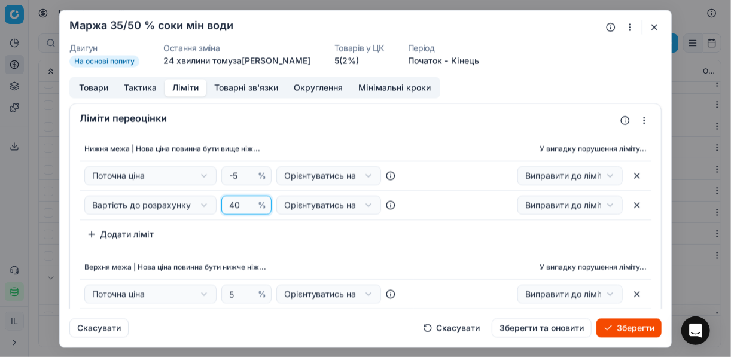
click at [238, 202] on input "40" at bounding box center [241, 205] width 29 height 18
click at [300, 225] on div "Нижня межа | Нова ціна повинна бути вище ніж... У випадку порушення ліміту... П…" at bounding box center [366, 190] width 572 height 107
click at [102, 88] on button "Товари" at bounding box center [93, 87] width 45 height 17
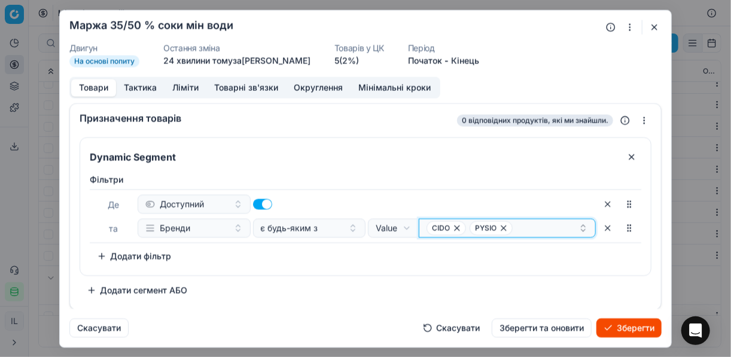
click at [457, 228] on icon "button" at bounding box center [456, 227] width 5 height 5
click at [456, 227] on icon "button" at bounding box center [461, 228] width 10 height 10
click at [458, 228] on button "Select a value" at bounding box center [507, 227] width 177 height 19
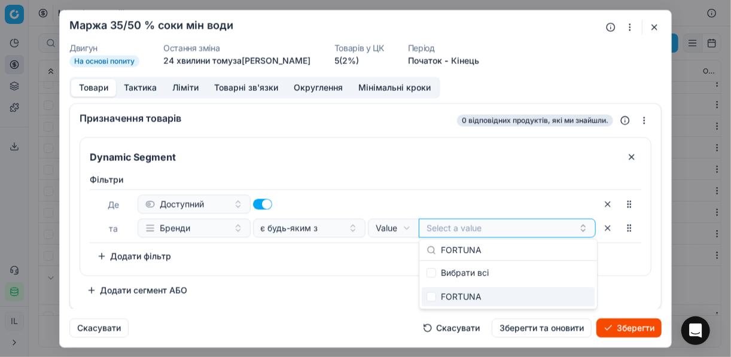
click at [436, 295] on div "FORTUNA" at bounding box center [508, 296] width 173 height 19
click at [355, 258] on div "Фiльтри Де Доступний та Бренди є будь-яким з Value Field Value FORTUNA To pick …" at bounding box center [365, 219] width 551 height 92
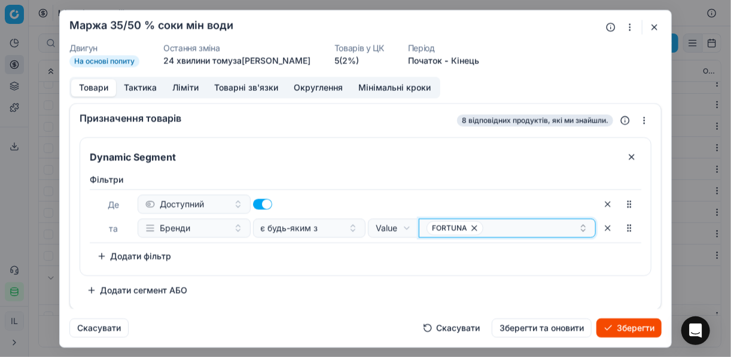
click at [492, 226] on div "FORTUNA" at bounding box center [502, 228] width 152 height 14
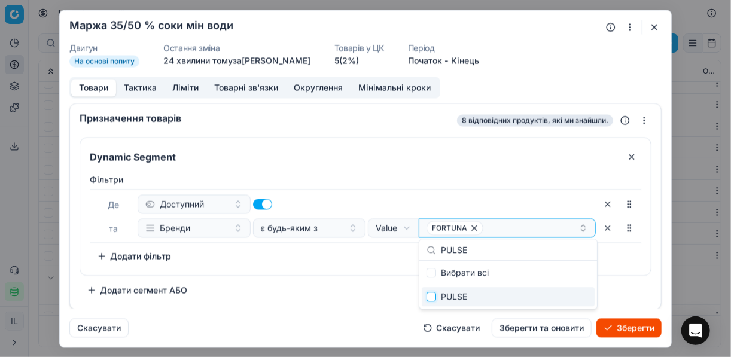
click at [431, 295] on input "Suggestions" at bounding box center [431, 297] width 10 height 10
click at [364, 267] on div "Фiльтри Де Доступний та Бренди є будь-яким з Value Field Value FORTUNA PULSE To…" at bounding box center [365, 222] width 570 height 106
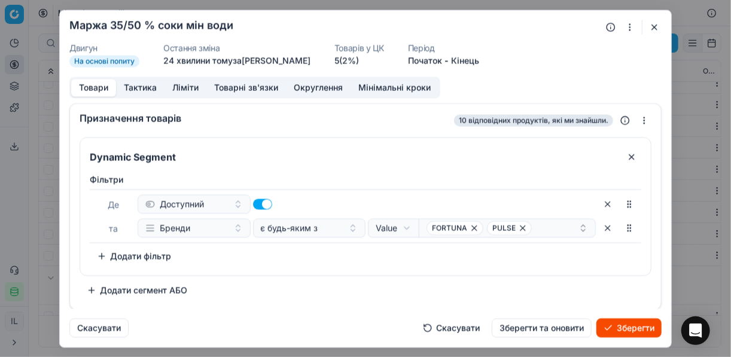
click at [629, 325] on button "Зберегти" at bounding box center [628, 327] width 65 height 19
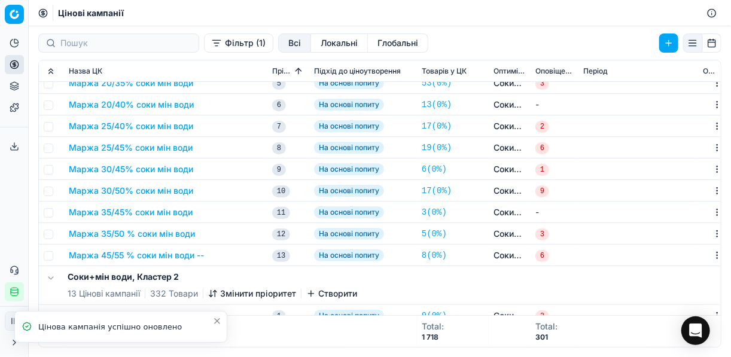
click at [130, 234] on button "Маржа 35/50 % соки мін води" at bounding box center [132, 234] width 126 height 12
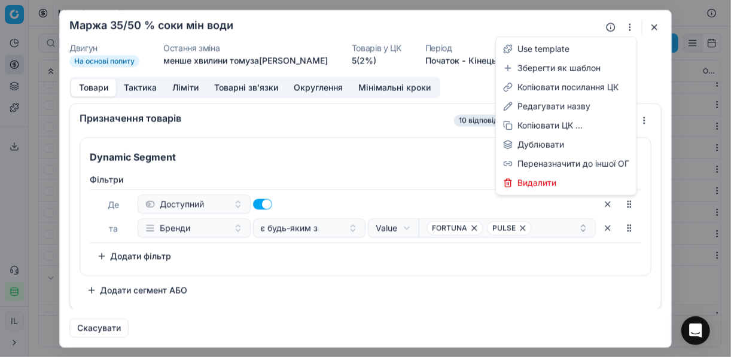
click at [627, 31] on button "button" at bounding box center [629, 27] width 14 height 14
click at [563, 105] on div "Редагувати назву" at bounding box center [566, 106] width 136 height 19
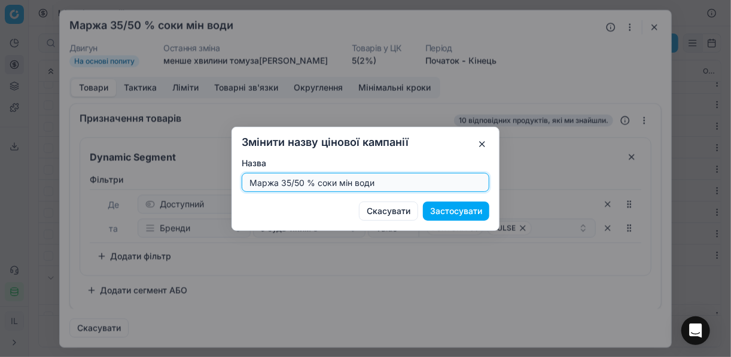
click at [307, 179] on input "Маржа 35/50 % соки мін води" at bounding box center [365, 182] width 237 height 18
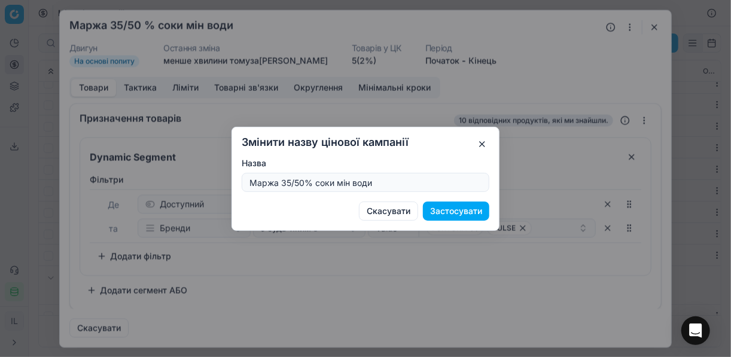
click at [447, 215] on button "Застосувати" at bounding box center [456, 211] width 66 height 19
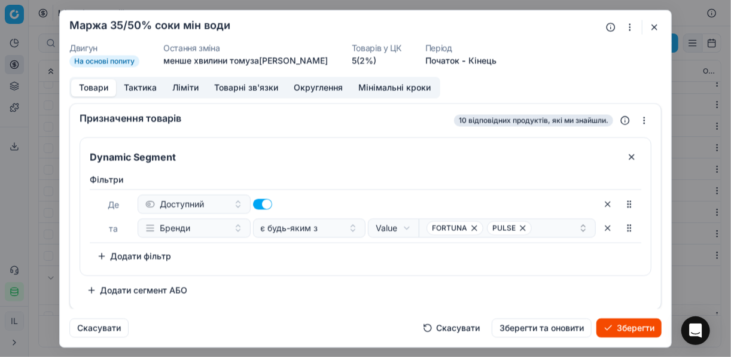
click at [622, 330] on button "Зберегти" at bounding box center [628, 327] width 65 height 19
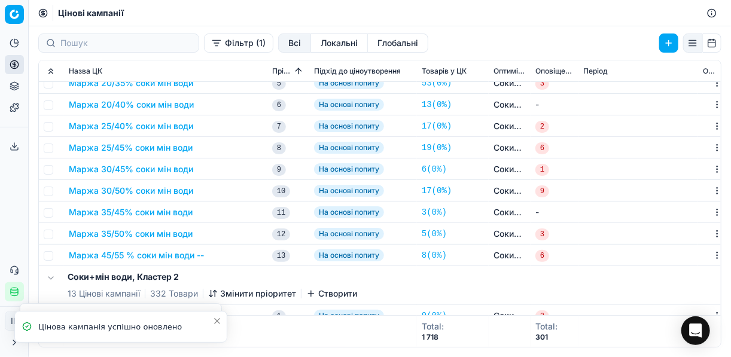
scroll to position [191, 0]
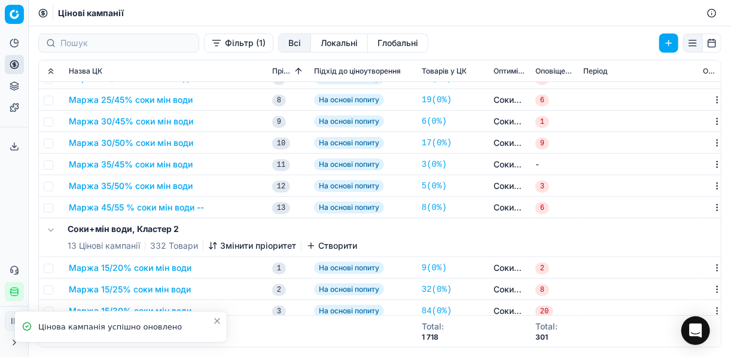
click at [139, 210] on button "Маржа 45/55 % соки мін води --" at bounding box center [136, 208] width 135 height 12
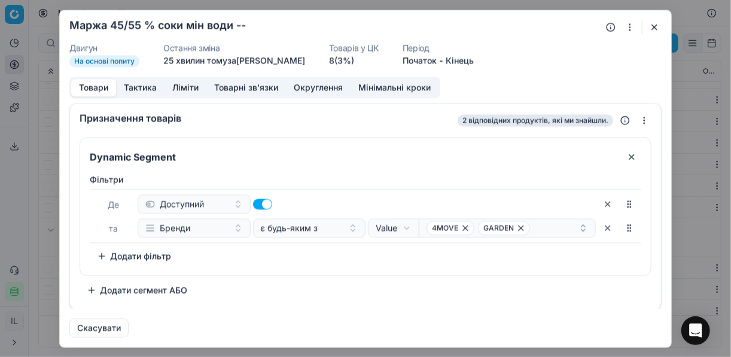
click at [627, 29] on button "button" at bounding box center [629, 27] width 14 height 14
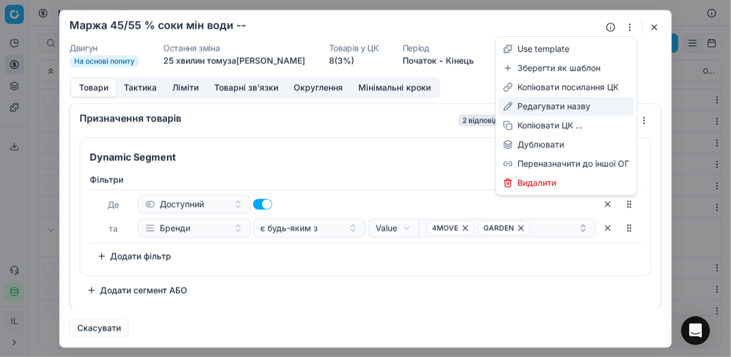
click at [529, 109] on div "Редагувати назву" at bounding box center [566, 106] width 136 height 19
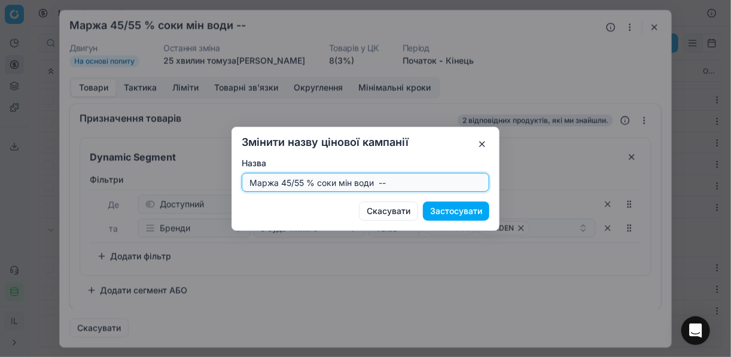
click at [289, 181] on input "Маржа 45/55 % соки мін води --" at bounding box center [365, 182] width 237 height 18
click at [411, 184] on input "Маржа 40/55 % соки мін води --" at bounding box center [365, 182] width 237 height 18
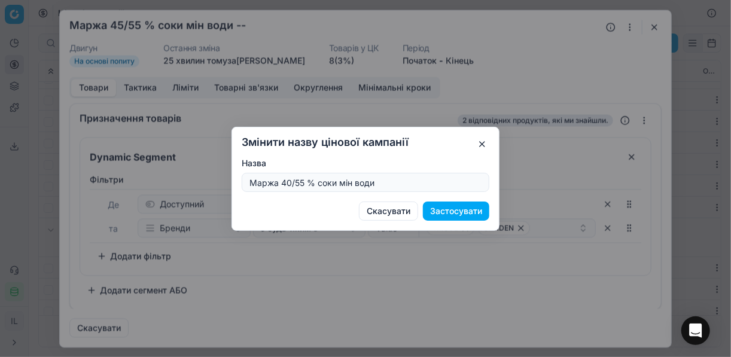
click at [453, 211] on button "Застосувати" at bounding box center [456, 211] width 66 height 19
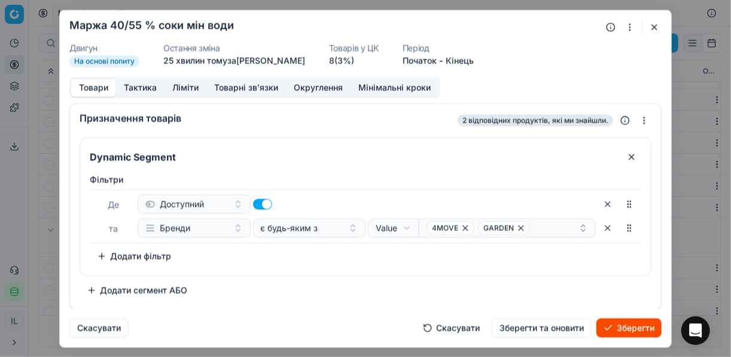
click at [174, 88] on button "Ліміти" at bounding box center [185, 87] width 42 height 17
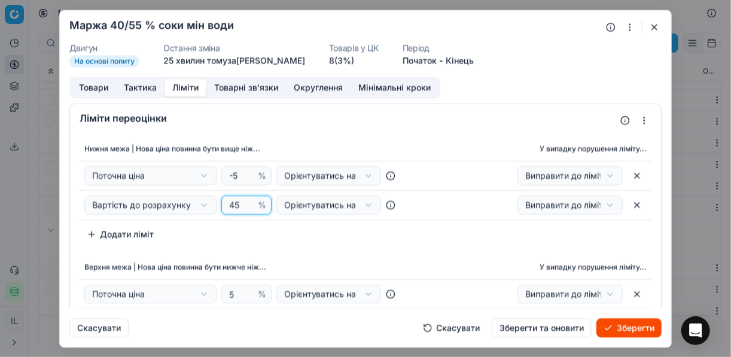
click at [239, 203] on input "45" at bounding box center [241, 205] width 29 height 18
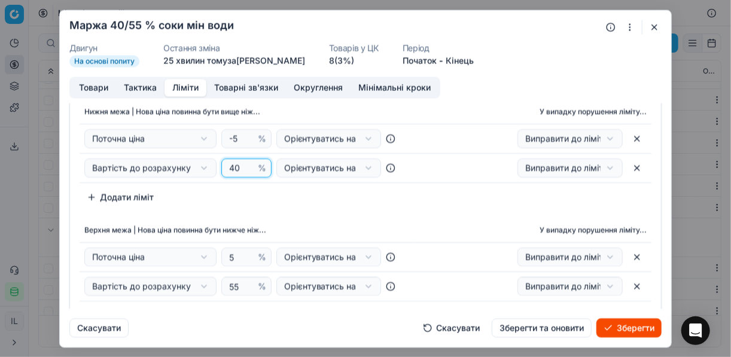
scroll to position [0, 0]
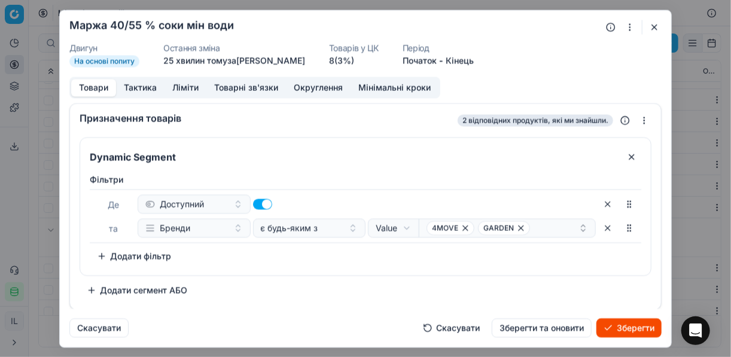
click at [96, 81] on button "Товари" at bounding box center [93, 87] width 45 height 17
click at [466, 229] on icon "button" at bounding box center [465, 227] width 5 height 5
click at [637, 329] on button "Зберегти" at bounding box center [628, 327] width 65 height 19
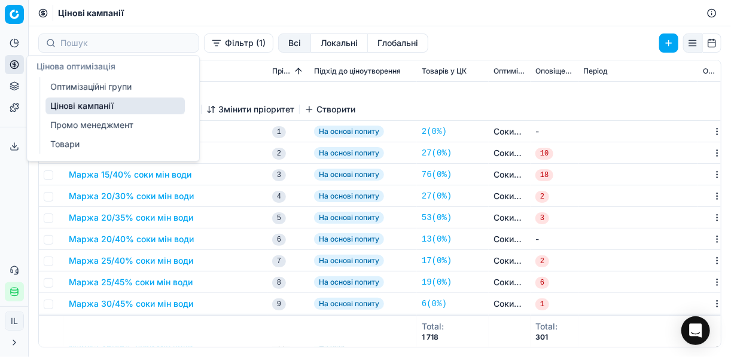
click at [64, 84] on link "Оптимізаційні групи" at bounding box center [114, 86] width 139 height 17
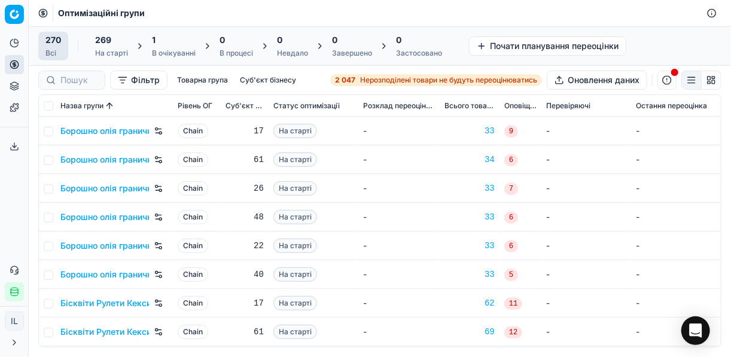
click at [177, 42] on div "1" at bounding box center [174, 40] width 44 height 12
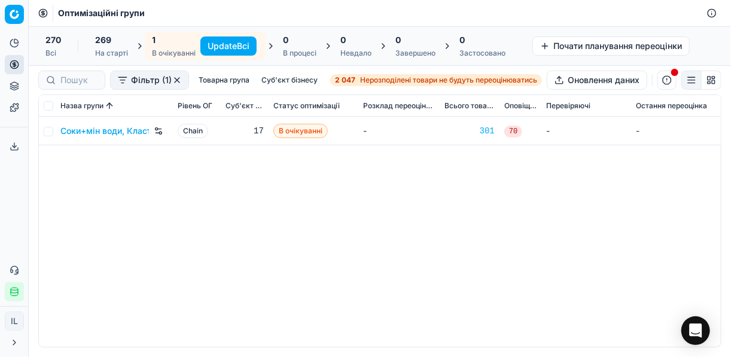
click at [217, 50] on button "Update Всі" at bounding box center [228, 45] width 56 height 19
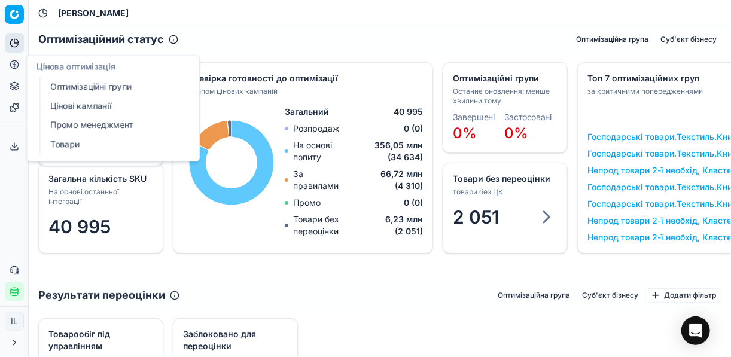
click at [74, 82] on link "Оптимізаційні групи" at bounding box center [114, 86] width 139 height 17
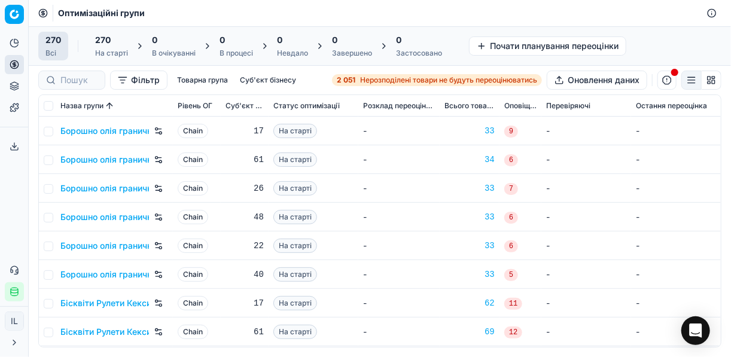
click at [361, 78] on span "Нерозподілені товари не будуть переоцінюватись" at bounding box center [448, 80] width 177 height 10
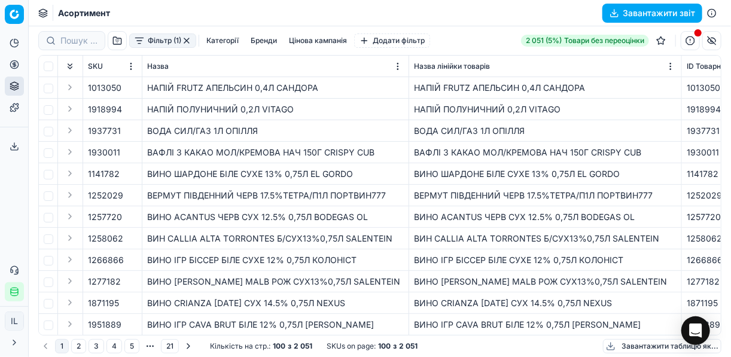
click at [142, 45] on button "Фільтр (1)" at bounding box center [162, 40] width 67 height 14
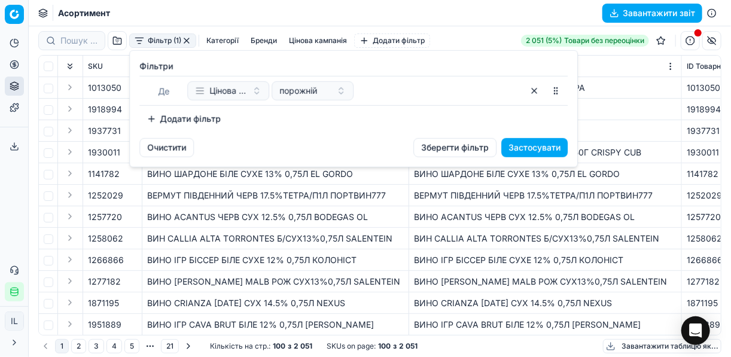
click at [164, 118] on button "Додати фільтр" at bounding box center [183, 118] width 88 height 19
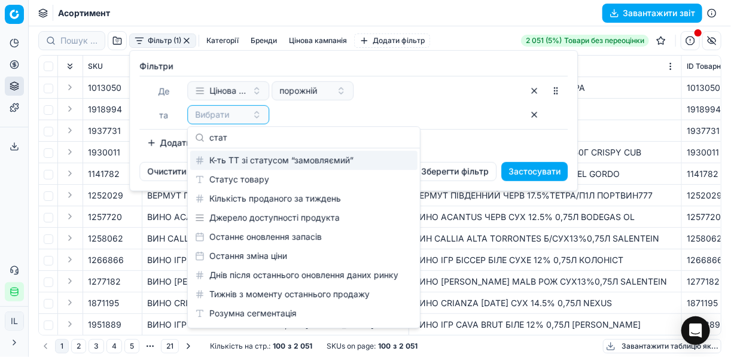
type input "стат"
click at [233, 169] on div "К-ть ТТ зі статусом “замовляємий”" at bounding box center [303, 160] width 227 height 19
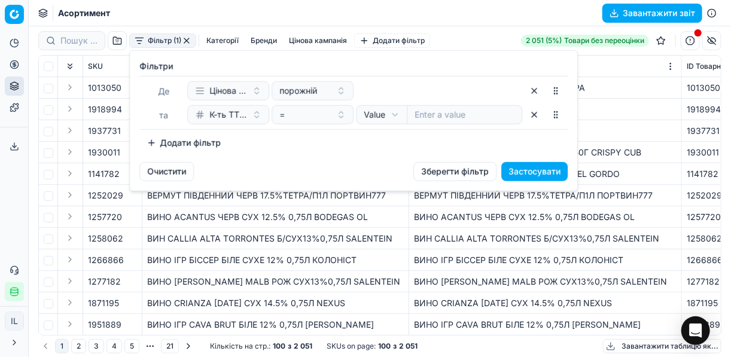
click at [537, 116] on button "button" at bounding box center [533, 114] width 19 height 19
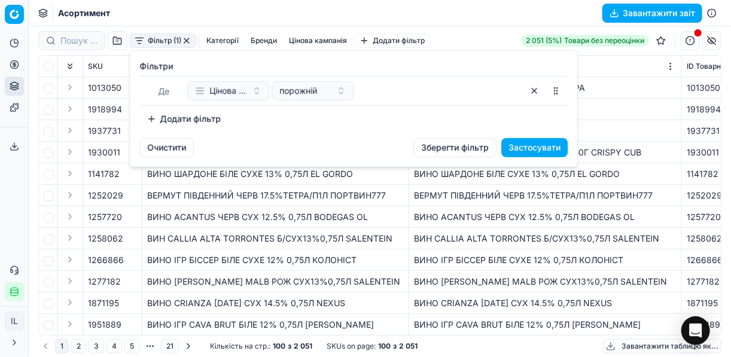
click at [157, 119] on button "Додати фільтр" at bounding box center [183, 118] width 88 height 19
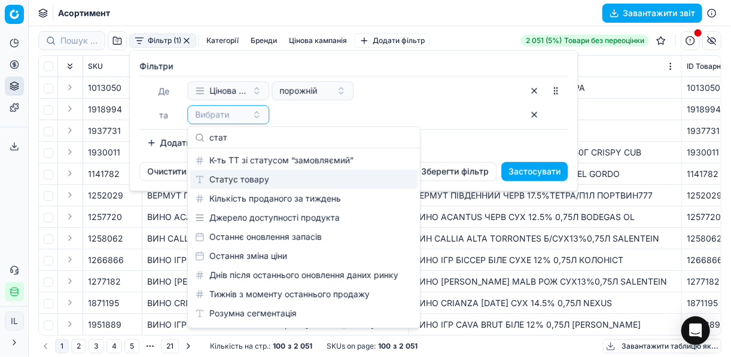
type input "стат"
click at [242, 181] on div "Статус товару" at bounding box center [303, 179] width 227 height 19
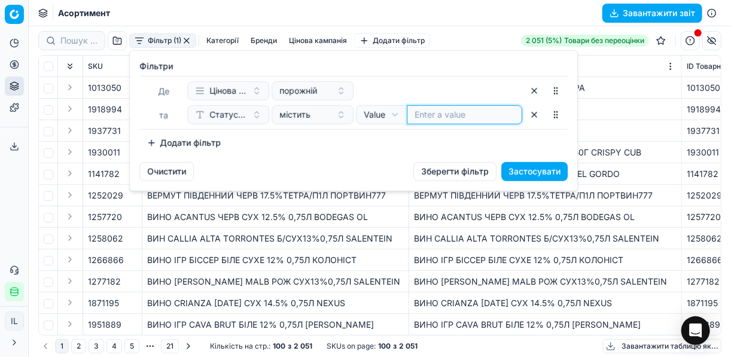
click at [418, 113] on input at bounding box center [464, 115] width 100 height 12
type input "1"
click at [152, 146] on button "Додати фільтр" at bounding box center [183, 142] width 88 height 19
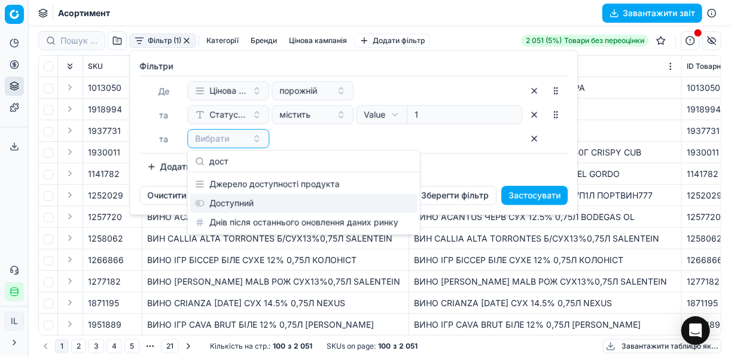
type input "дост"
click at [252, 203] on div "Доступний" at bounding box center [303, 203] width 227 height 19
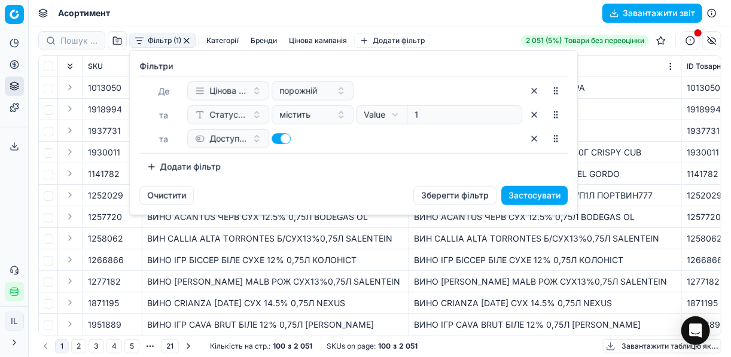
click at [156, 167] on button "Додати фільтр" at bounding box center [183, 166] width 88 height 19
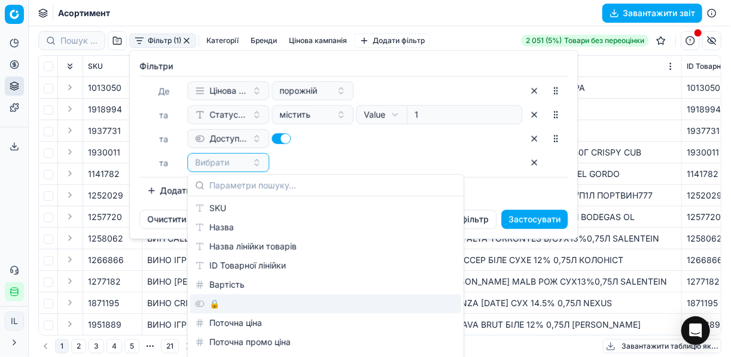
click at [226, 309] on div "🔒" at bounding box center [325, 303] width 271 height 19
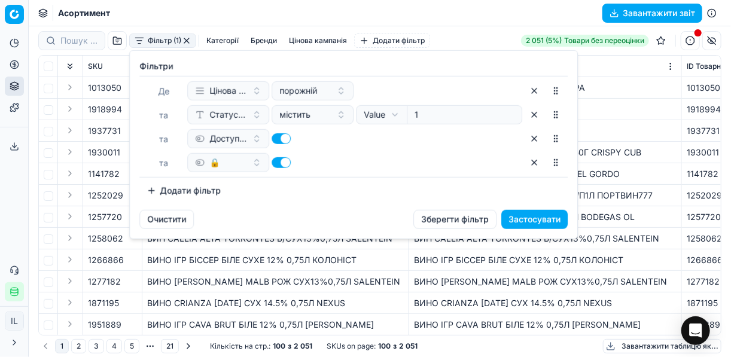
click at [275, 160] on button "button" at bounding box center [280, 162] width 19 height 11
checkbox input "false"
click at [517, 218] on button "Застосувати" at bounding box center [534, 219] width 66 height 19
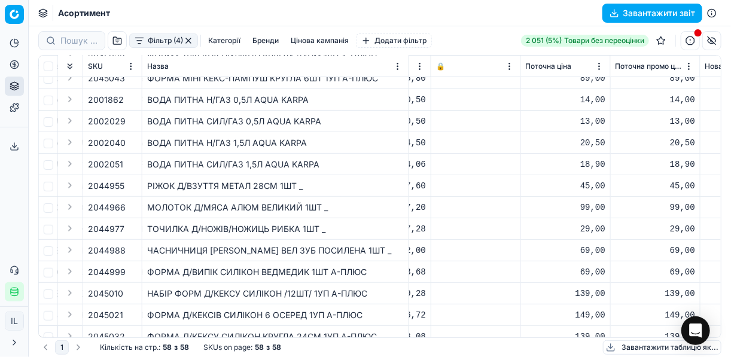
scroll to position [182, 401]
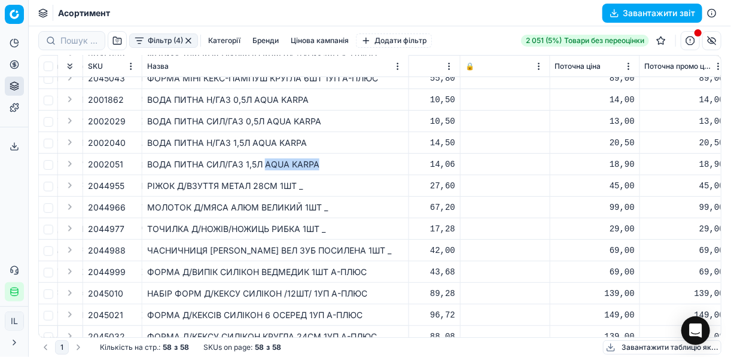
drag, startPoint x: 322, startPoint y: 164, endPoint x: 266, endPoint y: 168, distance: 55.8
click at [266, 168] on div "ВОДА ПИТНА СИЛ/ГАЗ 1,5Л AQUA KARPA" at bounding box center [275, 164] width 257 height 12
copy div "AQUA KARPA"
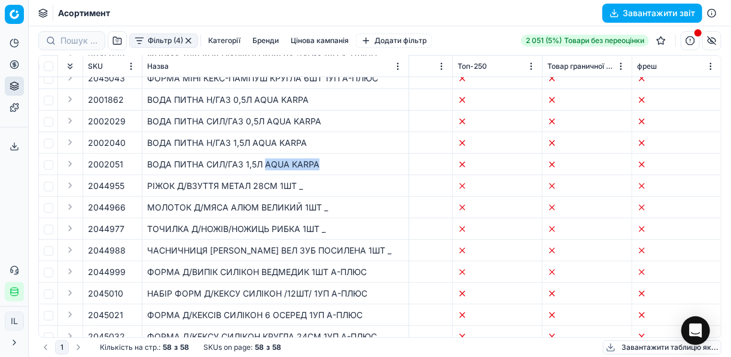
scroll to position [182, 5372]
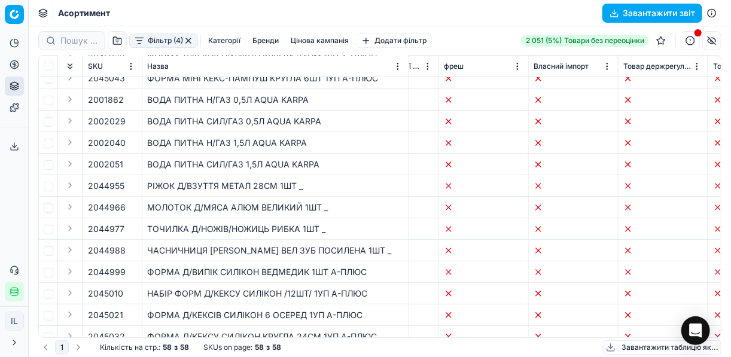
click at [496, 294] on td at bounding box center [484, 294] width 90 height 22
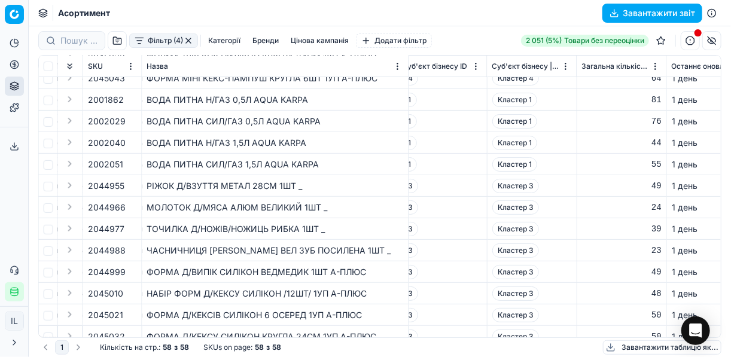
scroll to position [182, 2502]
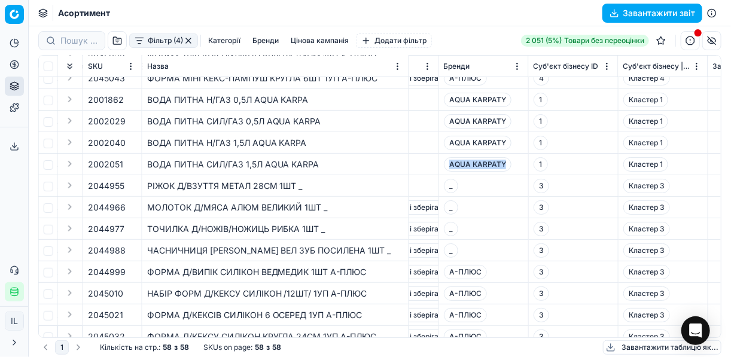
drag, startPoint x: 505, startPoint y: 163, endPoint x: 448, endPoint y: 168, distance: 57.0
click at [448, 168] on span "AQUA KARPATY" at bounding box center [478, 164] width 68 height 14
copy span "AQUA KARPATY"
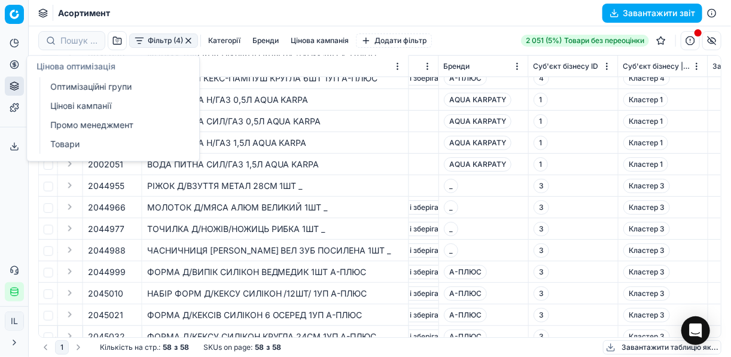
click at [56, 81] on link "Оптимізаційні групи" at bounding box center [114, 86] width 139 height 17
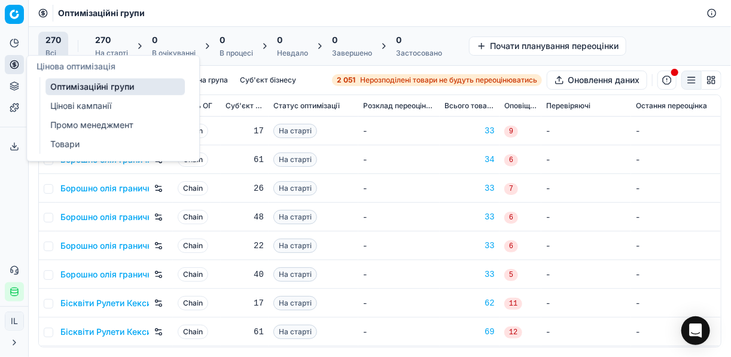
click at [18, 66] on icon at bounding box center [15, 65] width 10 height 10
click at [66, 102] on link "Цінові кампанії" at bounding box center [114, 105] width 139 height 17
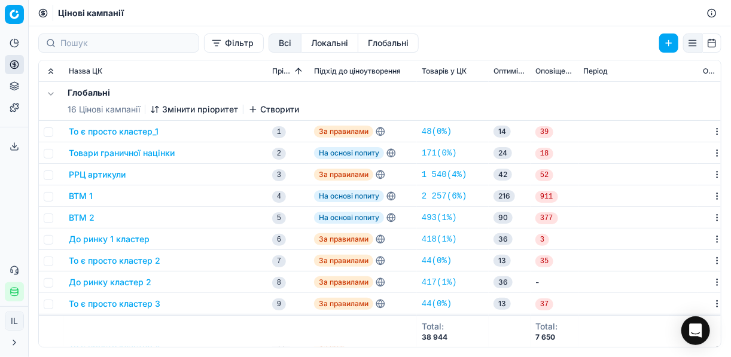
click at [204, 45] on button "Фільтр" at bounding box center [234, 42] width 60 height 19
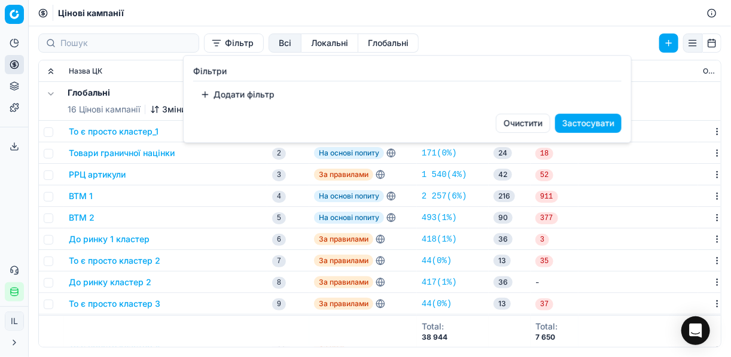
click at [210, 90] on button "Додати фільтр" at bounding box center [237, 94] width 88 height 19
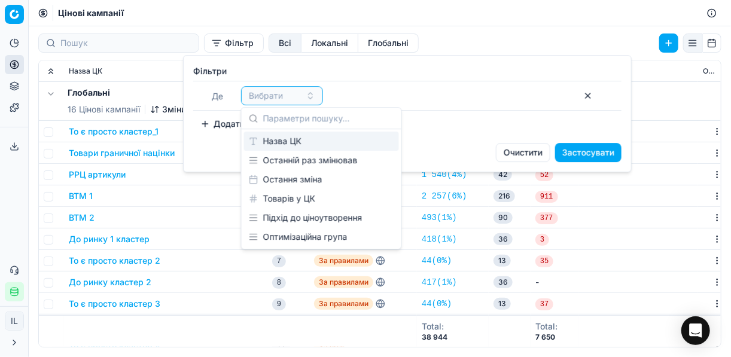
click at [289, 142] on div "Назва ЦК" at bounding box center [321, 141] width 155 height 19
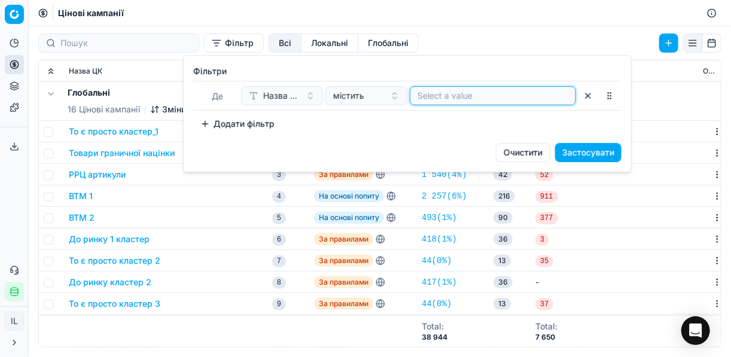
click at [432, 94] on input at bounding box center [492, 96] width 151 height 12
type input "соки"
click at [594, 151] on button "Застосувати" at bounding box center [588, 152] width 66 height 19
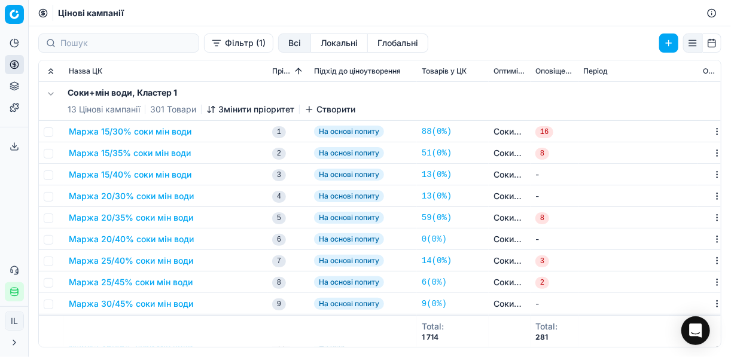
click at [137, 236] on button "Маржа 20/40% соки мін води" at bounding box center [131, 239] width 125 height 12
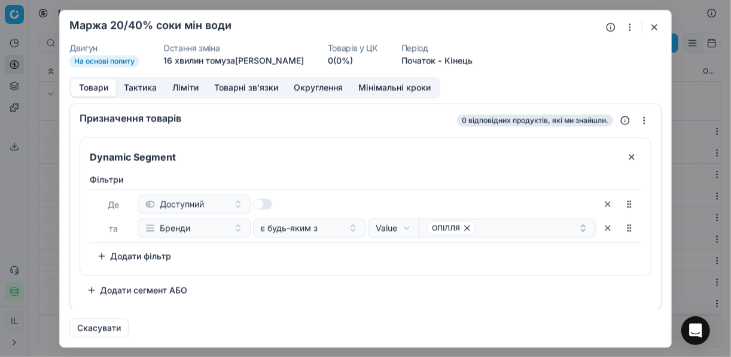
click at [654, 29] on button "button" at bounding box center [654, 27] width 14 height 14
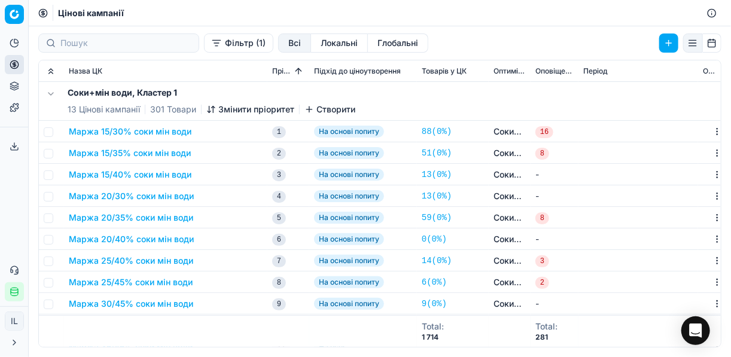
click at [138, 197] on button "Маржа 20/30% соки мін води" at bounding box center [131, 196] width 125 height 12
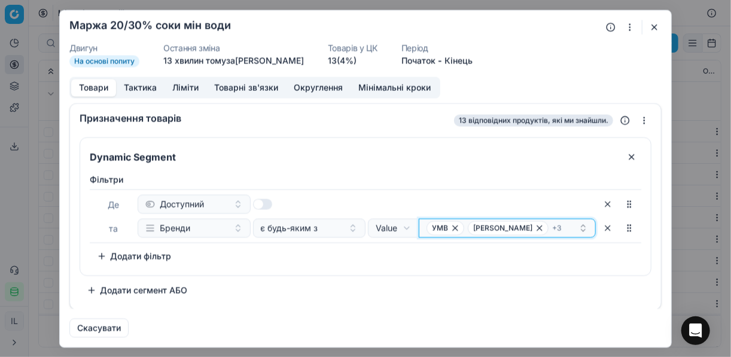
click at [547, 223] on div "УМВ BOB SNAIL + 3" at bounding box center [502, 228] width 152 height 14
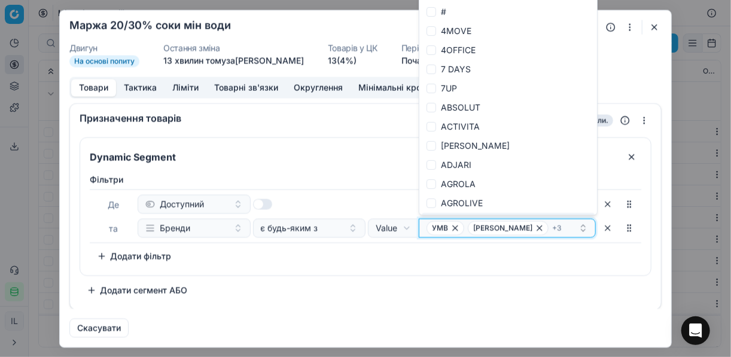
click at [548, 230] on div "УМВ BOB SNAIL + 3" at bounding box center [502, 228] width 152 height 14
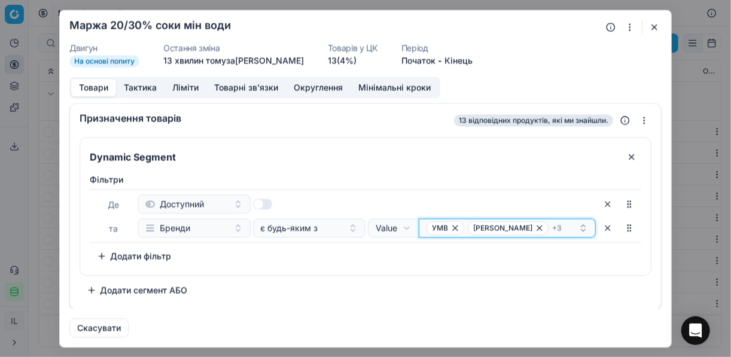
click at [548, 230] on div "УМВ BOB SNAIL + 3" at bounding box center [502, 228] width 152 height 14
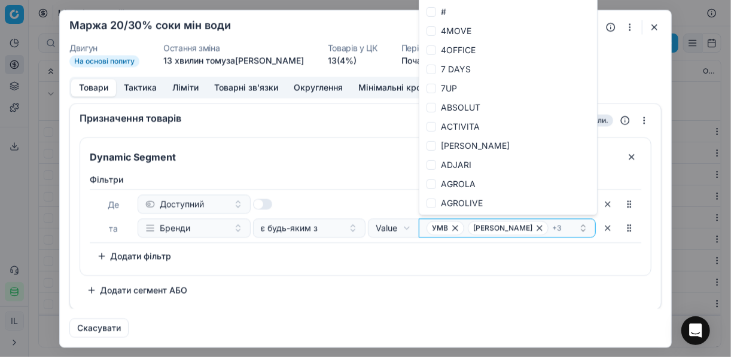
type input "AQUA KARPATY"
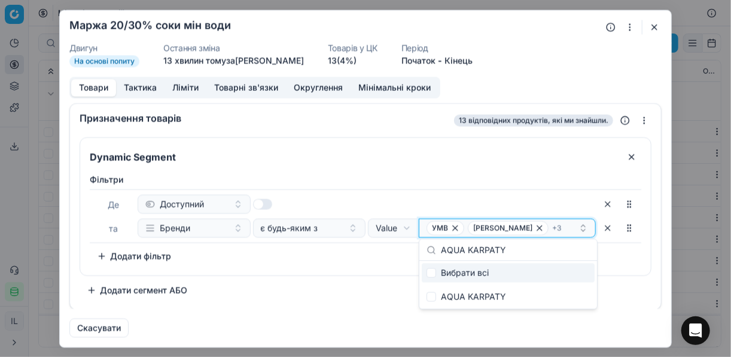
click at [548, 230] on div "УМВ BOB SNAIL + 3" at bounding box center [502, 228] width 152 height 14
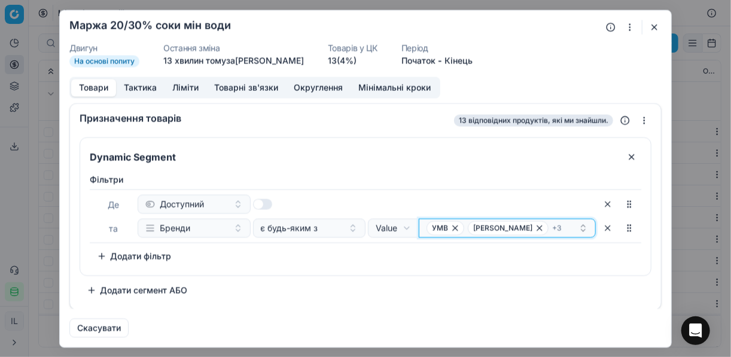
click at [548, 230] on div "УМВ BOB SNAIL + 3" at bounding box center [502, 228] width 152 height 14
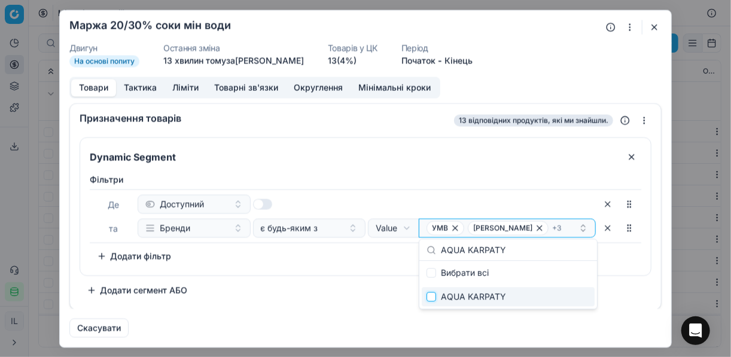
click at [429, 296] on input "Suggestions" at bounding box center [431, 297] width 10 height 10
checkbox input "true"
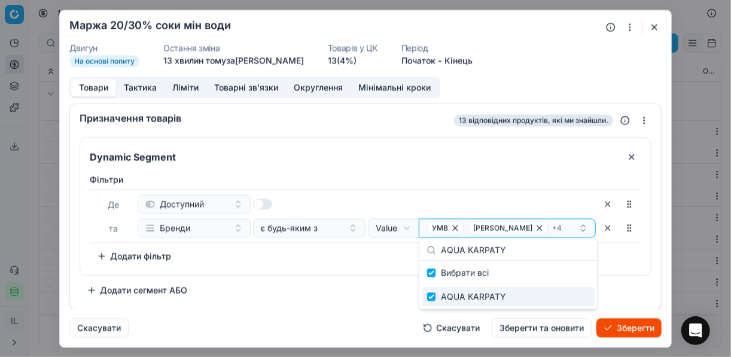
click at [369, 277] on div "Dynamic Segment Фiльтри Де Доступний та Бренди є будь-яким з Value Field Value …" at bounding box center [366, 218] width 572 height 163
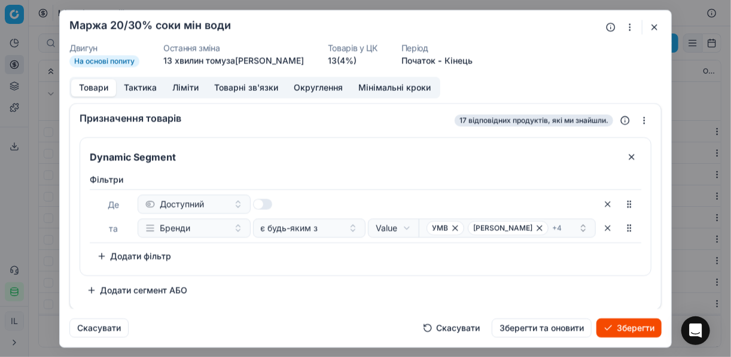
click at [613, 329] on button "Зберегти" at bounding box center [628, 327] width 65 height 19
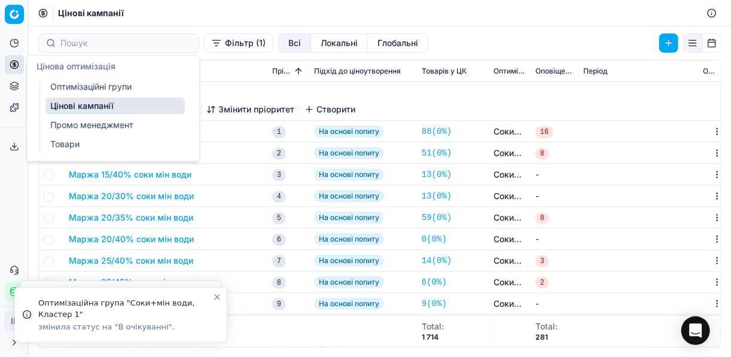
click at [69, 86] on link "Оптимізаційні групи" at bounding box center [114, 86] width 139 height 17
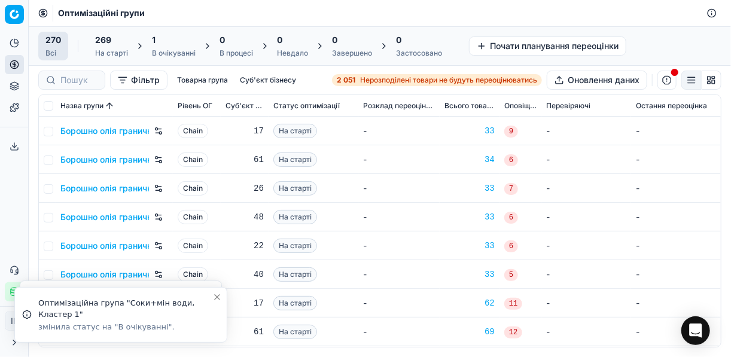
click at [168, 46] on div "1 В очікуванні" at bounding box center [174, 46] width 44 height 24
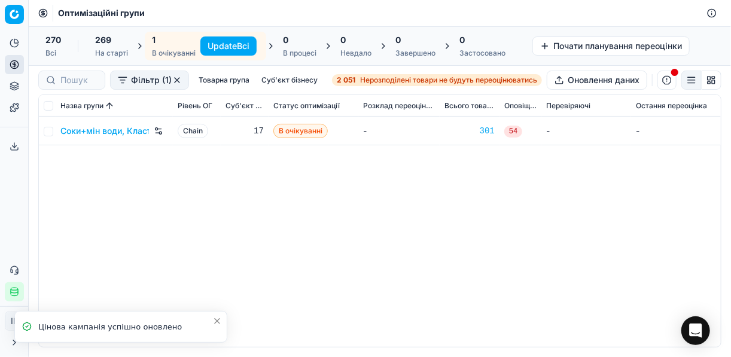
click at [222, 44] on button "Update Всі" at bounding box center [228, 45] width 56 height 19
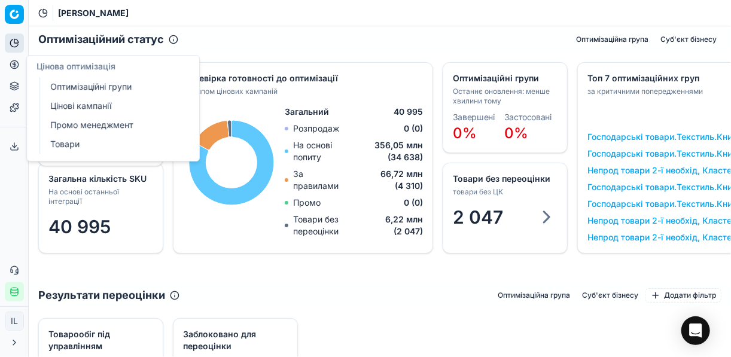
click at [11, 63] on icon at bounding box center [15, 65] width 10 height 10
click at [87, 91] on link "Оптимізаційні групи" at bounding box center [114, 86] width 139 height 17
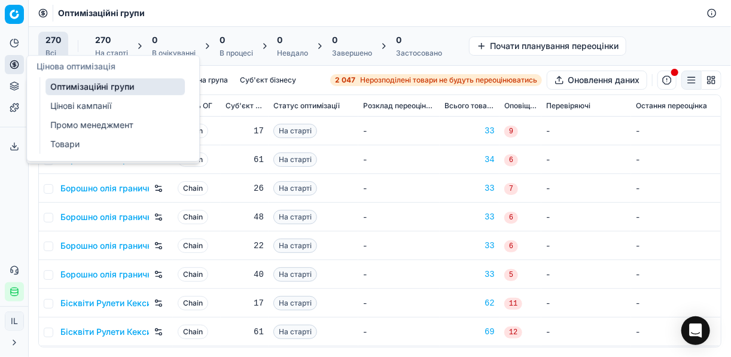
click at [14, 68] on circle at bounding box center [14, 64] width 8 height 8
click at [88, 105] on link "Цінові кампанії" at bounding box center [114, 105] width 139 height 17
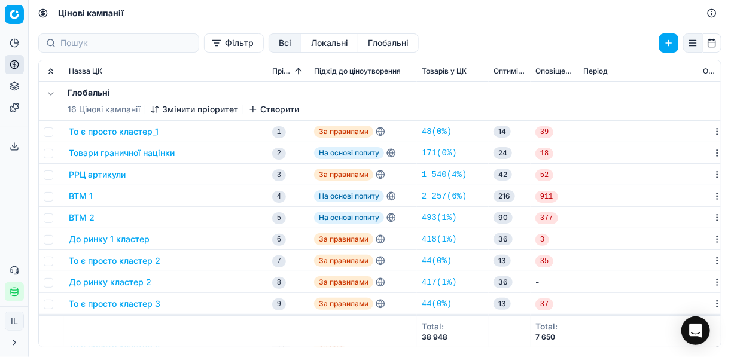
click at [204, 42] on button "Фільтр" at bounding box center [234, 42] width 60 height 19
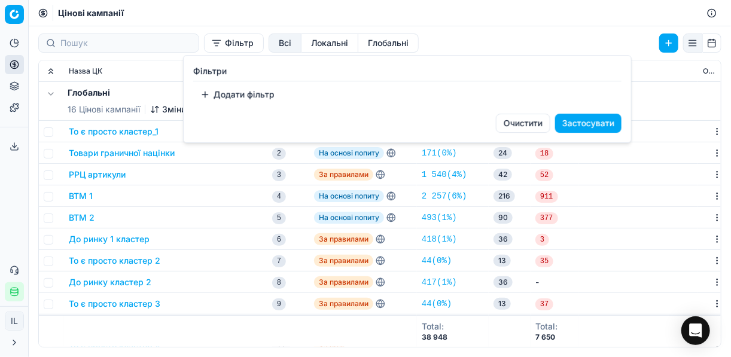
click at [212, 90] on button "Додати фільтр" at bounding box center [237, 94] width 88 height 19
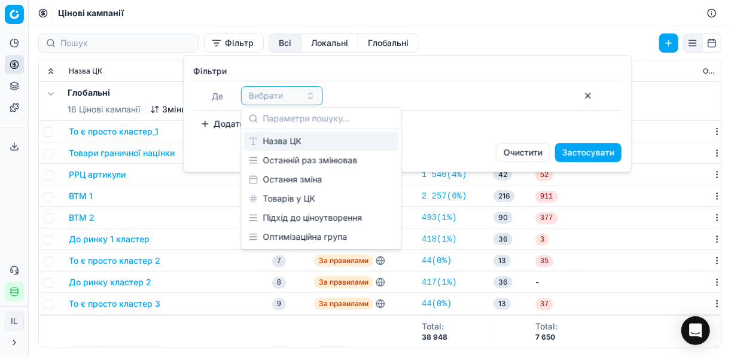
click at [294, 144] on div "Назва ЦК" at bounding box center [321, 141] width 155 height 19
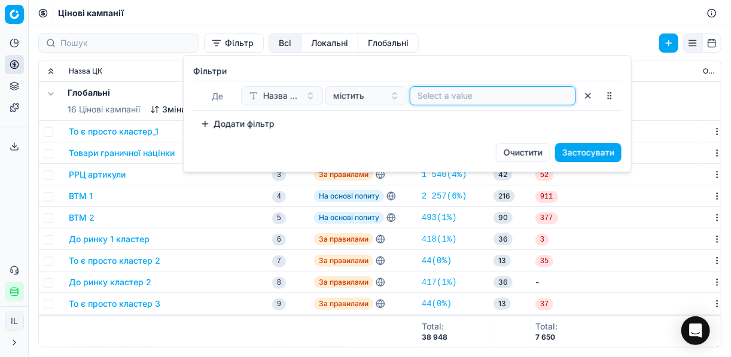
click at [452, 99] on input at bounding box center [492, 96] width 151 height 12
type input "соки"
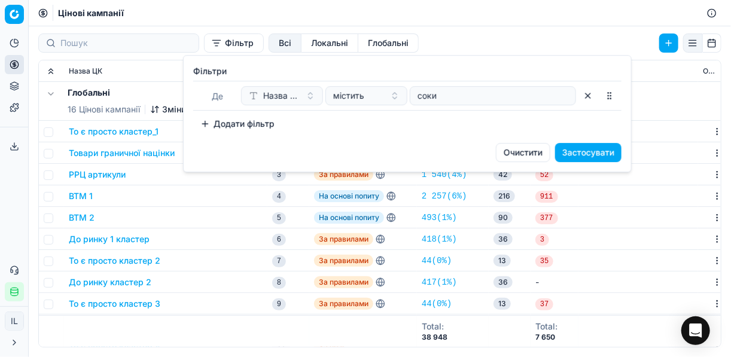
click at [546, 145] on button "Застосувати" at bounding box center [588, 152] width 66 height 19
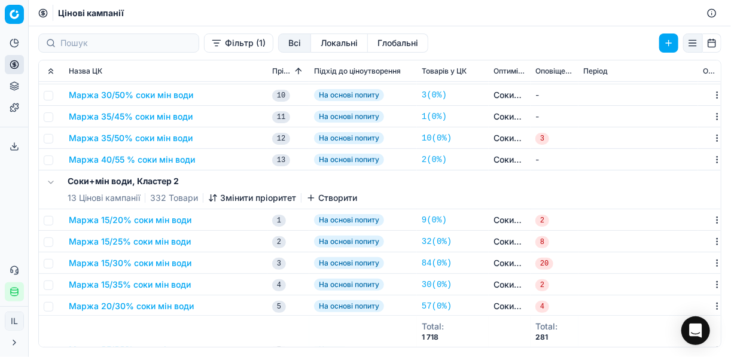
scroll to position [287, 0]
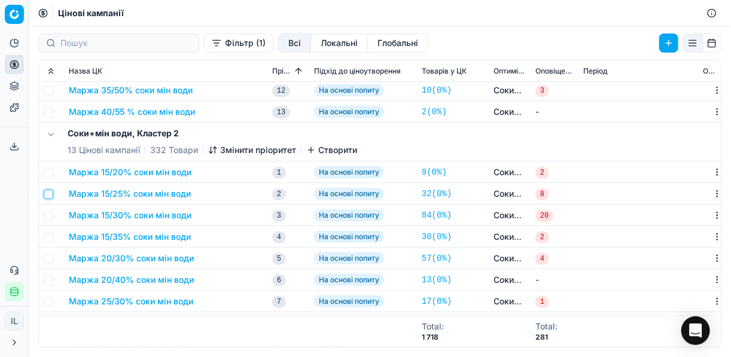
drag, startPoint x: 48, startPoint y: 195, endPoint x: 51, endPoint y: 203, distance: 8.9
click at [49, 195] on input "checkbox" at bounding box center [49, 195] width 10 height 10
checkbox input "true"
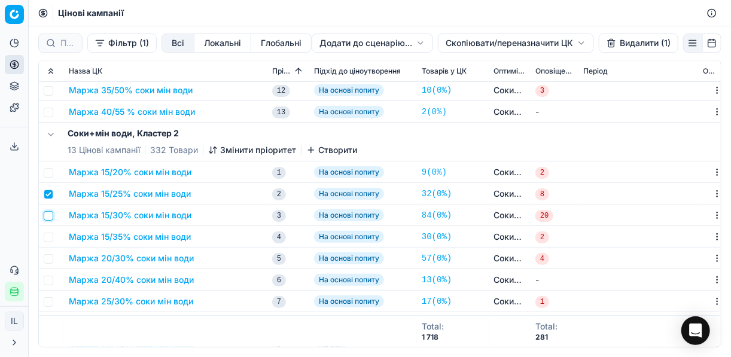
click at [48, 214] on input "checkbox" at bounding box center [49, 216] width 10 height 10
checkbox input "true"
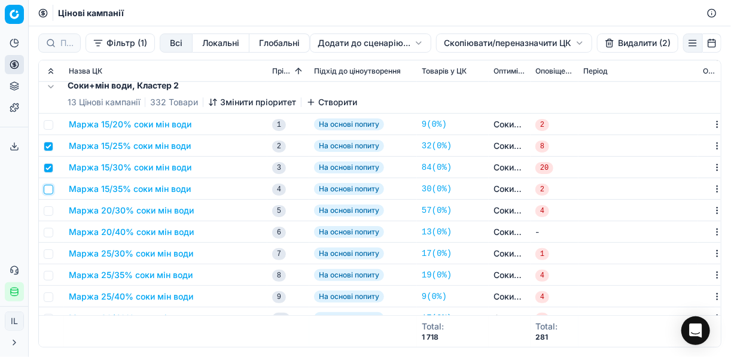
click at [48, 191] on input "checkbox" at bounding box center [49, 190] width 10 height 10
checkbox input "true"
click at [48, 210] on input "checkbox" at bounding box center [49, 211] width 10 height 10
checkbox input "true"
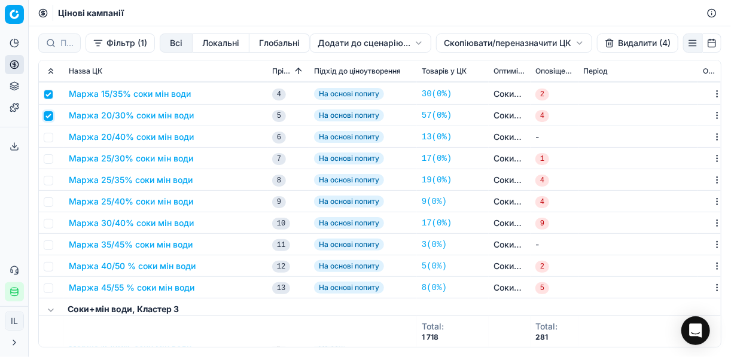
scroll to position [431, 0]
click at [51, 139] on input "checkbox" at bounding box center [49, 137] width 10 height 10
checkbox input "true"
click at [50, 154] on input "checkbox" at bounding box center [49, 159] width 10 height 10
checkbox input "true"
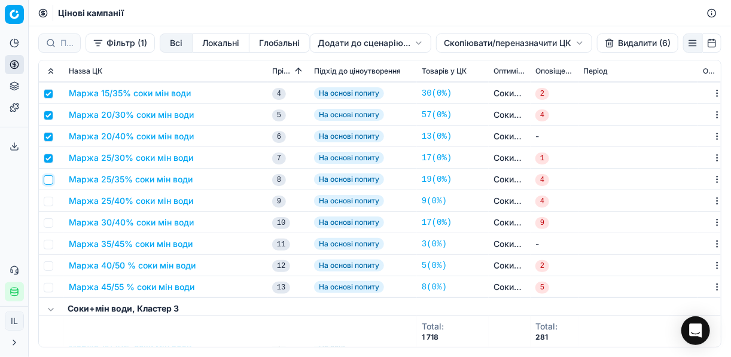
click at [48, 177] on input "checkbox" at bounding box center [49, 180] width 10 height 10
checkbox input "true"
drag, startPoint x: 48, startPoint y: 200, endPoint x: 84, endPoint y: 209, distance: 36.8
click at [48, 201] on input "checkbox" at bounding box center [49, 202] width 10 height 10
checkbox input "true"
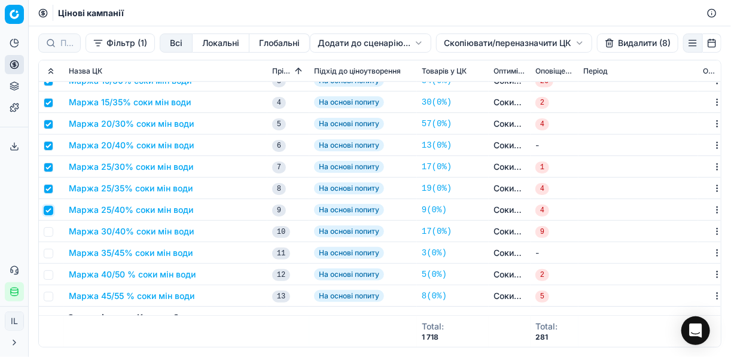
scroll to position [478, 0]
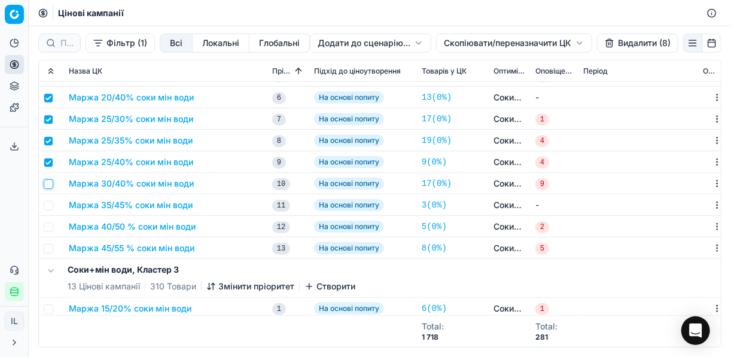
click at [50, 181] on input "checkbox" at bounding box center [49, 184] width 10 height 10
checkbox input "true"
click at [48, 206] on input "checkbox" at bounding box center [49, 206] width 10 height 10
checkbox input "true"
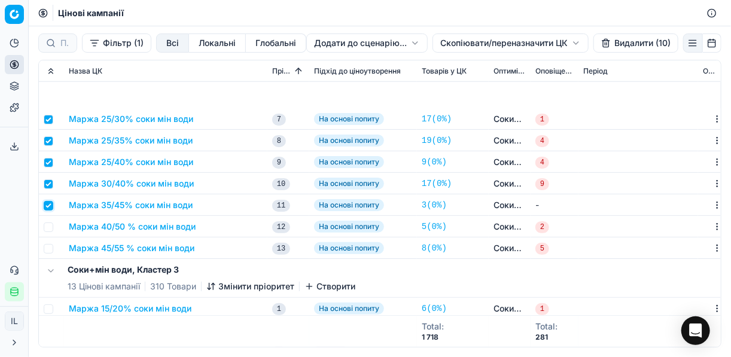
scroll to position [574, 0]
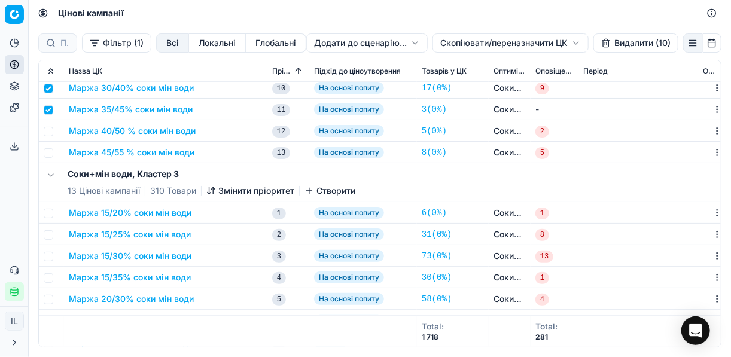
click at [51, 136] on td at bounding box center [51, 131] width 25 height 22
click at [46, 153] on input "checkbox" at bounding box center [49, 153] width 10 height 10
checkbox input "true"
click at [48, 127] on input "checkbox" at bounding box center [49, 132] width 10 height 10
checkbox input "true"
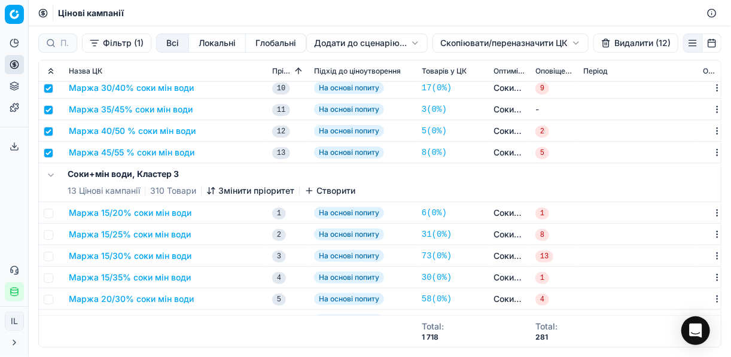
click at [546, 43] on button "Видалити (12)" at bounding box center [635, 42] width 85 height 19
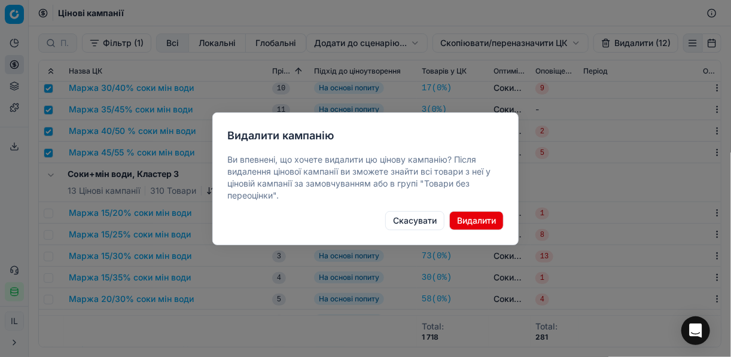
click at [477, 221] on button "Видалити" at bounding box center [476, 220] width 54 height 19
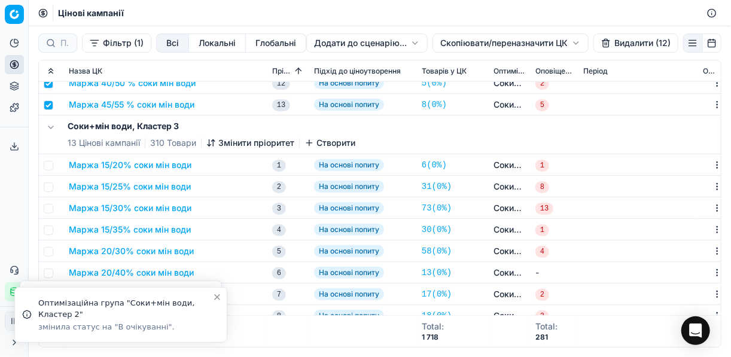
scroll to position [670, 0]
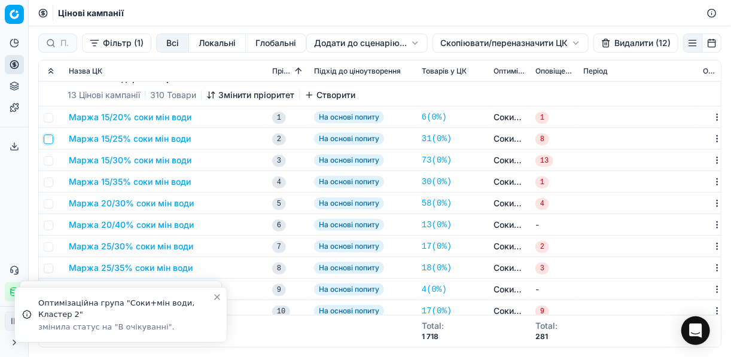
click at [52, 139] on input "checkbox" at bounding box center [49, 140] width 10 height 10
checkbox input "true"
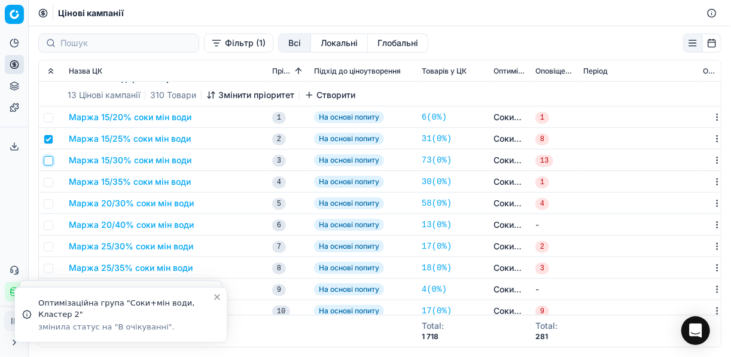
click at [48, 164] on input "checkbox" at bounding box center [49, 161] width 10 height 10
checkbox input "true"
drag, startPoint x: 51, startPoint y: 179, endPoint x: 51, endPoint y: 191, distance: 11.4
click at [51, 179] on input "checkbox" at bounding box center [49, 183] width 10 height 10
checkbox input "true"
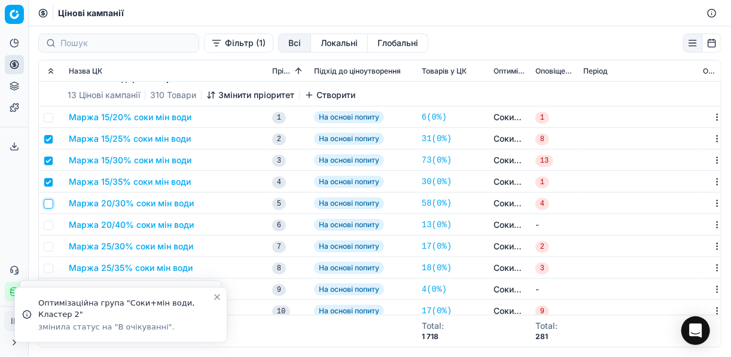
click at [48, 202] on input "checkbox" at bounding box center [49, 204] width 10 height 10
checkbox input "true"
click at [48, 225] on input "checkbox" at bounding box center [49, 226] width 10 height 10
checkbox input "true"
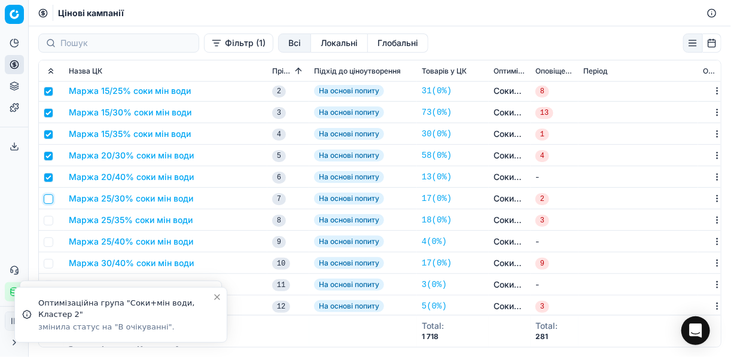
click at [47, 200] on input "checkbox" at bounding box center [49, 199] width 10 height 10
checkbox input "true"
click at [47, 220] on input "checkbox" at bounding box center [49, 221] width 10 height 10
checkbox input "true"
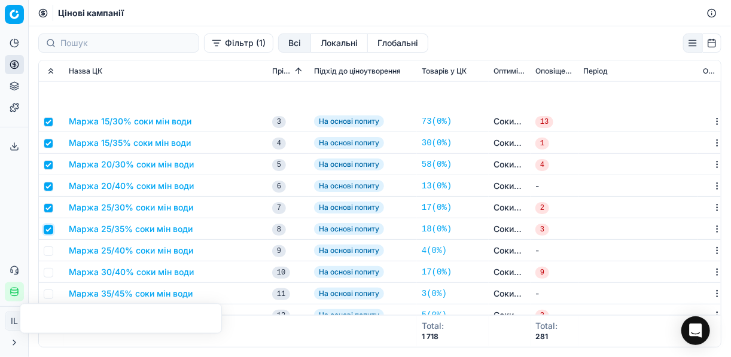
scroll to position [813, 0]
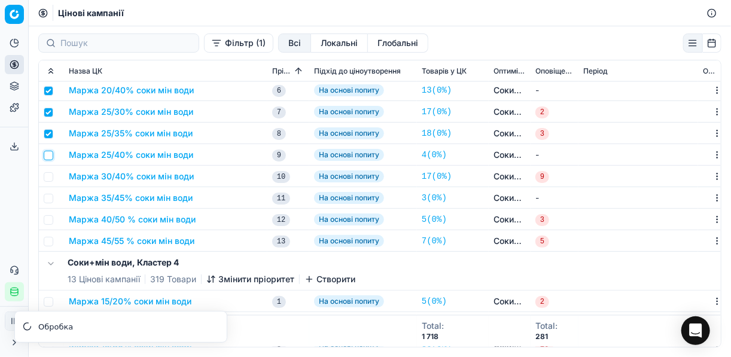
click at [48, 155] on input "checkbox" at bounding box center [49, 156] width 10 height 10
checkbox input "true"
click at [45, 175] on input "checkbox" at bounding box center [49, 177] width 10 height 10
checkbox input "true"
click at [49, 196] on input "checkbox" at bounding box center [49, 199] width 10 height 10
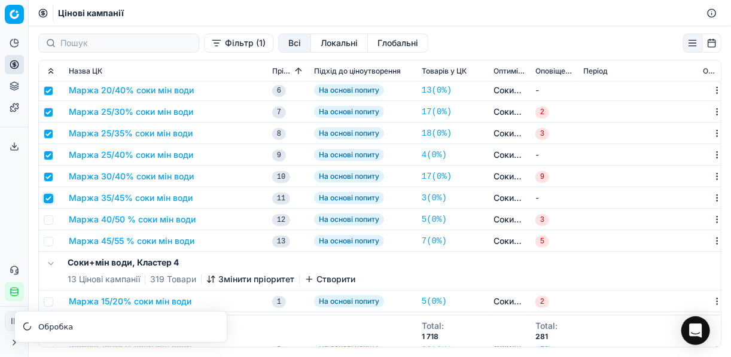
checkbox input "true"
click at [50, 222] on input "checkbox" at bounding box center [49, 220] width 10 height 10
checkbox input "true"
click at [50, 240] on input "checkbox" at bounding box center [49, 242] width 10 height 10
checkbox input "true"
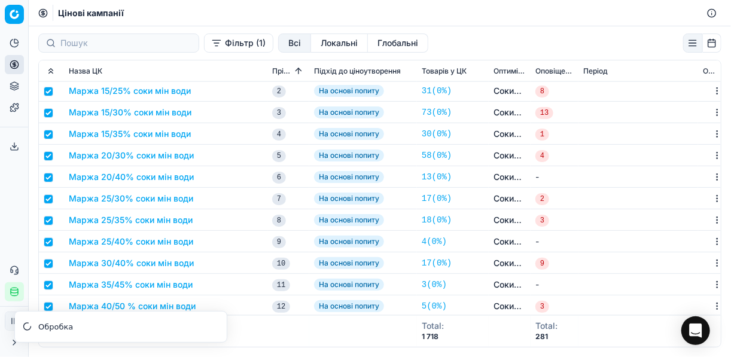
scroll to position [622, 0]
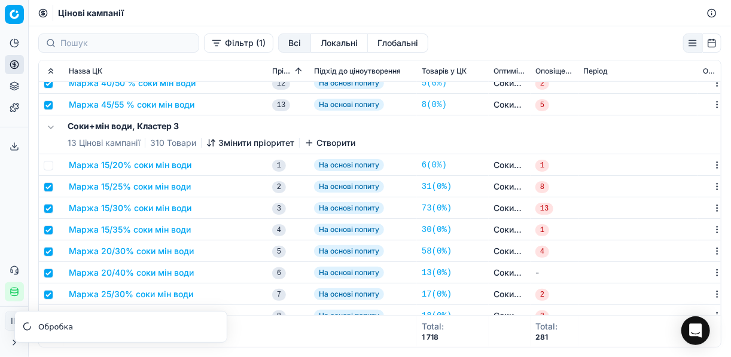
click at [188, 219] on td "Маржа 15/35% соки мін води" at bounding box center [165, 230] width 203 height 22
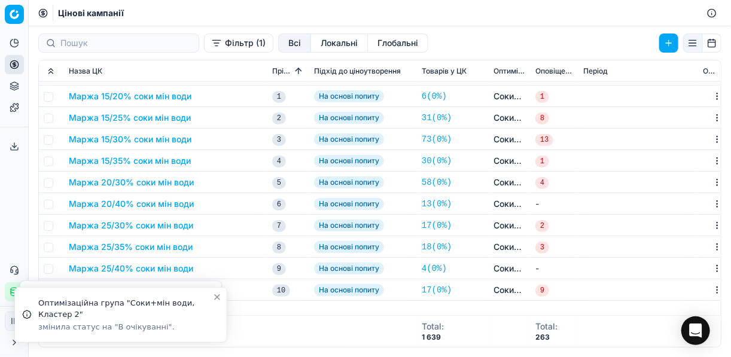
checkbox input "false"
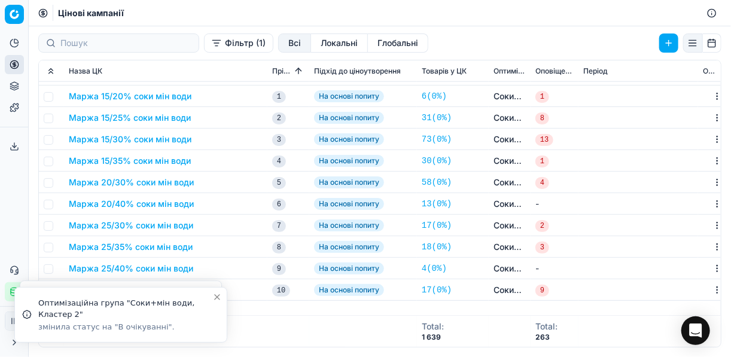
checkbox input "false"
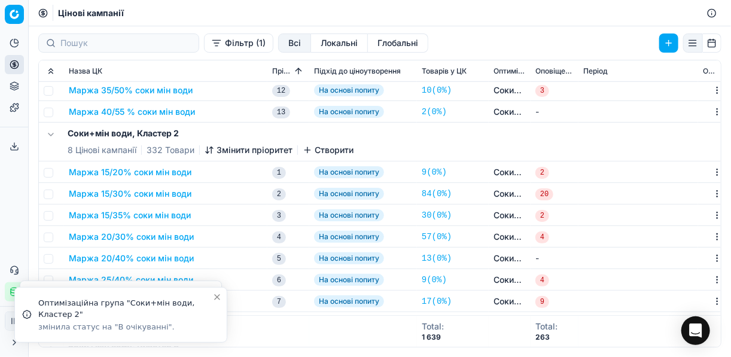
scroll to position [239, 0]
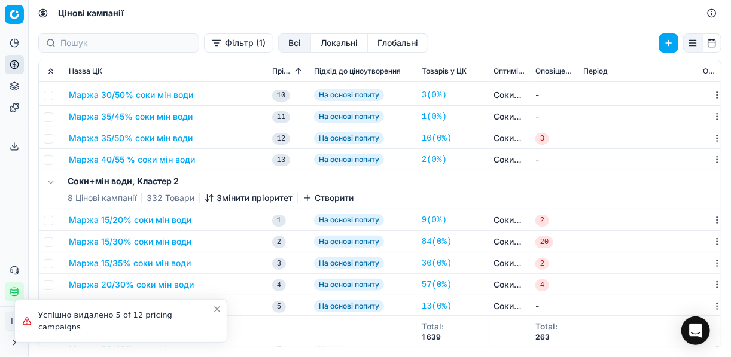
click at [206, 220] on div "Маржа 15/20% соки мін води" at bounding box center [166, 220] width 194 height 12
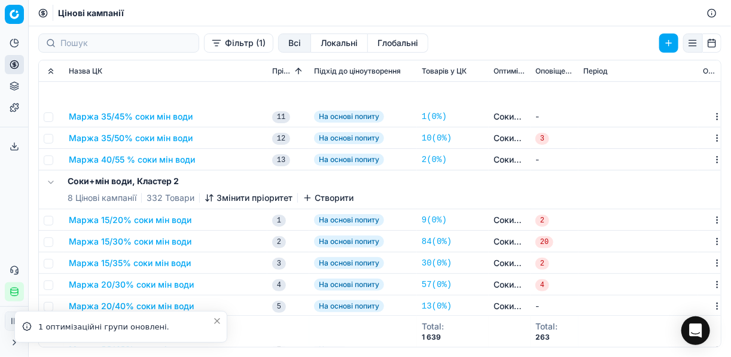
scroll to position [335, 0]
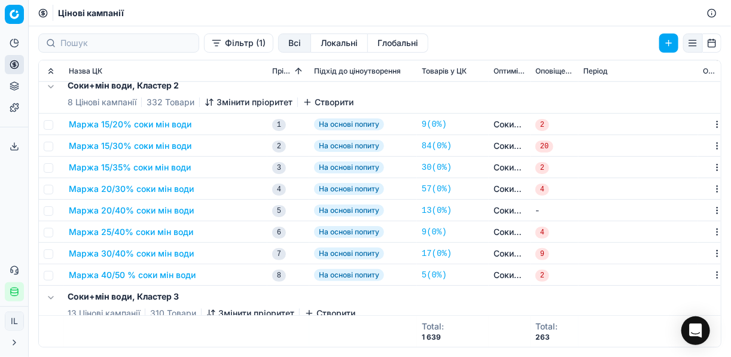
click at [215, 186] on div "Маржа 20/30% соки мін води" at bounding box center [166, 189] width 194 height 12
click at [50, 146] on input "checkbox" at bounding box center [49, 147] width 10 height 10
checkbox input "true"
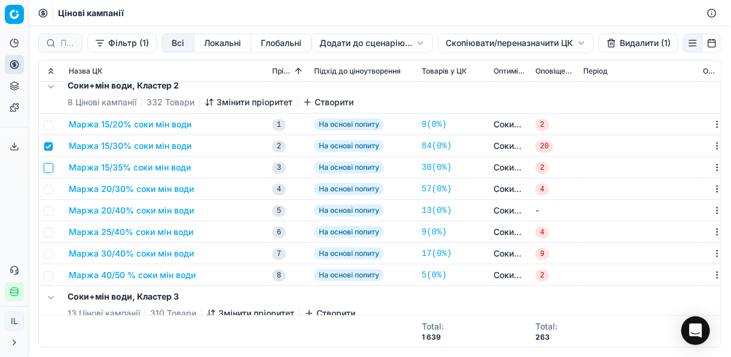
click at [51, 169] on input "checkbox" at bounding box center [49, 168] width 10 height 10
checkbox input "true"
drag, startPoint x: 50, startPoint y: 189, endPoint x: 50, endPoint y: 201, distance: 12.0
click at [50, 190] on input "checkbox" at bounding box center [49, 190] width 10 height 10
checkbox input "true"
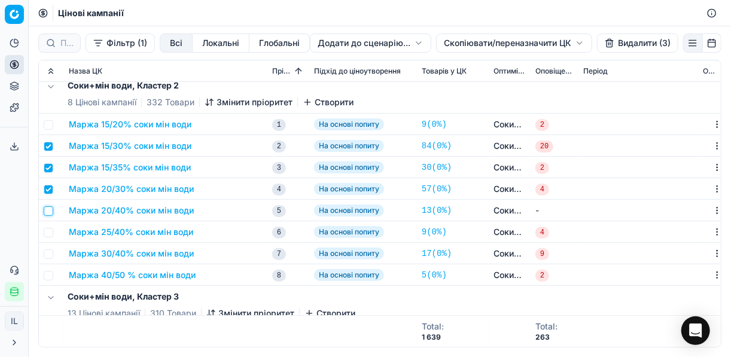
click at [50, 209] on input "checkbox" at bounding box center [49, 211] width 10 height 10
checkbox input "true"
click at [50, 229] on input "checkbox" at bounding box center [49, 233] width 10 height 10
checkbox input "true"
drag, startPoint x: 45, startPoint y: 255, endPoint x: 50, endPoint y: 267, distance: 12.1
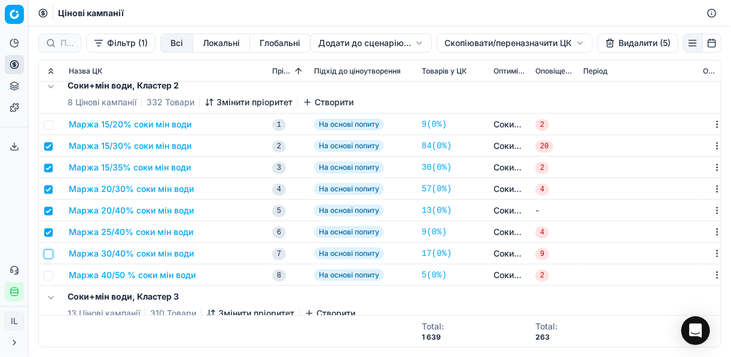
click at [45, 255] on input "checkbox" at bounding box center [49, 254] width 10 height 10
checkbox input "true"
click at [48, 277] on input "checkbox" at bounding box center [49, 276] width 10 height 10
checkbox input "true"
click at [546, 39] on button "Видалити (7)" at bounding box center [637, 42] width 81 height 19
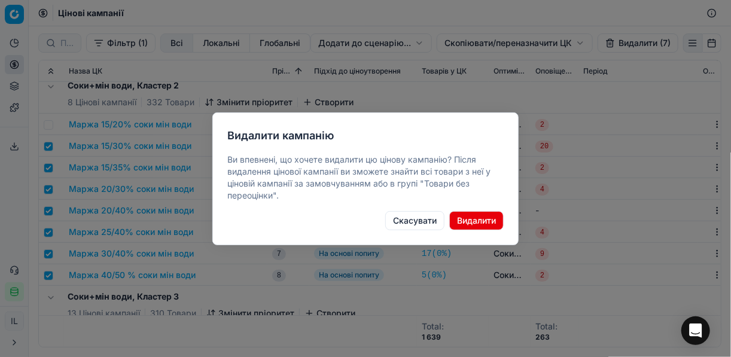
click at [477, 218] on button "Видалити" at bounding box center [476, 220] width 54 height 19
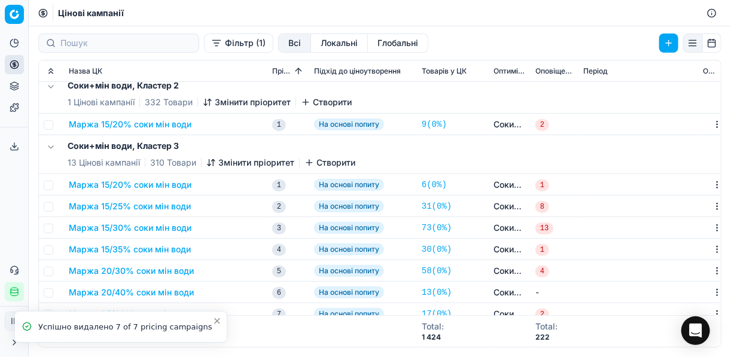
scroll to position [431, 0]
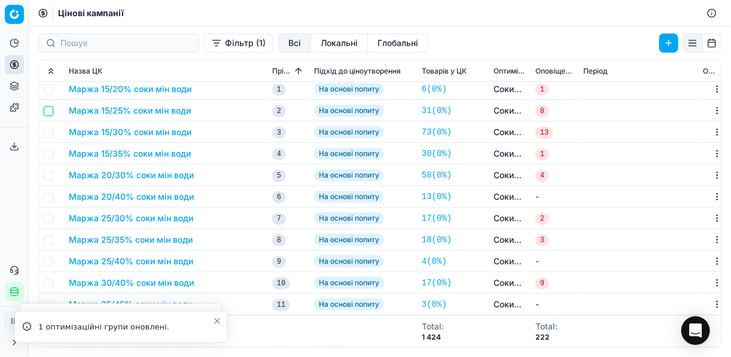
click at [47, 112] on input "checkbox" at bounding box center [49, 111] width 10 height 10
checkbox input "true"
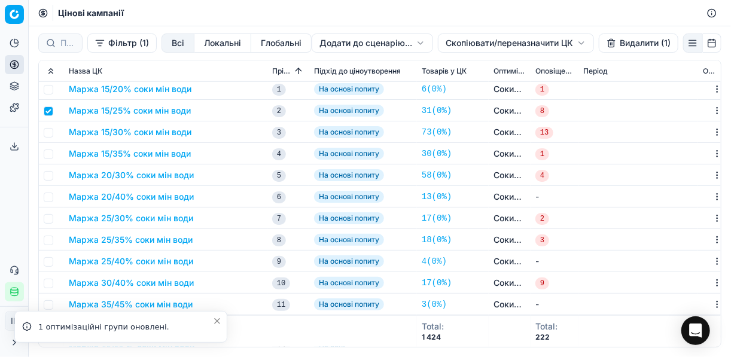
click at [48, 139] on td at bounding box center [51, 132] width 25 height 22
click at [49, 135] on input "checkbox" at bounding box center [49, 133] width 10 height 10
checkbox input "true"
click at [48, 157] on input "checkbox" at bounding box center [49, 154] width 10 height 10
checkbox input "true"
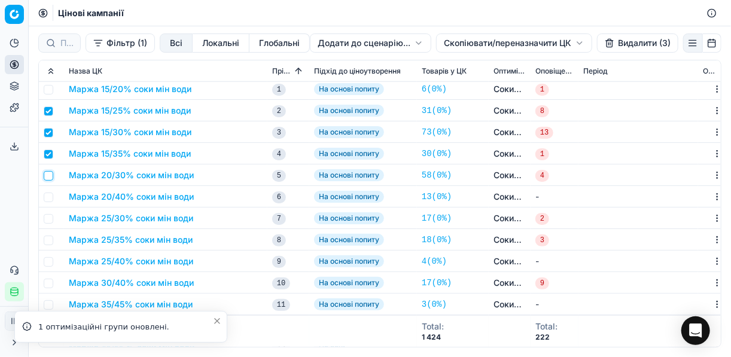
click at [50, 178] on input "checkbox" at bounding box center [49, 176] width 10 height 10
checkbox input "true"
click at [50, 197] on input "checkbox" at bounding box center [49, 198] width 10 height 10
checkbox input "true"
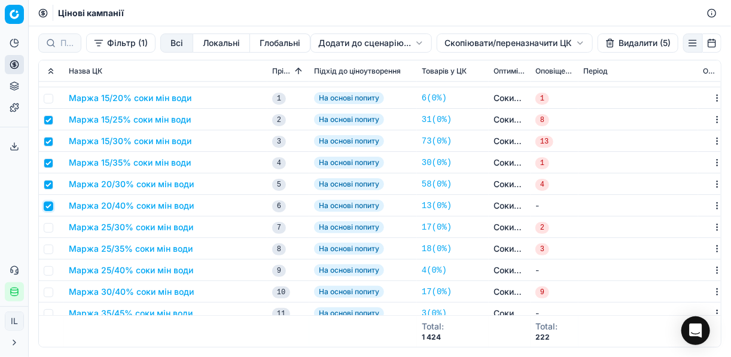
scroll to position [478, 0]
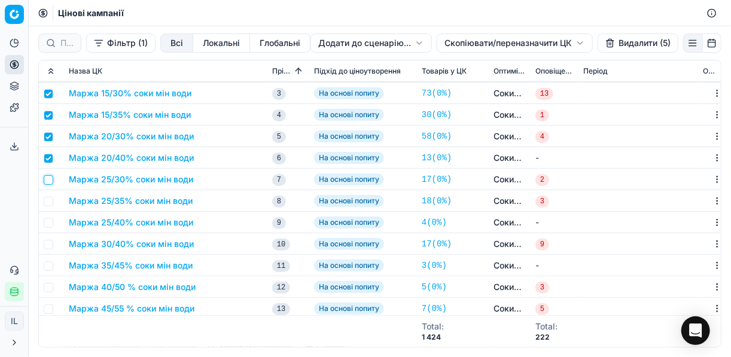
click at [47, 181] on input "checkbox" at bounding box center [49, 180] width 10 height 10
checkbox input "true"
click at [48, 204] on input "checkbox" at bounding box center [49, 202] width 10 height 10
checkbox input "true"
click at [47, 224] on input "checkbox" at bounding box center [49, 223] width 10 height 10
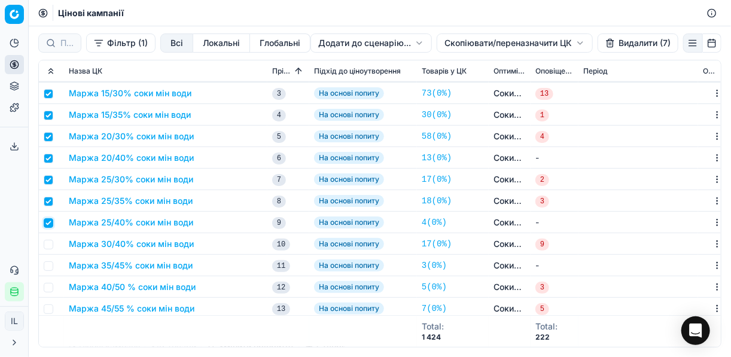
checkbox input "true"
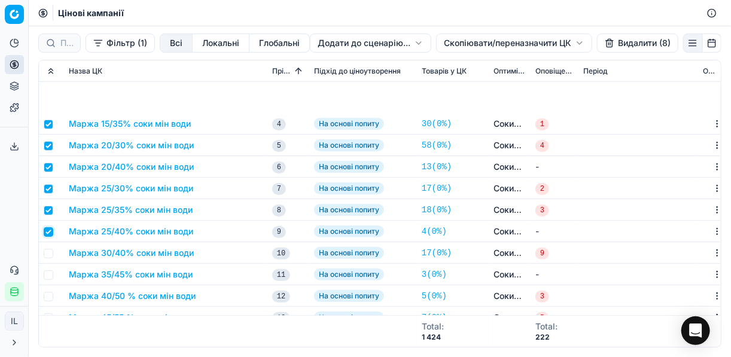
scroll to position [574, 0]
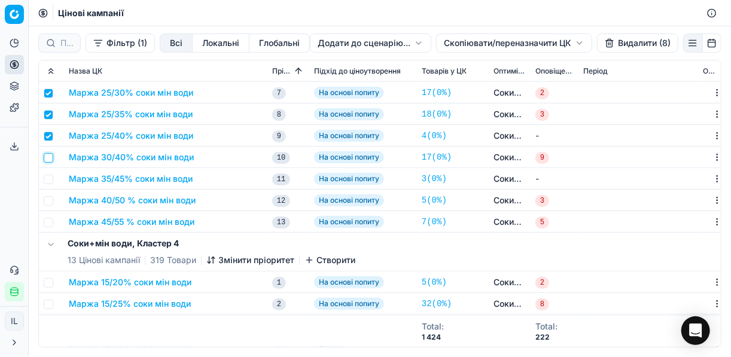
click at [47, 160] on input "checkbox" at bounding box center [49, 158] width 10 height 10
checkbox input "true"
click at [47, 183] on input "checkbox" at bounding box center [49, 180] width 10 height 10
checkbox input "true"
click at [44, 201] on input "checkbox" at bounding box center [49, 201] width 10 height 10
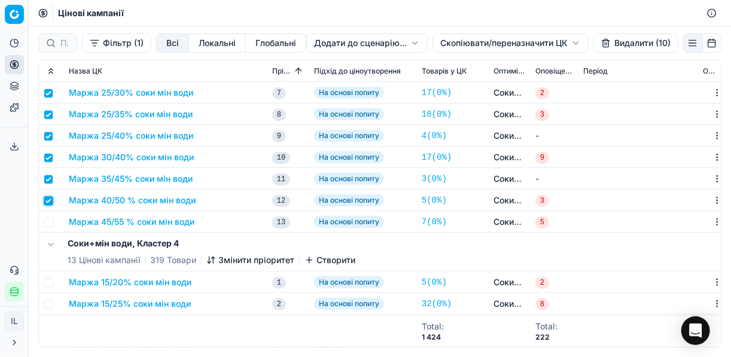
checkbox input "true"
click at [47, 221] on input "checkbox" at bounding box center [49, 223] width 10 height 10
checkbox input "true"
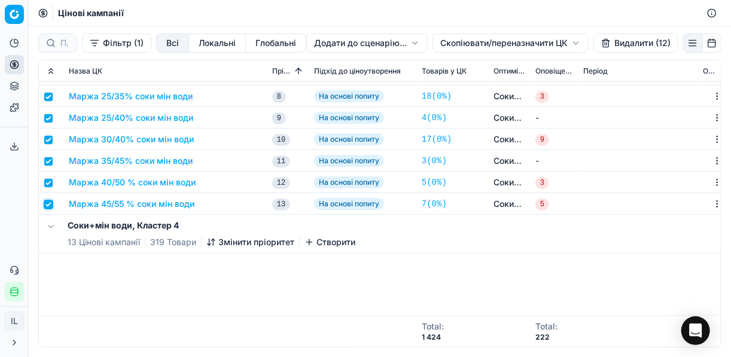
scroll to position [383, 0]
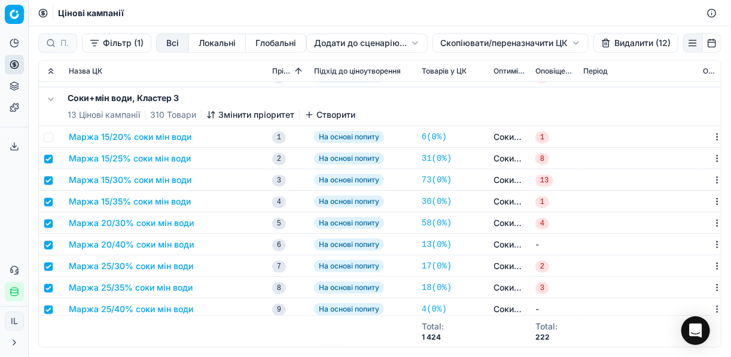
click at [546, 42] on button "Видалити (12)" at bounding box center [635, 42] width 85 height 19
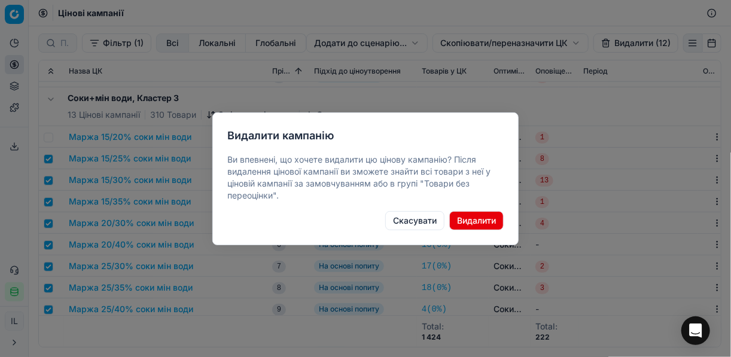
click at [478, 222] on button "Видалити" at bounding box center [476, 220] width 54 height 19
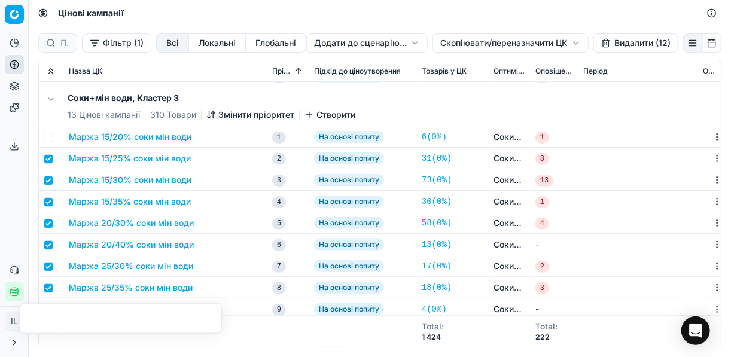
scroll to position [431, 0]
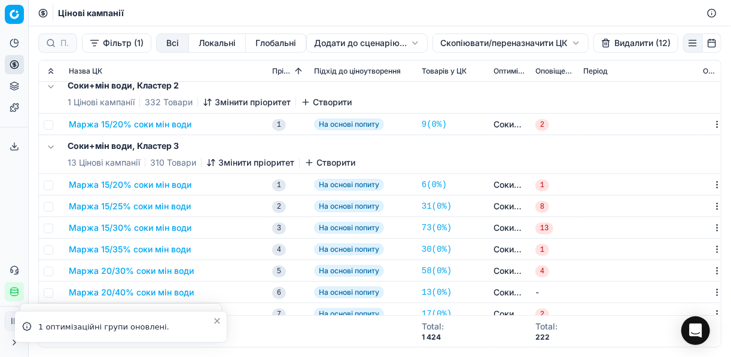
checkbox input "false"
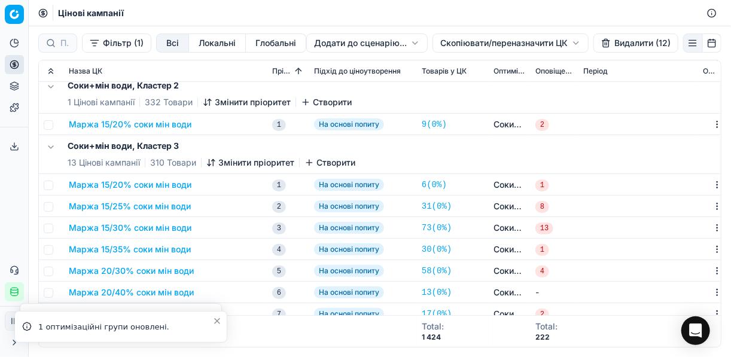
checkbox input "false"
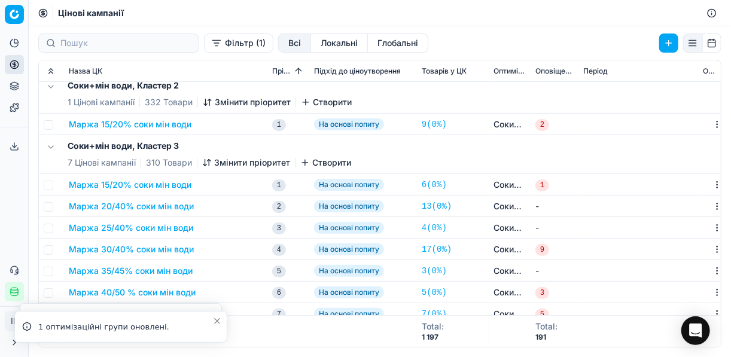
scroll to position [383, 0]
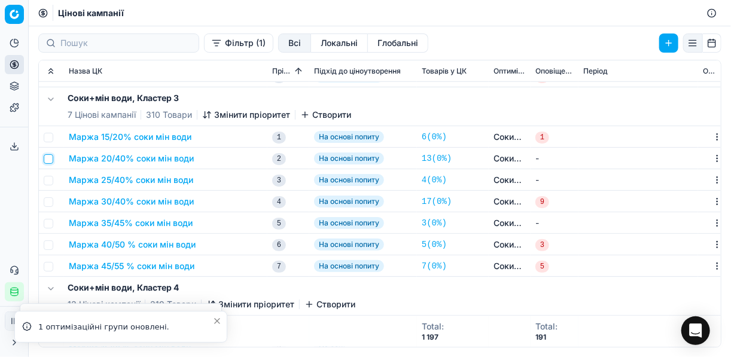
click at [47, 158] on input "checkbox" at bounding box center [49, 159] width 10 height 10
checkbox input "true"
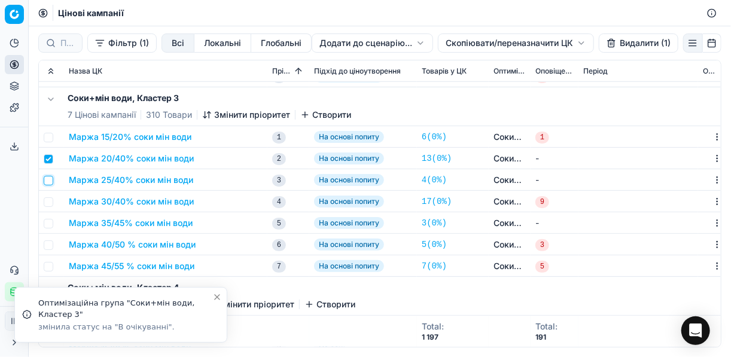
click at [48, 182] on input "checkbox" at bounding box center [49, 181] width 10 height 10
checkbox input "true"
click at [54, 205] on td at bounding box center [51, 202] width 25 height 22
click at [52, 200] on input "checkbox" at bounding box center [49, 202] width 10 height 10
checkbox input "true"
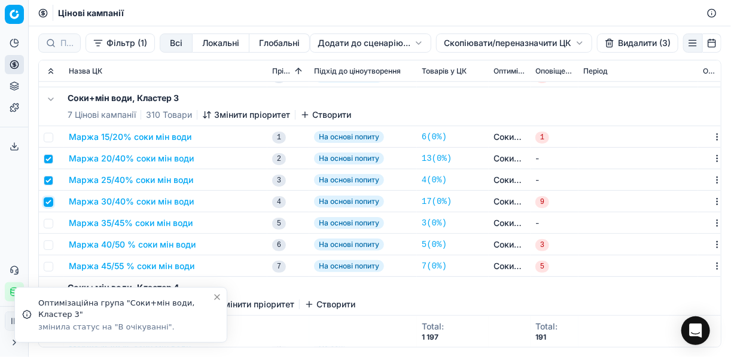
scroll to position [431, 0]
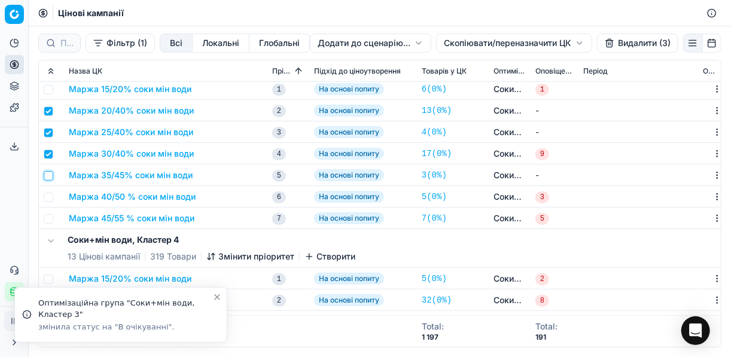
click at [48, 178] on input "checkbox" at bounding box center [49, 176] width 10 height 10
checkbox input "true"
click at [49, 196] on input "checkbox" at bounding box center [49, 198] width 10 height 10
checkbox input "true"
click at [48, 218] on input "checkbox" at bounding box center [49, 219] width 10 height 10
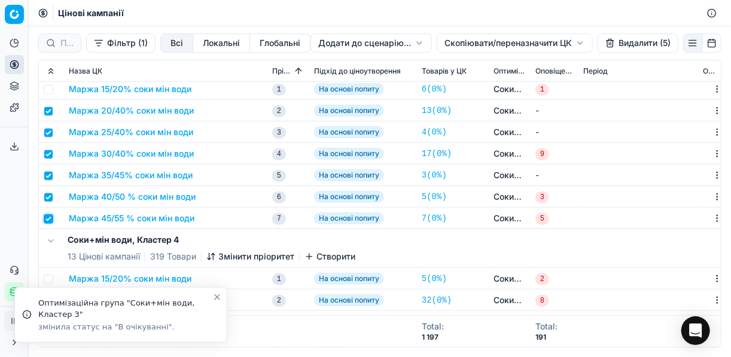
checkbox input "true"
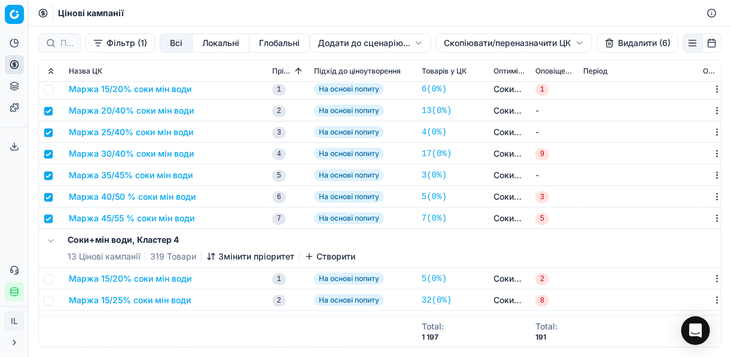
click at [546, 39] on button "Видалити (6)" at bounding box center [637, 42] width 81 height 19
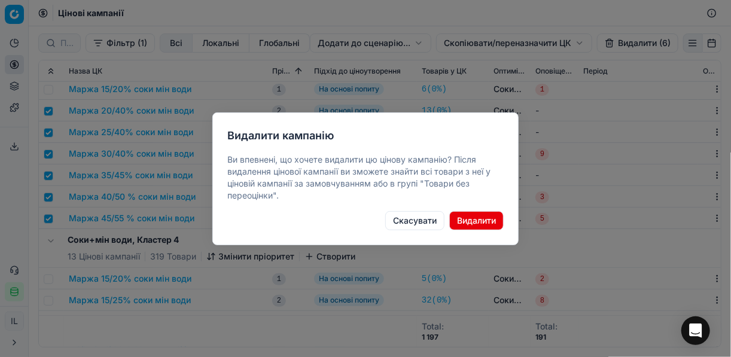
click at [483, 221] on button "Видалити" at bounding box center [476, 220] width 54 height 19
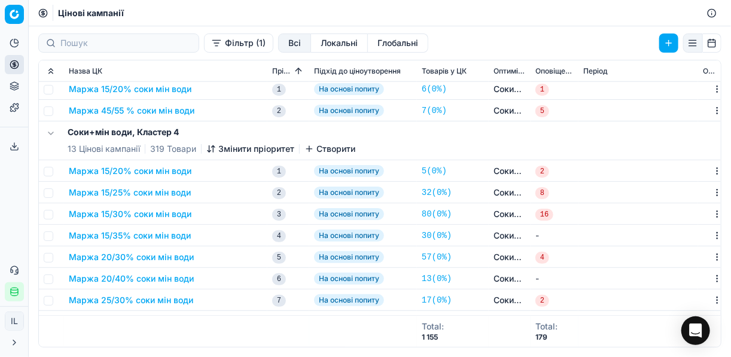
scroll to position [335, 0]
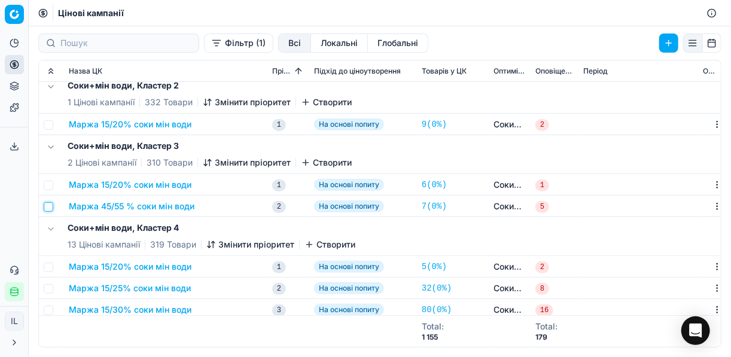
click at [47, 209] on input "checkbox" at bounding box center [49, 207] width 10 height 10
checkbox input "true"
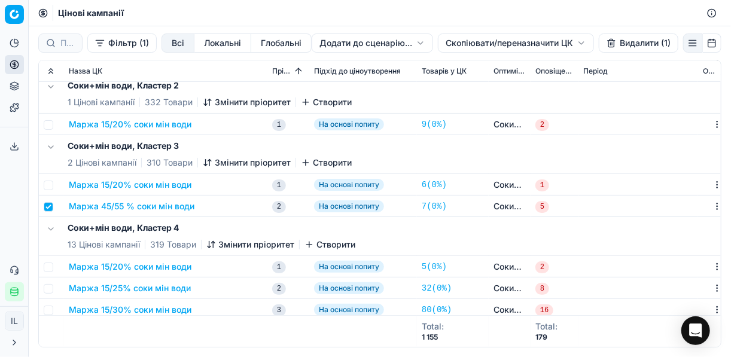
click at [546, 44] on button "Видалити (1)" at bounding box center [639, 42] width 80 height 19
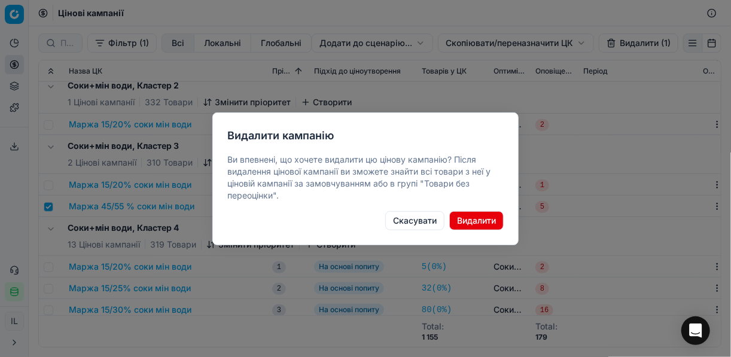
click at [468, 224] on button "Видалити" at bounding box center [476, 220] width 54 height 19
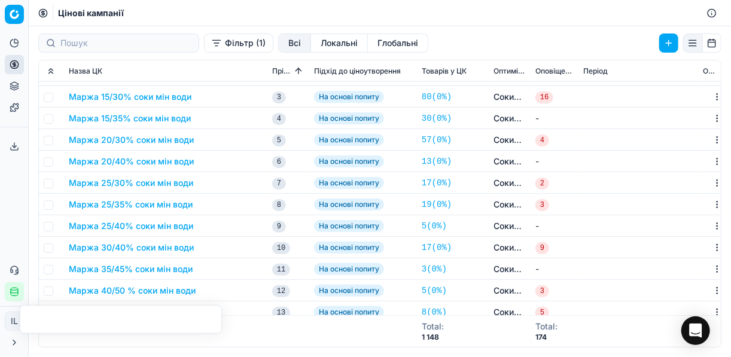
scroll to position [431, 0]
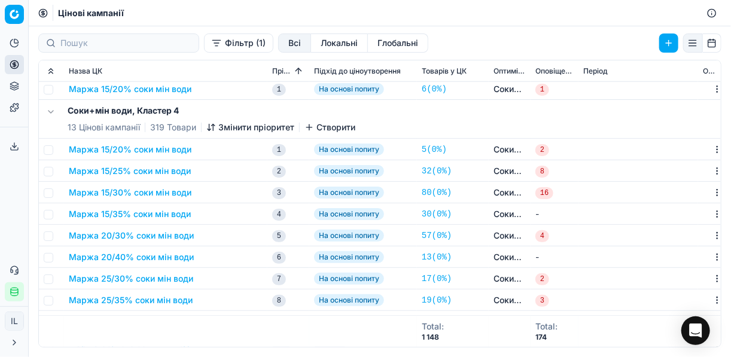
click at [57, 173] on td at bounding box center [51, 171] width 25 height 22
click at [50, 172] on input "checkbox" at bounding box center [49, 172] width 10 height 10
checkbox input "true"
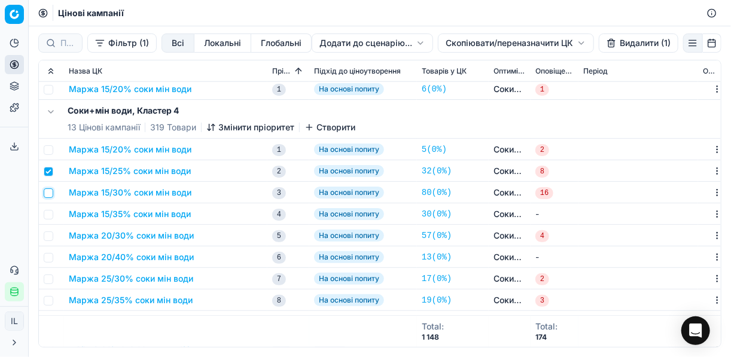
click at [45, 194] on input "checkbox" at bounding box center [49, 193] width 10 height 10
checkbox input "true"
click at [49, 216] on input "checkbox" at bounding box center [49, 215] width 10 height 10
checkbox input "true"
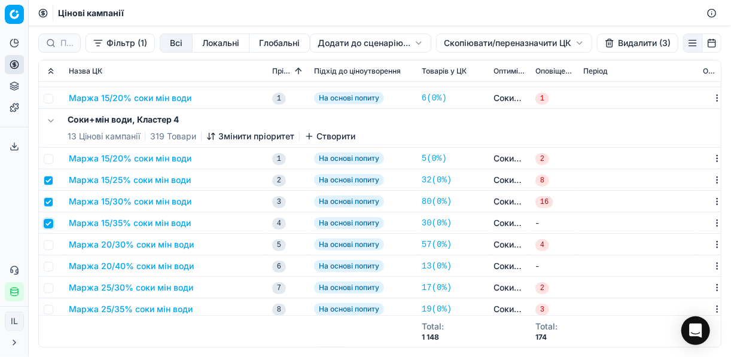
scroll to position [526, 0]
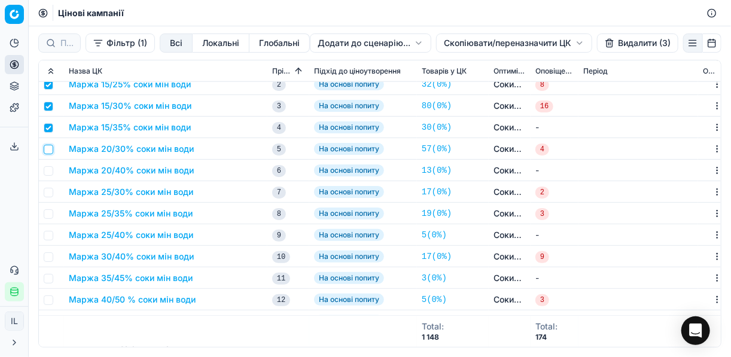
click at [48, 149] on input "checkbox" at bounding box center [49, 150] width 10 height 10
checkbox input "true"
click at [47, 168] on input "checkbox" at bounding box center [49, 171] width 10 height 10
checkbox input "true"
click at [48, 188] on input "checkbox" at bounding box center [49, 193] width 10 height 10
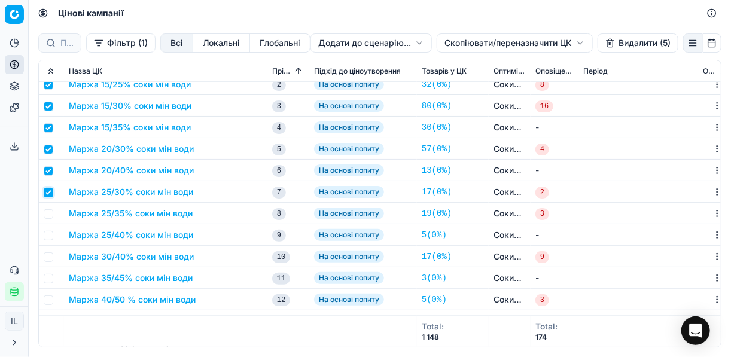
checkbox input "true"
click at [48, 212] on input "checkbox" at bounding box center [49, 214] width 10 height 10
checkbox input "true"
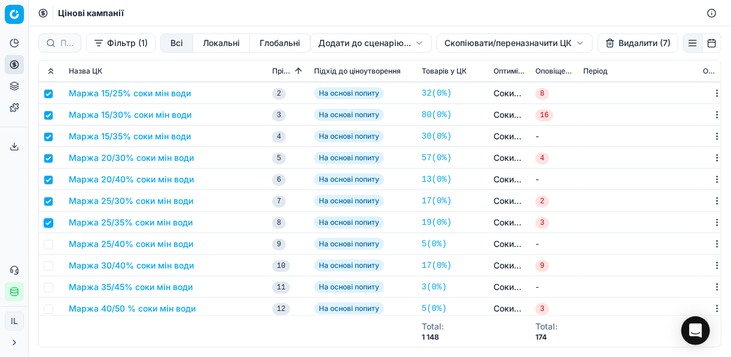
scroll to position [574, 0]
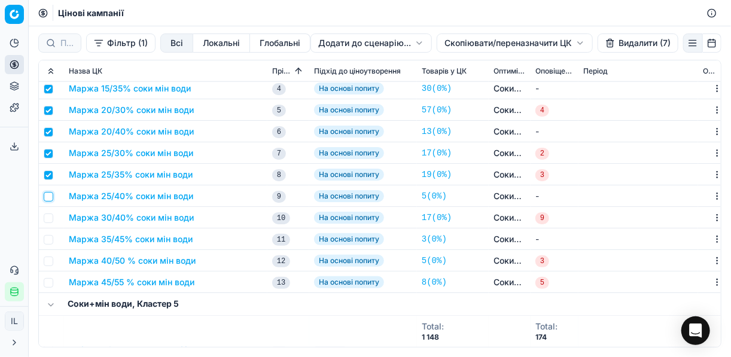
click at [46, 198] on input "checkbox" at bounding box center [49, 197] width 10 height 10
checkbox input "true"
click at [44, 222] on input "checkbox" at bounding box center [49, 218] width 10 height 10
checkbox input "true"
click at [45, 240] on input "checkbox" at bounding box center [49, 240] width 10 height 10
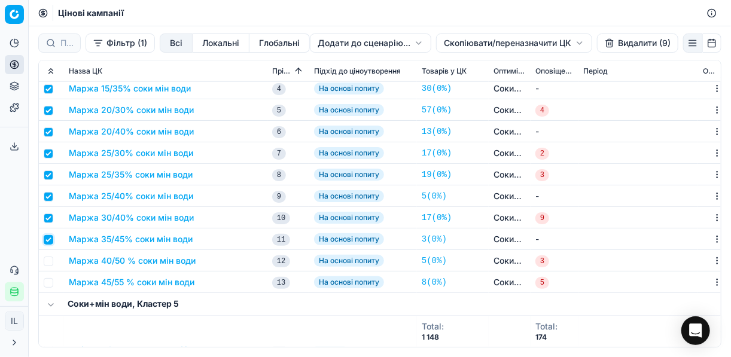
checkbox input "true"
click at [48, 261] on input "checkbox" at bounding box center [49, 262] width 10 height 10
checkbox input "true"
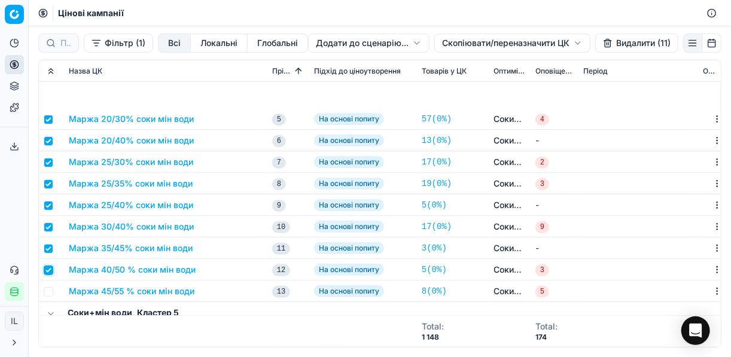
scroll to position [670, 0]
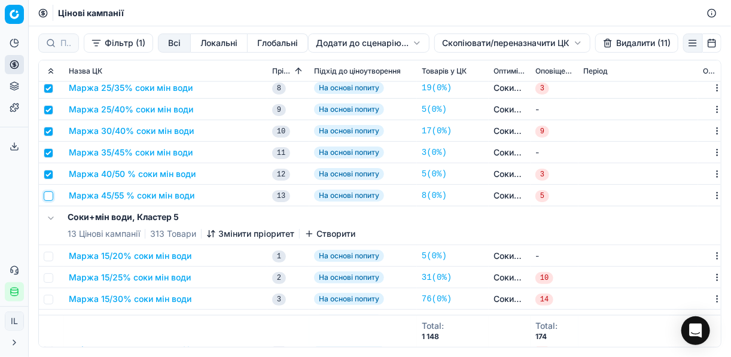
click at [51, 192] on input "checkbox" at bounding box center [49, 196] width 10 height 10
checkbox input "true"
click at [546, 45] on button "Видалити (12)" at bounding box center [635, 42] width 85 height 19
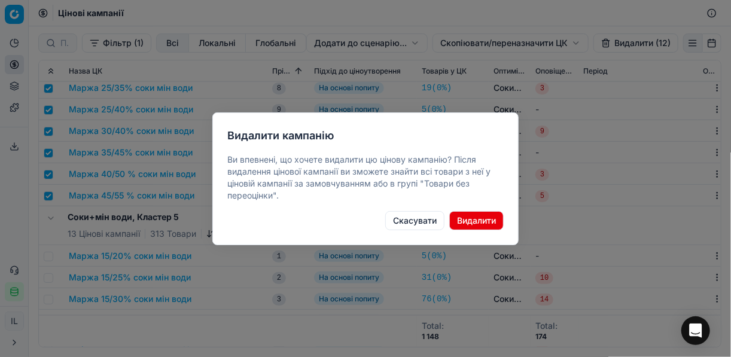
click at [474, 216] on button "Видалити" at bounding box center [476, 220] width 54 height 19
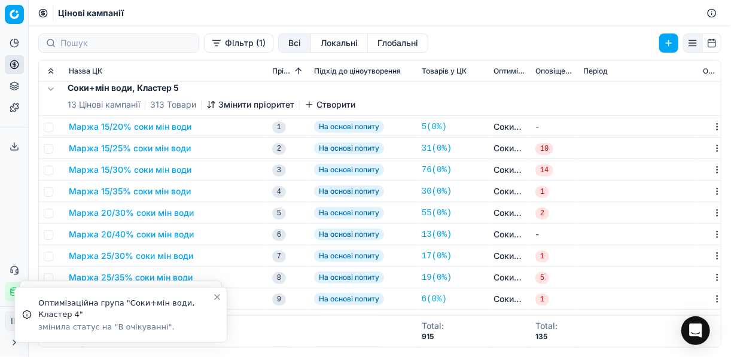
checkbox input "false"
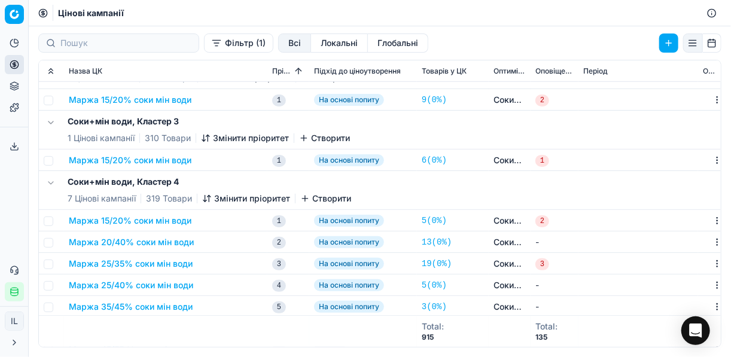
scroll to position [407, 0]
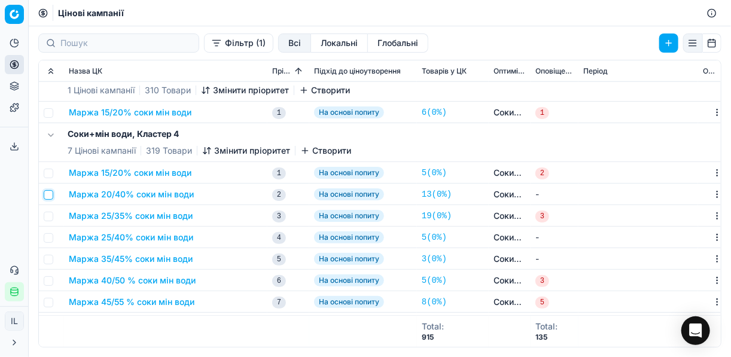
click at [48, 191] on input "checkbox" at bounding box center [49, 195] width 10 height 10
checkbox input "true"
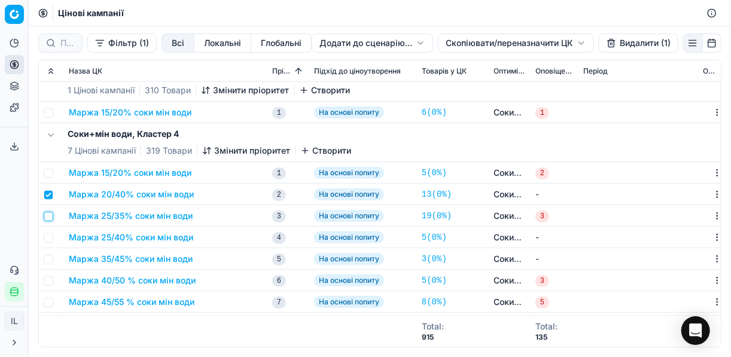
click at [48, 217] on input "checkbox" at bounding box center [49, 217] width 10 height 10
checkbox input "true"
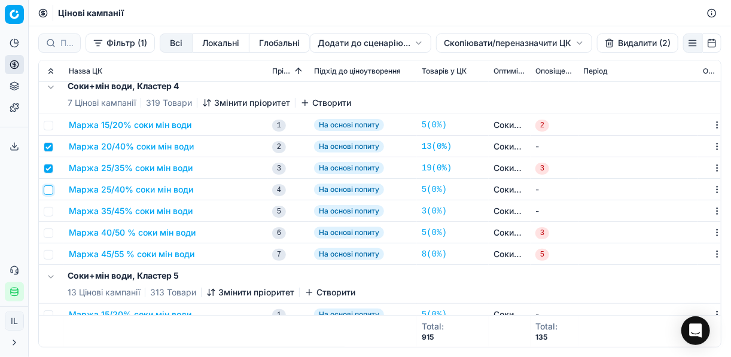
click at [48, 193] on input "checkbox" at bounding box center [49, 190] width 10 height 10
checkbox input "true"
click at [47, 207] on input "checkbox" at bounding box center [49, 212] width 10 height 10
checkbox input "true"
click at [50, 232] on input "checkbox" at bounding box center [49, 233] width 10 height 10
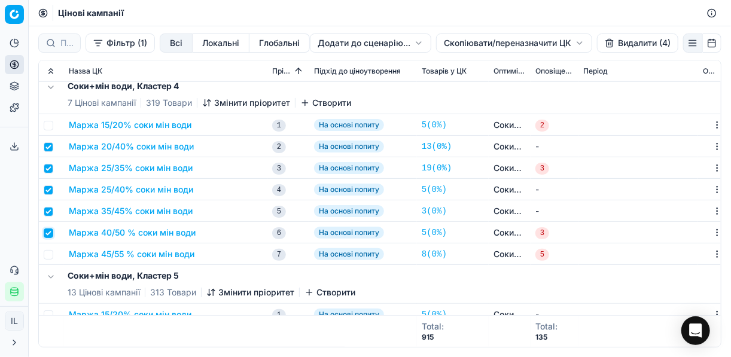
checkbox input "true"
click at [51, 254] on input "checkbox" at bounding box center [49, 255] width 10 height 10
checkbox input "true"
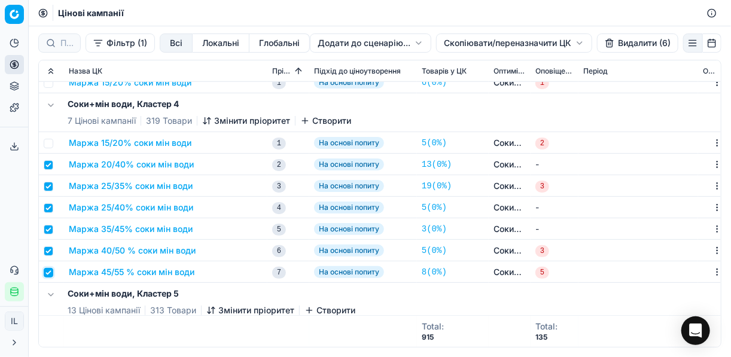
scroll to position [551, 0]
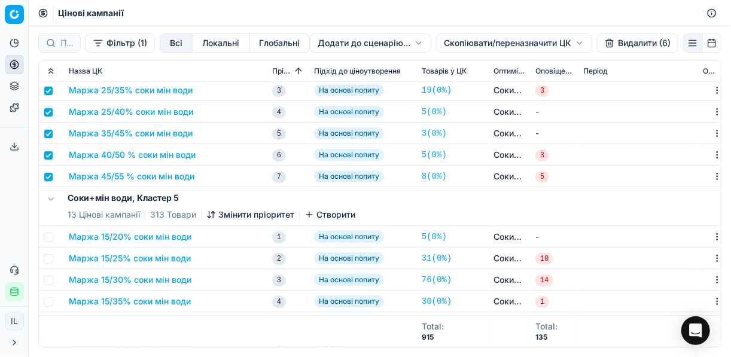
click at [546, 44] on button "Видалити (6)" at bounding box center [637, 42] width 81 height 19
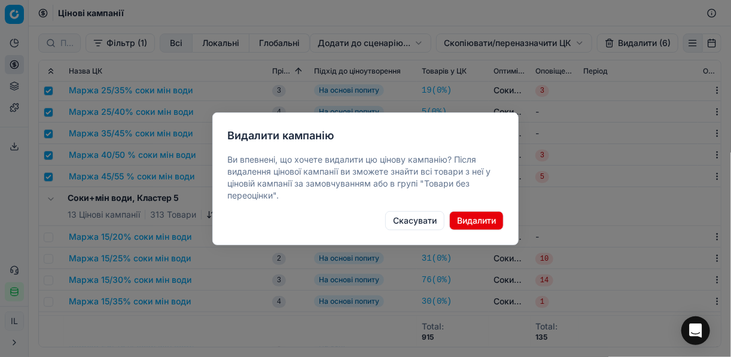
click at [475, 216] on button "Видалити" at bounding box center [476, 220] width 54 height 19
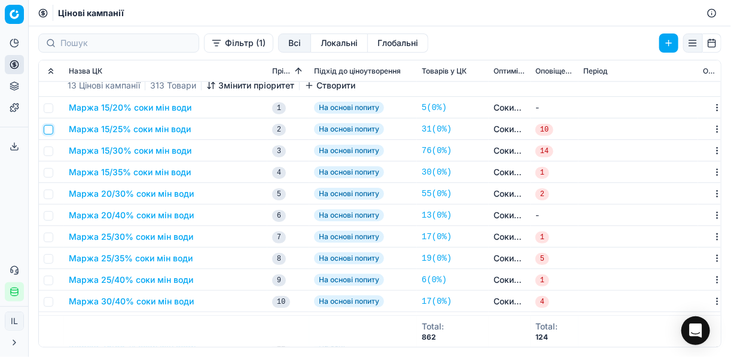
click at [50, 132] on input "checkbox" at bounding box center [49, 130] width 10 height 10
checkbox input "true"
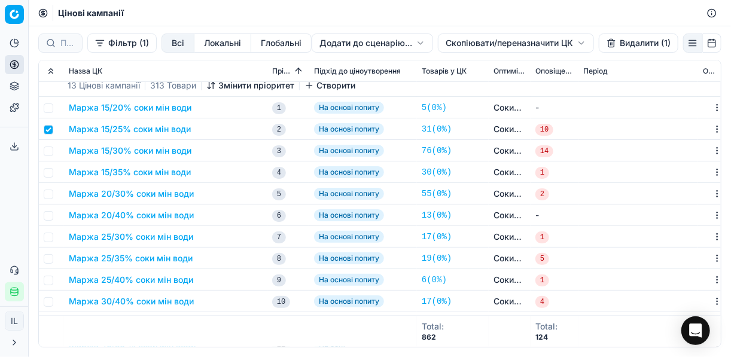
click at [47, 144] on td at bounding box center [51, 151] width 25 height 22
drag, startPoint x: 52, startPoint y: 152, endPoint x: 46, endPoint y: 169, distance: 17.8
click at [51, 152] on input "checkbox" at bounding box center [49, 151] width 10 height 10
checkbox input "true"
click at [48, 169] on input "checkbox" at bounding box center [49, 173] width 10 height 10
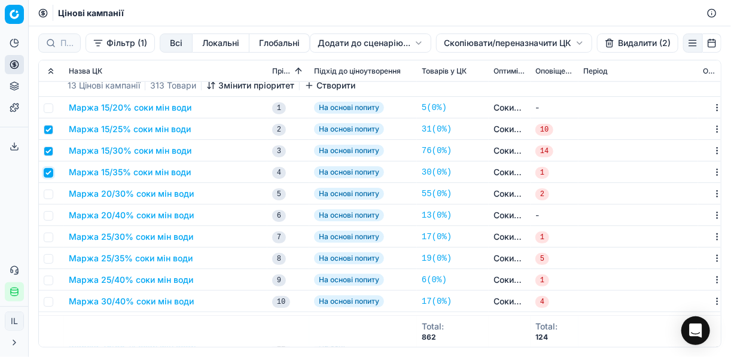
checkbox input "true"
click at [51, 196] on input "checkbox" at bounding box center [49, 195] width 10 height 10
checkbox input "true"
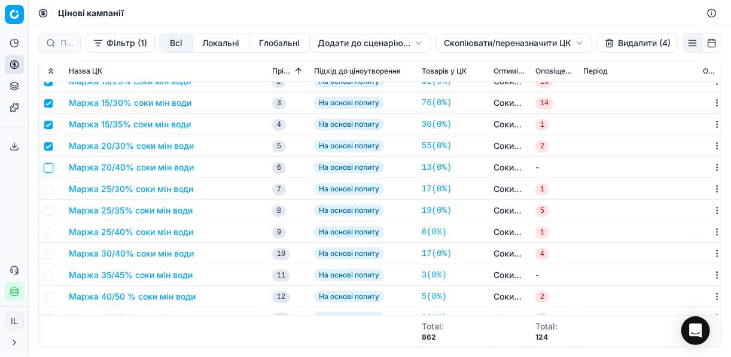
click at [47, 167] on input "checkbox" at bounding box center [49, 168] width 10 height 10
checkbox input "true"
click at [48, 187] on input "checkbox" at bounding box center [49, 190] width 10 height 10
checkbox input "true"
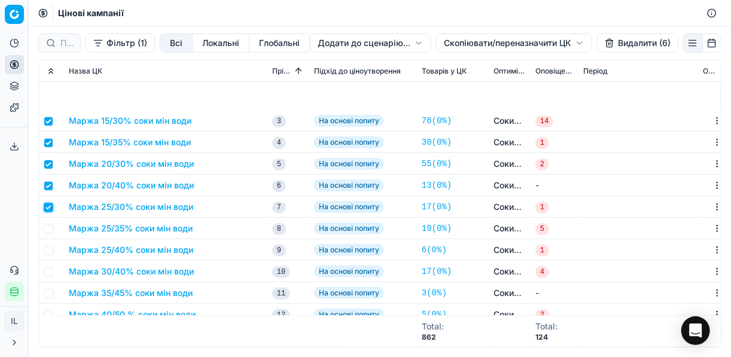
scroll to position [694, 0]
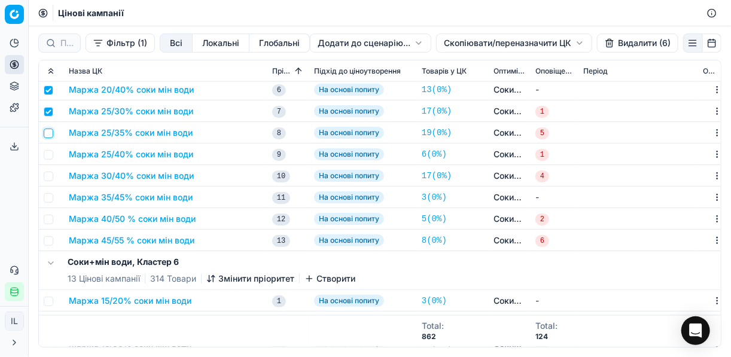
click at [48, 136] on input "checkbox" at bounding box center [49, 134] width 10 height 10
checkbox input "true"
click at [51, 153] on input "checkbox" at bounding box center [49, 155] width 10 height 10
checkbox input "true"
click at [48, 173] on input "checkbox" at bounding box center [49, 177] width 10 height 10
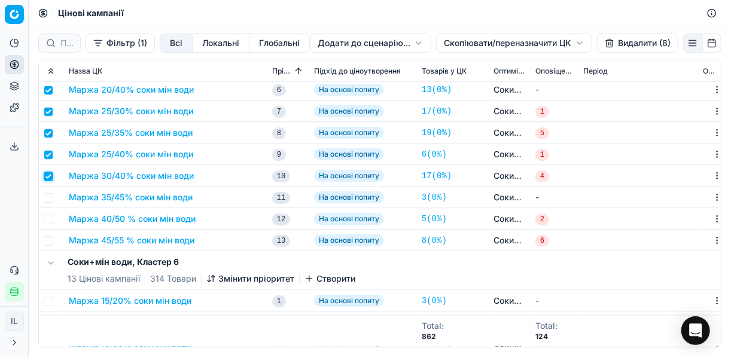
checkbox input "true"
click at [50, 196] on input "checkbox" at bounding box center [49, 198] width 10 height 10
checkbox input "true"
click at [54, 219] on td at bounding box center [51, 219] width 25 height 22
click at [51, 217] on input "checkbox" at bounding box center [49, 220] width 10 height 10
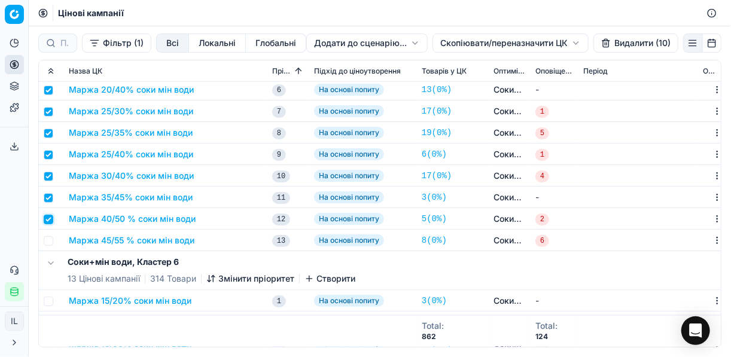
checkbox input "true"
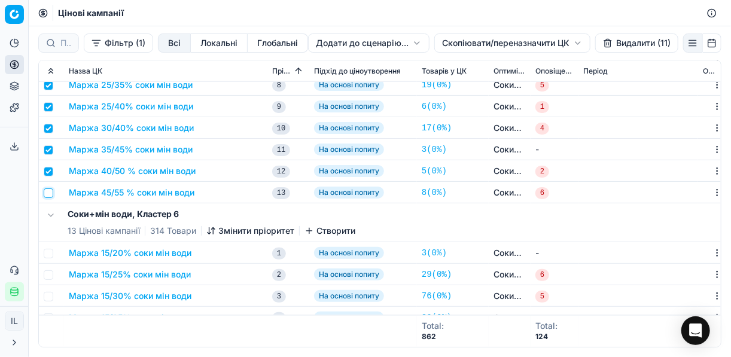
click at [51, 194] on input "checkbox" at bounding box center [49, 193] width 10 height 10
checkbox input "true"
click at [546, 44] on button "Видалити (12)" at bounding box center [635, 42] width 85 height 19
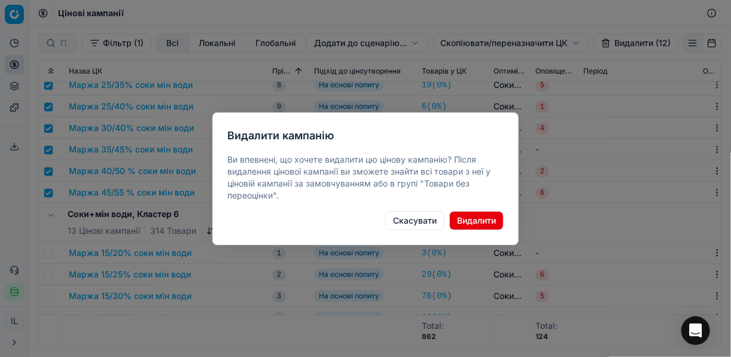
click at [476, 221] on button "Видалити" at bounding box center [476, 220] width 54 height 19
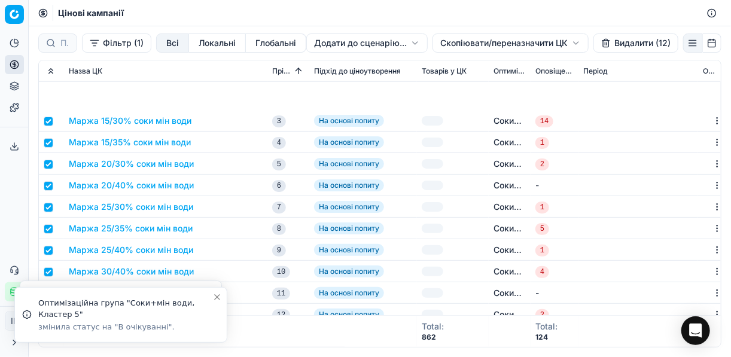
scroll to position [694, 0]
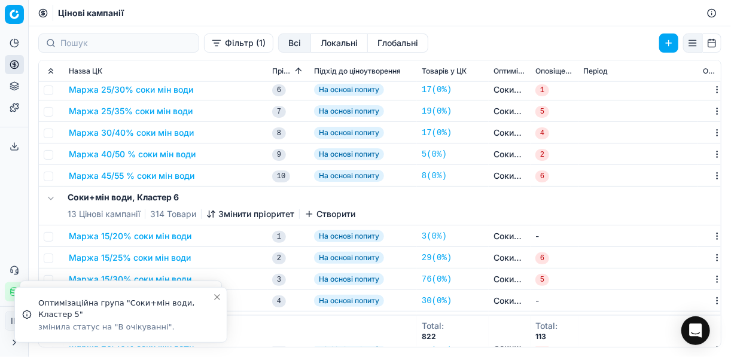
checkbox input "false"
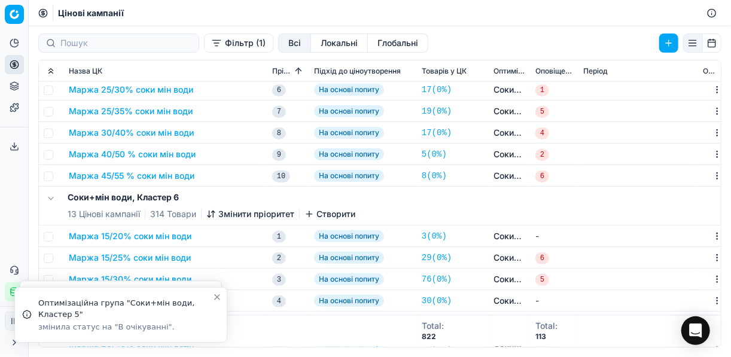
checkbox input "false"
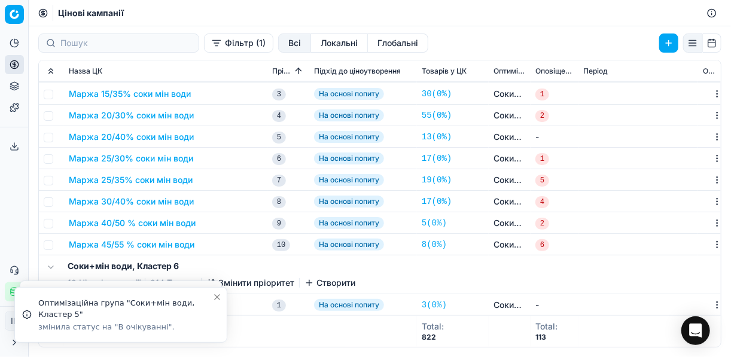
scroll to position [503, 0]
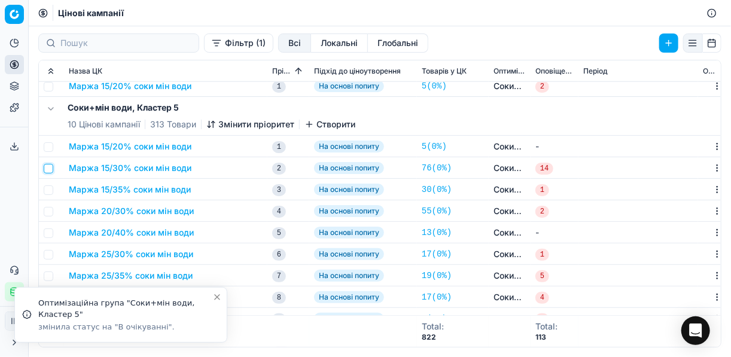
click at [51, 169] on input "checkbox" at bounding box center [49, 169] width 10 height 10
checkbox input "true"
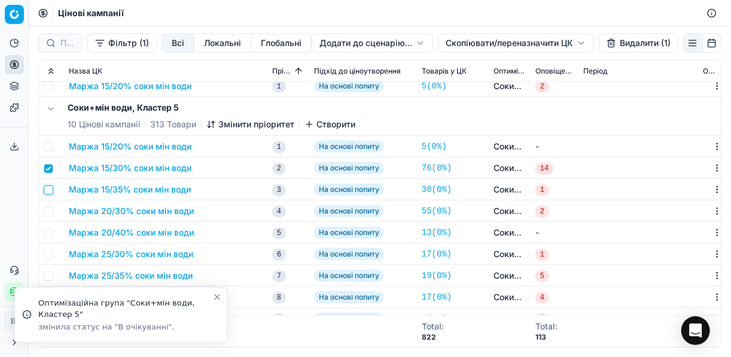
click at [47, 185] on input "checkbox" at bounding box center [49, 190] width 10 height 10
checkbox input "true"
click at [45, 207] on input "checkbox" at bounding box center [49, 212] width 10 height 10
checkbox input "true"
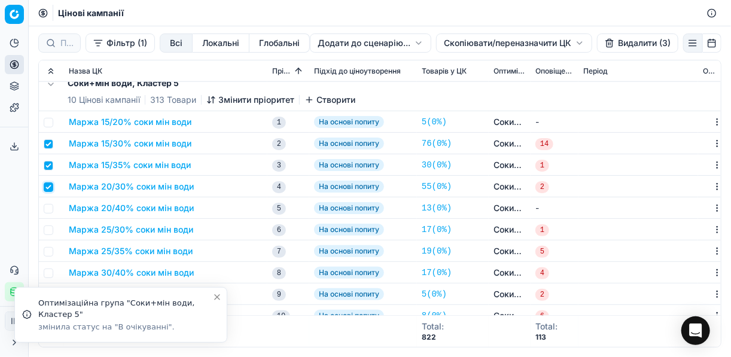
scroll to position [599, 0]
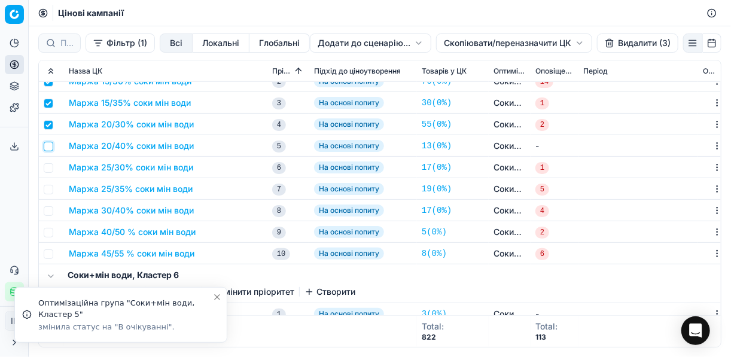
click at [48, 143] on input "checkbox" at bounding box center [49, 147] width 10 height 10
checkbox input "true"
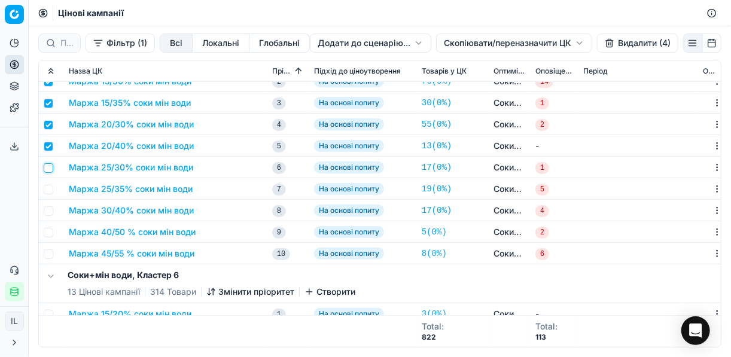
click at [47, 167] on input "checkbox" at bounding box center [49, 168] width 10 height 10
checkbox input "true"
drag, startPoint x: 44, startPoint y: 186, endPoint x: 45, endPoint y: 194, distance: 7.9
click at [44, 187] on input "checkbox" at bounding box center [49, 190] width 10 height 10
checkbox input "true"
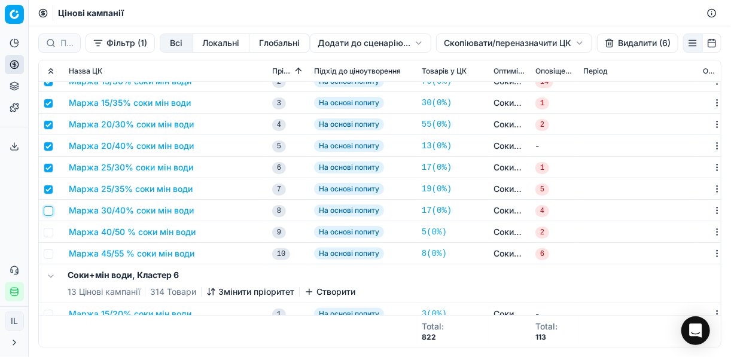
click at [46, 210] on input "checkbox" at bounding box center [49, 211] width 10 height 10
checkbox input "true"
click at [50, 228] on input "checkbox" at bounding box center [49, 233] width 10 height 10
checkbox input "true"
click at [50, 256] on input "checkbox" at bounding box center [49, 254] width 10 height 10
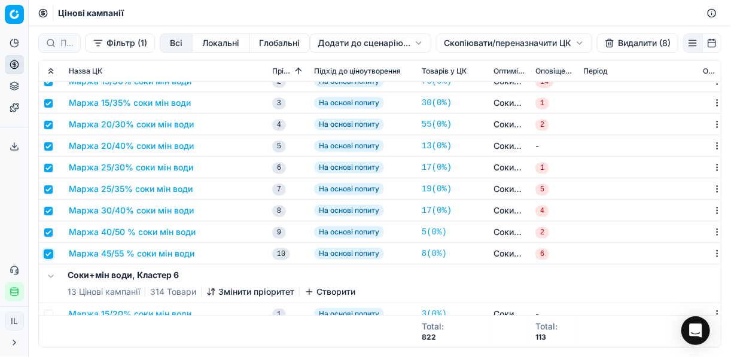
checkbox input "true"
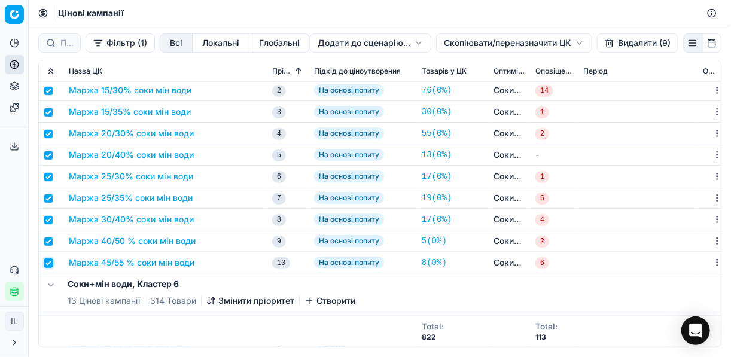
scroll to position [646, 0]
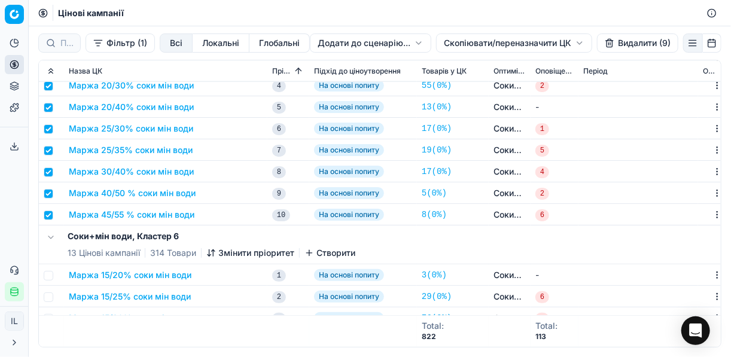
click at [546, 45] on button "Видалити (9)" at bounding box center [637, 42] width 81 height 19
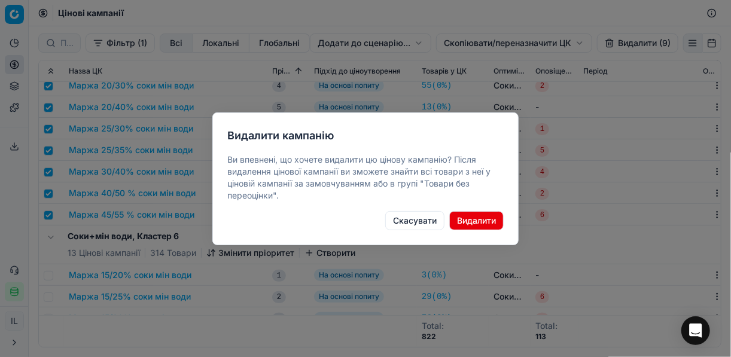
click at [480, 216] on button "Видалити" at bounding box center [476, 220] width 54 height 19
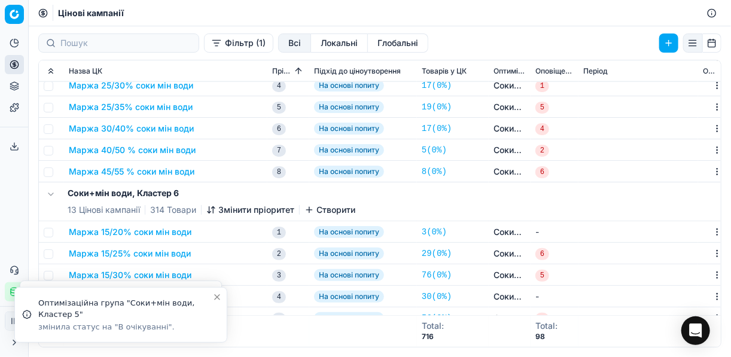
checkbox input "false"
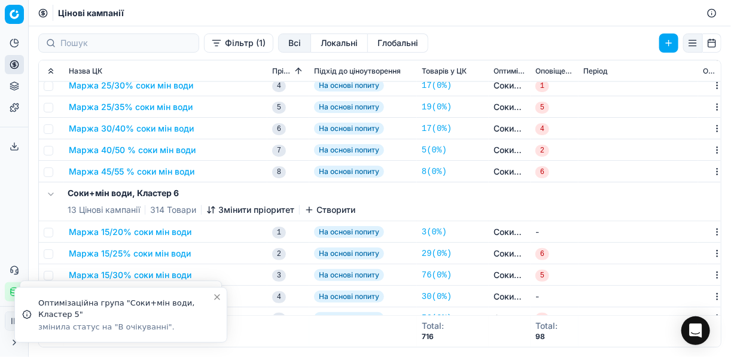
checkbox input "false"
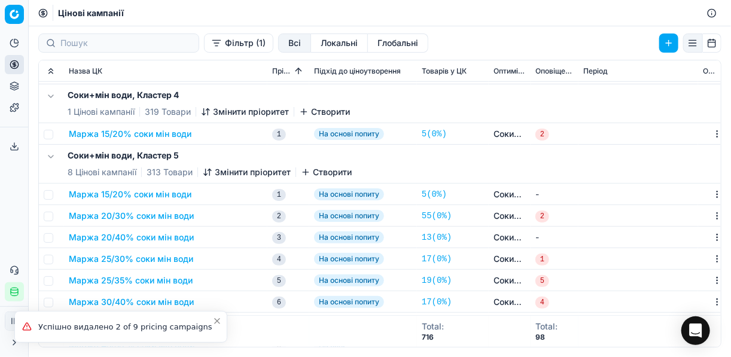
scroll to position [503, 0]
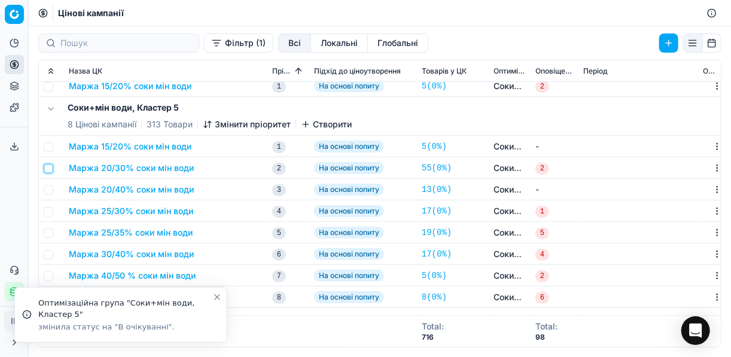
click at [50, 170] on input "checkbox" at bounding box center [49, 169] width 10 height 10
checkbox input "true"
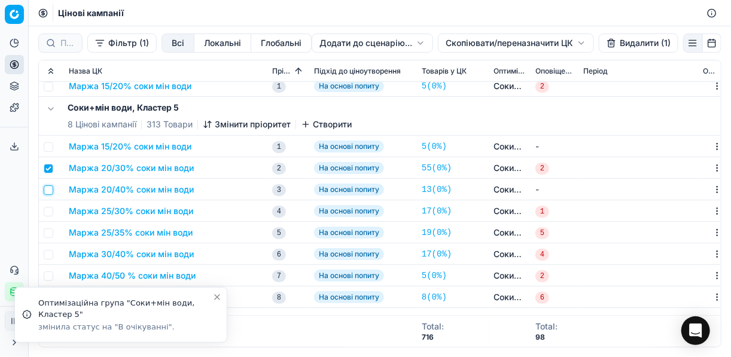
drag, startPoint x: 47, startPoint y: 191, endPoint x: 48, endPoint y: 204, distance: 13.2
click at [47, 192] on input "checkbox" at bounding box center [49, 190] width 10 height 10
checkbox input "true"
click at [47, 207] on input "checkbox" at bounding box center [49, 212] width 10 height 10
checkbox input "true"
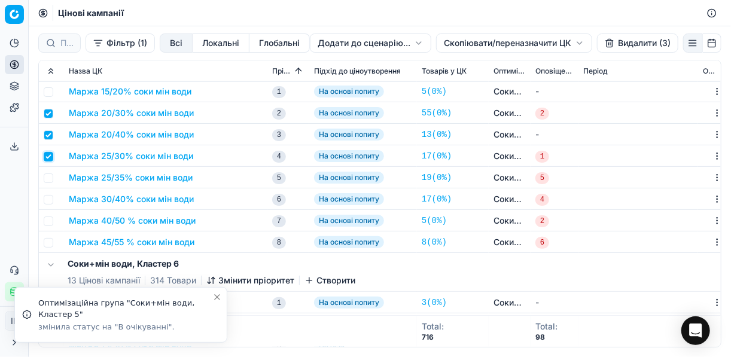
scroll to position [599, 0]
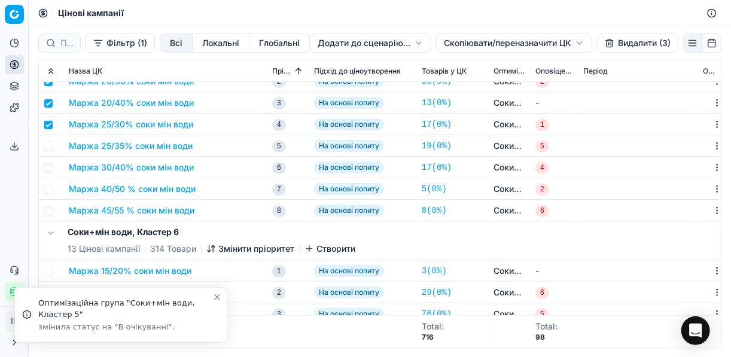
click at [54, 145] on td at bounding box center [51, 146] width 25 height 22
click at [51, 148] on input "checkbox" at bounding box center [49, 147] width 10 height 10
checkbox input "true"
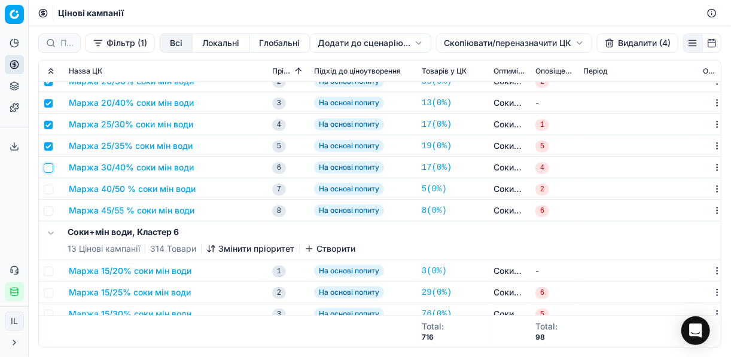
click at [50, 166] on input "checkbox" at bounding box center [49, 168] width 10 height 10
checkbox input "true"
click at [48, 188] on input "checkbox" at bounding box center [49, 190] width 10 height 10
checkbox input "true"
click at [48, 210] on input "checkbox" at bounding box center [49, 211] width 10 height 10
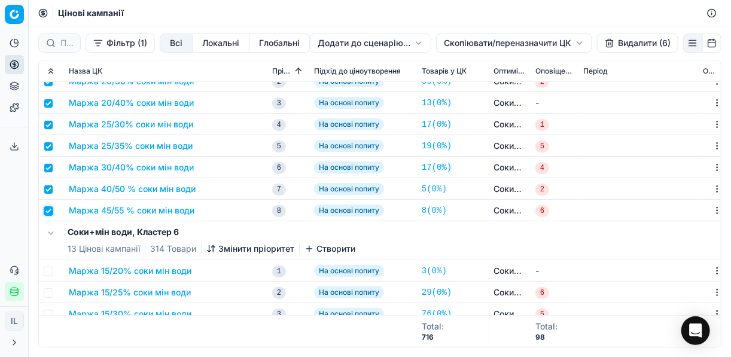
checkbox input "true"
click at [546, 41] on button "Видалити (7)" at bounding box center [637, 42] width 81 height 19
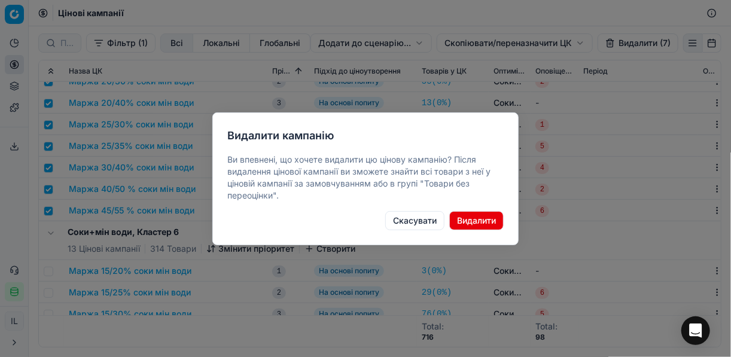
click at [484, 221] on button "Видалити" at bounding box center [476, 220] width 54 height 19
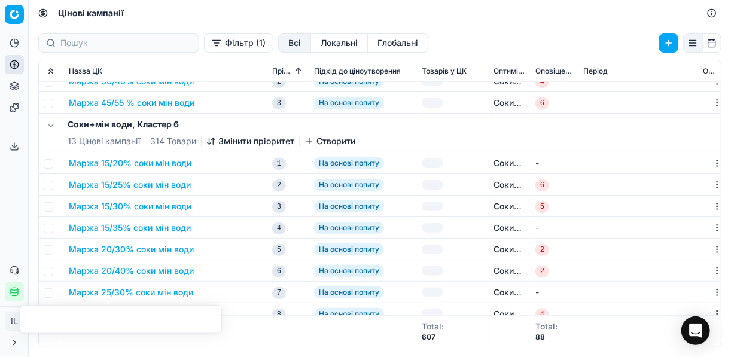
checkbox input "false"
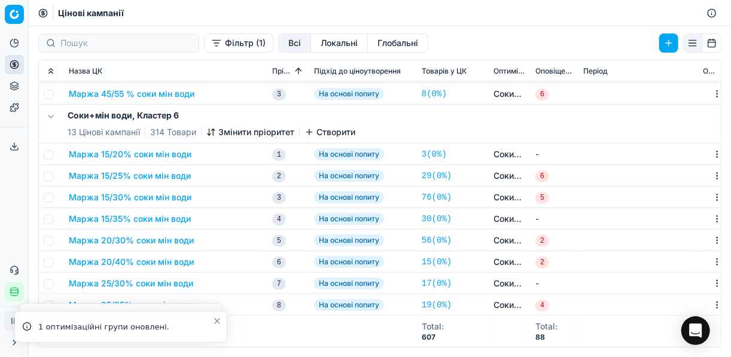
scroll to position [503, 0]
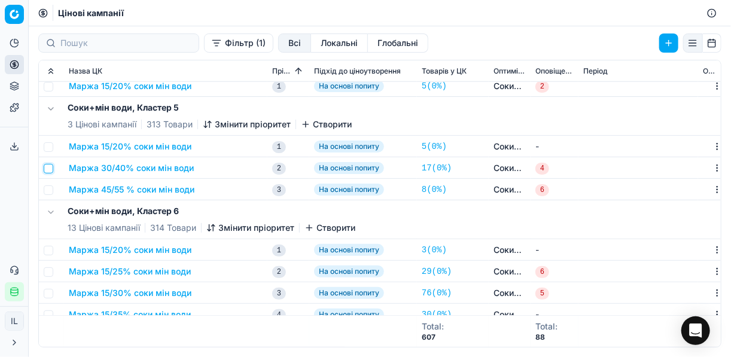
click at [48, 165] on input "checkbox" at bounding box center [49, 169] width 10 height 10
checkbox input "true"
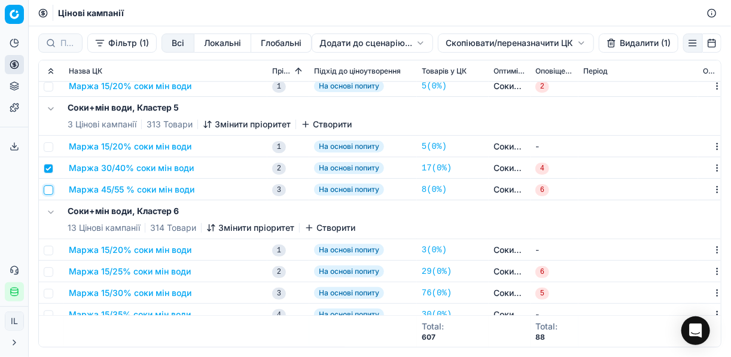
click at [48, 186] on input "checkbox" at bounding box center [49, 190] width 10 height 10
checkbox input "true"
click at [546, 41] on button "Видалити (2)" at bounding box center [637, 42] width 81 height 19
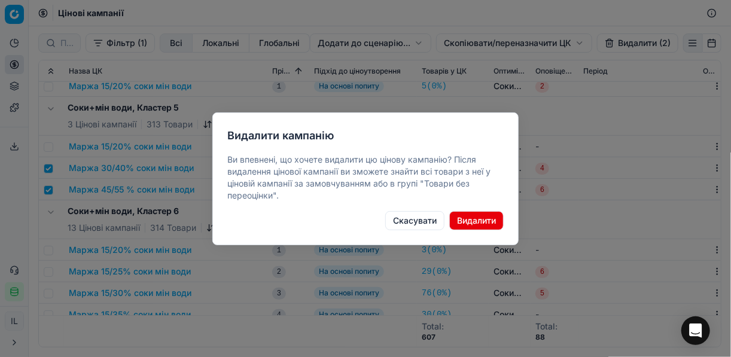
click at [466, 218] on button "Видалити" at bounding box center [476, 220] width 54 height 19
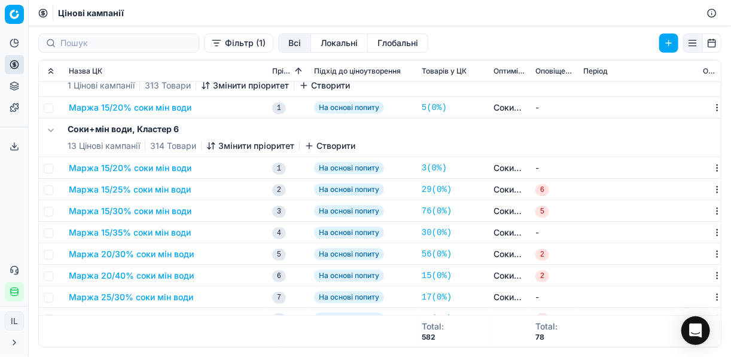
scroll to position [599, 0]
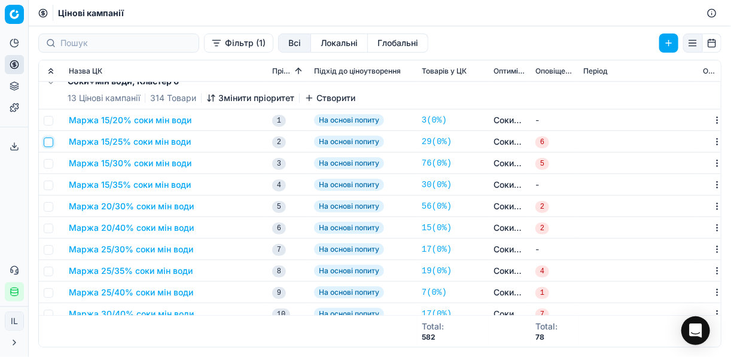
drag, startPoint x: 49, startPoint y: 141, endPoint x: 50, endPoint y: 154, distance: 12.6
click at [49, 142] on input "checkbox" at bounding box center [49, 143] width 10 height 10
checkbox input "true"
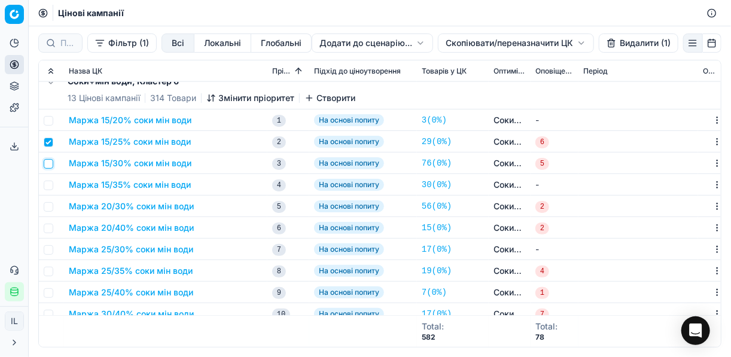
click at [51, 163] on input "checkbox" at bounding box center [49, 164] width 10 height 10
checkbox input "true"
click at [51, 185] on input "checkbox" at bounding box center [49, 186] width 10 height 10
checkbox input "true"
click at [49, 206] on input "checkbox" at bounding box center [49, 207] width 10 height 10
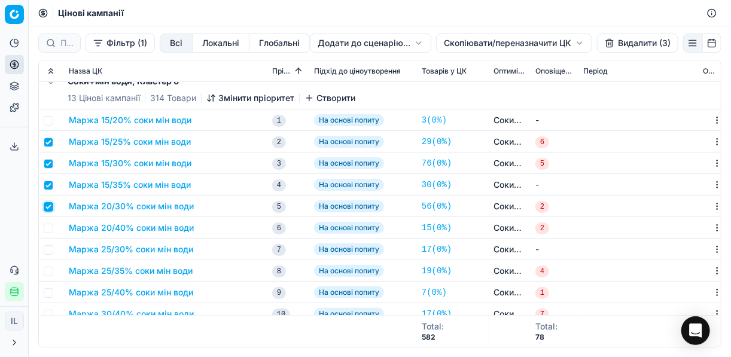
checkbox input "true"
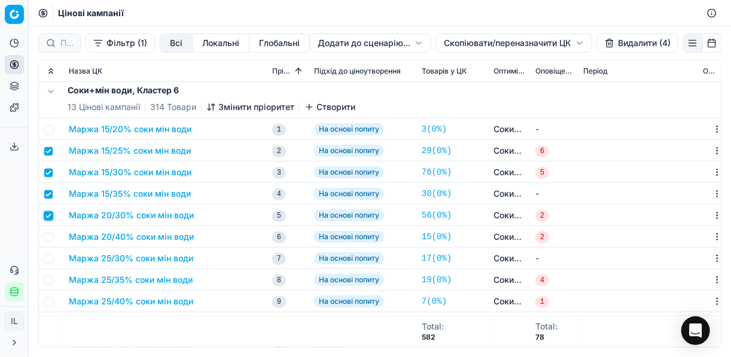
scroll to position [671, 0]
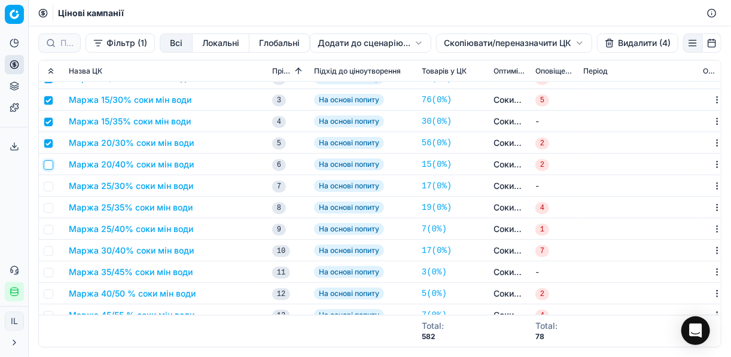
click at [46, 167] on input "checkbox" at bounding box center [49, 165] width 10 height 10
checkbox input "true"
click at [48, 185] on input "checkbox" at bounding box center [49, 187] width 10 height 10
checkbox input "true"
click at [48, 207] on input "checkbox" at bounding box center [49, 208] width 10 height 10
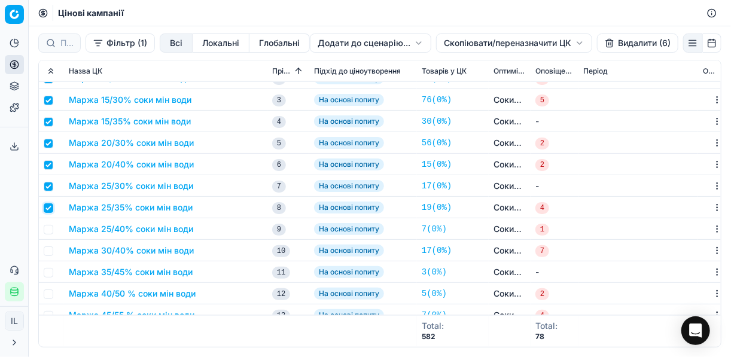
checkbox input "true"
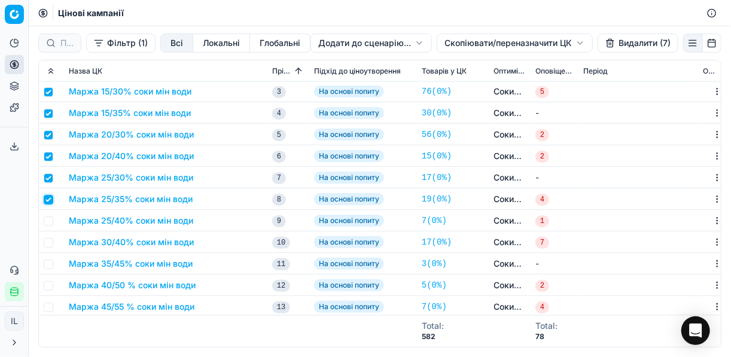
scroll to position [680, 0]
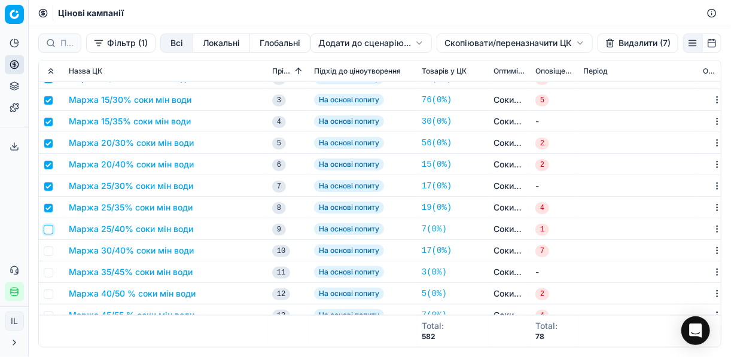
click at [50, 225] on input "checkbox" at bounding box center [49, 230] width 10 height 10
checkbox input "true"
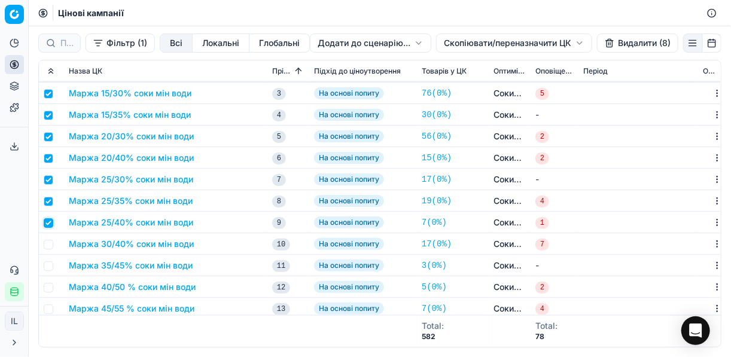
scroll to position [689, 0]
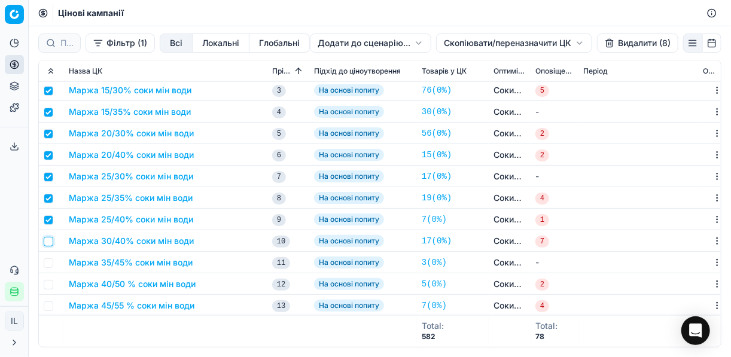
click at [48, 241] on input "checkbox" at bounding box center [49, 242] width 10 height 10
checkbox input "true"
click at [47, 265] on input "checkbox" at bounding box center [49, 263] width 10 height 10
checkbox input "true"
click at [50, 289] on td at bounding box center [51, 284] width 25 height 22
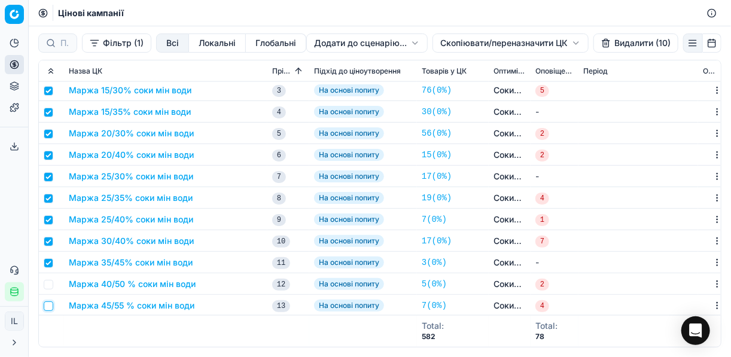
click at [47, 304] on input "checkbox" at bounding box center [49, 306] width 10 height 10
checkbox input "true"
click at [50, 283] on input "checkbox" at bounding box center [49, 285] width 10 height 10
checkbox input "true"
click at [546, 47] on button "Видалити (12)" at bounding box center [635, 42] width 85 height 19
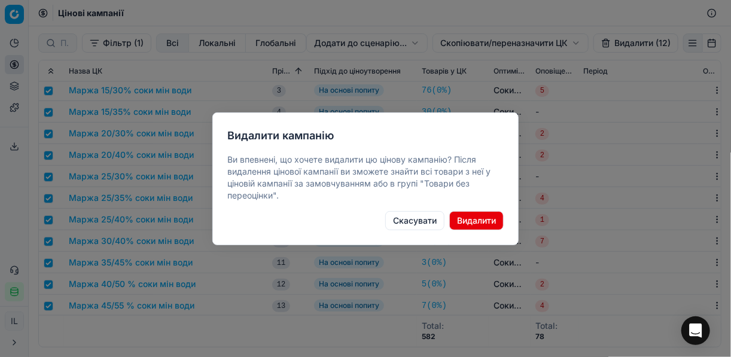
click at [477, 222] on button "Видалити" at bounding box center [476, 220] width 54 height 19
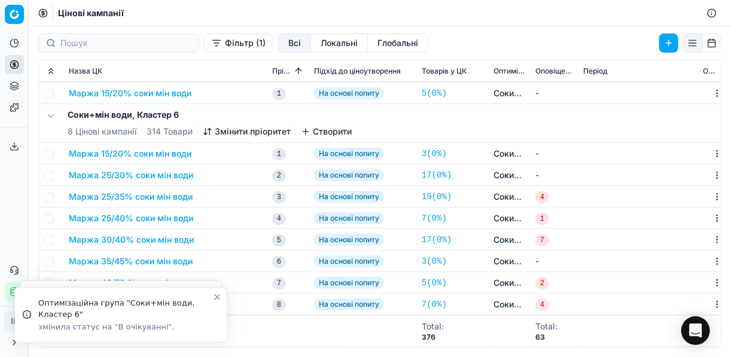
checkbox input "false"
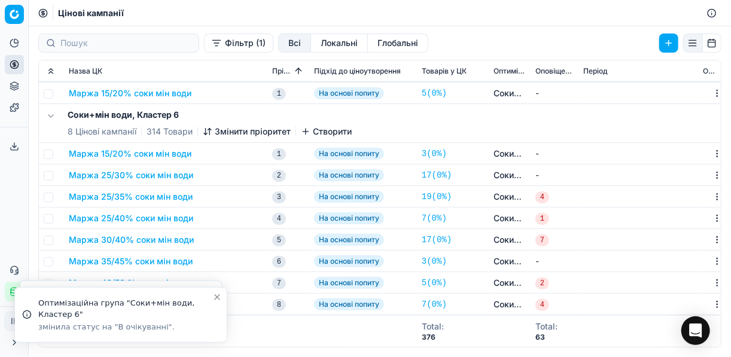
checkbox input "false"
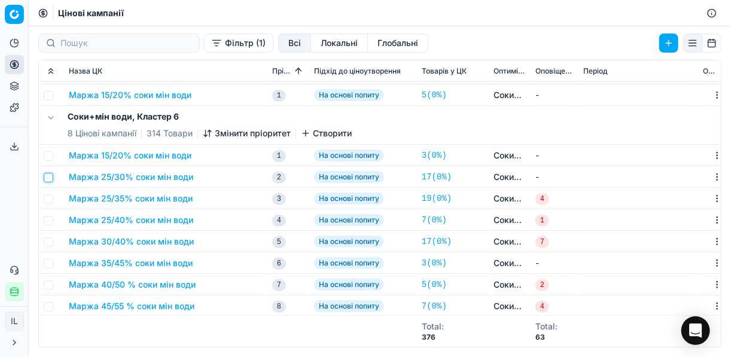
click at [47, 176] on input "checkbox" at bounding box center [49, 178] width 10 height 10
checkbox input "true"
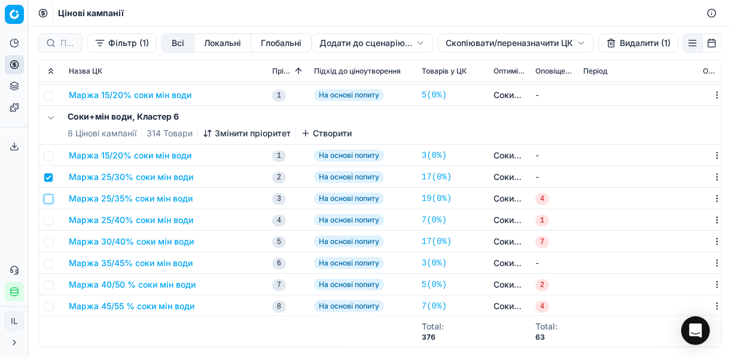
click at [47, 198] on input "checkbox" at bounding box center [49, 199] width 10 height 10
checkbox input "true"
click at [47, 219] on input "checkbox" at bounding box center [49, 221] width 10 height 10
checkbox input "true"
click at [48, 237] on input "checkbox" at bounding box center [49, 242] width 10 height 10
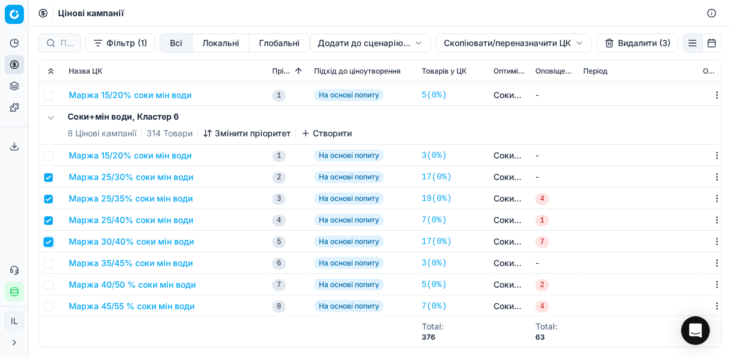
checkbox input "true"
click at [51, 262] on input "checkbox" at bounding box center [49, 264] width 10 height 10
checkbox input "true"
click at [50, 282] on input "checkbox" at bounding box center [49, 285] width 10 height 10
checkbox input "true"
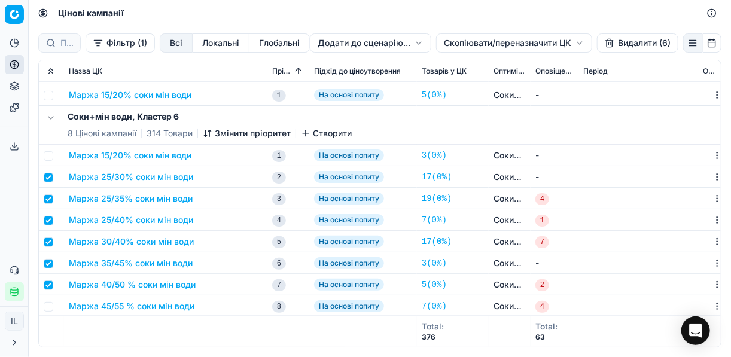
click at [54, 307] on td at bounding box center [51, 306] width 25 height 22
click at [52, 303] on td at bounding box center [51, 306] width 25 height 22
click at [45, 303] on input "checkbox" at bounding box center [49, 307] width 10 height 10
checkbox input "true"
click at [546, 45] on button "Видалити (7)" at bounding box center [637, 42] width 81 height 19
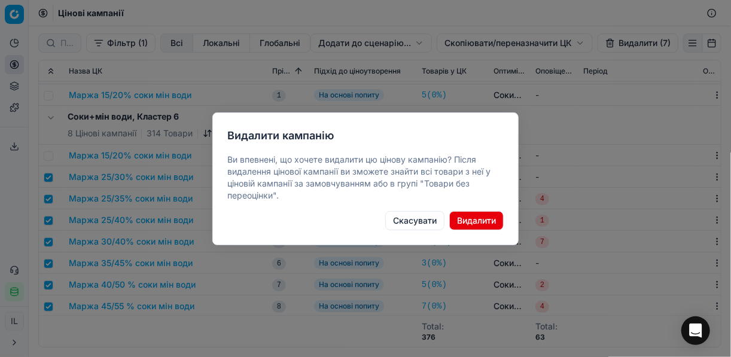
click at [486, 221] on button "Видалити" at bounding box center [476, 220] width 54 height 19
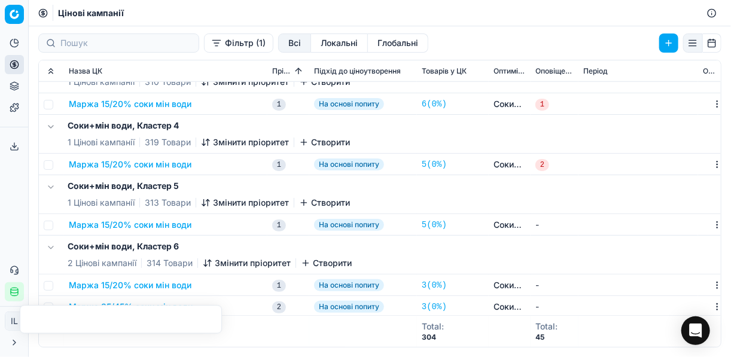
scroll to position [416, 0]
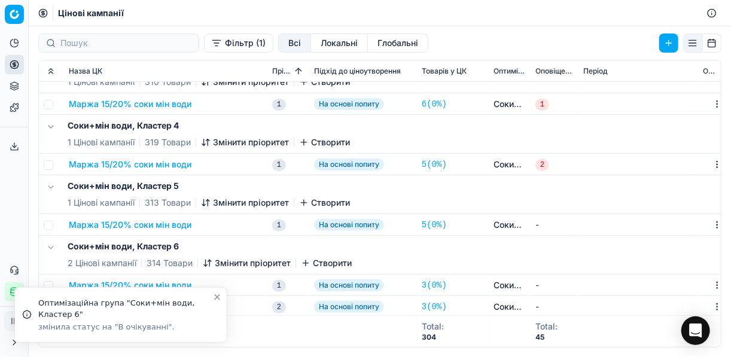
click at [377, 246] on div "Соки+мін води, Кластер 6 2 Цінові кампанії 314 Товари Змінити пріоритет Створити" at bounding box center [380, 255] width 672 height 38
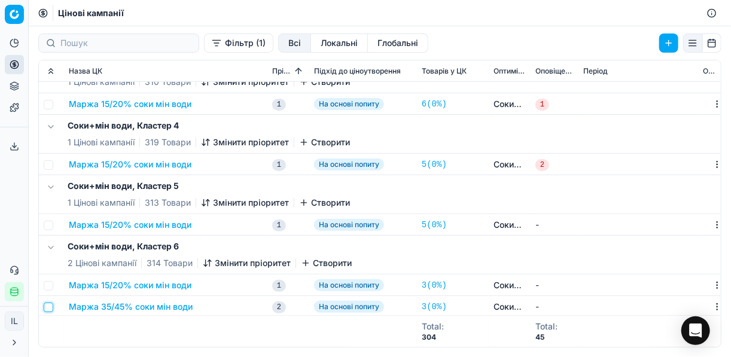
click at [50, 303] on input "checkbox" at bounding box center [49, 308] width 10 height 10
checkbox input "true"
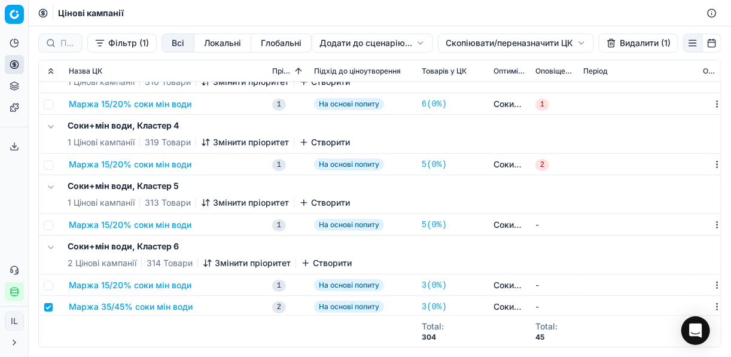
click at [546, 45] on button "Видалити (1)" at bounding box center [639, 42] width 80 height 19
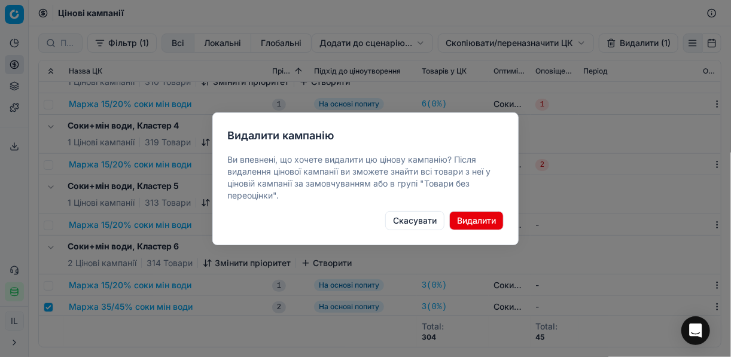
click at [475, 219] on button "Видалити" at bounding box center [476, 220] width 54 height 19
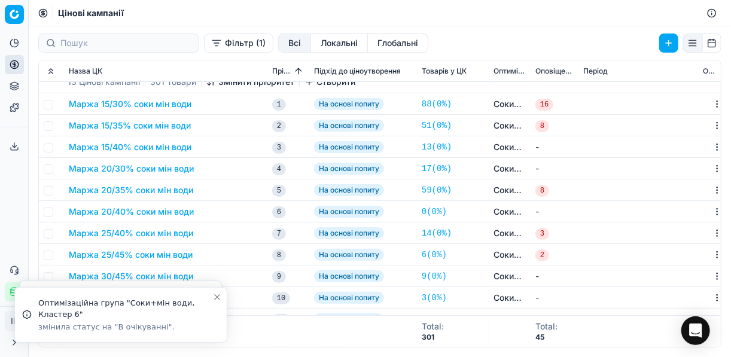
scroll to position [0, 0]
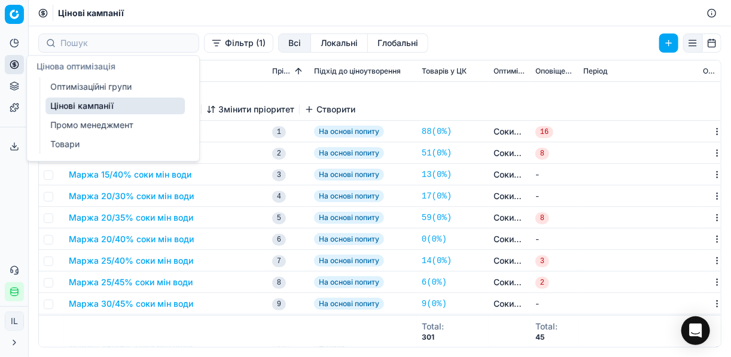
click at [77, 86] on link "Оптимізаційні групи" at bounding box center [114, 86] width 139 height 17
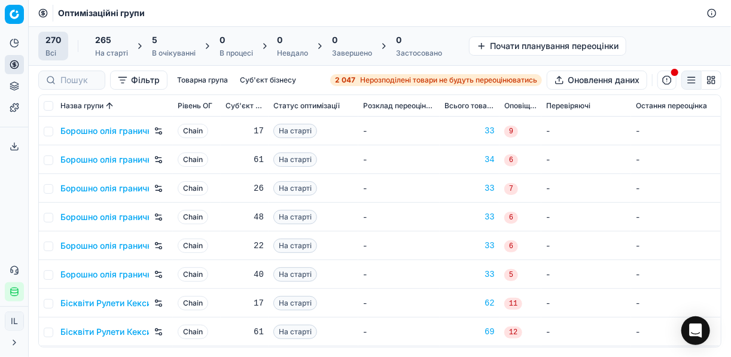
click at [167, 47] on div "5 В очікуванні" at bounding box center [174, 46] width 44 height 24
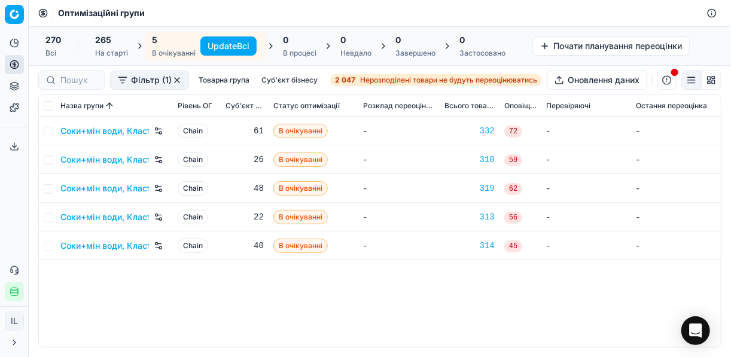
click at [242, 47] on button "Update Всі" at bounding box center [228, 45] width 56 height 19
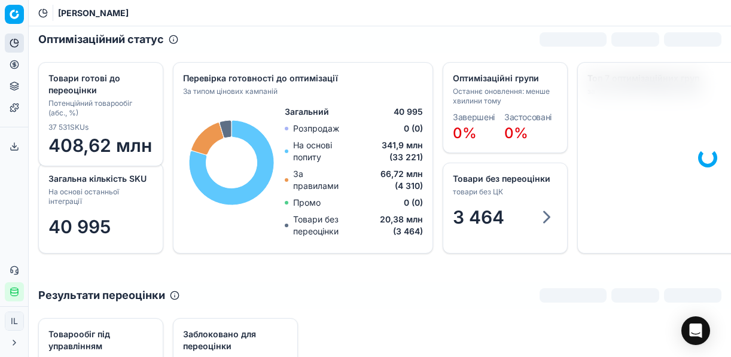
click at [19, 65] on button "Цінова оптимізація" at bounding box center [14, 64] width 19 height 19
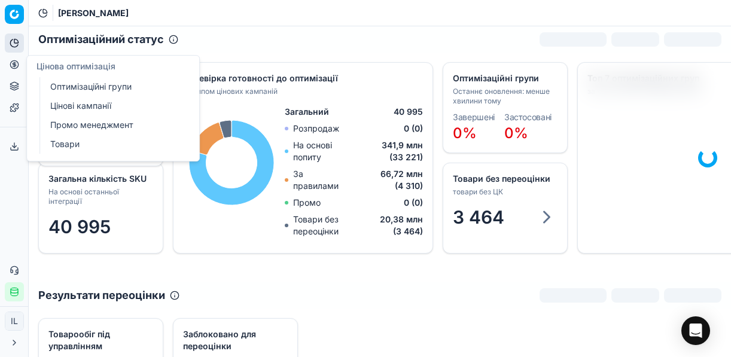
click at [86, 84] on link "Оптимізаційні групи" at bounding box center [114, 86] width 139 height 17
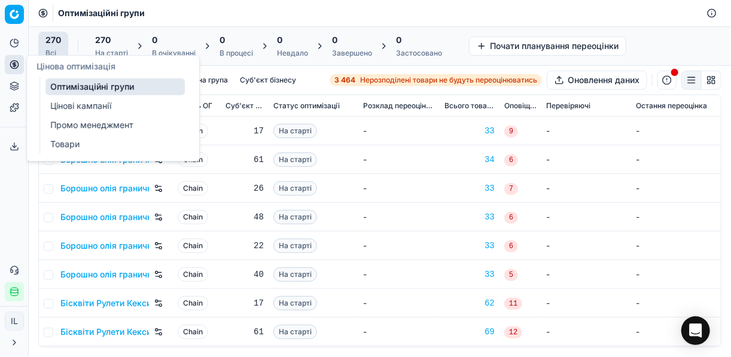
click at [71, 108] on link "Цінові кампанії" at bounding box center [114, 105] width 139 height 17
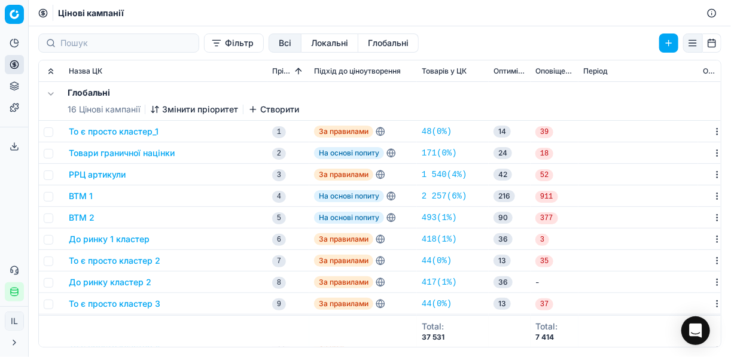
click at [204, 47] on button "Фільтр" at bounding box center [234, 42] width 60 height 19
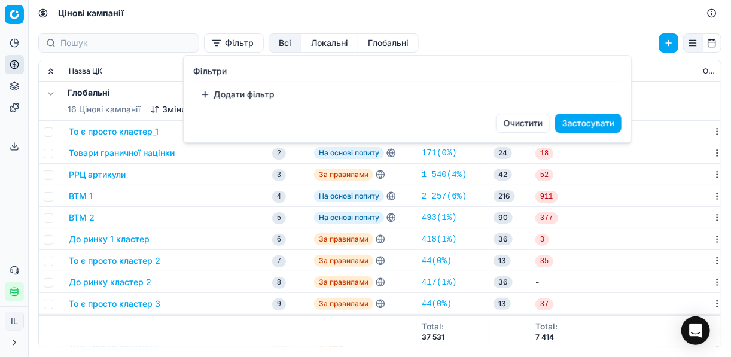
click at [220, 91] on button "Додати фільтр" at bounding box center [237, 94] width 88 height 19
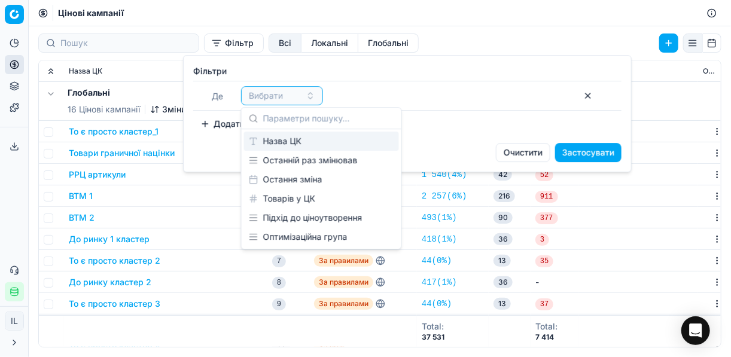
type input "с"
click at [294, 138] on div "Назва ЦК" at bounding box center [321, 141] width 155 height 19
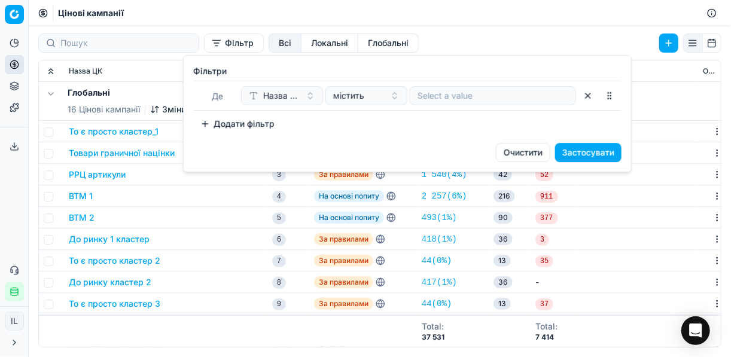
click at [469, 102] on div at bounding box center [493, 95] width 166 height 19
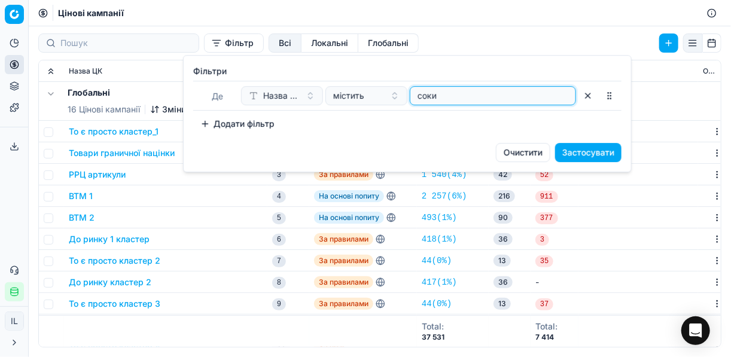
type input "соки"
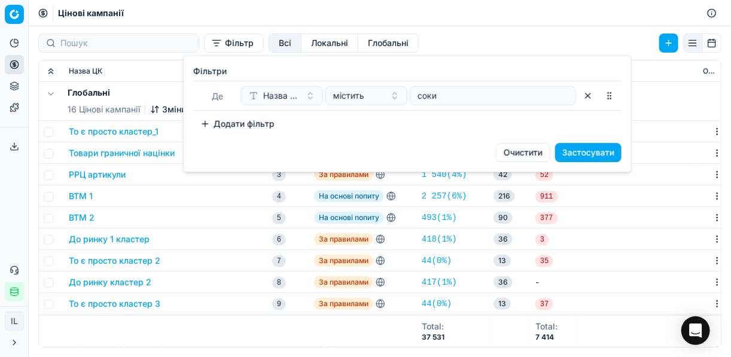
click at [608, 152] on button "Застосувати" at bounding box center [588, 152] width 66 height 19
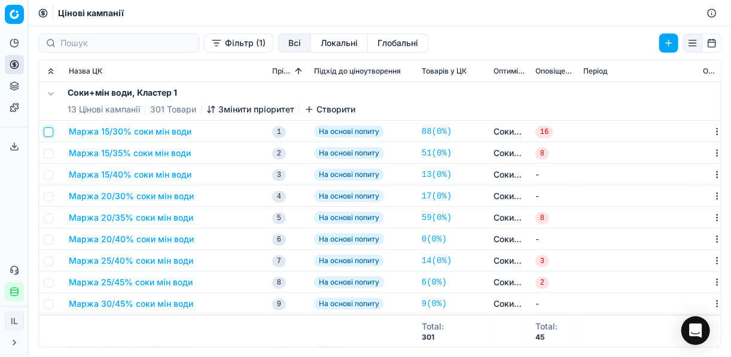
click at [49, 134] on input "checkbox" at bounding box center [49, 132] width 10 height 10
checkbox input "true"
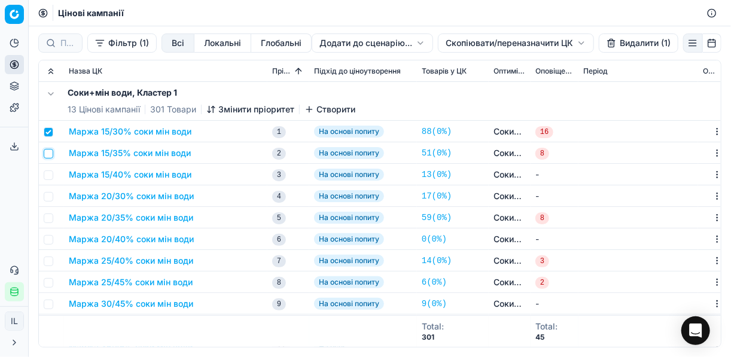
click at [49, 154] on input "checkbox" at bounding box center [49, 154] width 10 height 10
checkbox input "true"
click at [48, 176] on input "checkbox" at bounding box center [49, 175] width 10 height 10
checkbox input "true"
click at [50, 198] on input "checkbox" at bounding box center [49, 197] width 10 height 10
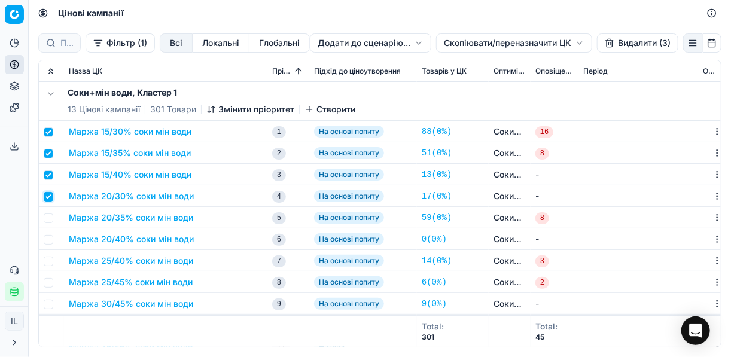
checkbox input "true"
click at [50, 216] on input "checkbox" at bounding box center [49, 218] width 10 height 10
checkbox input "true"
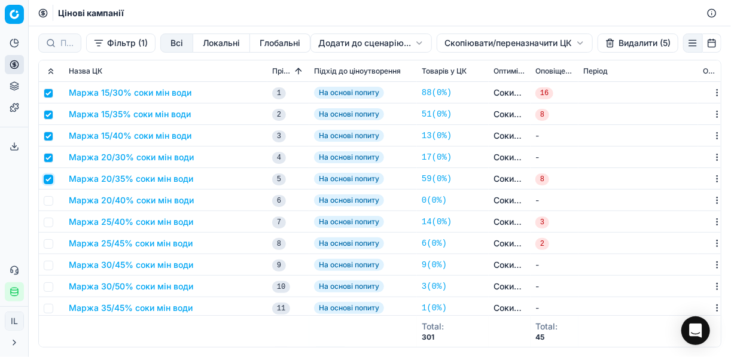
scroll to position [48, 0]
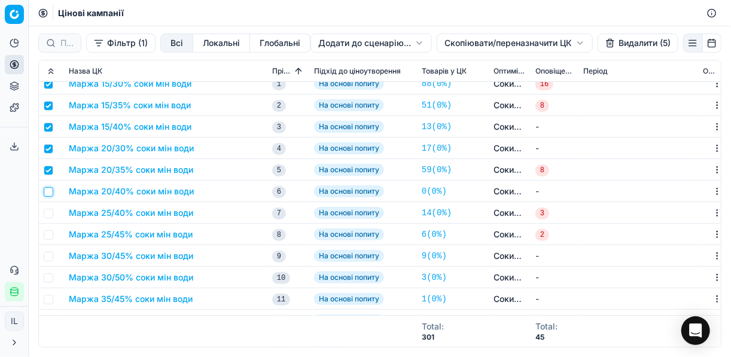
click at [48, 194] on input "checkbox" at bounding box center [49, 192] width 10 height 10
checkbox input "true"
click at [48, 215] on input "checkbox" at bounding box center [49, 214] width 10 height 10
checkbox input "true"
click at [48, 234] on input "checkbox" at bounding box center [49, 235] width 10 height 10
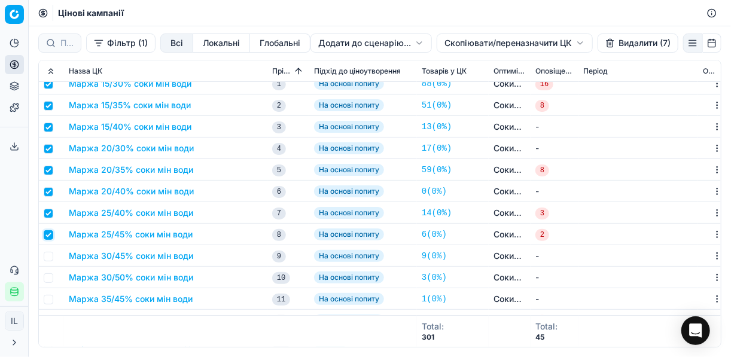
checkbox input "true"
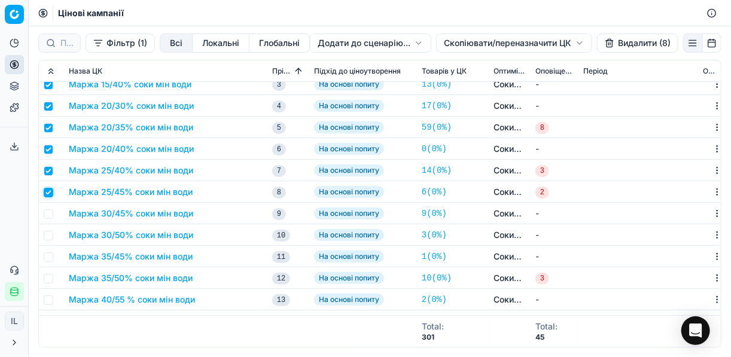
scroll to position [96, 0]
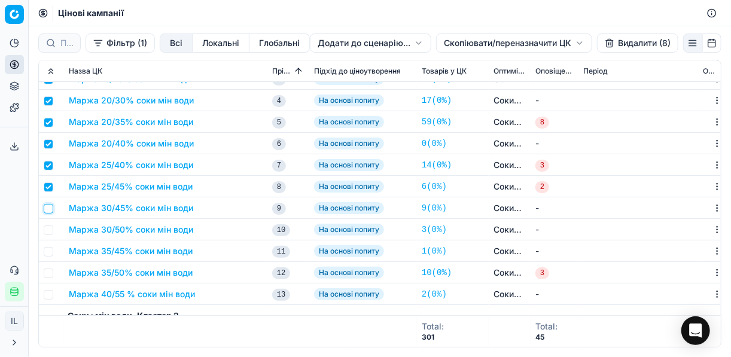
click at [50, 210] on input "checkbox" at bounding box center [49, 209] width 10 height 10
checkbox input "true"
click at [51, 230] on input "checkbox" at bounding box center [49, 230] width 10 height 10
checkbox input "true"
click at [48, 254] on input "checkbox" at bounding box center [49, 252] width 10 height 10
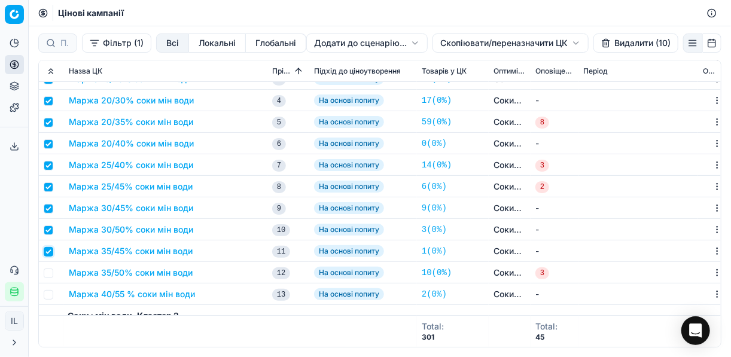
checkbox input "true"
click at [50, 275] on input "checkbox" at bounding box center [49, 273] width 10 height 10
checkbox input "true"
click at [52, 292] on input "checkbox" at bounding box center [49, 295] width 10 height 10
checkbox input "true"
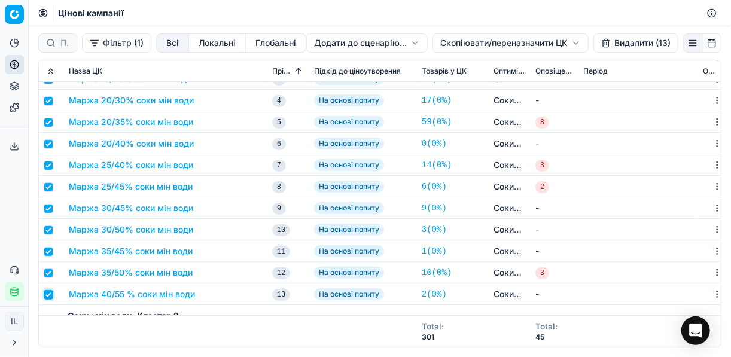
scroll to position [0, 0]
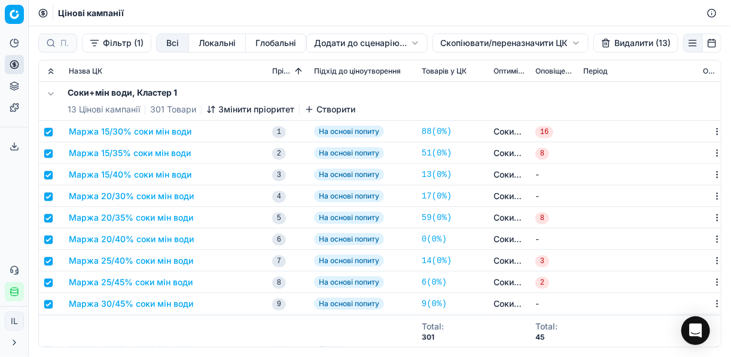
click at [454, 45] on html "Pricing platform Аналітика Цінова оптимізація Асортимент продукції Шаблони Серв…" at bounding box center [365, 178] width 731 height 357
click at [478, 68] on div "Копіювати ЦК" at bounding box center [510, 67] width 128 height 19
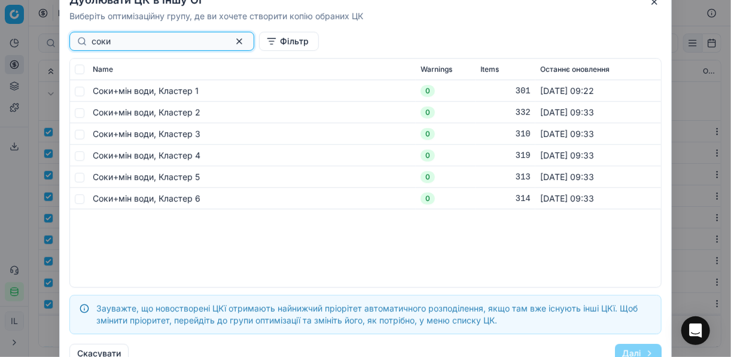
type input "соки"
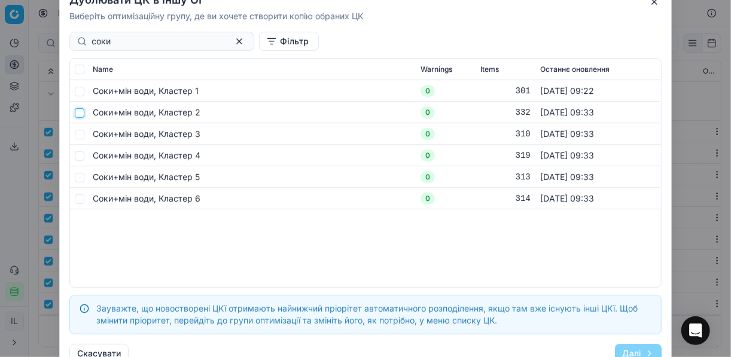
click at [81, 113] on input "checkbox" at bounding box center [80, 113] width 10 height 10
checkbox input "true"
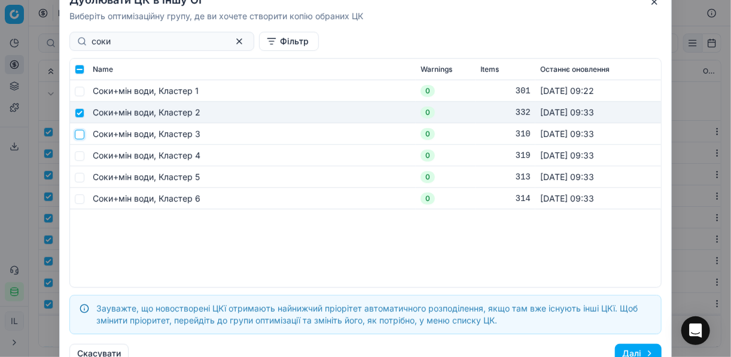
click at [83, 135] on input "checkbox" at bounding box center [80, 134] width 10 height 10
checkbox input "true"
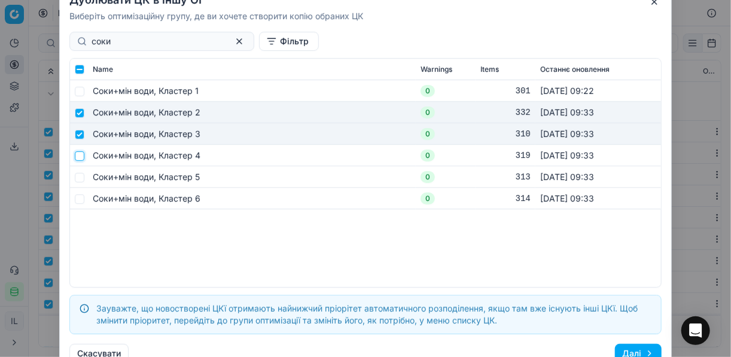
click at [78, 155] on input "checkbox" at bounding box center [80, 156] width 10 height 10
checkbox input "true"
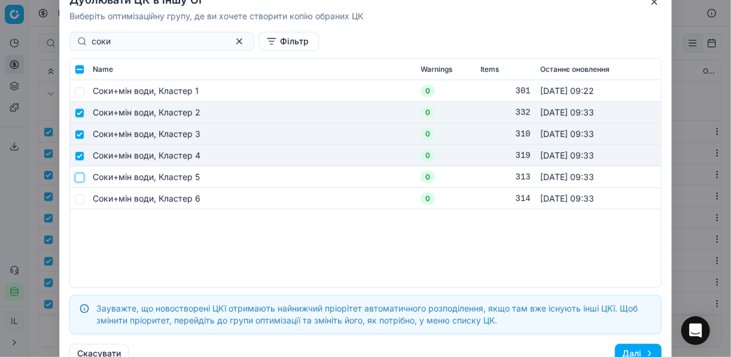
click at [80, 175] on input "checkbox" at bounding box center [80, 177] width 10 height 10
checkbox input "true"
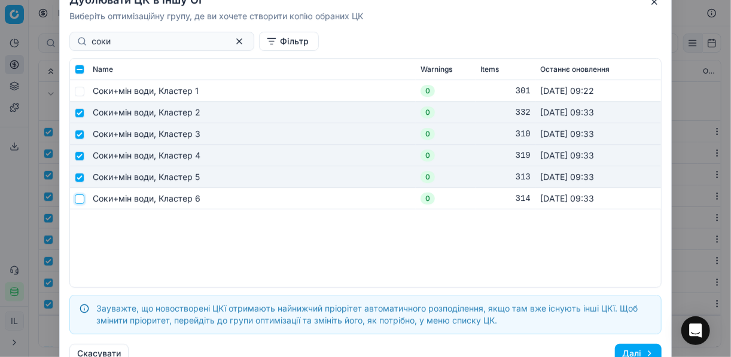
click at [81, 197] on input "checkbox" at bounding box center [80, 199] width 10 height 10
checkbox input "true"
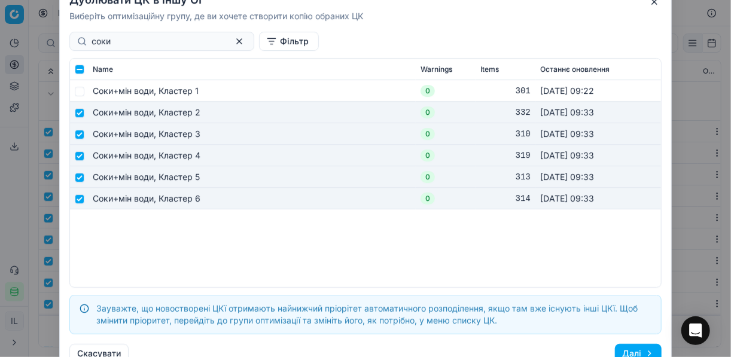
click at [629, 350] on button "Далі" at bounding box center [638, 353] width 47 height 19
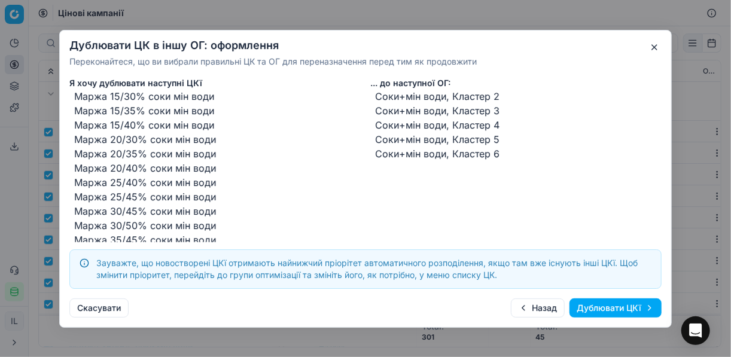
click at [597, 309] on button "Дублювати ЦКї" at bounding box center [615, 307] width 92 height 19
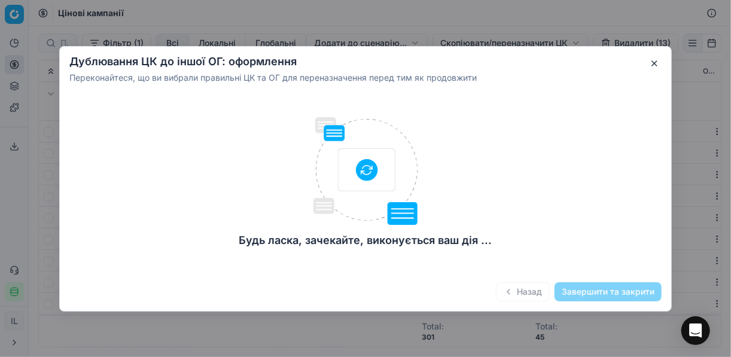
checkbox input "false"
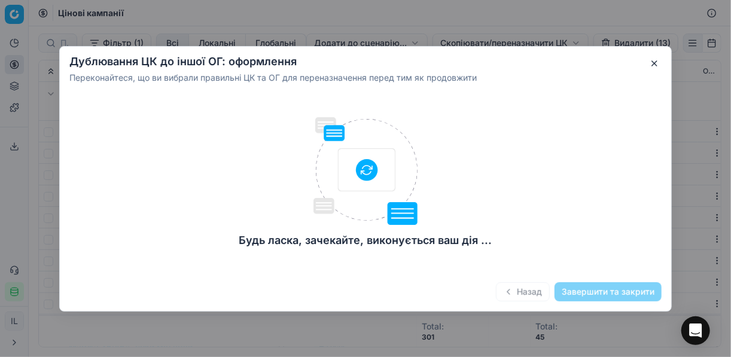
checkbox input "false"
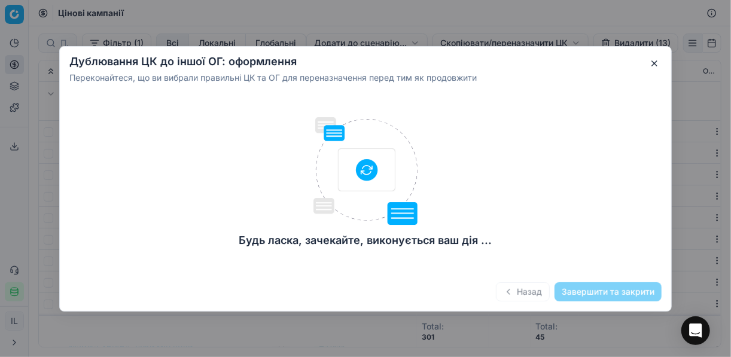
checkbox input "false"
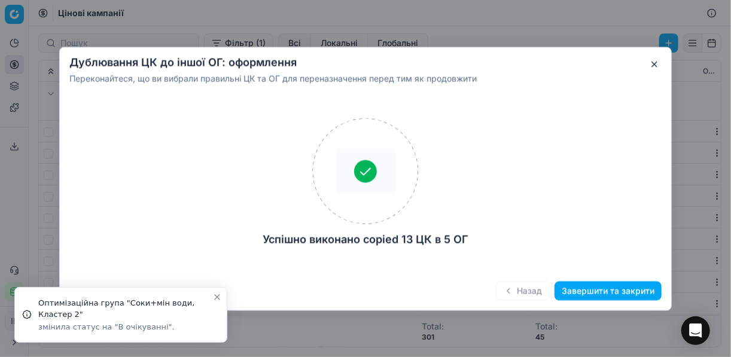
click at [584, 292] on button "Завершити та закрити" at bounding box center [607, 290] width 107 height 19
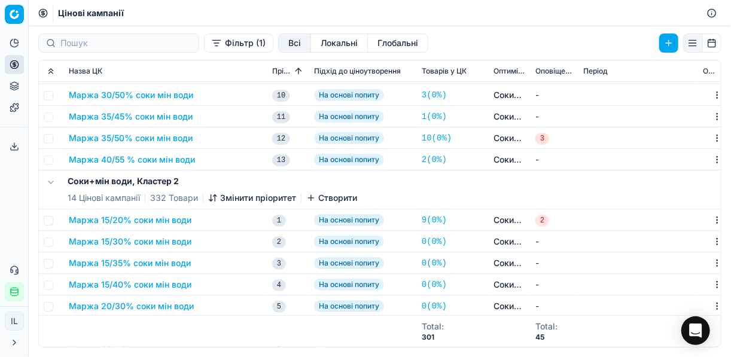
scroll to position [287, 0]
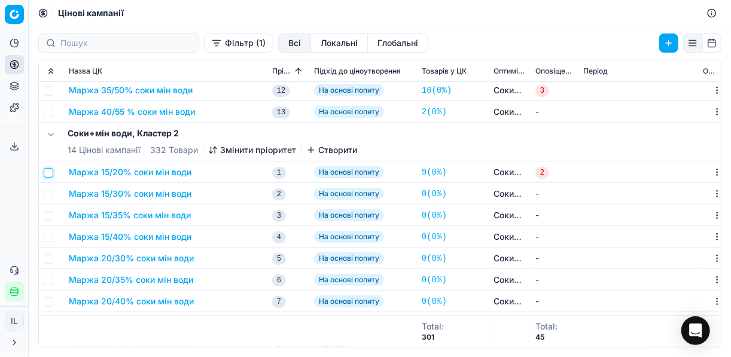
click at [47, 172] on input "checkbox" at bounding box center [49, 173] width 10 height 10
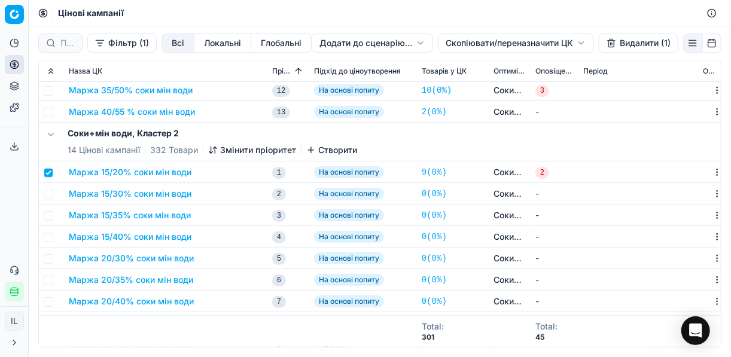
click at [615, 43] on button "Видалити (1)" at bounding box center [639, 42] width 80 height 19
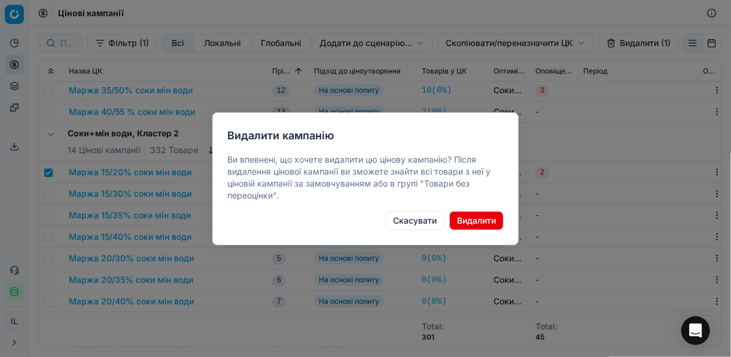
click at [473, 218] on button "Видалити" at bounding box center [476, 220] width 54 height 19
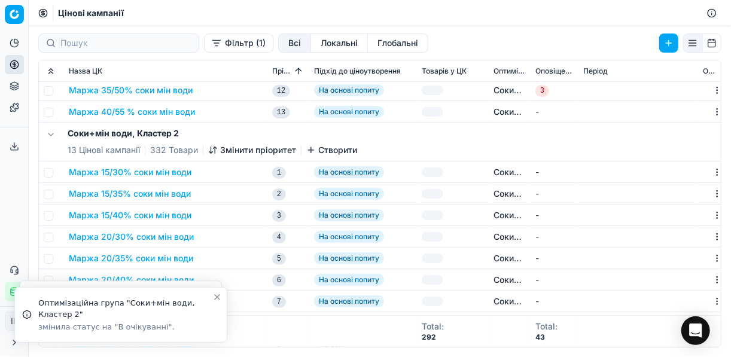
checkbox input "false"
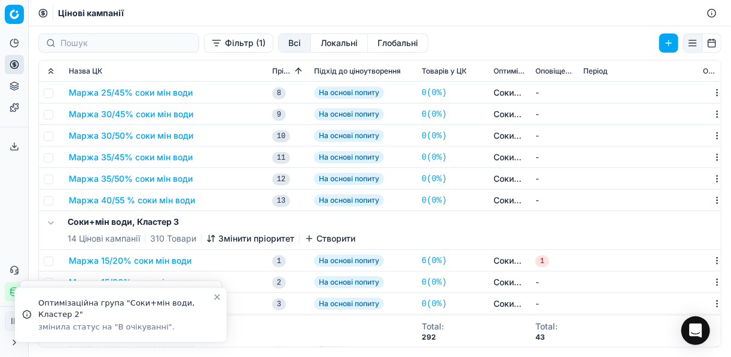
scroll to position [622, 0]
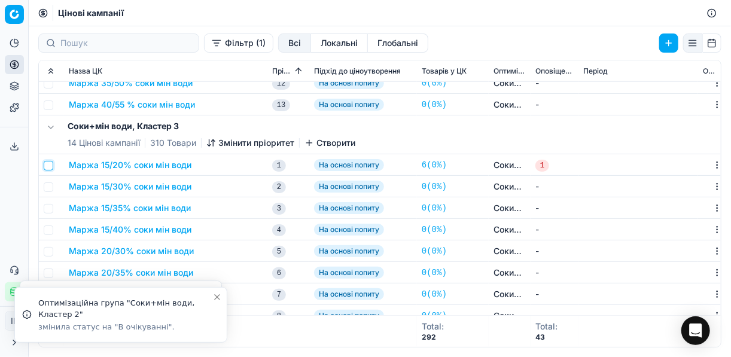
click at [50, 166] on input "checkbox" at bounding box center [49, 166] width 10 height 10
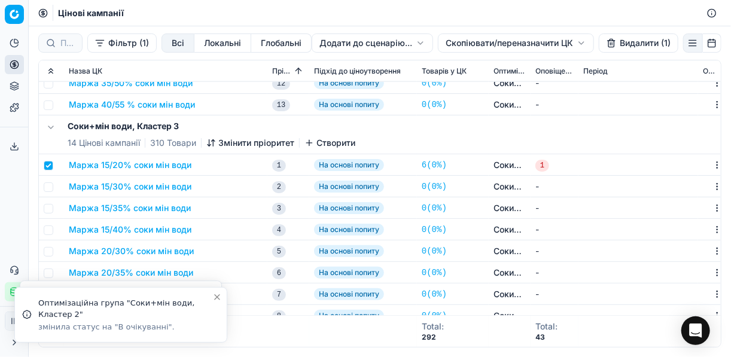
click at [626, 38] on button "Видалити (1)" at bounding box center [639, 42] width 80 height 19
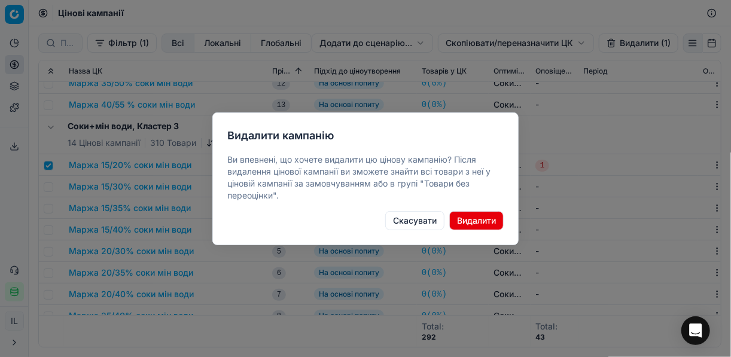
click at [475, 222] on button "Видалити" at bounding box center [476, 220] width 54 height 19
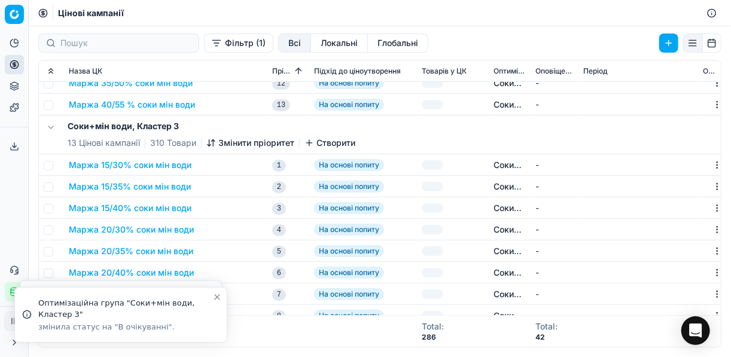
checkbox input "false"
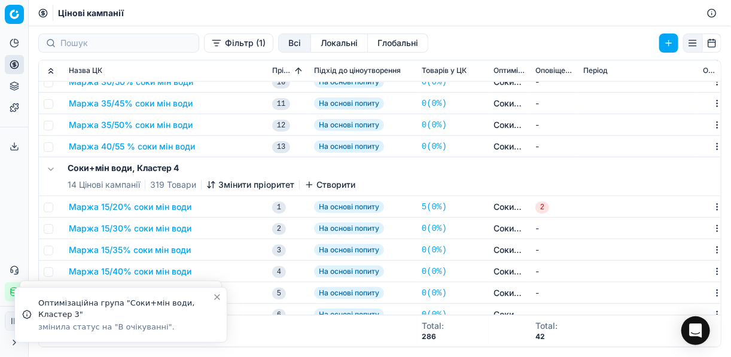
scroll to position [957, 0]
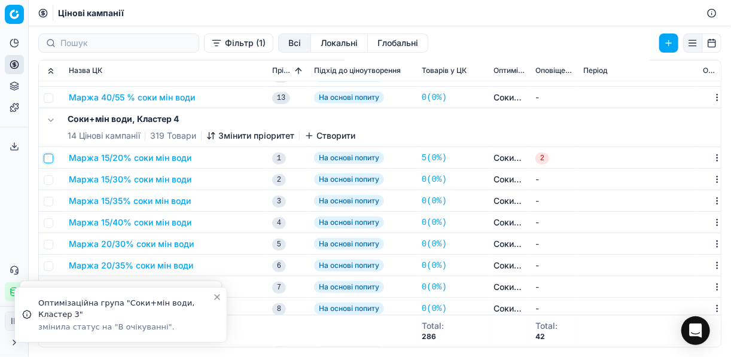
click at [48, 157] on input "checkbox" at bounding box center [49, 159] width 10 height 10
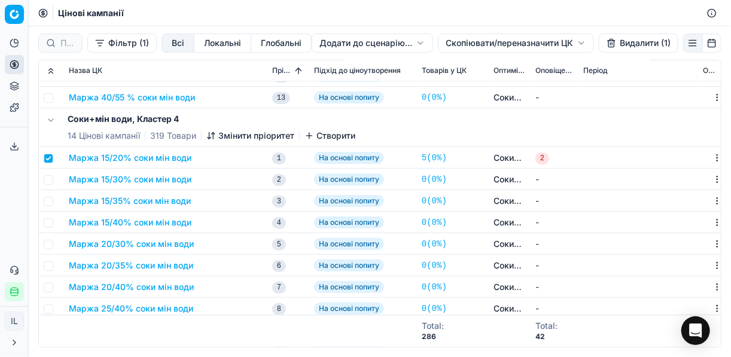
click at [621, 46] on button "Видалити (1)" at bounding box center [639, 42] width 80 height 19
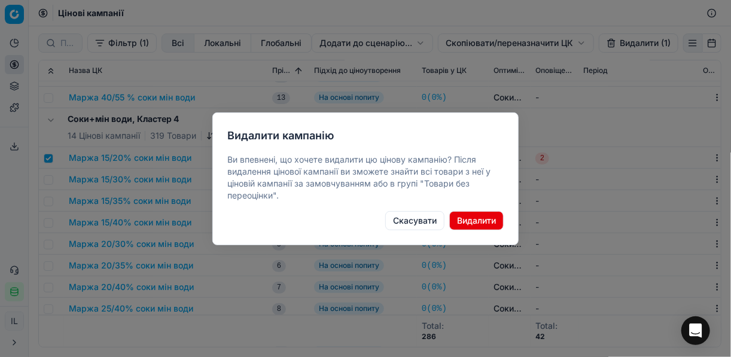
click at [484, 215] on button "Видалити" at bounding box center [476, 220] width 54 height 19
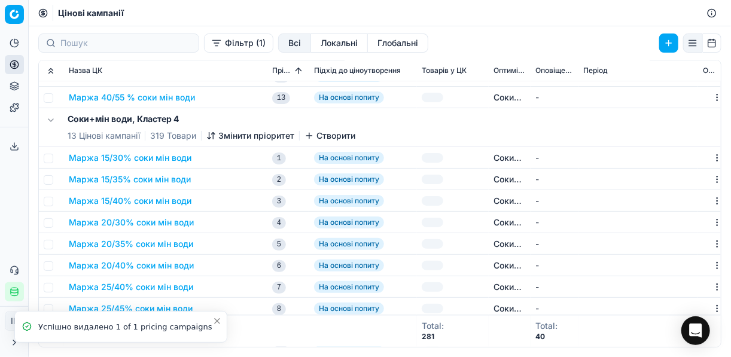
checkbox input "false"
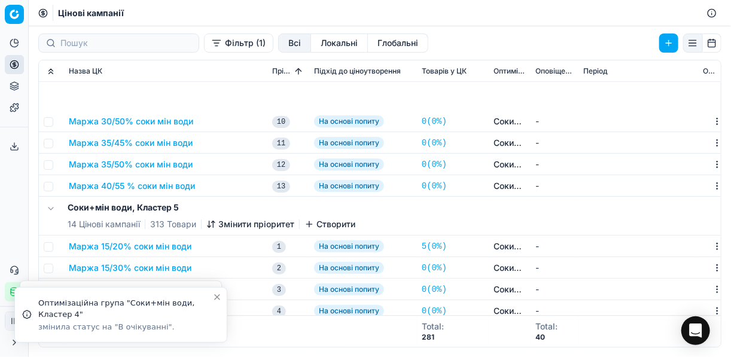
scroll to position [1292, 0]
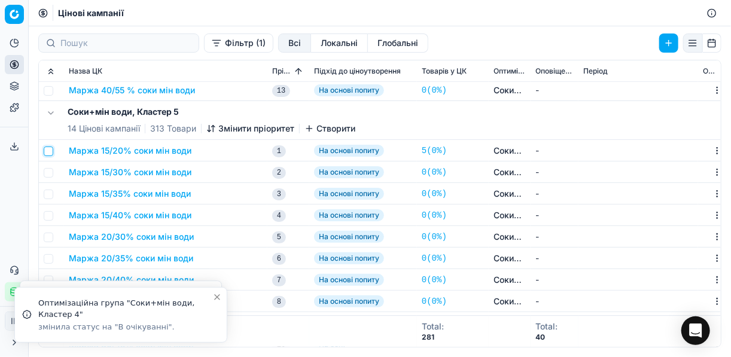
click at [46, 150] on input "checkbox" at bounding box center [49, 151] width 10 height 10
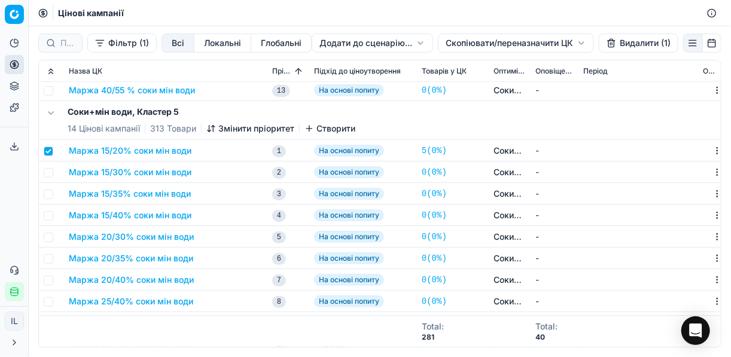
click at [619, 45] on button "Видалити (1)" at bounding box center [639, 42] width 80 height 19
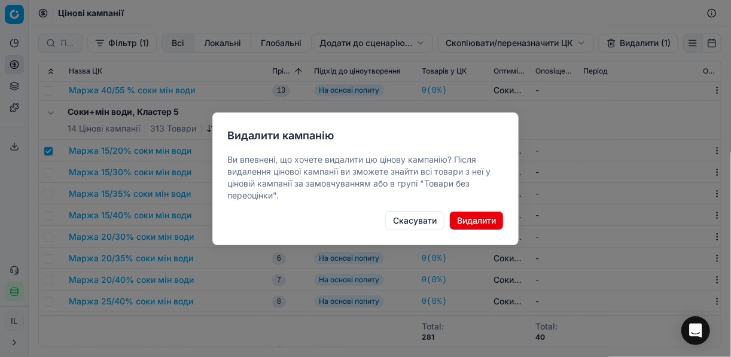
click at [483, 217] on button "Видалити" at bounding box center [476, 220] width 54 height 19
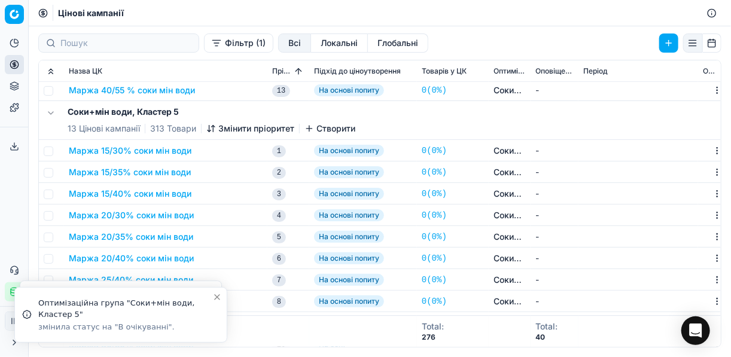
checkbox input "false"
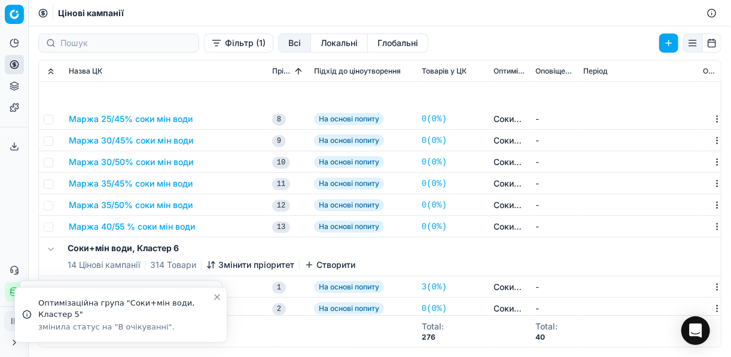
scroll to position [1579, 0]
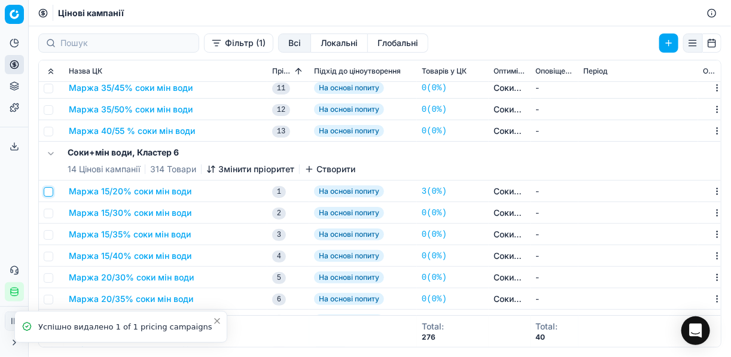
click at [50, 188] on input "checkbox" at bounding box center [49, 192] width 10 height 10
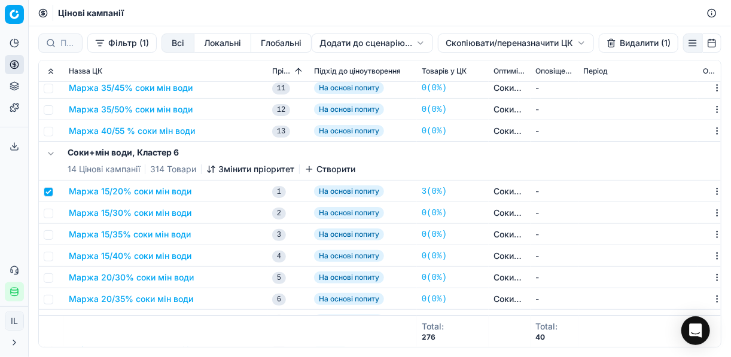
click at [624, 42] on button "Видалити (1)" at bounding box center [639, 42] width 80 height 19
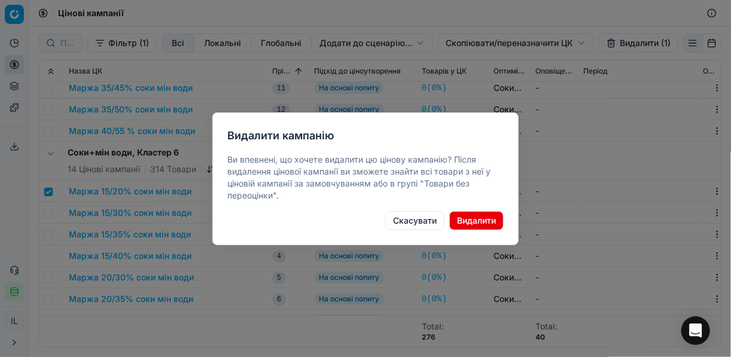
click at [483, 219] on button "Видалити" at bounding box center [476, 220] width 54 height 19
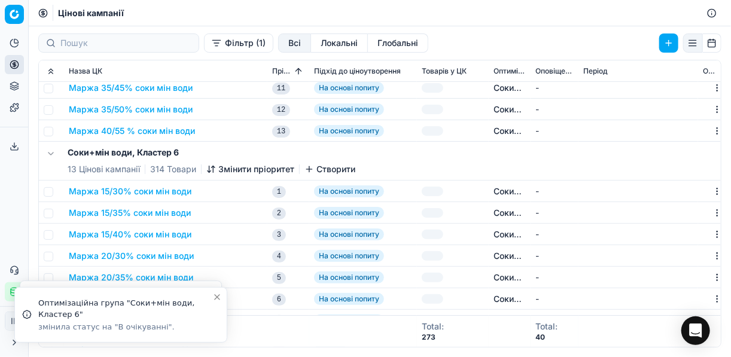
checkbox input "false"
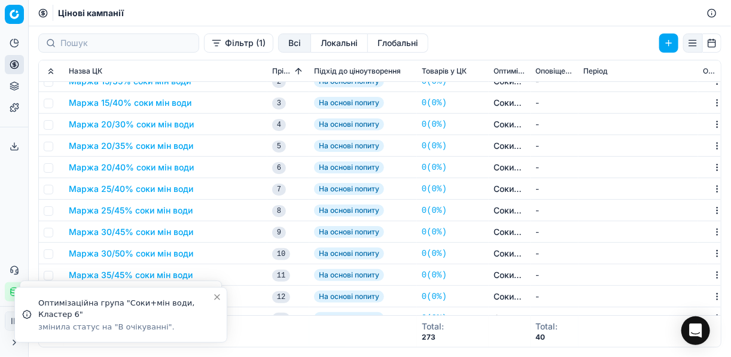
scroll to position [1723, 0]
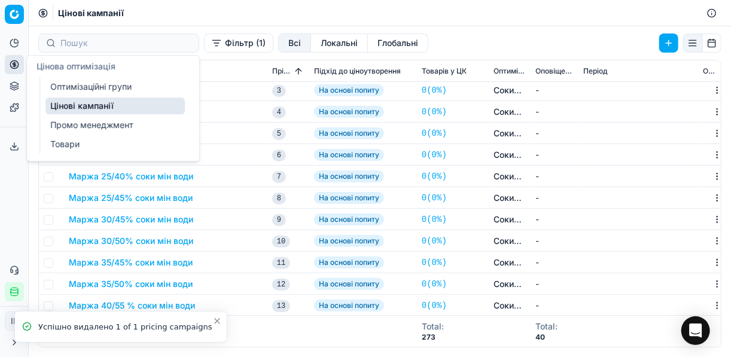
click at [12, 65] on icon at bounding box center [15, 65] width 10 height 10
click at [70, 85] on link "Оптимізаційні групи" at bounding box center [114, 86] width 139 height 17
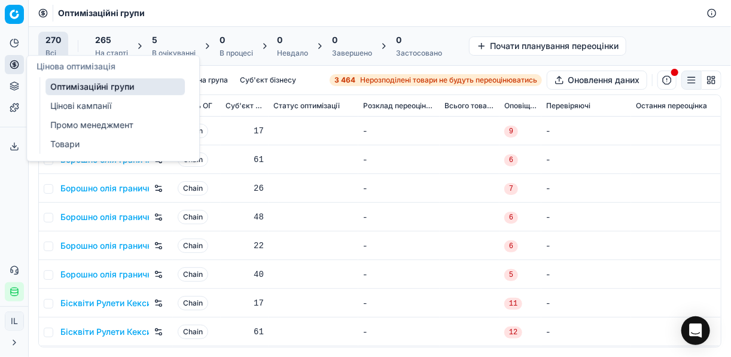
click at [185, 39] on div "5" at bounding box center [174, 40] width 44 height 12
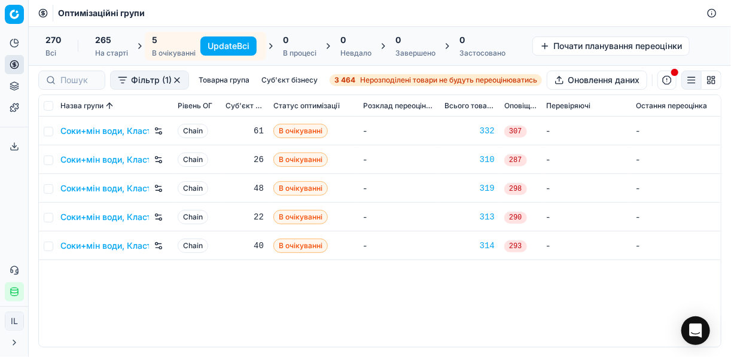
click at [223, 43] on button "Update Всі" at bounding box center [228, 45] width 56 height 19
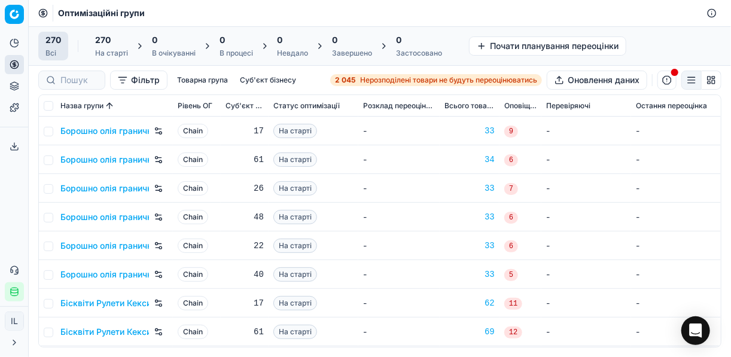
click at [370, 80] on span "Нерозподілені товари не будуть переоцінюватись" at bounding box center [448, 80] width 177 height 10
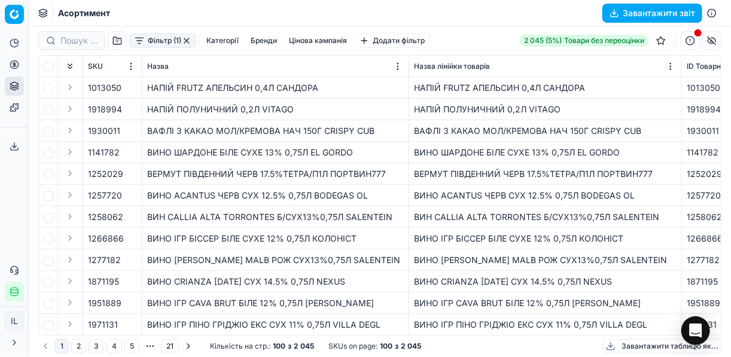
click at [142, 47] on button "Фільтр (1)" at bounding box center [162, 40] width 67 height 14
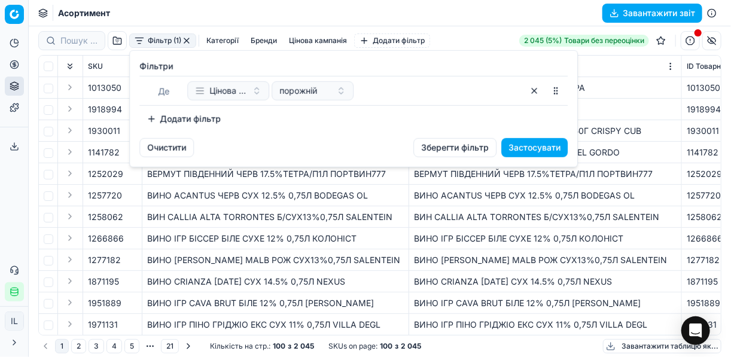
click at [152, 115] on button "Додати фільтр" at bounding box center [183, 118] width 88 height 19
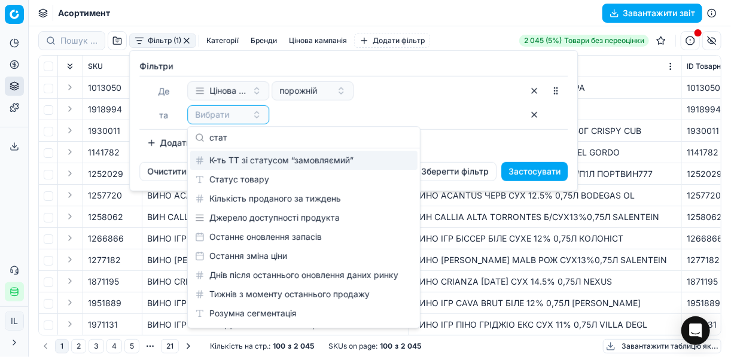
type input "стат"
click at [240, 169] on div "К-ть ТТ зі статусом “замовляємий”" at bounding box center [303, 160] width 227 height 19
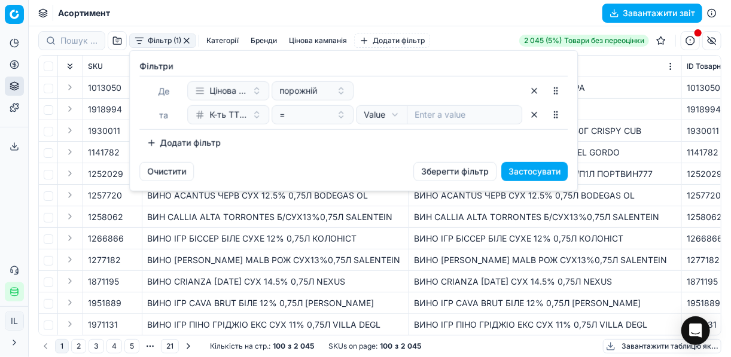
click at [448, 108] on input "number" at bounding box center [464, 114] width 115 height 19
type input "1"
click at [139, 144] on button "Додати фільтр" at bounding box center [183, 142] width 88 height 19
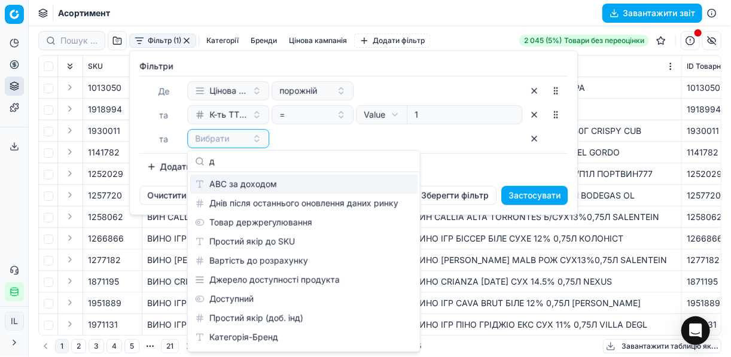
type input "д"
click at [531, 110] on button "button" at bounding box center [533, 114] width 19 height 19
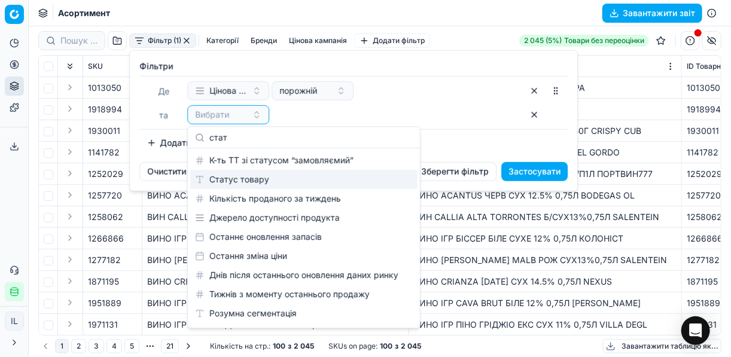
type input "стат"
click at [240, 184] on div "Статус товару" at bounding box center [303, 179] width 227 height 19
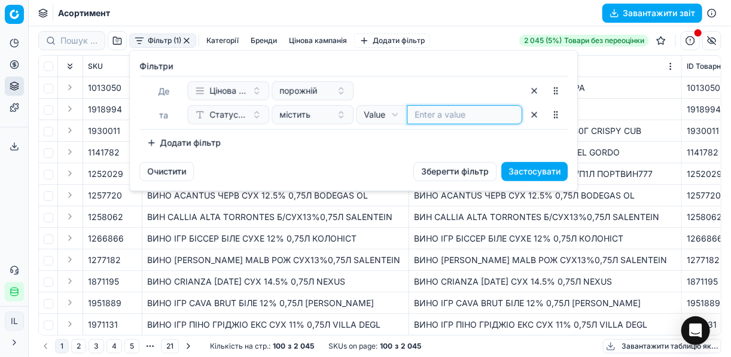
click at [450, 120] on input at bounding box center [464, 115] width 100 height 12
type input "1"
click at [172, 141] on button "Додати фільтр" at bounding box center [183, 142] width 88 height 19
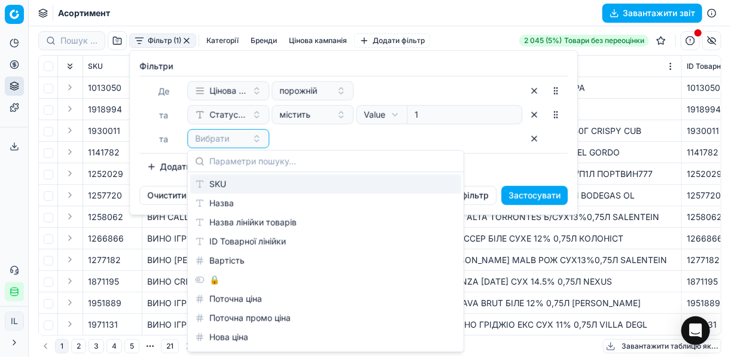
type input "ж"
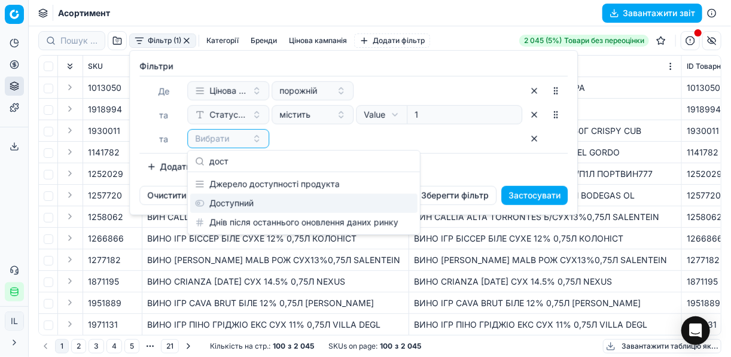
type input "дост"
click at [240, 209] on div "Доступний" at bounding box center [303, 203] width 227 height 19
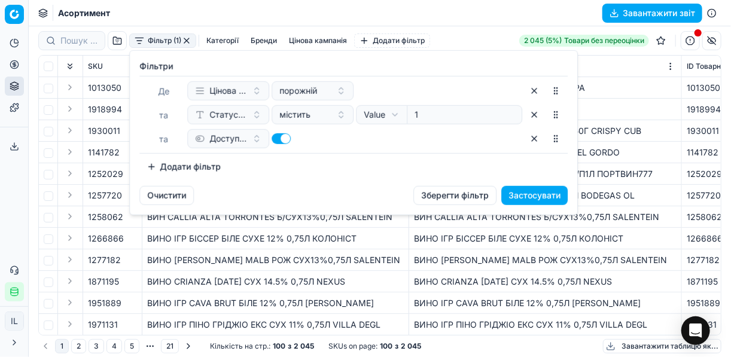
click at [181, 170] on button "Додати фільтр" at bounding box center [183, 166] width 88 height 19
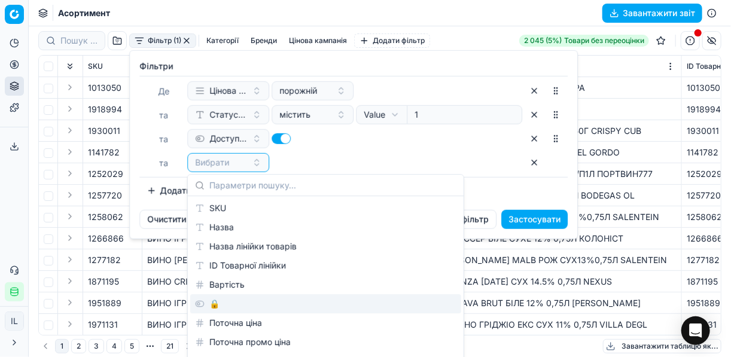
click at [216, 306] on div "🔒" at bounding box center [325, 303] width 271 height 19
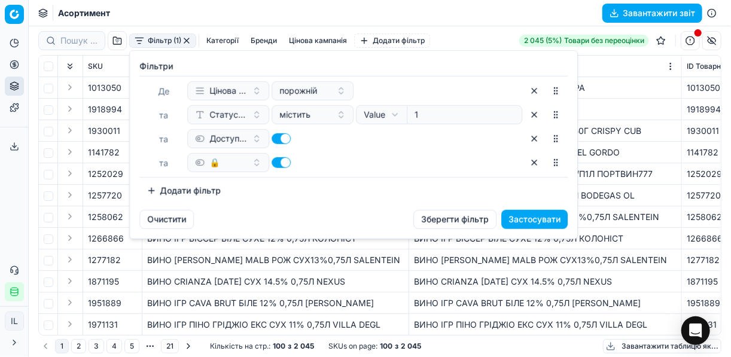
click at [276, 157] on button "button" at bounding box center [280, 162] width 19 height 11
checkbox input "false"
click at [524, 219] on button "Застосувати" at bounding box center [534, 219] width 66 height 19
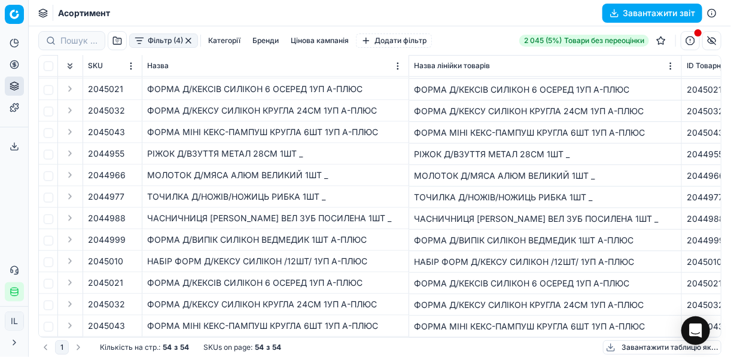
scroll to position [909, 0]
click at [612, 11] on button "Завантажити звіт" at bounding box center [652, 13] width 100 height 19
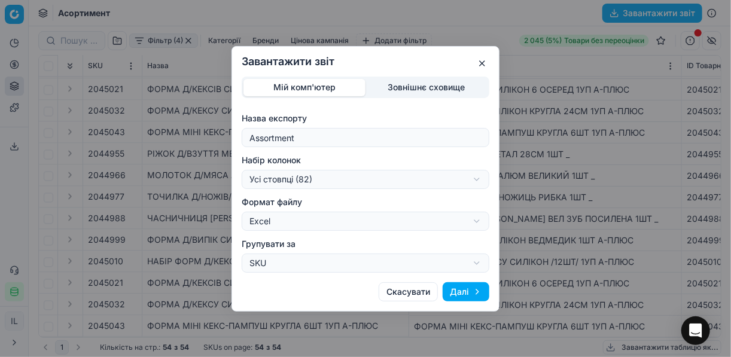
click at [465, 289] on button "Далі" at bounding box center [465, 291] width 47 height 19
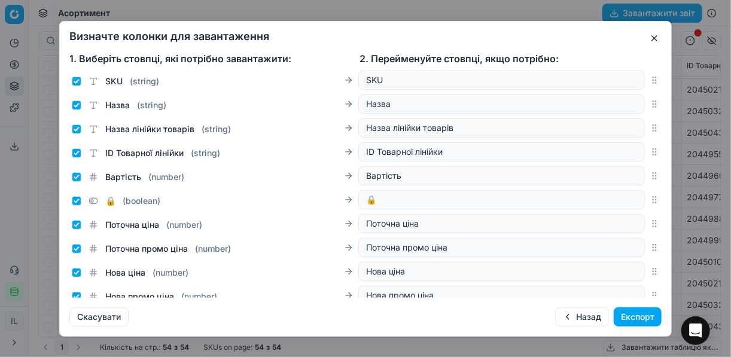
click at [640, 319] on button "Експорт" at bounding box center [637, 316] width 48 height 19
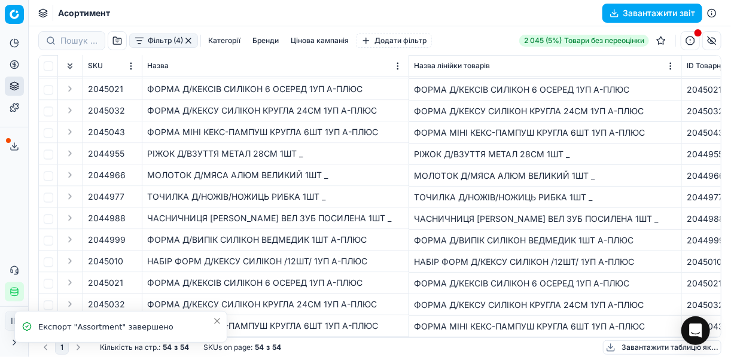
click at [616, 10] on button "Завантажити звіт" at bounding box center [652, 13] width 100 height 19
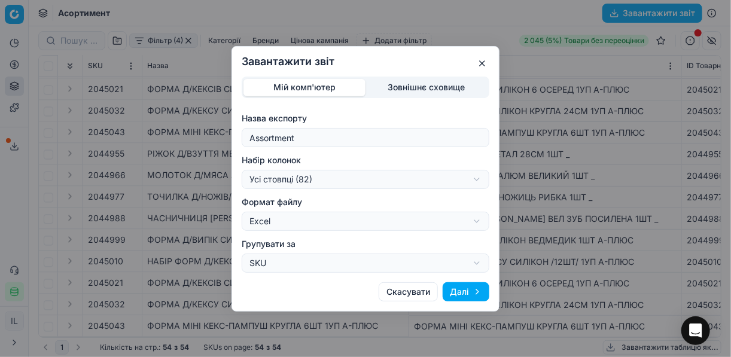
click at [484, 62] on button "button" at bounding box center [482, 63] width 14 height 14
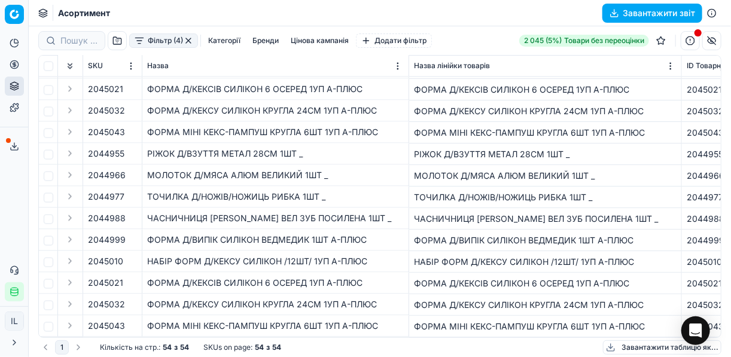
click at [14, 143] on icon at bounding box center [15, 147] width 10 height 10
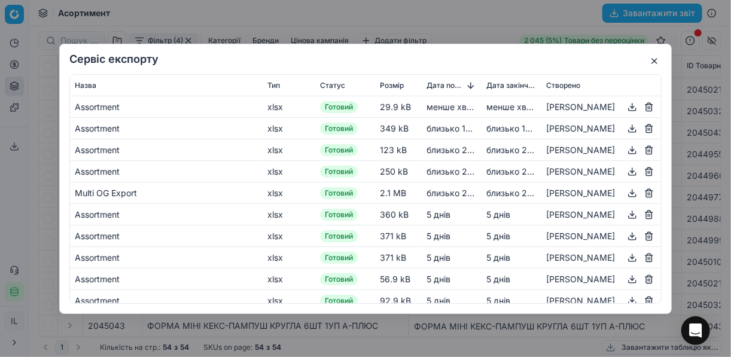
click at [625, 105] on button "button" at bounding box center [632, 106] width 14 height 14
click at [653, 61] on button "button" at bounding box center [654, 61] width 14 height 14
